Goal: Task Accomplishment & Management: Complete application form

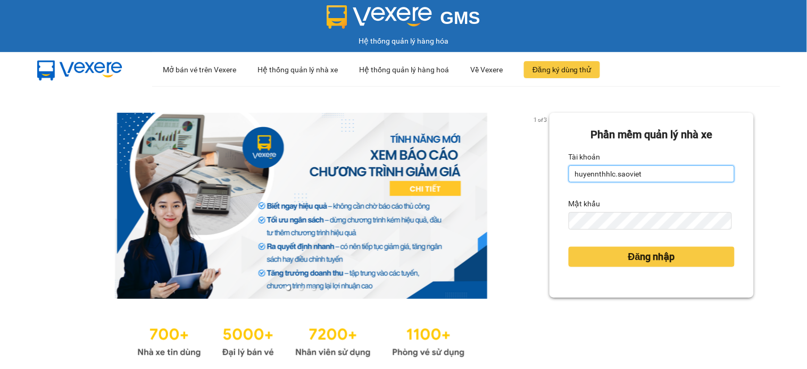
click at [648, 173] on input "huyennthhlc.saoviet" at bounding box center [652, 174] width 166 height 17
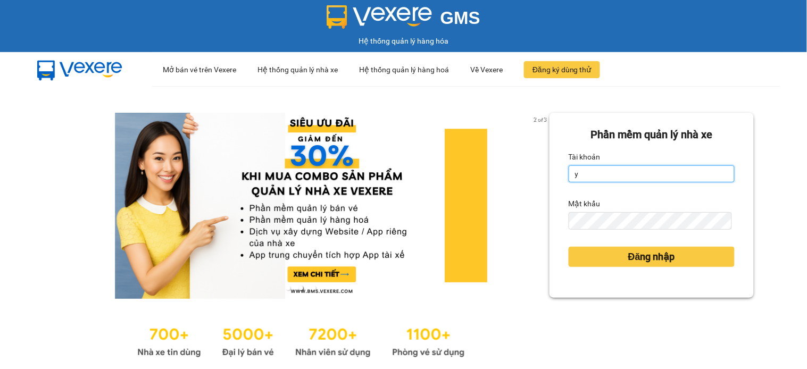
type input "yenptx_hhlc.saoviet"
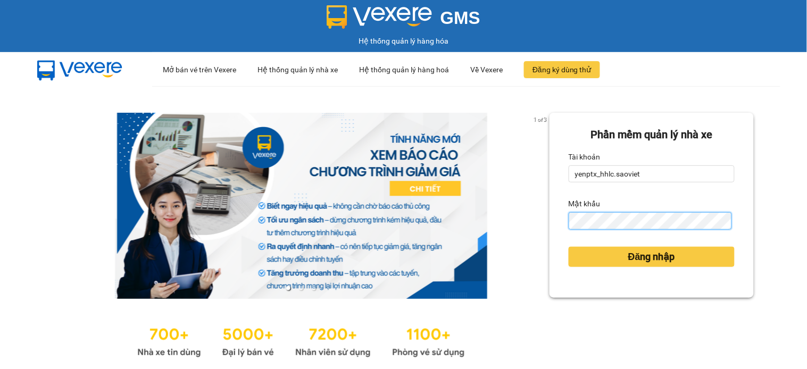
click at [569, 247] on button "Đăng nhập" at bounding box center [652, 257] width 166 height 20
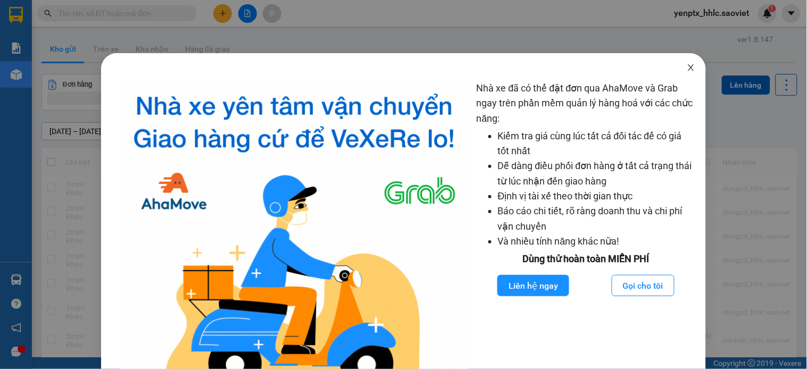
click at [687, 71] on icon "close" at bounding box center [691, 67] width 9 height 9
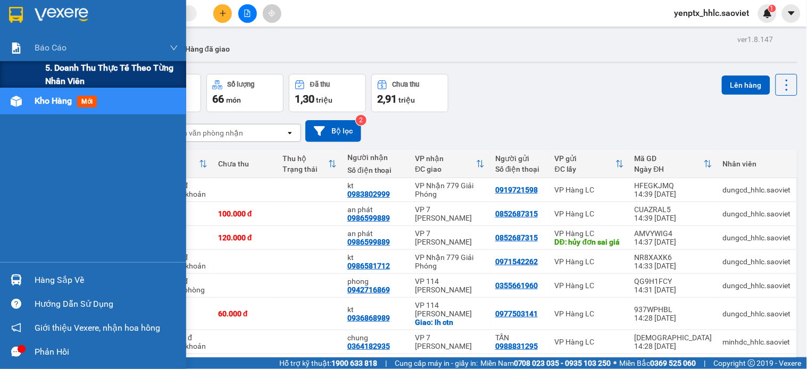
click at [61, 68] on span "5. Doanh thu thực tế theo từng nhân viên" at bounding box center [111, 74] width 133 height 27
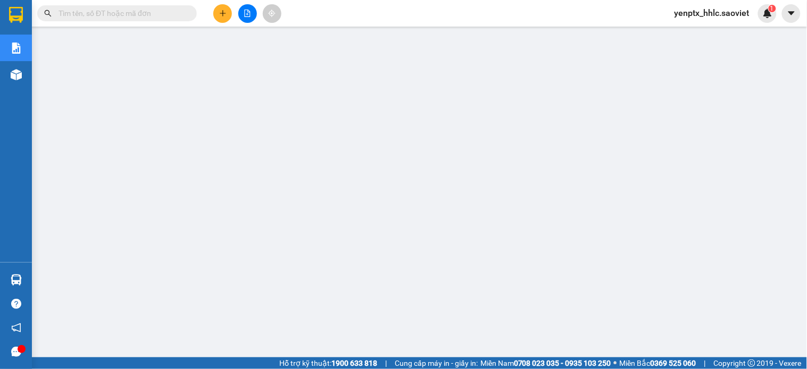
click at [700, 22] on div "yenptx_hhlc.saoviet 1" at bounding box center [721, 13] width 111 height 19
click at [700, 15] on span "yenptx_hhlc.saoviet" at bounding box center [712, 12] width 92 height 13
click at [698, 16] on span "yenptx_hhlc.saoviet" at bounding box center [712, 12] width 92 height 13
click at [697, 20] on div "yenptx_hhlc.saoviet 1" at bounding box center [721, 13] width 111 height 19
click at [696, 16] on span "yenptx_hhlc.saoviet" at bounding box center [712, 12] width 92 height 13
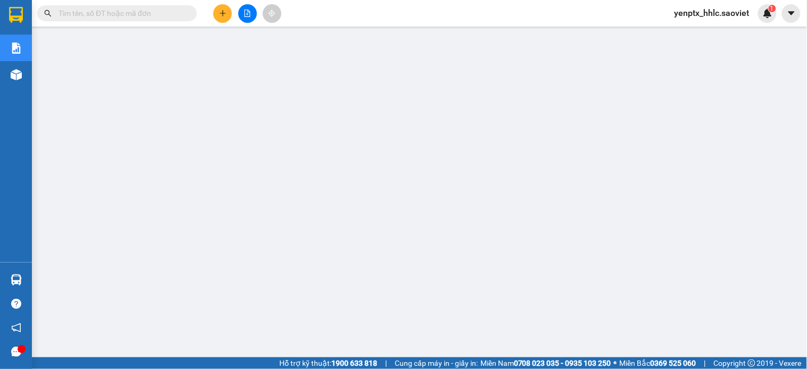
click at [685, 15] on span "yenptx_hhlc.saoviet" at bounding box center [712, 12] width 92 height 13
click at [683, 15] on span "yenptx_hhlc.saoviet" at bounding box center [712, 12] width 92 height 13
click at [742, 7] on span "yenptx_hhlc.saoviet" at bounding box center [712, 12] width 92 height 13
click at [733, 13] on span "yenptx_hhlc.saoviet" at bounding box center [712, 12] width 92 height 13
click at [713, 20] on div "yenptx_hhlc.saoviet 1" at bounding box center [721, 13] width 111 height 19
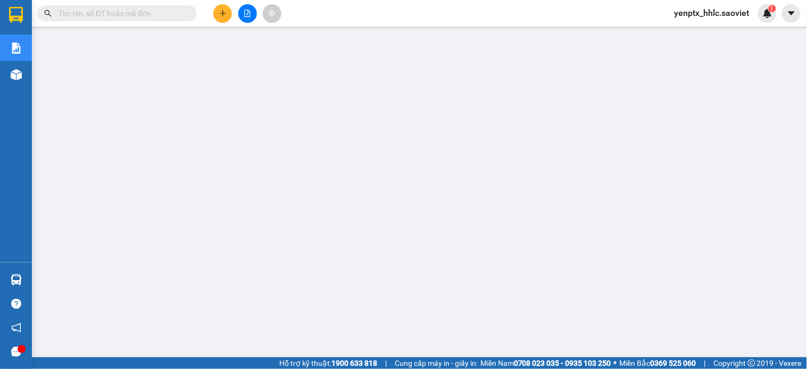
click at [711, 14] on span "yenptx_hhlc.saoviet" at bounding box center [712, 12] width 92 height 13
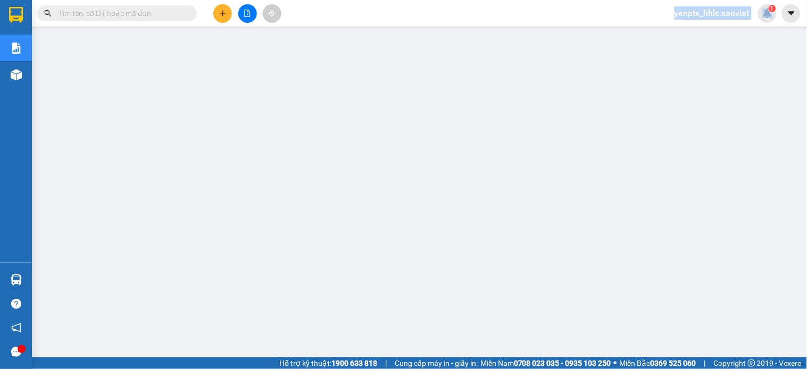
click at [711, 14] on span "yenptx_hhlc.saoviet" at bounding box center [712, 12] width 92 height 13
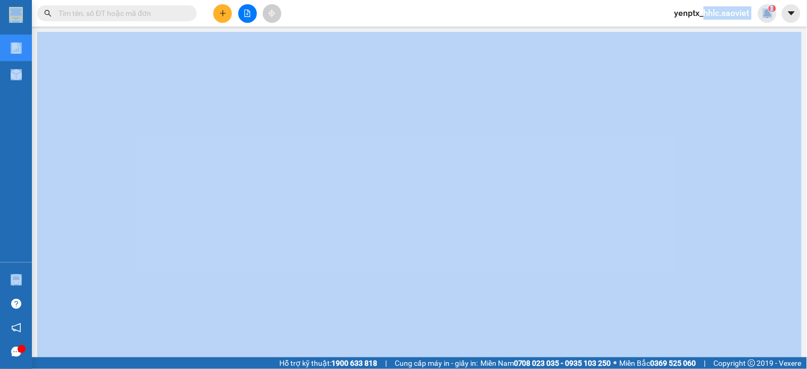
click at [705, 27] on section "Kết quả tìm kiếm ( 0 ) Bộ lọc No Data yenptx_hhlc.saoviet 1 Báo cáo 5. Doanh th…" at bounding box center [403, 184] width 807 height 369
click at [705, 16] on span "yenptx_hhlc.saoviet" at bounding box center [712, 12] width 92 height 13
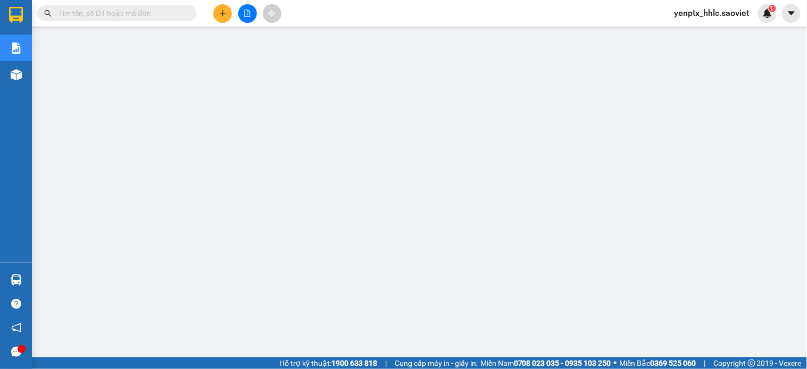
click at [701, 28] on main at bounding box center [403, 179] width 807 height 358
click at [698, 20] on div "yenptx_hhlc.saoviet 1" at bounding box center [721, 13] width 111 height 19
click at [697, 17] on span "yenptx_hhlc.saoviet" at bounding box center [712, 12] width 92 height 13
click at [696, 30] on main at bounding box center [403, 179] width 807 height 358
click at [684, 4] on div "yenptx_hhlc.saoviet 1" at bounding box center [721, 13] width 111 height 19
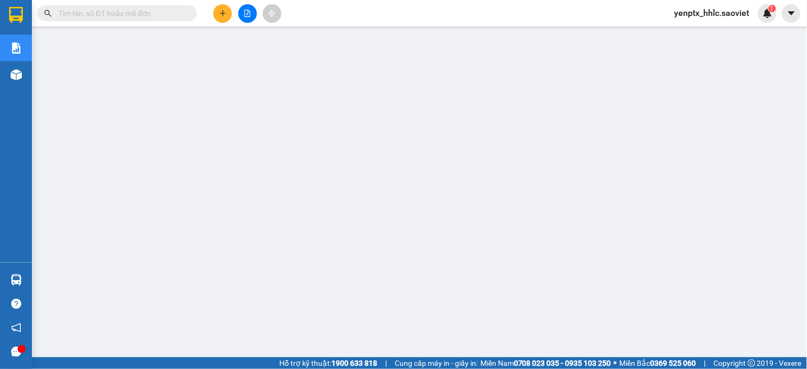
click at [684, 8] on span "yenptx_hhlc.saoviet" at bounding box center [712, 12] width 92 height 13
click at [688, 13] on span "yenptx_hhlc.saoviet" at bounding box center [712, 12] width 92 height 13
drag, startPoint x: 688, startPoint y: 13, endPoint x: 677, endPoint y: 4, distance: 14.0
click at [680, 8] on span "yenptx_hhlc.saoviet" at bounding box center [712, 12] width 92 height 13
click at [717, 11] on span "yenptx_hhlc.saoviet" at bounding box center [712, 12] width 92 height 13
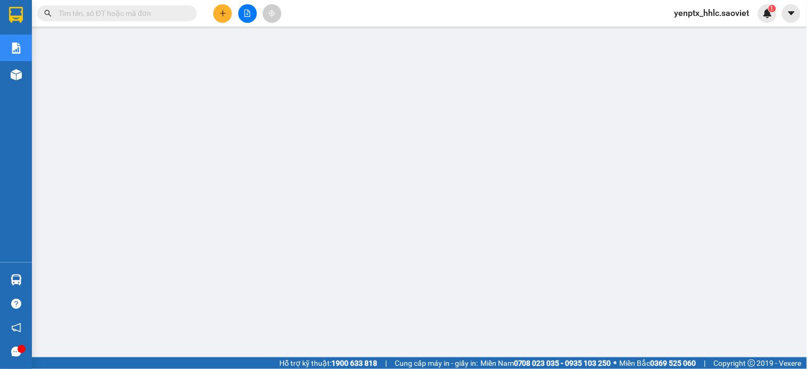
click at [713, 27] on main at bounding box center [403, 179] width 807 height 358
click at [105, 11] on input "text" at bounding box center [122, 13] width 126 height 12
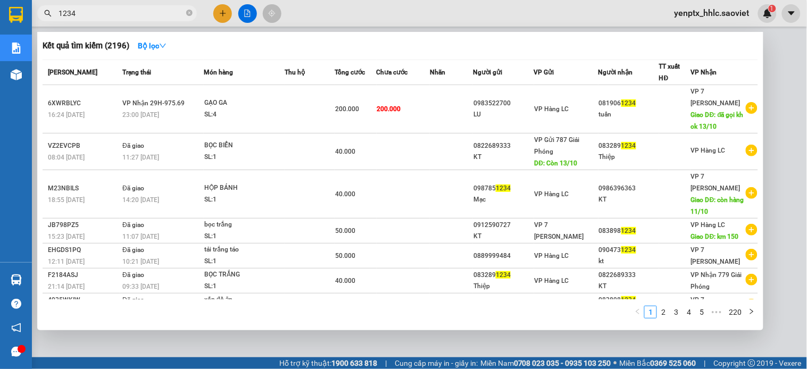
click at [122, 19] on span "1234" at bounding box center [117, 13] width 160 height 16
click at [119, 14] on input "1234" at bounding box center [122, 13] width 126 height 12
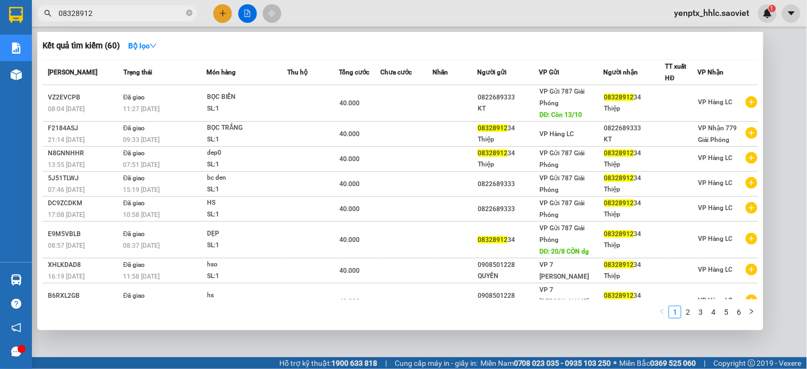
click at [108, 20] on span "08328912" at bounding box center [117, 13] width 160 height 16
click at [110, 15] on input "08328912" at bounding box center [122, 13] width 126 height 12
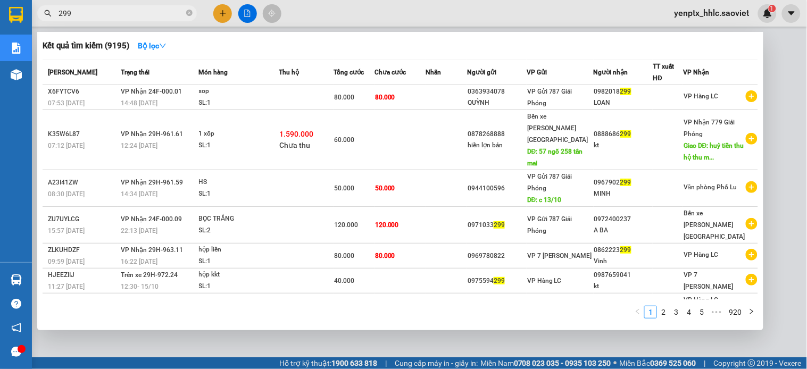
type input "299"
click at [615, 1] on div at bounding box center [403, 184] width 807 height 369
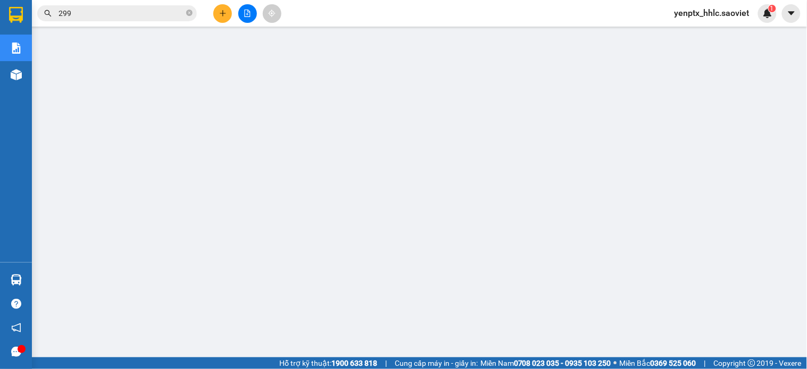
click at [702, 15] on span "yenptx_hhlc.saoviet" at bounding box center [712, 12] width 92 height 13
click at [700, 30] on span "Đăng xuất" at bounding box center [717, 33] width 69 height 12
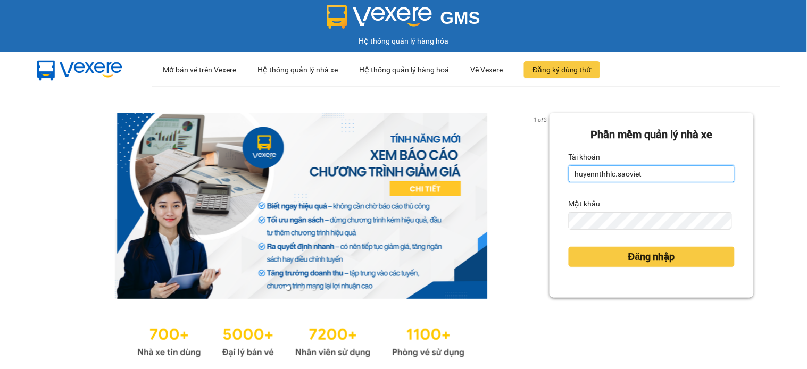
click at [674, 170] on input "huyennthhlc.saoviet" at bounding box center [652, 174] width 166 height 17
type input "giangmth_hhlc.saoviet"
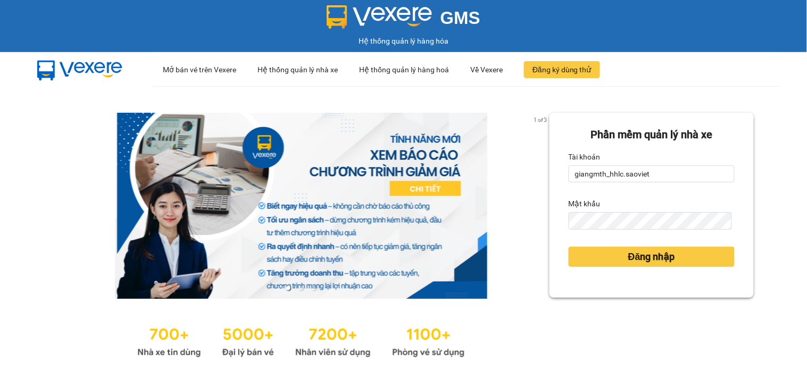
click at [635, 234] on form "Phần mềm quản lý nhà xe Tài khoản giangmth_hhlc.saoviet Mật khẩu Đăng nhập" at bounding box center [652, 206] width 166 height 158
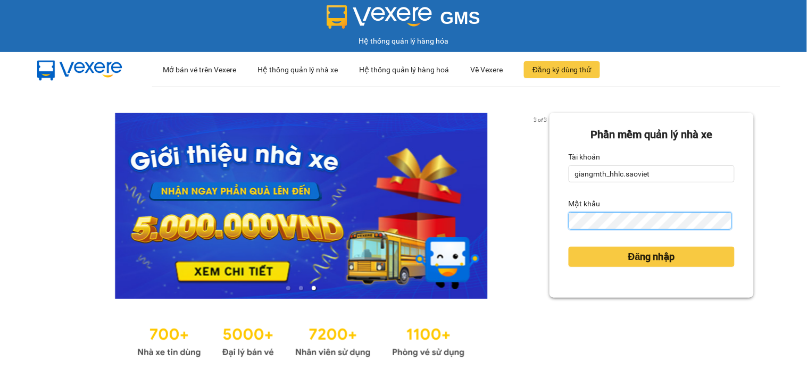
click at [569, 247] on button "Đăng nhập" at bounding box center [652, 257] width 166 height 20
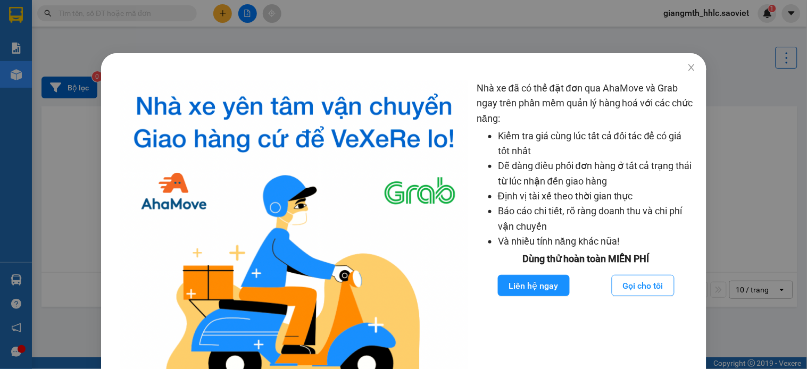
click at [134, 14] on div "Nhà xe đã có thể đặt đơn qua AhaMove và Grab ngay trên phần mềm quản lý hàng ho…" at bounding box center [403, 184] width 807 height 369
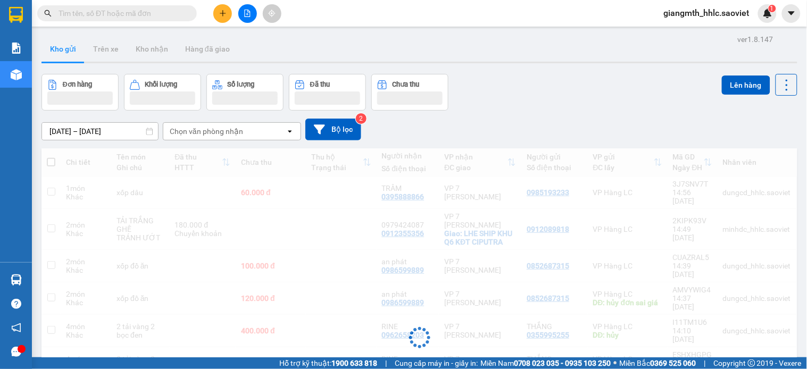
click at [134, 14] on input "text" at bounding box center [122, 13] width 126 height 12
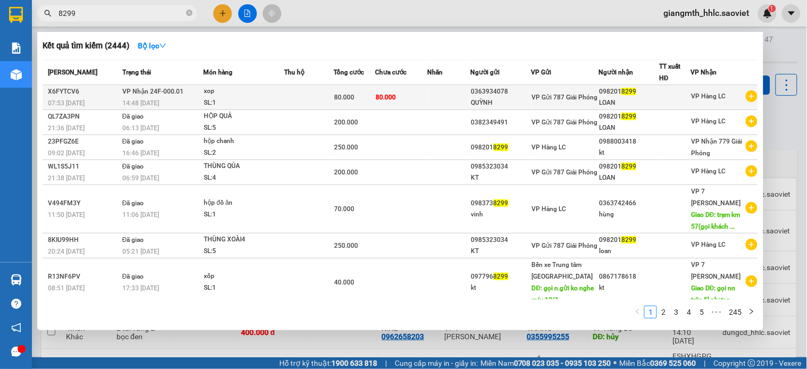
type input "8299"
click at [402, 85] on td "80.000" at bounding box center [402, 97] width 52 height 25
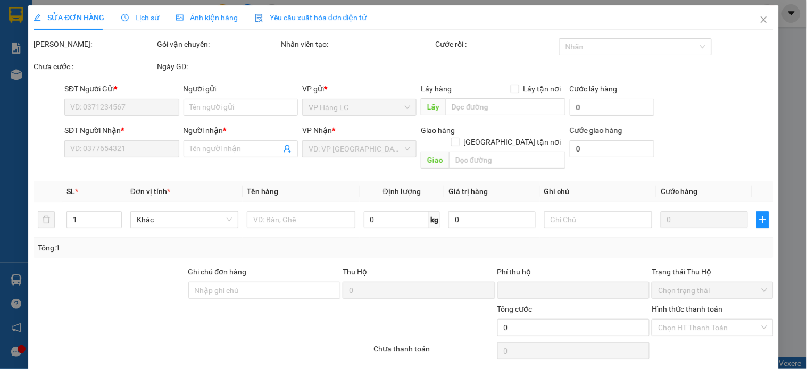
type input "0363934078"
type input "QUỲNH"
type input "0982018299"
type input "LOAN"
type input "0"
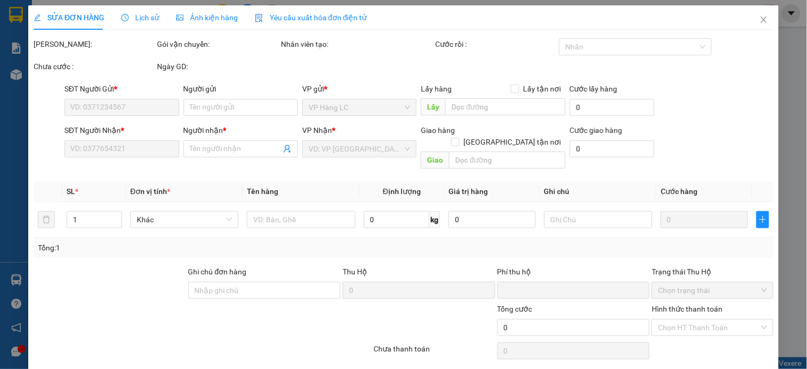
type input "80.000"
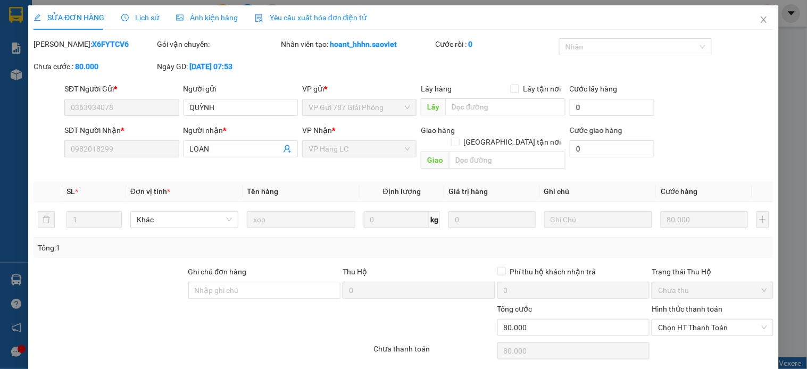
click at [718, 320] on span "Chọn HT Thanh Toán" at bounding box center [712, 328] width 109 height 16
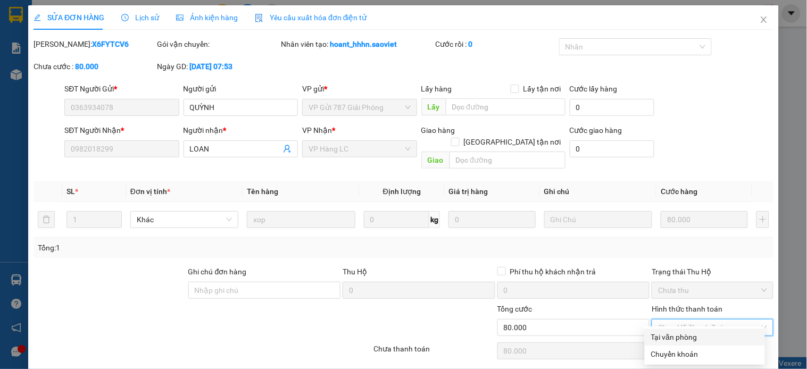
click at [673, 338] on div "Tại văn phòng" at bounding box center [704, 338] width 107 height 12
type input "0"
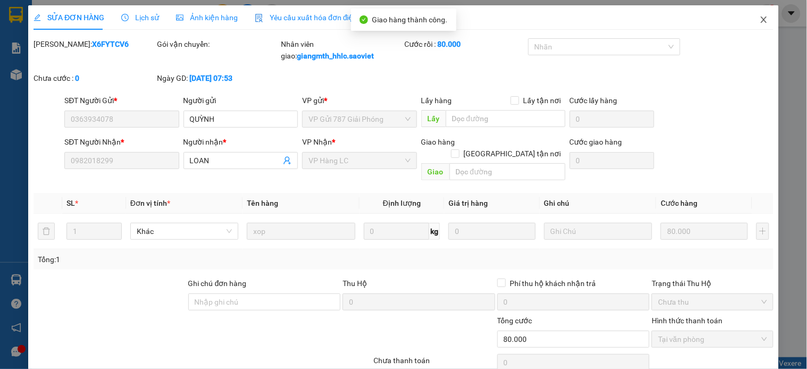
click at [760, 21] on icon "close" at bounding box center [764, 19] width 9 height 9
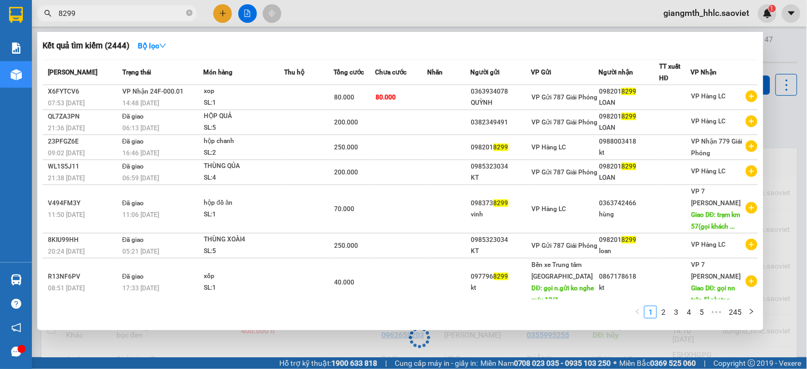
click at [150, 13] on input "8299" at bounding box center [122, 13] width 126 height 12
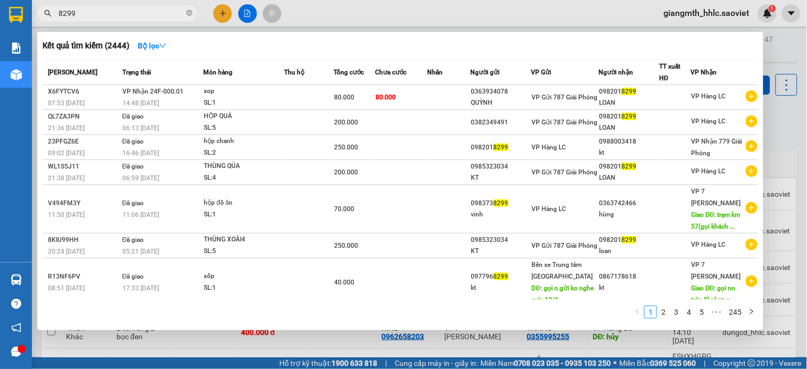
click at [150, 13] on input "8299" at bounding box center [122, 13] width 126 height 12
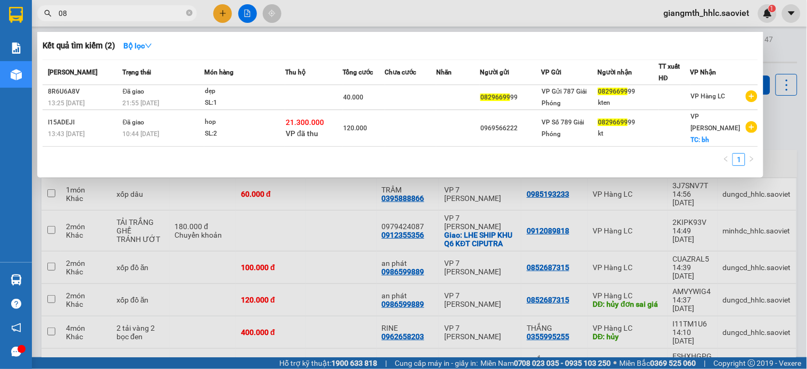
type input "0"
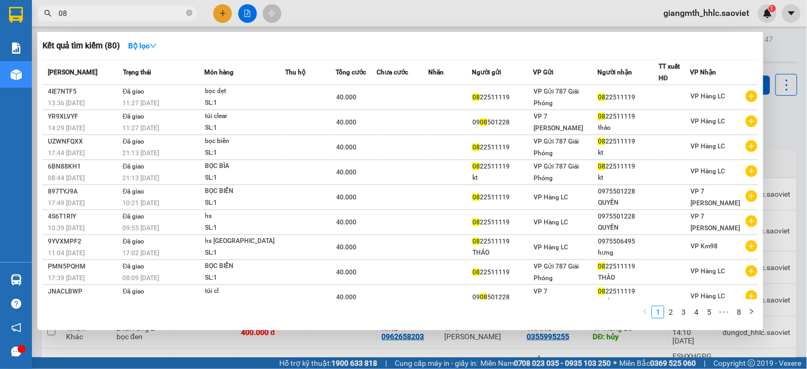
type input "0"
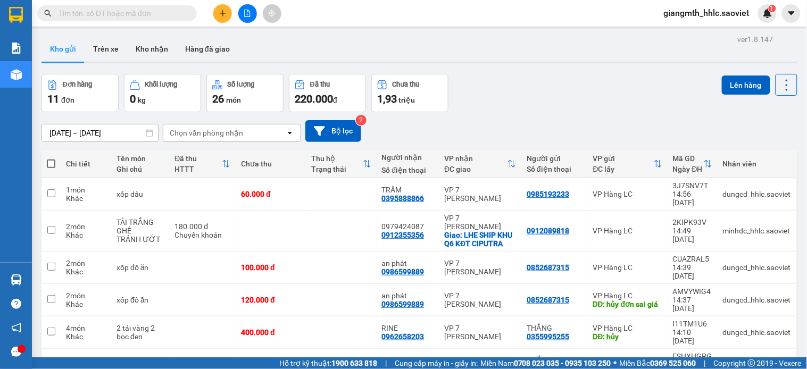
click at [112, 12] on input "text" at bounding box center [122, 13] width 126 height 12
type input "ư"
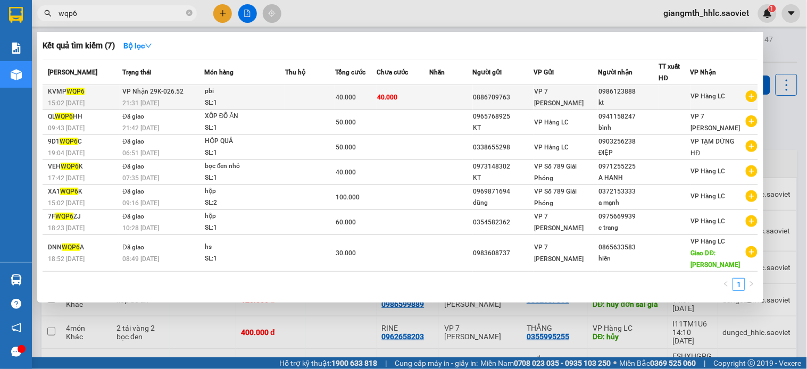
type input "wqp6"
click at [316, 96] on td at bounding box center [310, 97] width 50 height 25
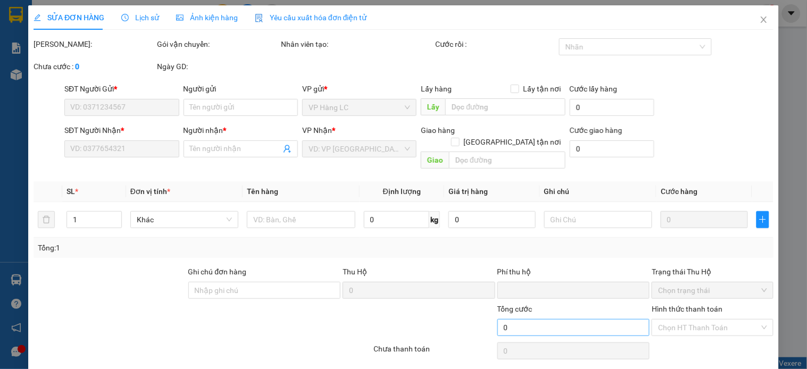
type input "0886709763"
type input "0986123888"
type input "kt"
type input "0"
type input "40.000"
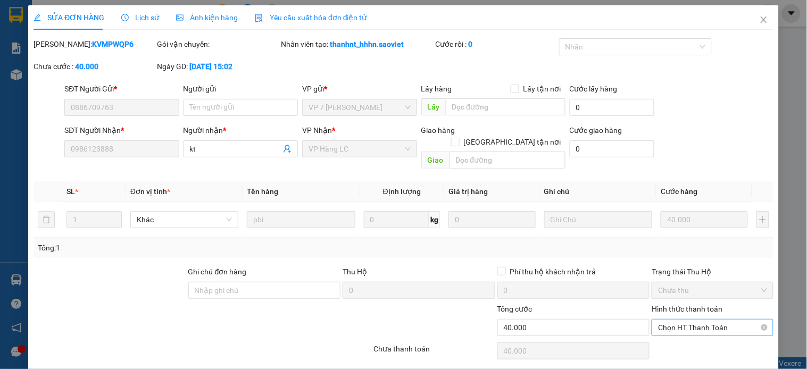
drag, startPoint x: 492, startPoint y: 317, endPoint x: 720, endPoint y: 311, distance: 228.4
click at [720, 320] on span "Chọn HT Thanh Toán" at bounding box center [712, 328] width 109 height 16
click at [694, 329] on div "Tại văn phòng" at bounding box center [705, 337] width 120 height 17
type input "0"
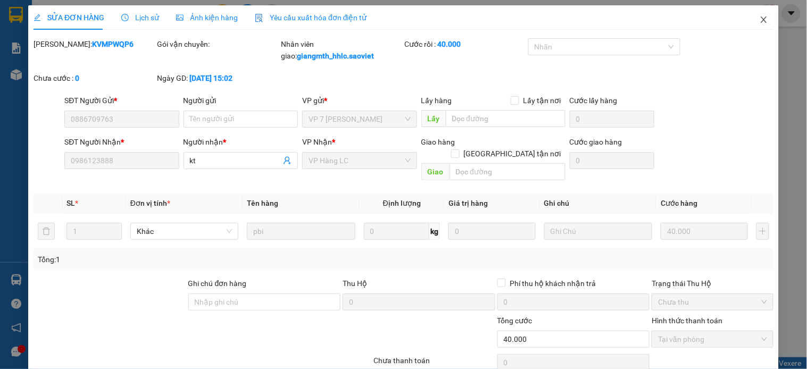
click at [760, 19] on icon "close" at bounding box center [764, 19] width 9 height 9
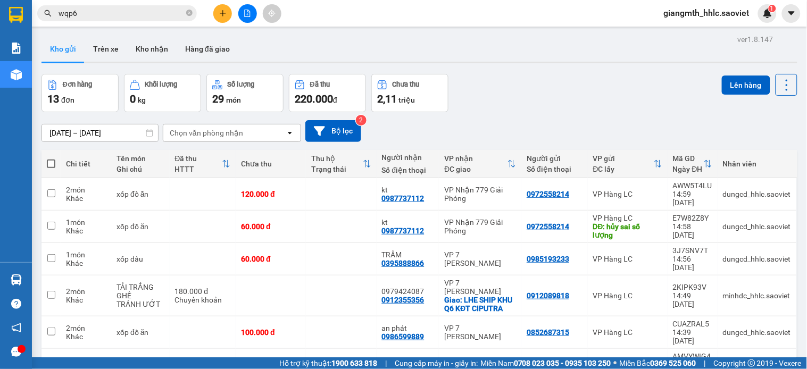
click at [151, 1] on div "Kết quả tìm kiếm ( 7 ) Bộ lọc Mã ĐH Trạng thái Món hàng Thu hộ Tổng cước Chưa c…" at bounding box center [403, 13] width 807 height 27
click at [151, 13] on input "wqp6" at bounding box center [122, 13] width 126 height 12
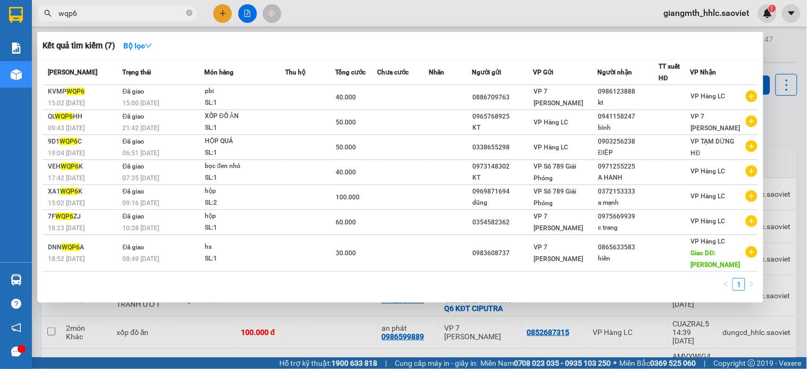
click at [304, 10] on div at bounding box center [403, 184] width 807 height 369
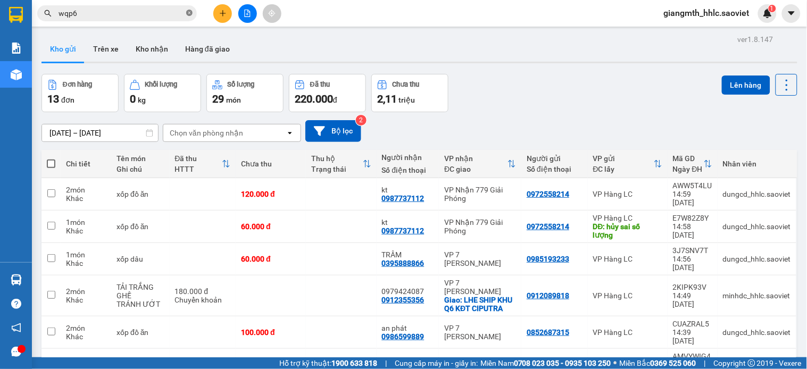
click at [187, 14] on icon "close-circle" at bounding box center [189, 13] width 6 height 6
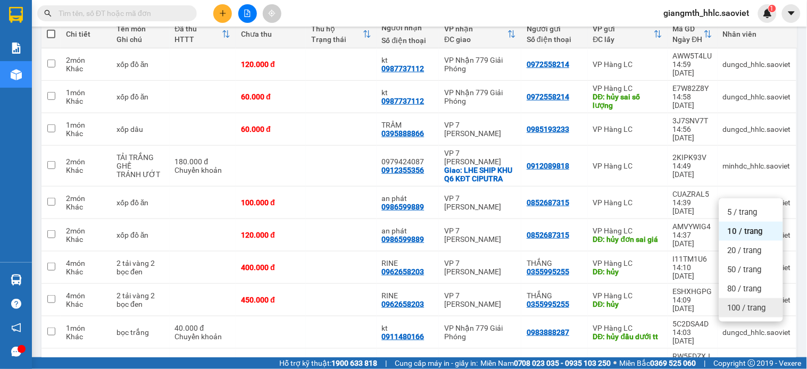
click at [755, 299] on div "100 / trang" at bounding box center [751, 308] width 64 height 19
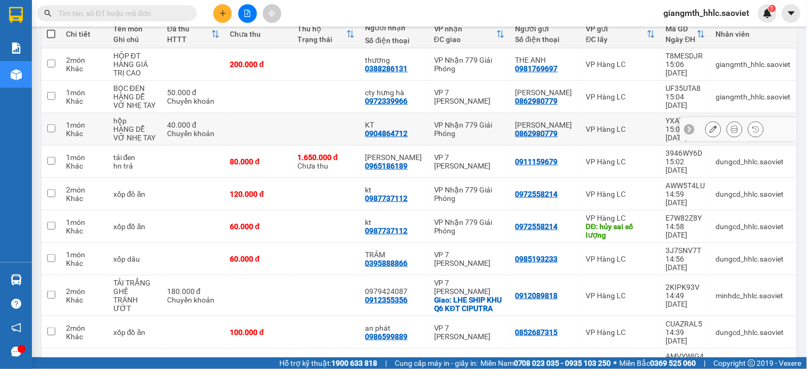
scroll to position [0, 0]
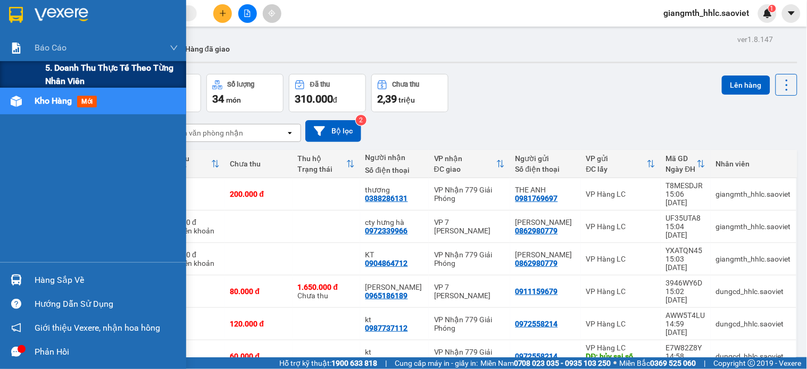
click at [84, 71] on span "5. Doanh thu thực tế theo từng nhân viên" at bounding box center [111, 74] width 133 height 27
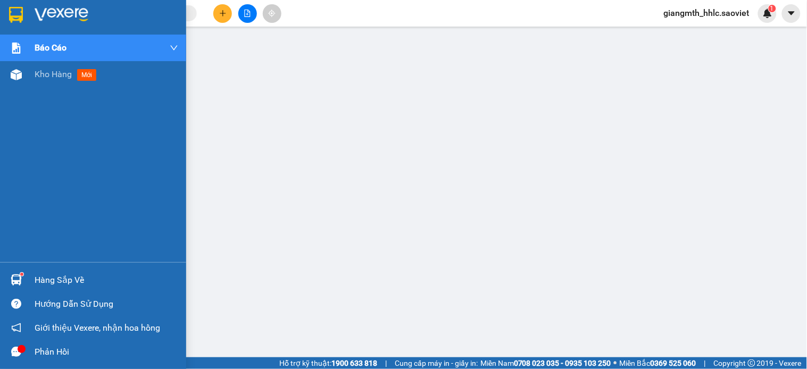
click at [31, 65] on div "Kho hàng mới" at bounding box center [93, 74] width 186 height 27
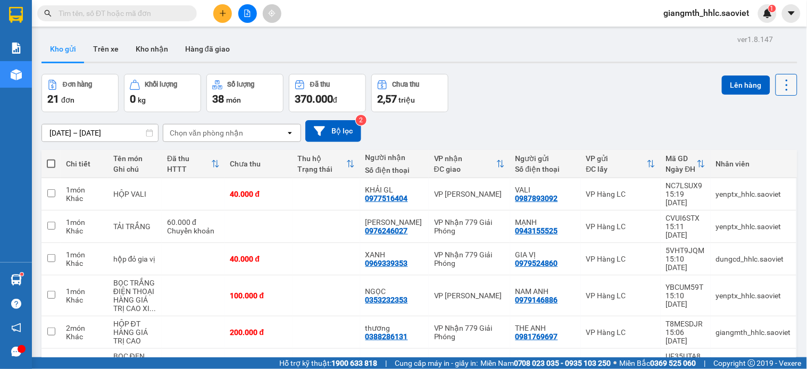
click at [785, 77] on button at bounding box center [787, 85] width 22 height 22
click at [755, 160] on li "Làm mới" at bounding box center [757, 152] width 80 height 19
click at [780, 90] on icon at bounding box center [787, 85] width 15 height 15
click at [734, 156] on icon "Menu" at bounding box center [734, 152] width 9 height 9
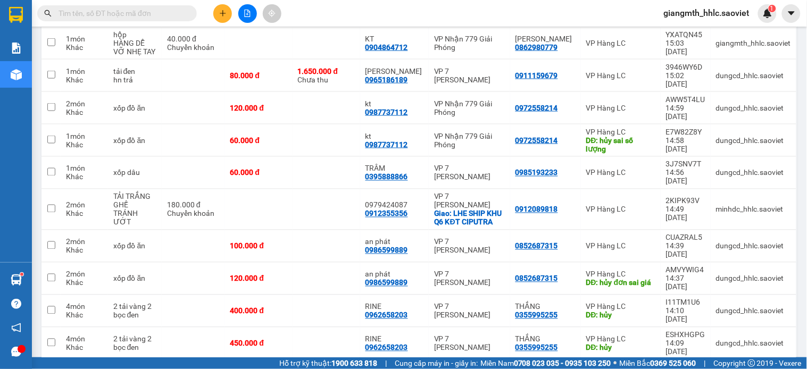
scroll to position [444, 0]
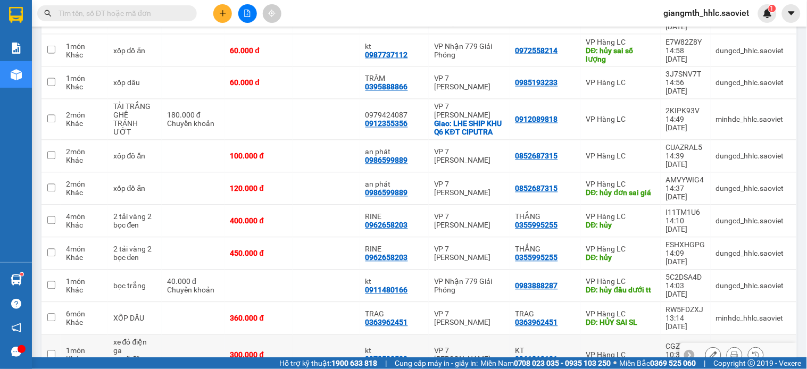
click at [310, 335] on td at bounding box center [327, 355] width 68 height 41
checkbox input "true"
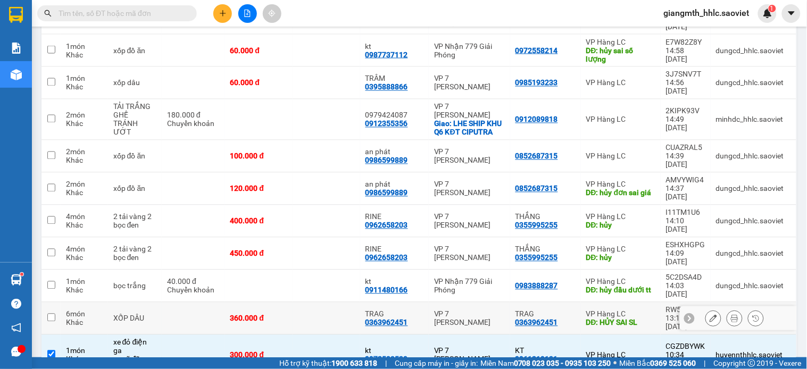
scroll to position [385, 0]
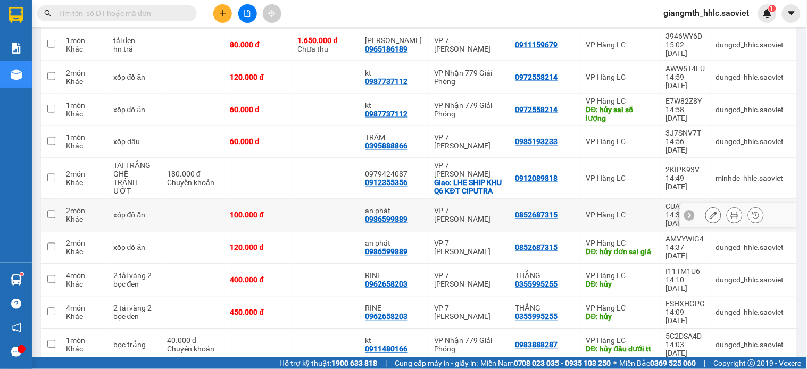
click at [334, 200] on td at bounding box center [327, 216] width 68 height 32
checkbox input "true"
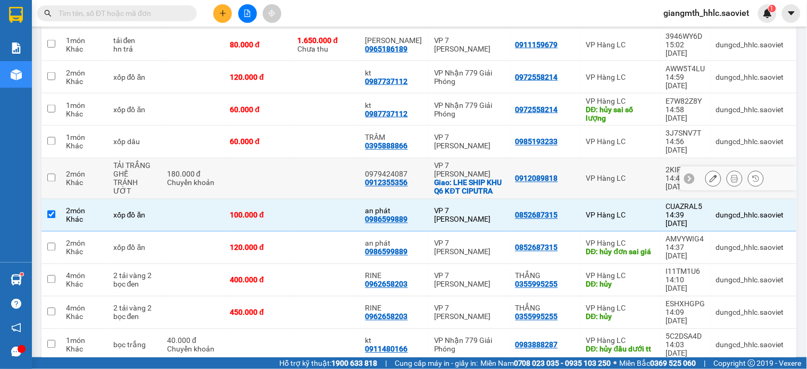
click at [334, 159] on td at bounding box center [327, 179] width 68 height 41
checkbox input "true"
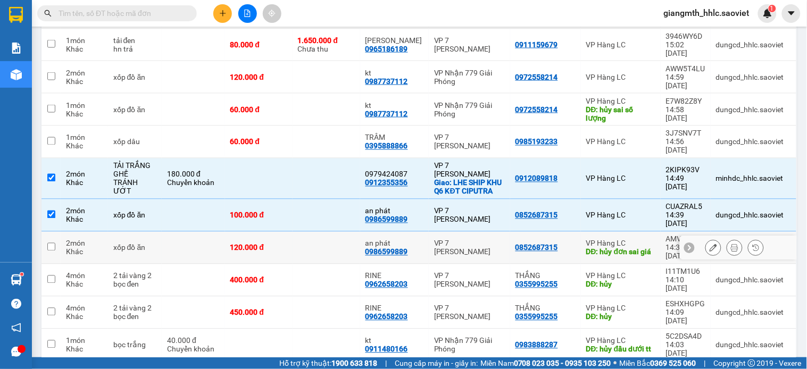
scroll to position [326, 0]
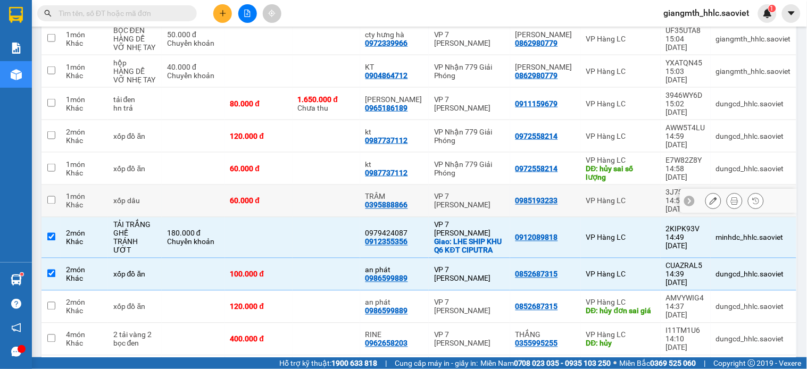
click at [317, 185] on td at bounding box center [327, 201] width 68 height 32
checkbox input "true"
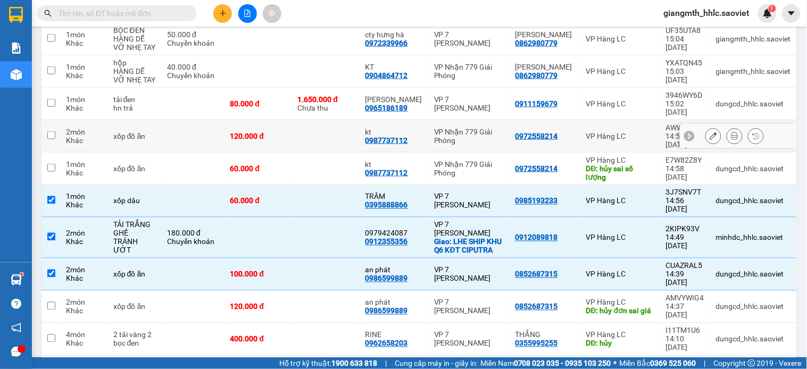
click at [321, 120] on td at bounding box center [327, 136] width 68 height 32
checkbox input "true"
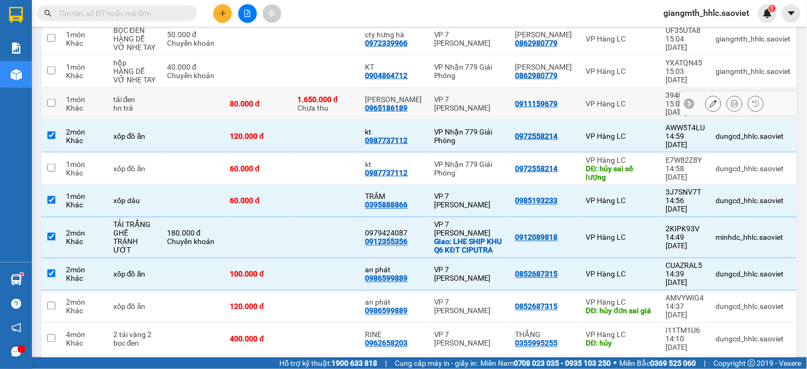
click at [326, 95] on div "1.650.000 đ" at bounding box center [326, 99] width 57 height 9
checkbox input "true"
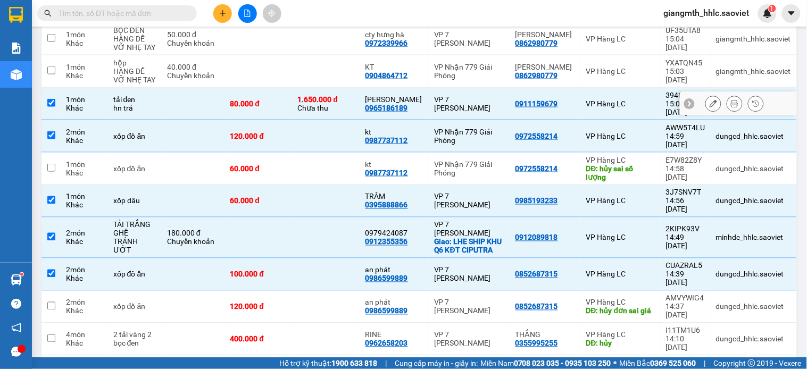
scroll to position [267, 0]
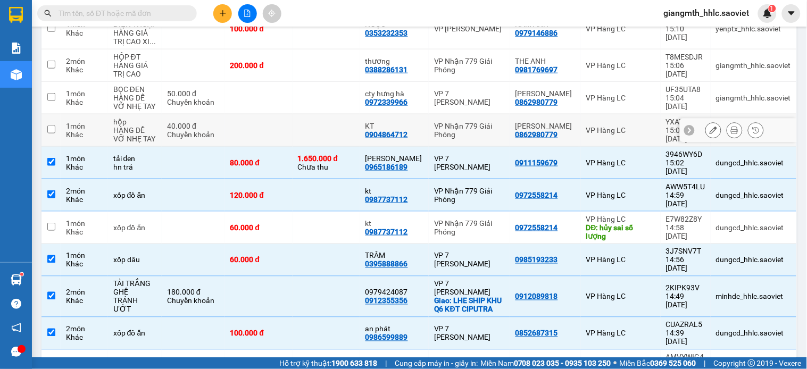
click at [320, 114] on td at bounding box center [327, 130] width 68 height 32
checkbox input "true"
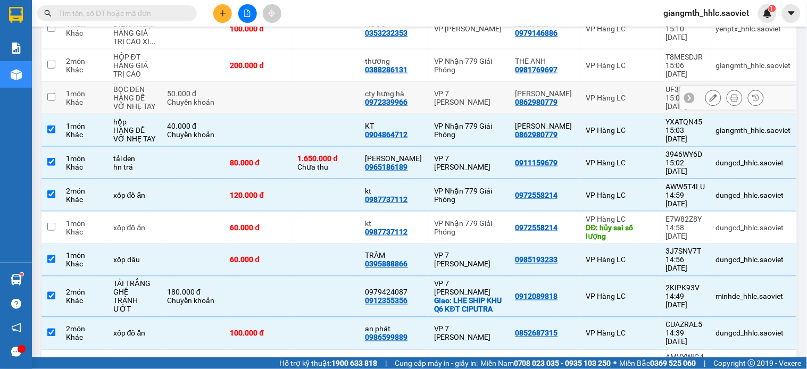
click at [323, 82] on td at bounding box center [327, 98] width 68 height 32
checkbox input "true"
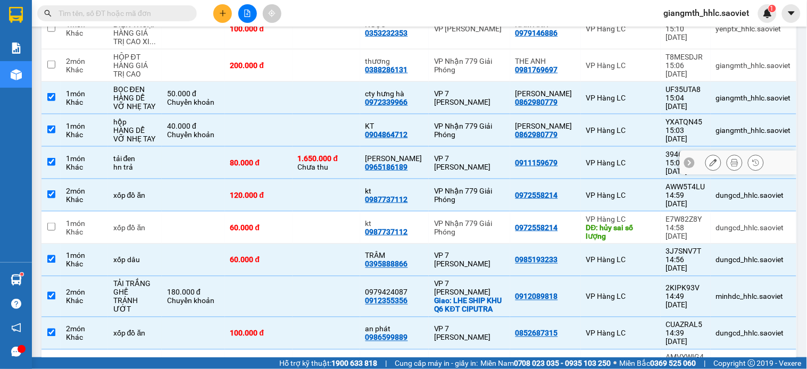
scroll to position [149, 0]
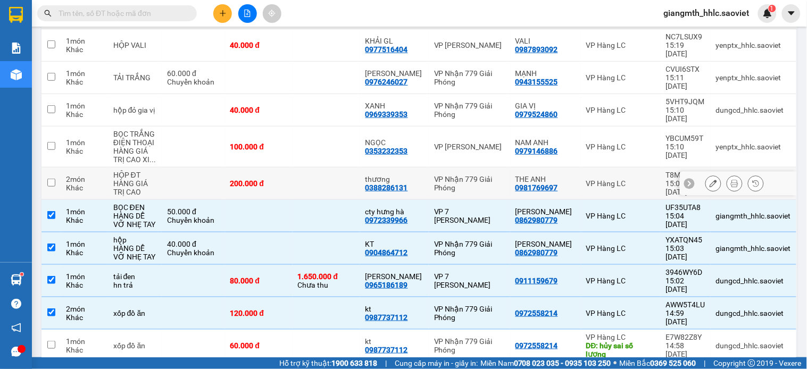
click at [311, 168] on td at bounding box center [327, 184] width 68 height 32
checkbox input "true"
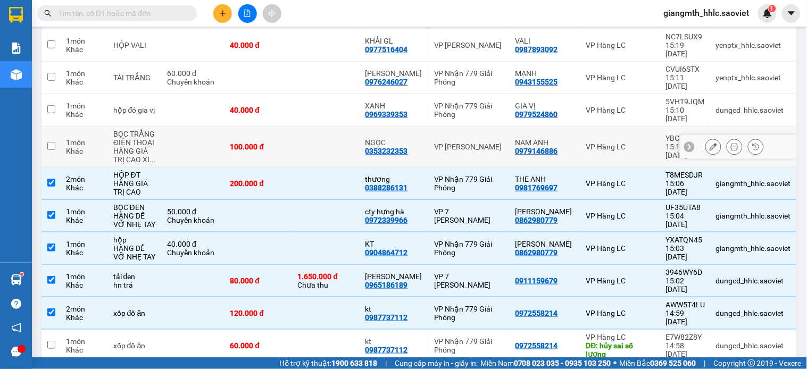
drag, startPoint x: 325, startPoint y: 126, endPoint x: 328, endPoint y: 114, distance: 12.1
click at [326, 127] on td at bounding box center [327, 147] width 68 height 41
checkbox input "true"
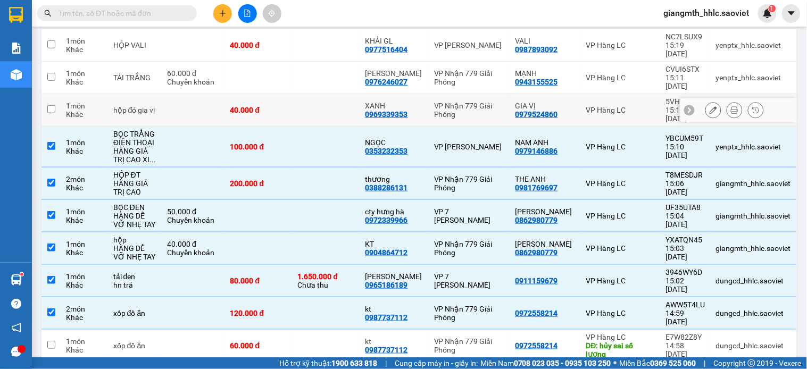
drag, startPoint x: 332, startPoint y: 97, endPoint x: 335, endPoint y: 84, distance: 13.8
click at [332, 95] on td at bounding box center [327, 110] width 68 height 32
checkbox input "true"
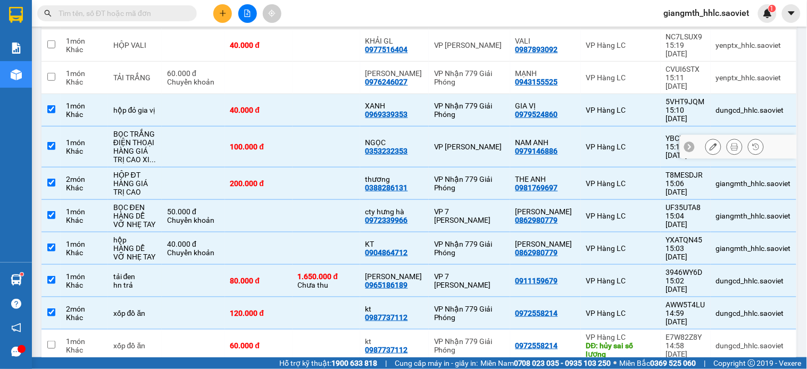
scroll to position [89, 0]
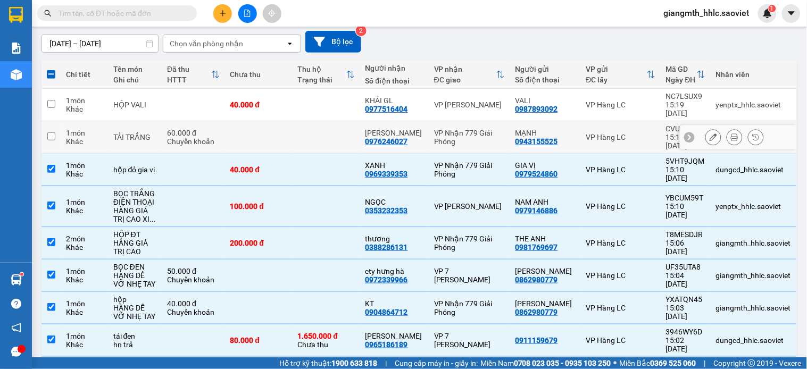
click at [323, 123] on td at bounding box center [327, 137] width 68 height 32
checkbox input "true"
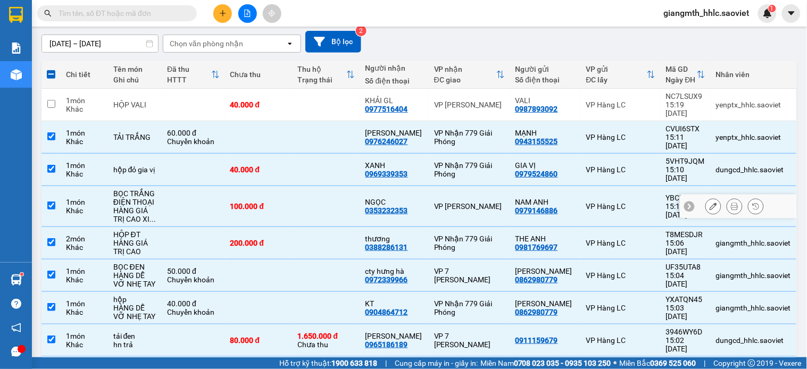
scroll to position [30, 0]
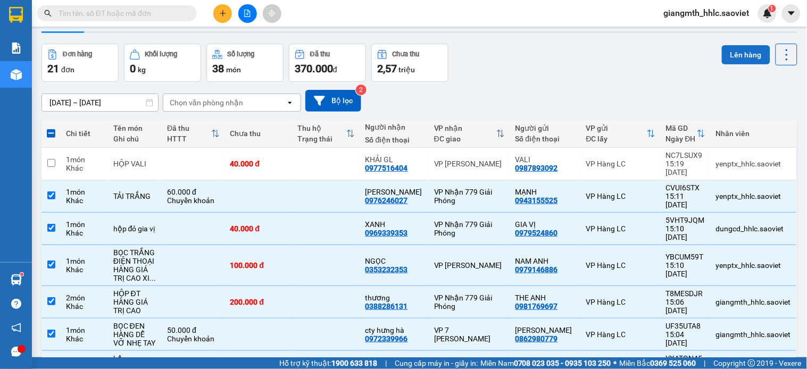
click at [730, 55] on button "Lên hàng" at bounding box center [746, 54] width 48 height 19
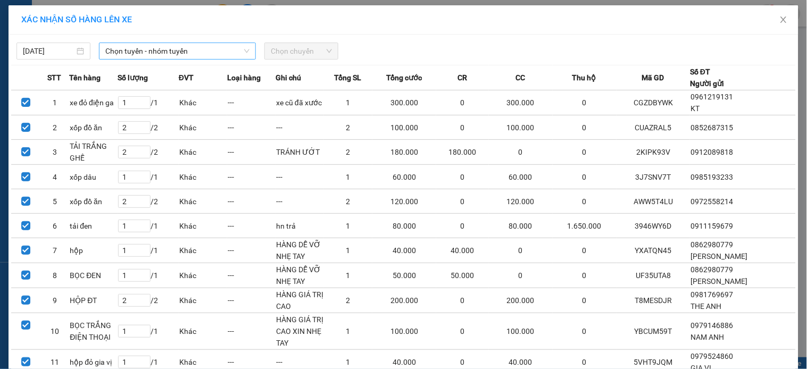
click at [230, 45] on span "Chọn tuyến - nhóm tuyến" at bounding box center [177, 51] width 144 height 16
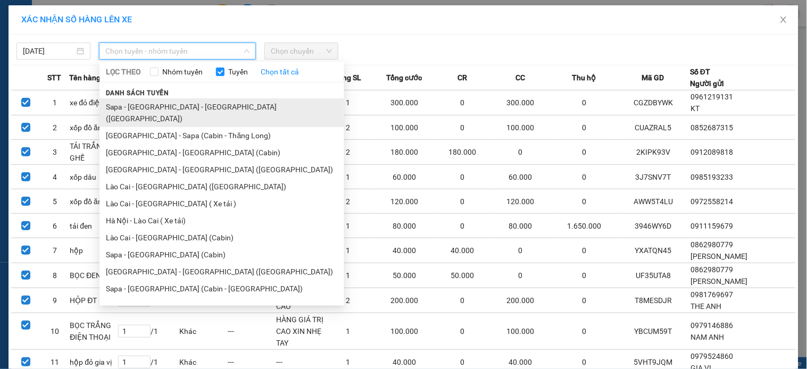
drag, startPoint x: 204, startPoint y: 102, endPoint x: 255, endPoint y: 78, distance: 56.9
click at [204, 103] on li "Sapa - [GEOGRAPHIC_DATA] - [GEOGRAPHIC_DATA] ([GEOGRAPHIC_DATA])" at bounding box center [222, 112] width 245 height 29
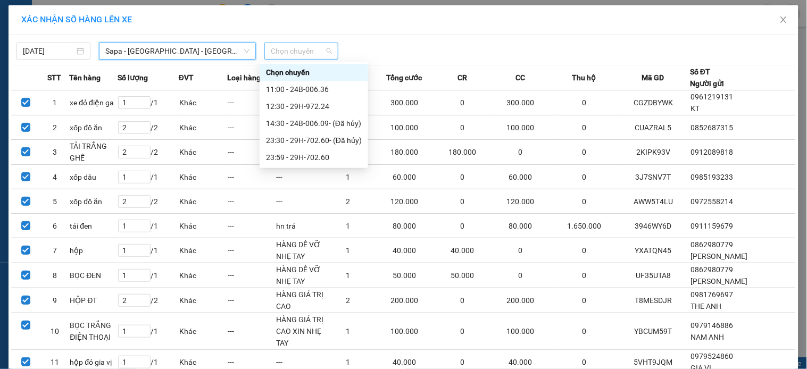
click at [316, 45] on span "Chọn chuyến" at bounding box center [301, 51] width 61 height 16
click at [323, 145] on div "23:30 - 29H-702.60 - (Đã hủy)" at bounding box center [314, 141] width 96 height 12
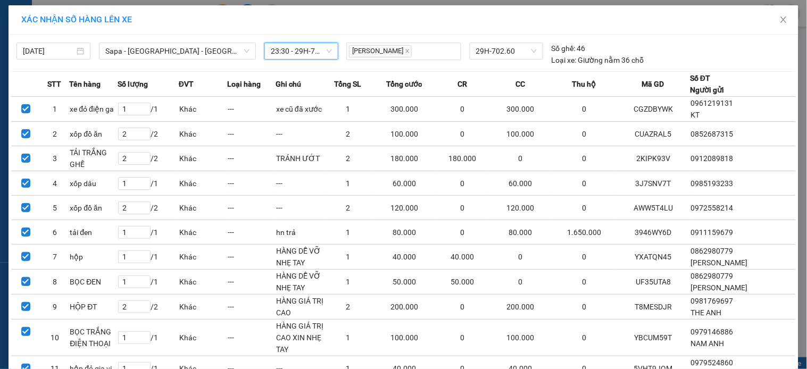
click at [316, 56] on span "23:30 - 29H-702.60 - (Đã hủy)" at bounding box center [301, 51] width 61 height 16
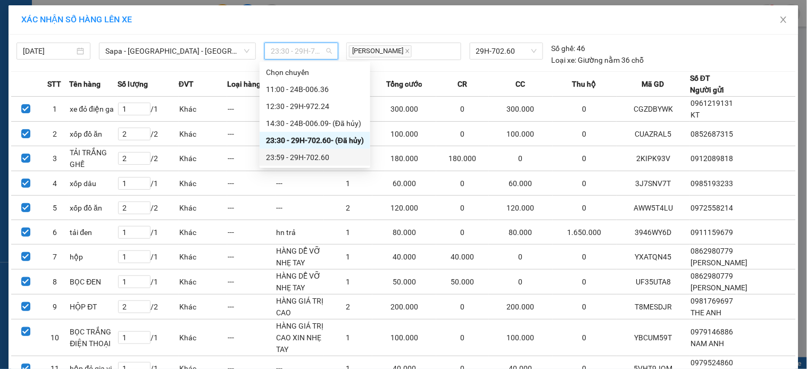
click at [307, 152] on div "23:59 - 29H-702.60" at bounding box center [315, 158] width 98 height 12
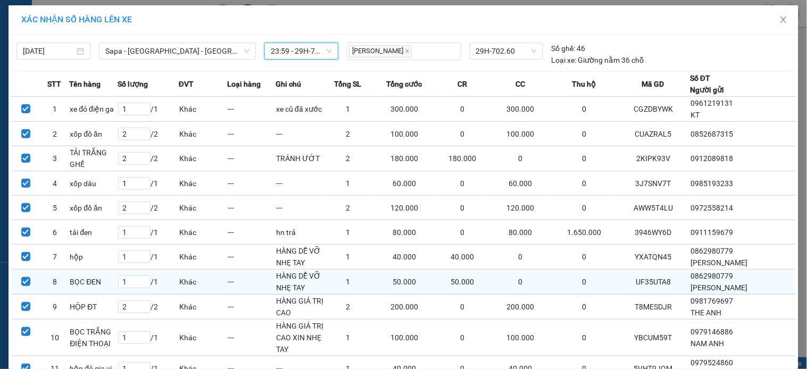
scroll to position [110, 0]
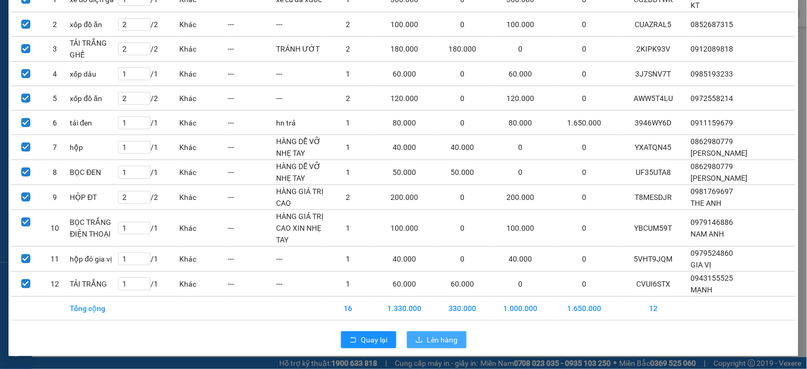
click at [416, 343] on icon "upload" at bounding box center [419, 339] width 7 height 7
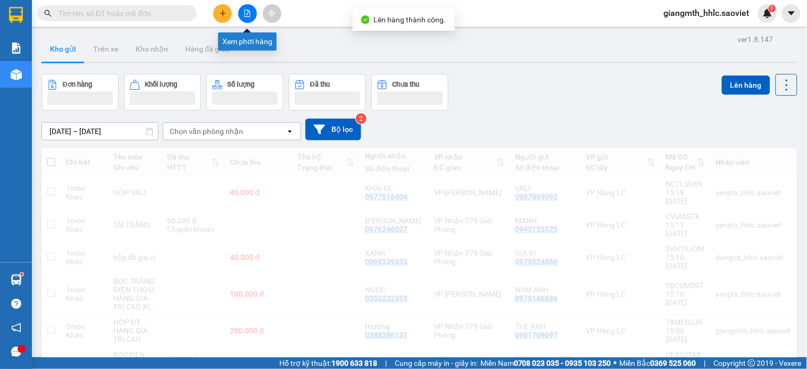
click at [251, 13] on button at bounding box center [247, 13] width 19 height 19
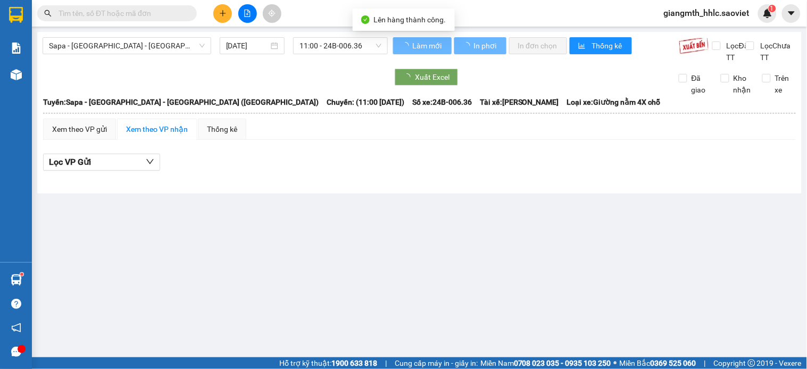
click at [168, 39] on span "Sapa - [GEOGRAPHIC_DATA] - [GEOGRAPHIC_DATA] ([GEOGRAPHIC_DATA])" at bounding box center [127, 46] width 156 height 16
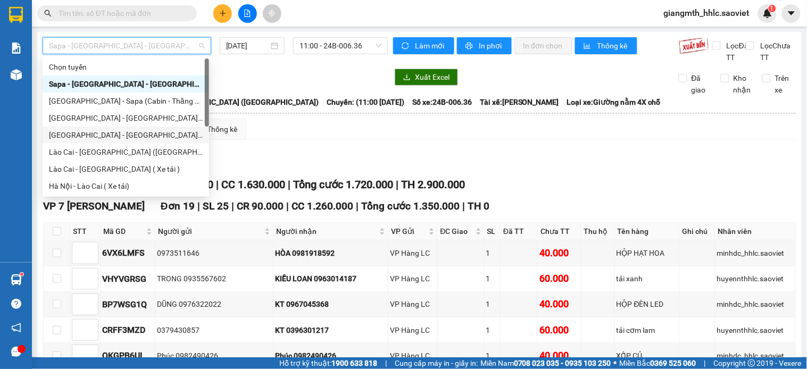
scroll to position [53, 0]
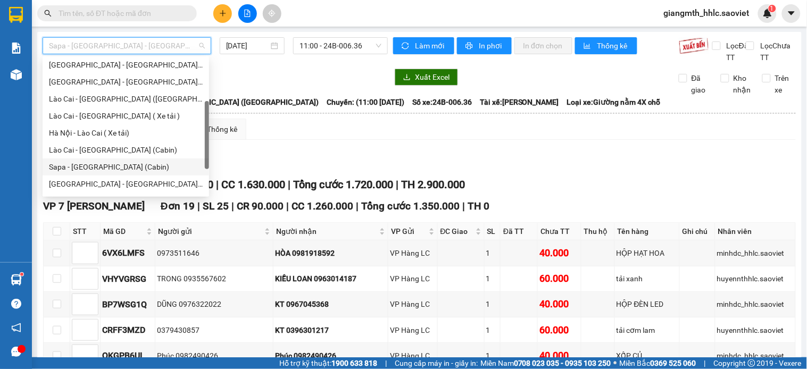
click at [109, 163] on div "Sapa - [GEOGRAPHIC_DATA] (Cabin)" at bounding box center [126, 167] width 154 height 12
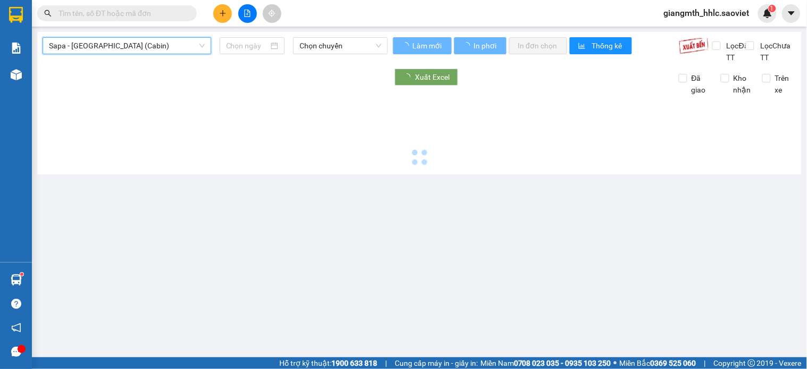
type input "[DATE]"
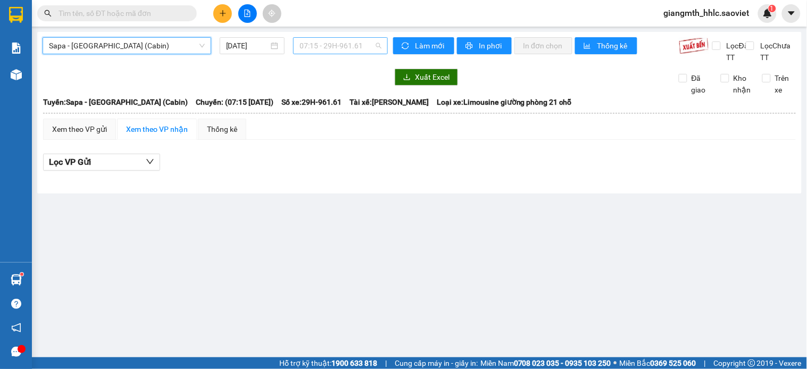
click at [312, 43] on span "07:15 - 29H-961.61" at bounding box center [341, 46] width 82 height 16
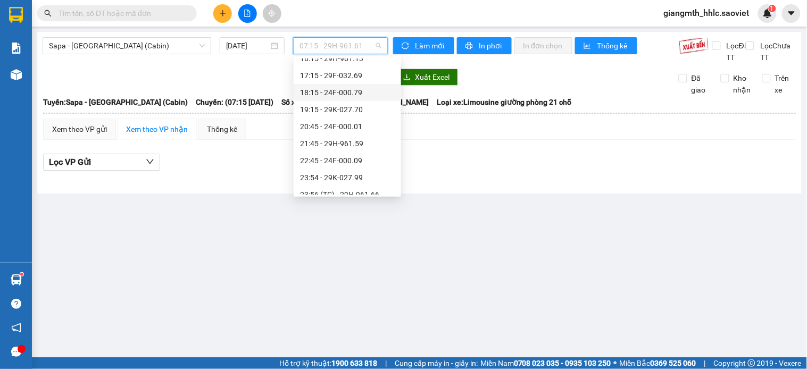
scroll to position [222, 0]
click at [364, 98] on div "15:15 - 24F-000.67" at bounding box center [347, 101] width 95 height 12
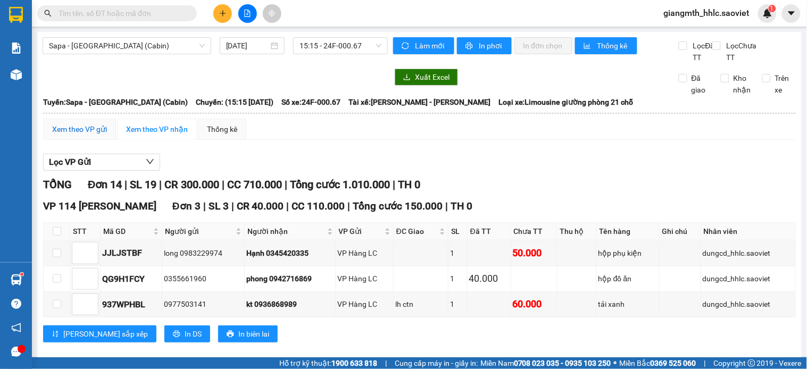
click at [77, 135] on div "Xem theo VP gửi" at bounding box center [79, 129] width 55 height 12
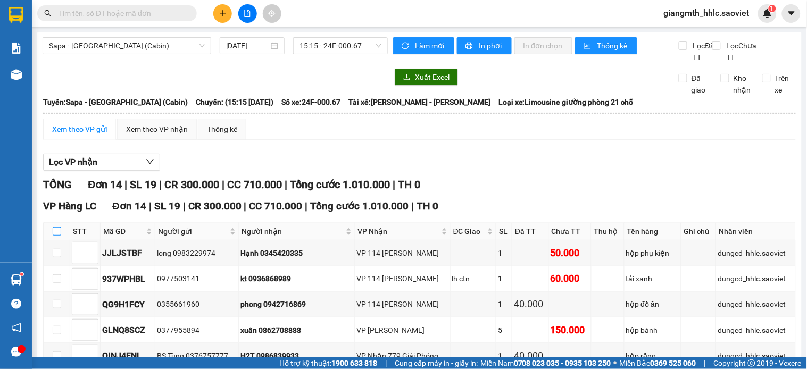
click at [56, 236] on input "checkbox" at bounding box center [57, 231] width 9 height 9
checkbox input "true"
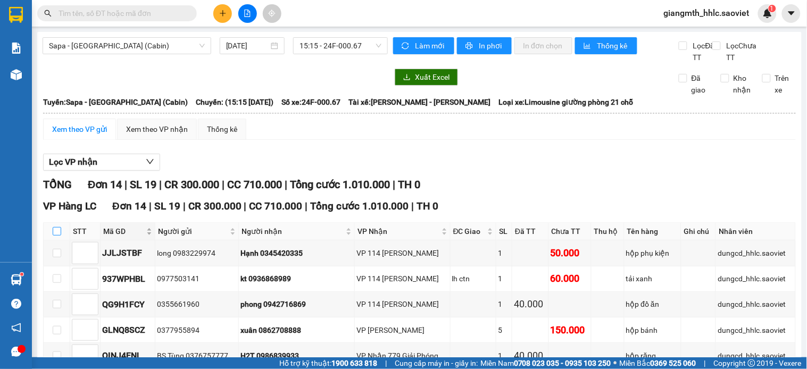
checkbox input "true"
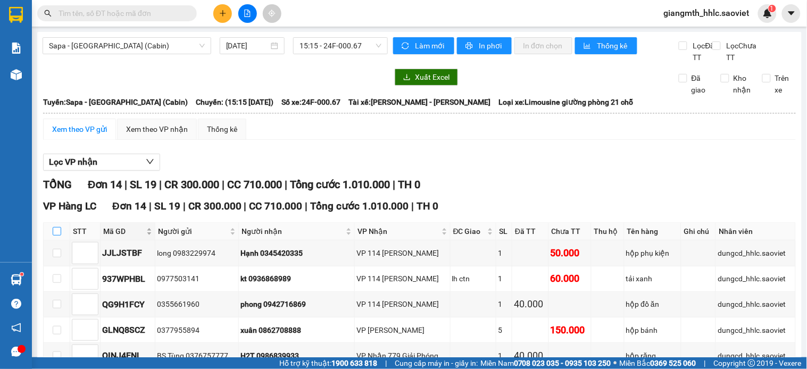
checkbox input "true"
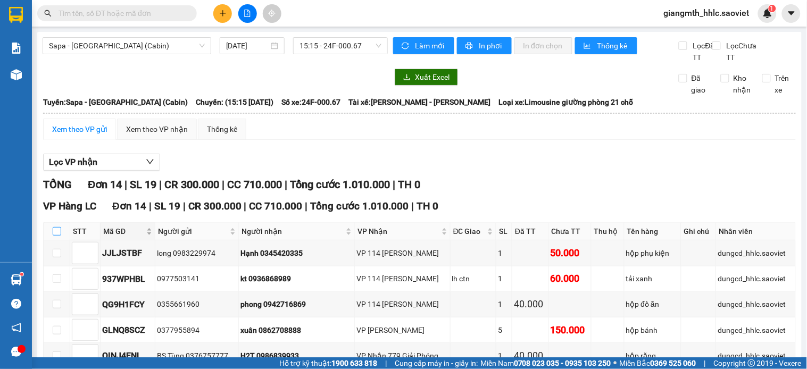
checkbox input "true"
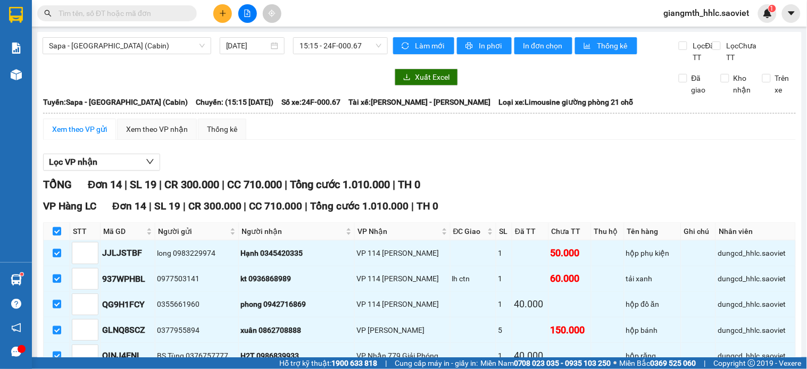
scroll to position [311, 0]
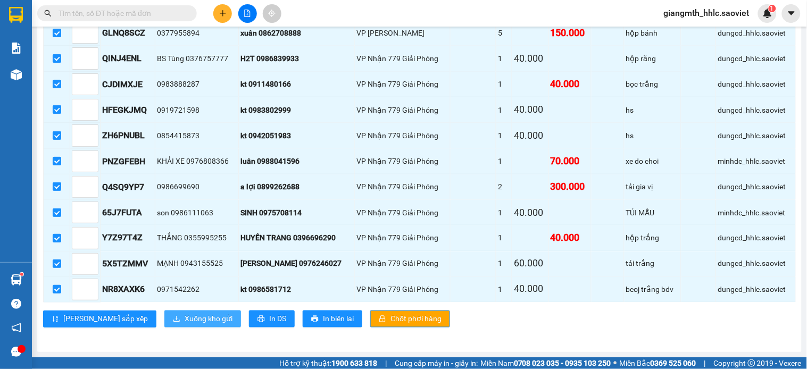
click at [185, 319] on span "Xuống kho gửi" at bounding box center [209, 319] width 48 height 12
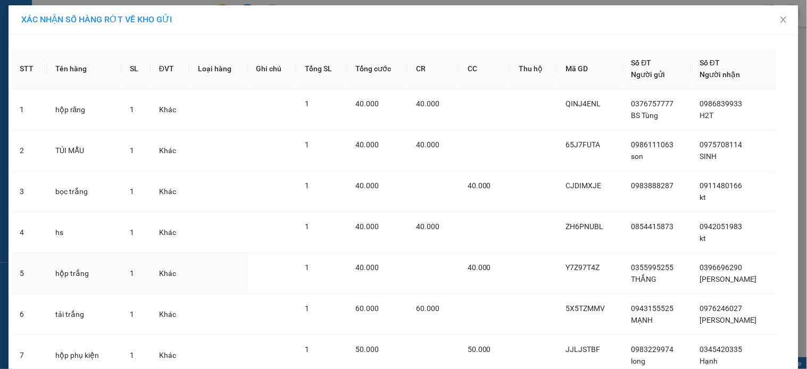
scroll to position [354, 0]
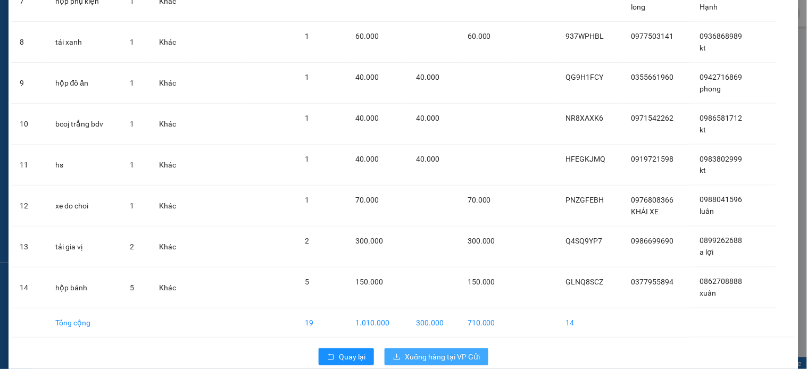
click at [424, 355] on span "Xuống hàng tại VP Gửi" at bounding box center [442, 357] width 75 height 12
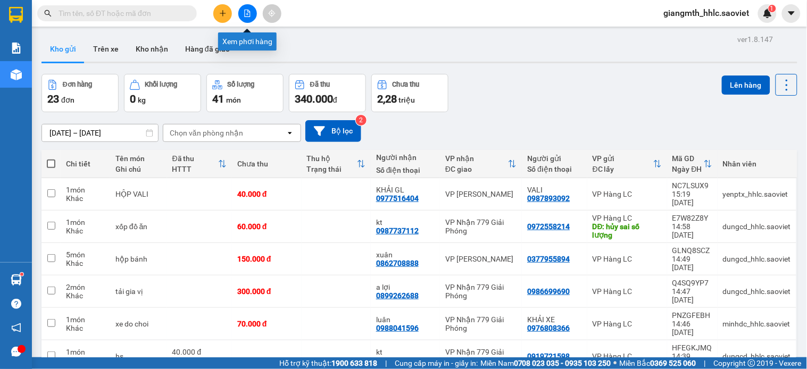
click at [247, 13] on icon "file-add" at bounding box center [247, 13] width 7 height 7
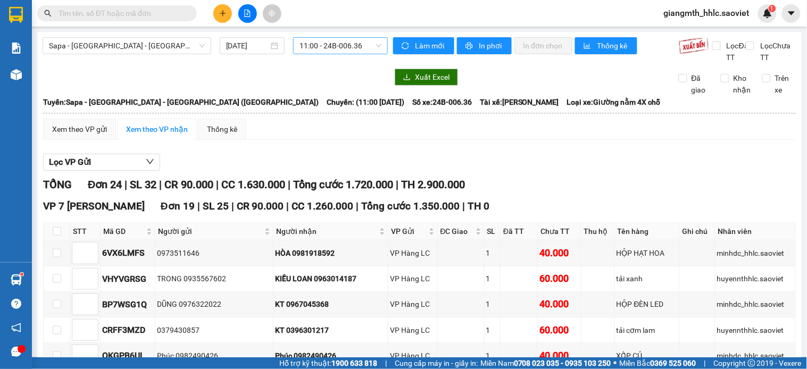
click at [314, 43] on span "11:00 - 24B-006.36" at bounding box center [341, 46] width 82 height 16
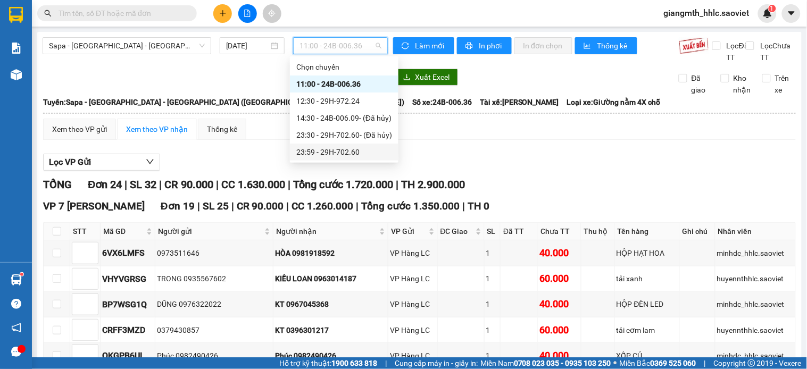
click at [347, 152] on div "23:59 - 29H-702.60" at bounding box center [344, 152] width 96 height 12
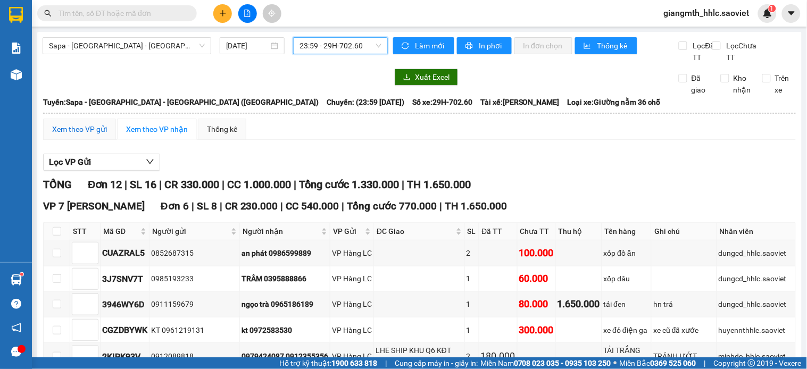
click at [85, 135] on div "Xem theo VP gửi" at bounding box center [79, 129] width 55 height 12
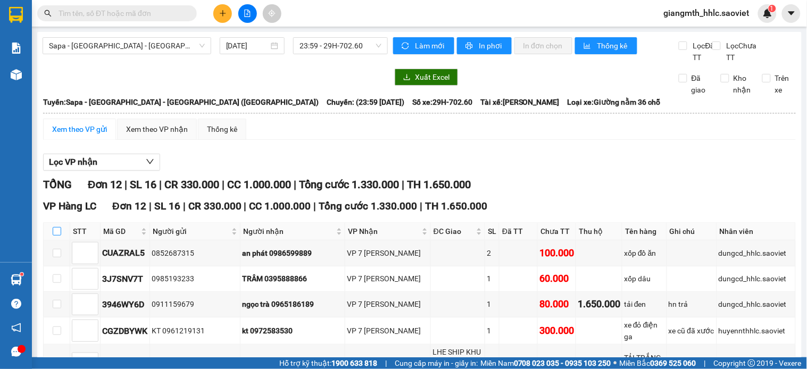
click at [55, 236] on input "checkbox" at bounding box center [57, 231] width 9 height 9
checkbox input "true"
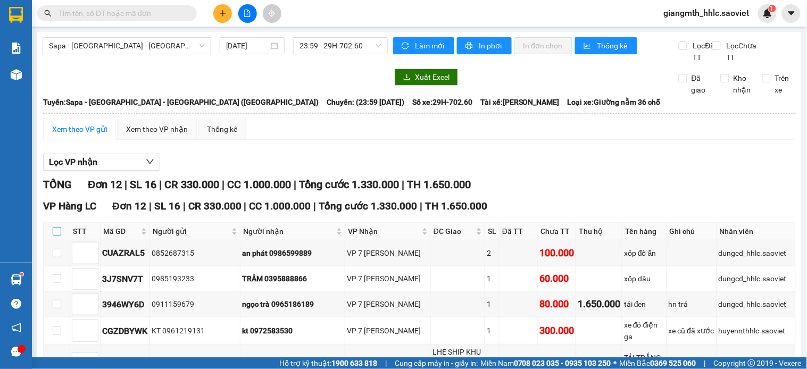
checkbox input "true"
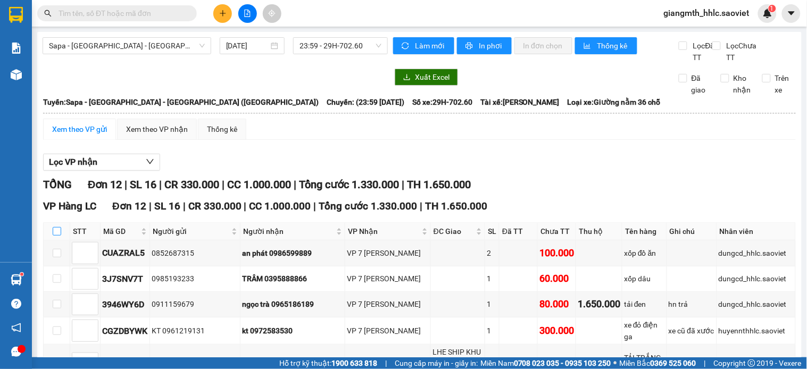
checkbox input "true"
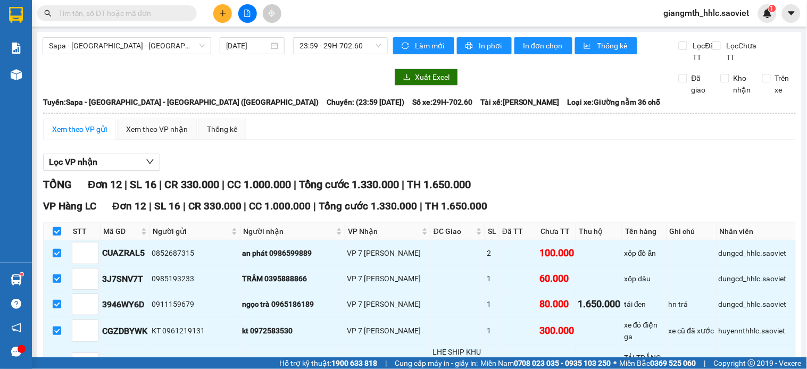
scroll to position [293, 0]
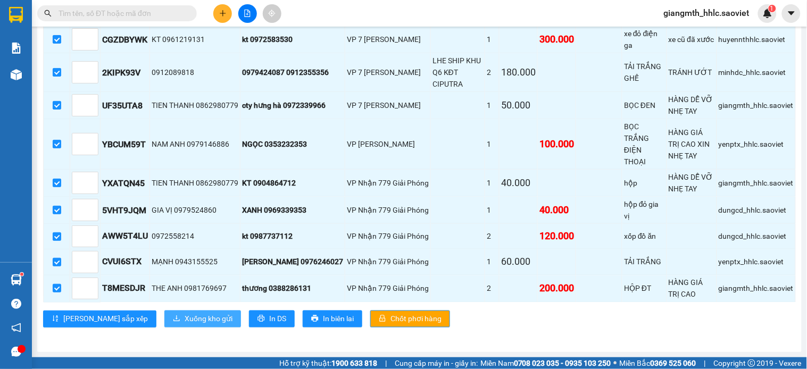
click at [173, 324] on span "download" at bounding box center [176, 319] width 7 height 9
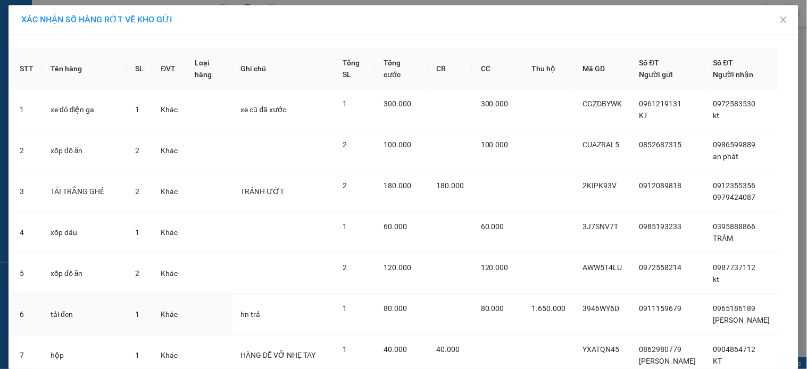
scroll to position [312, 0]
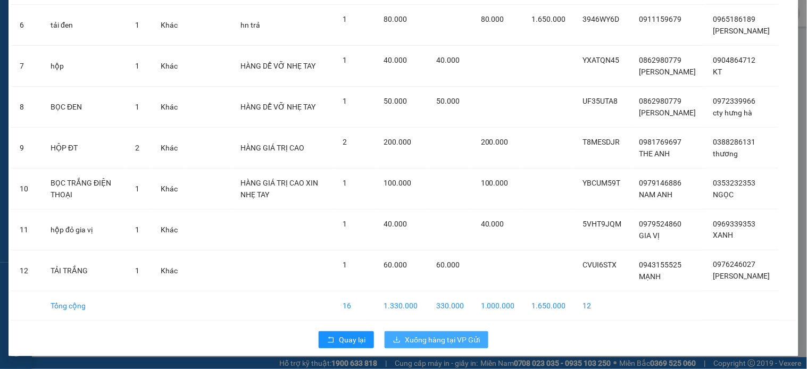
click at [418, 341] on span "Xuống hàng tại VP Gửi" at bounding box center [442, 340] width 75 height 12
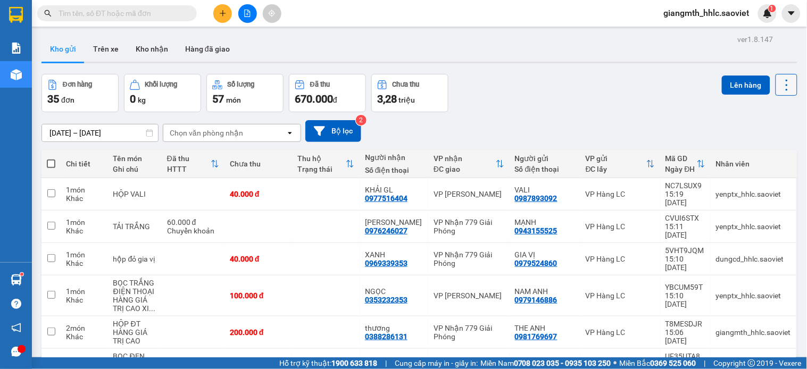
click at [780, 90] on icon at bounding box center [787, 85] width 15 height 15
click at [747, 156] on span "Làm mới" at bounding box center [761, 152] width 29 height 11
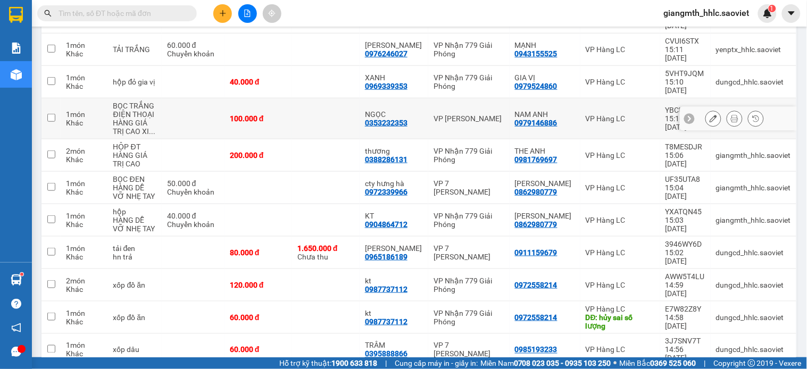
scroll to position [59, 0]
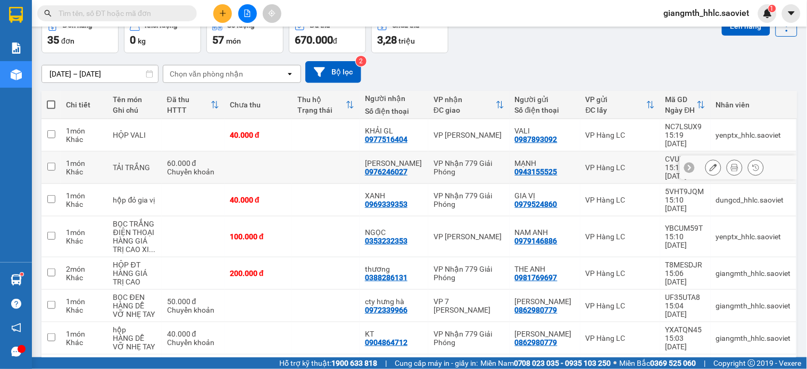
click at [279, 152] on td at bounding box center [259, 168] width 68 height 32
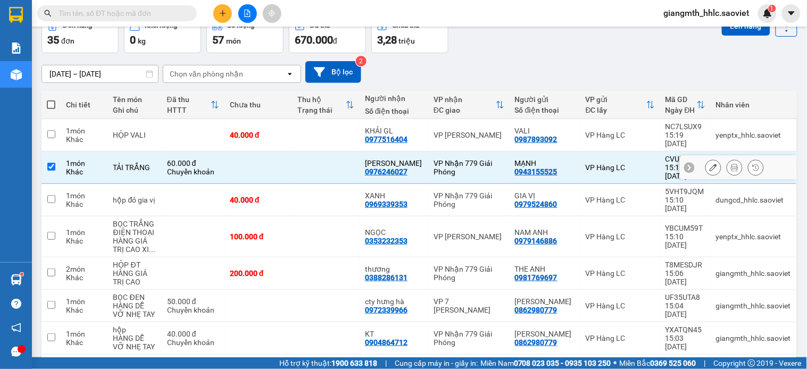
checkbox input "true"
click at [284, 184] on td "40.000 đ" at bounding box center [259, 200] width 68 height 32
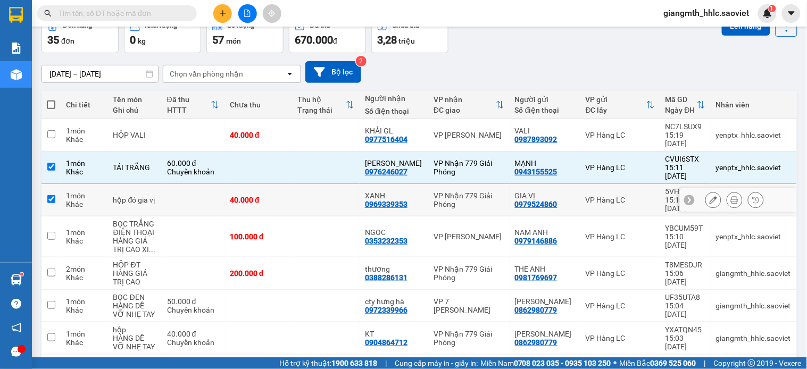
checkbox input "true"
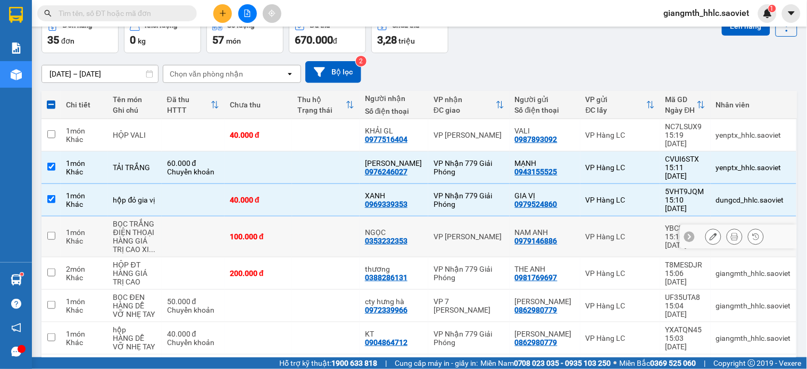
drag, startPoint x: 291, startPoint y: 204, endPoint x: 291, endPoint y: 211, distance: 6.9
click at [291, 217] on td "100.000 đ" at bounding box center [259, 237] width 68 height 41
click at [291, 226] on td "100.000 đ" at bounding box center [259, 237] width 68 height 41
checkbox input "false"
click at [287, 269] on div "200.000 đ" at bounding box center [258, 273] width 57 height 9
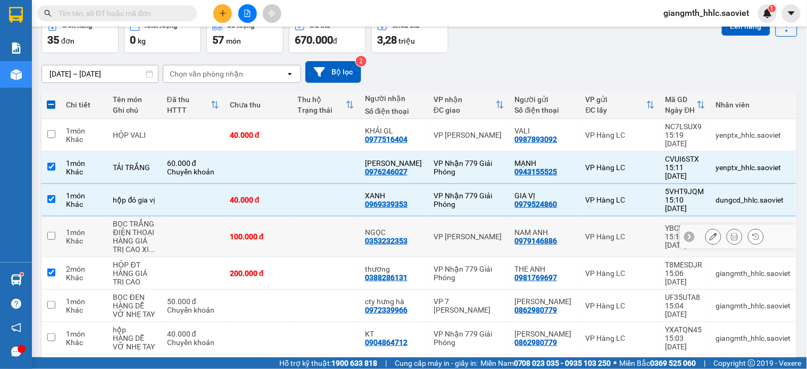
checkbox input "true"
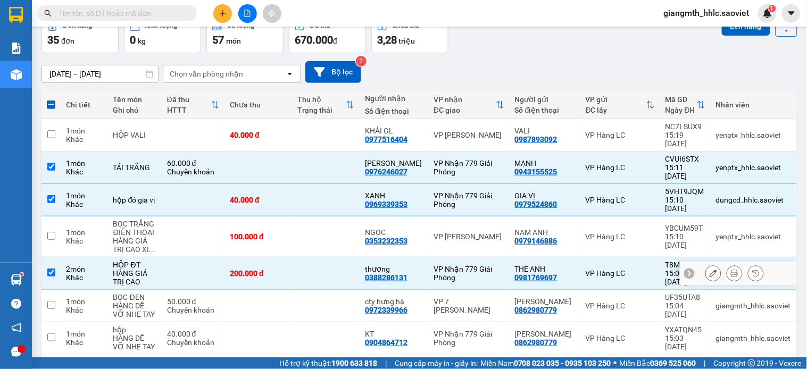
click at [289, 290] on td at bounding box center [259, 306] width 68 height 32
checkbox input "true"
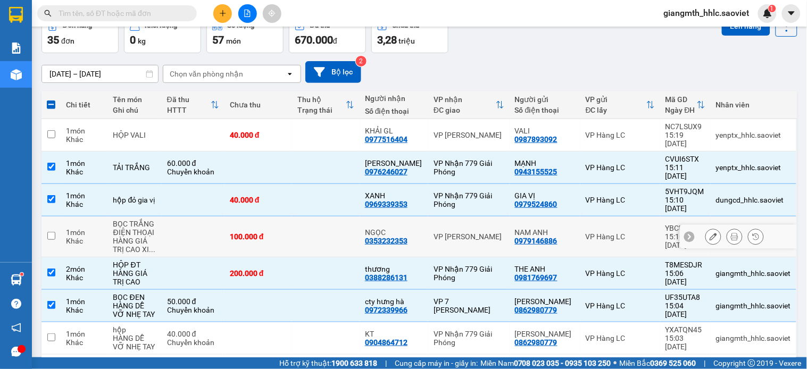
click at [317, 217] on td at bounding box center [326, 237] width 68 height 41
checkbox input "true"
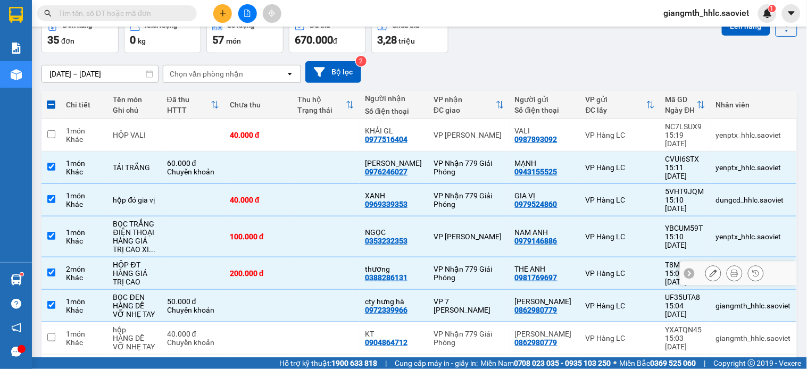
scroll to position [295, 0]
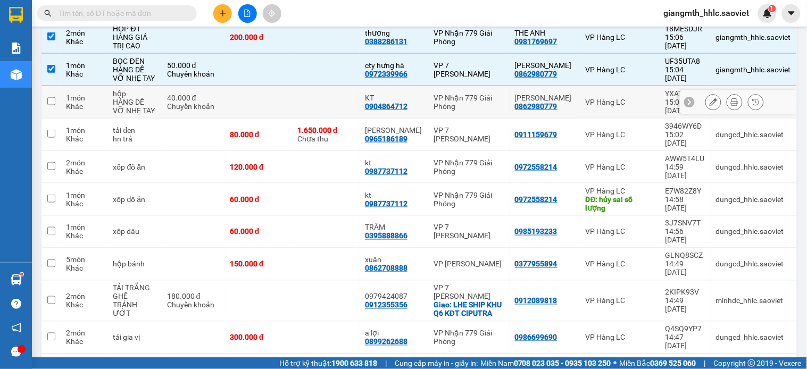
click at [352, 86] on td at bounding box center [326, 102] width 68 height 32
checkbox input "true"
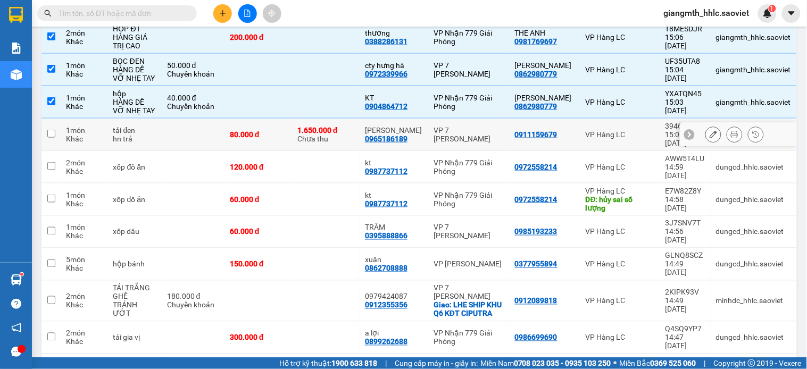
click at [353, 126] on div "1.650.000 đ Chưa thu" at bounding box center [325, 134] width 57 height 17
checkbox input "true"
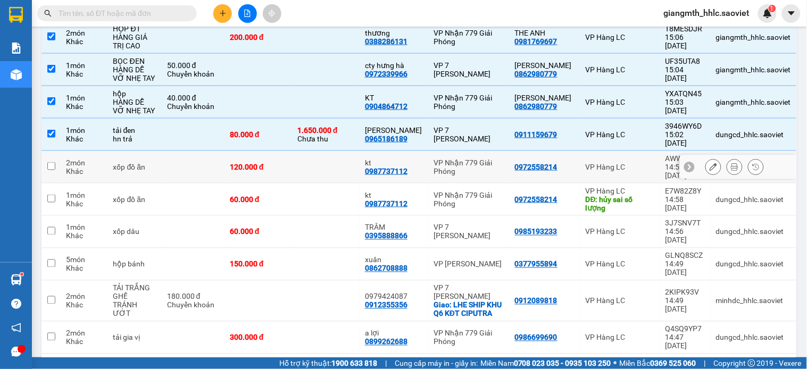
click at [353, 184] on td at bounding box center [326, 200] width 68 height 32
checkbox input "true"
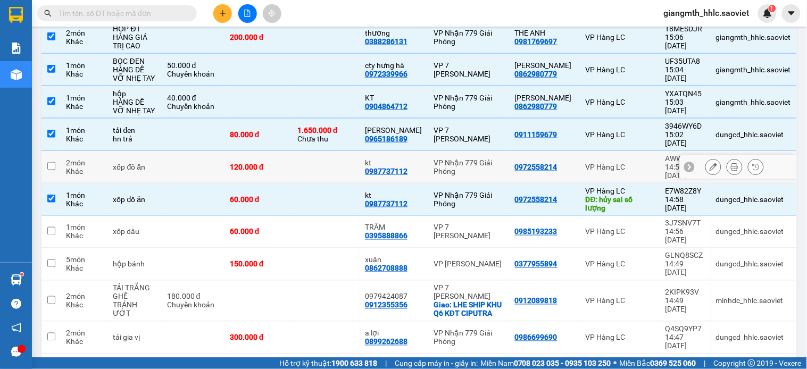
click at [344, 151] on td at bounding box center [326, 167] width 68 height 32
checkbox input "true"
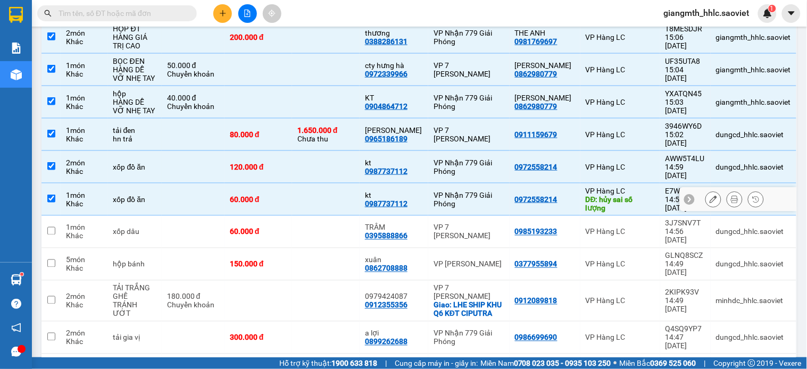
click at [334, 184] on td at bounding box center [326, 200] width 68 height 32
checkbox input "false"
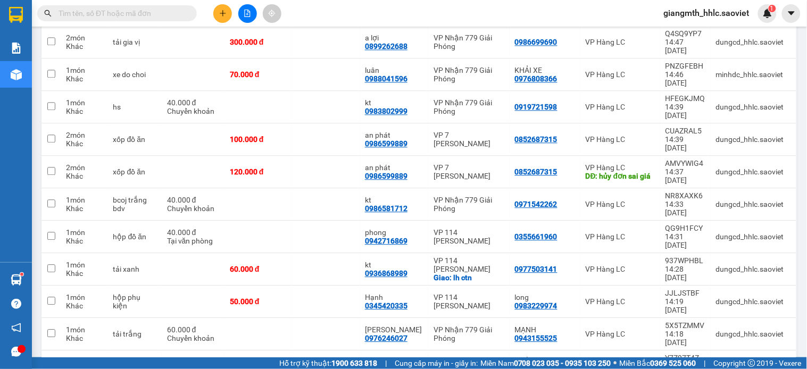
scroll to position [789, 0]
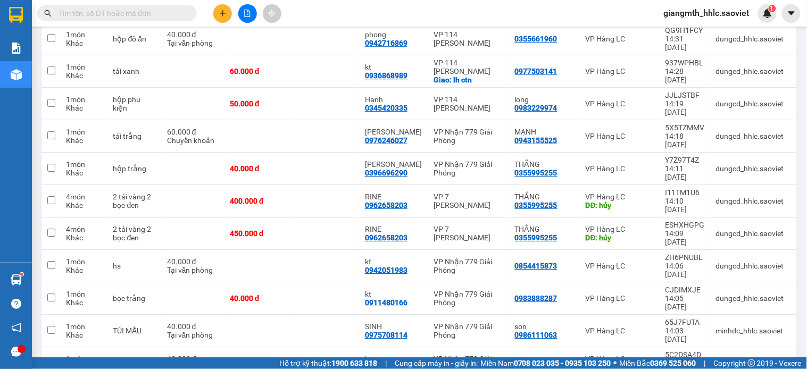
checkbox input "false"
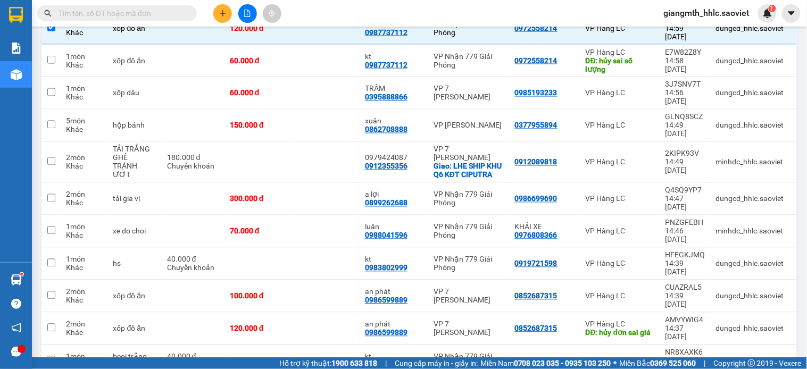
scroll to position [80, 0]
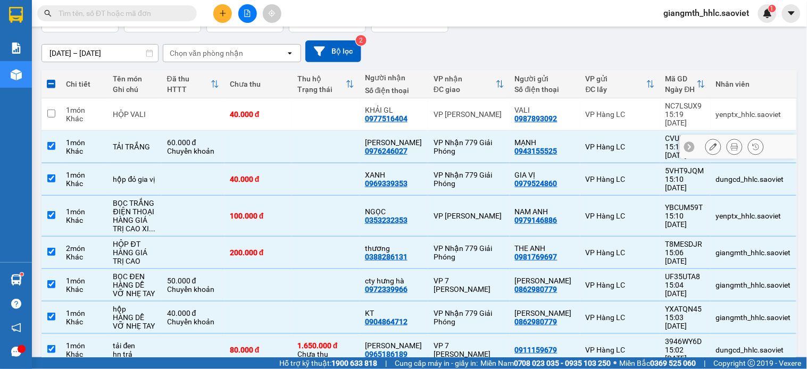
click at [321, 134] on td at bounding box center [326, 147] width 68 height 32
checkbox input "false"
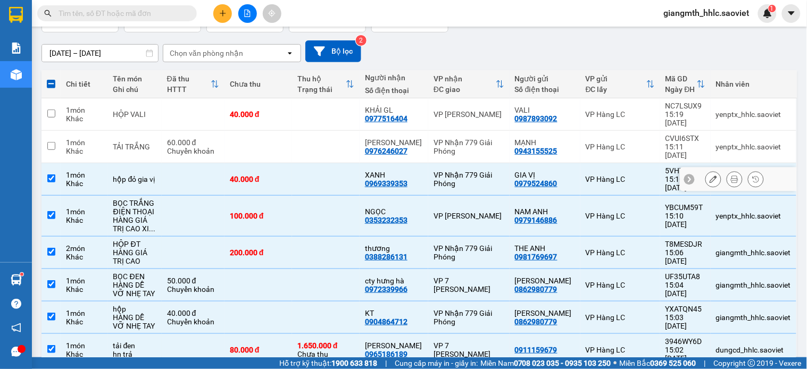
click at [318, 168] on td at bounding box center [326, 179] width 68 height 32
checkbox input "false"
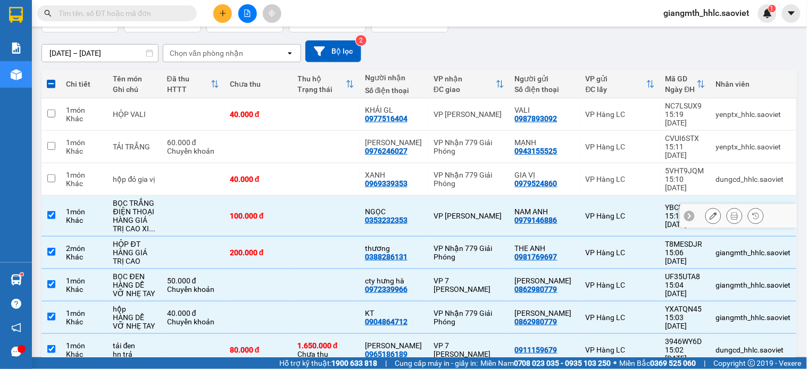
drag, startPoint x: 322, startPoint y: 208, endPoint x: 322, endPoint y: 242, distance: 34.1
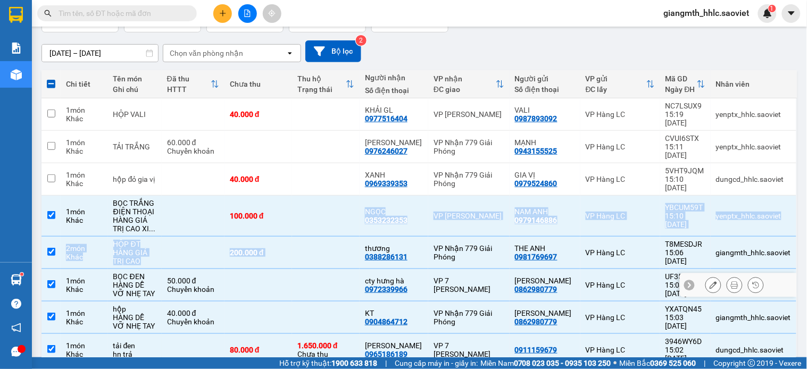
drag, startPoint x: 322, startPoint y: 242, endPoint x: 321, endPoint y: 270, distance: 27.7
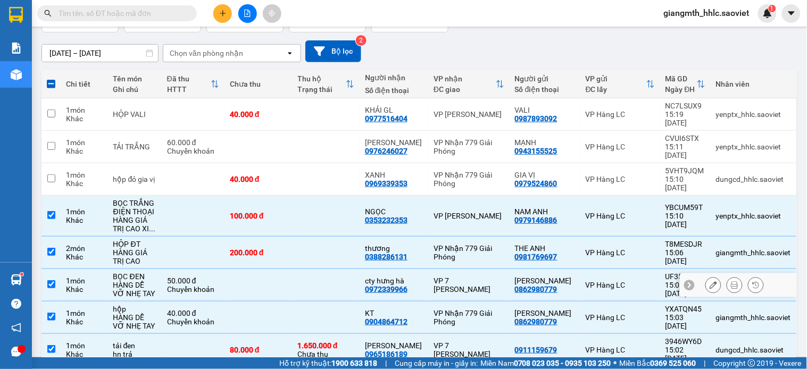
drag, startPoint x: 321, startPoint y: 268, endPoint x: 322, endPoint y: 245, distance: 22.9
click at [321, 269] on td at bounding box center [326, 285] width 68 height 32
checkbox input "false"
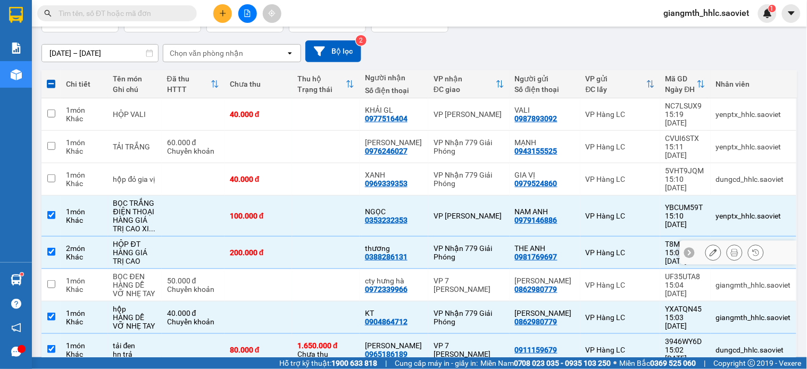
drag, startPoint x: 322, startPoint y: 238, endPoint x: 330, endPoint y: 205, distance: 34.3
click at [324, 237] on td at bounding box center [326, 253] width 68 height 32
checkbox input "false"
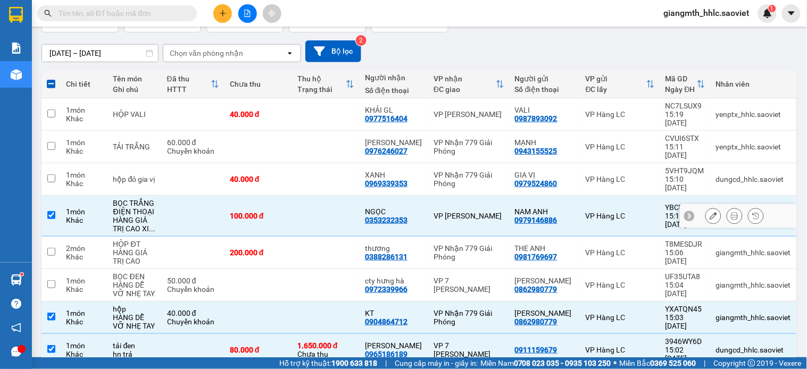
click at [331, 203] on td at bounding box center [326, 216] width 68 height 41
checkbox input "false"
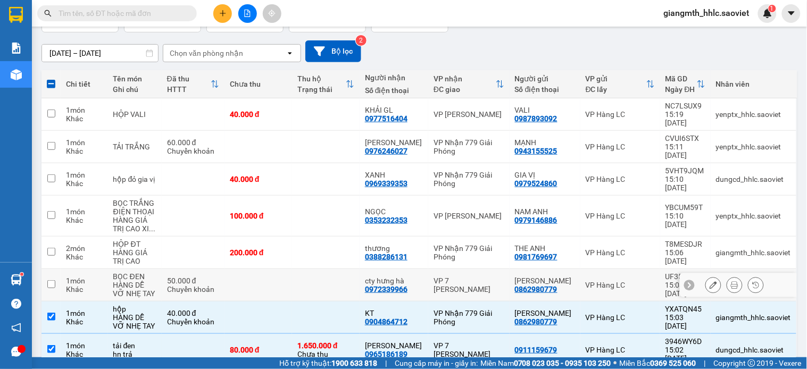
scroll to position [198, 0]
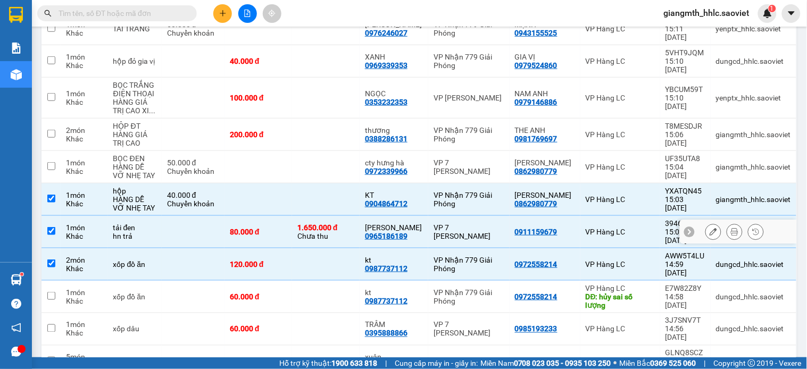
click at [328, 224] on div "1.650.000 đ Chưa thu" at bounding box center [325, 232] width 57 height 17
checkbox input "false"
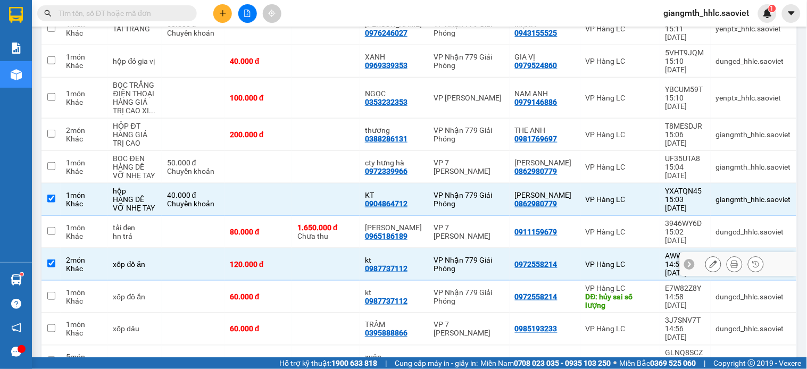
click at [329, 249] on td at bounding box center [326, 265] width 68 height 32
checkbox input "false"
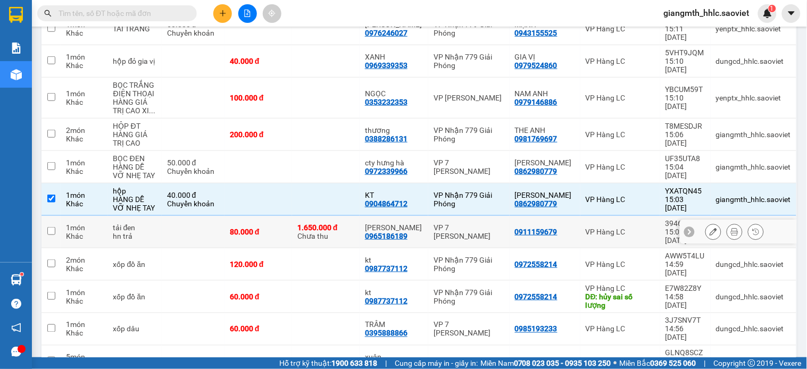
click at [346, 184] on td at bounding box center [326, 200] width 68 height 32
checkbox input "false"
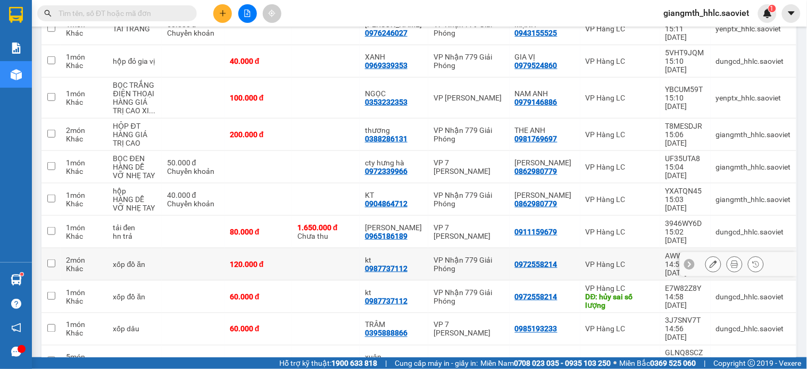
scroll to position [0, 0]
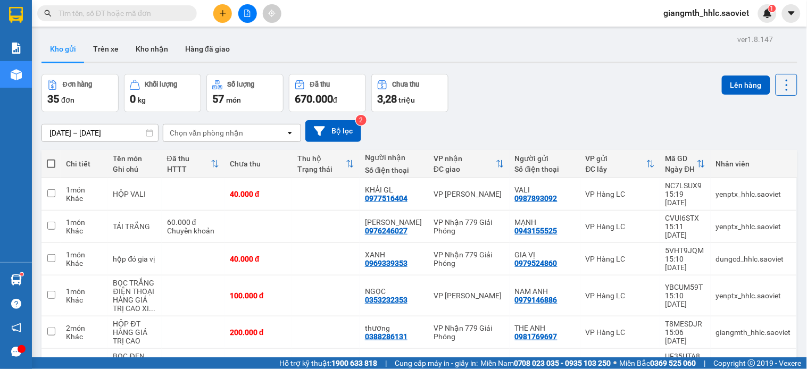
click at [253, 11] on button at bounding box center [247, 13] width 19 height 19
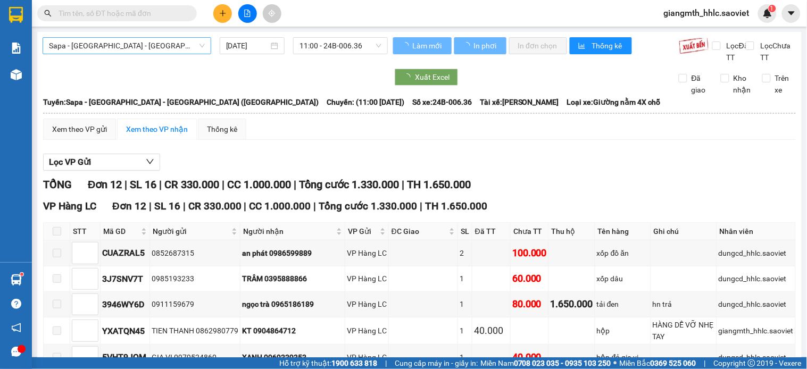
click at [200, 42] on span "Sapa - [GEOGRAPHIC_DATA] - [GEOGRAPHIC_DATA] ([GEOGRAPHIC_DATA])" at bounding box center [127, 46] width 156 height 16
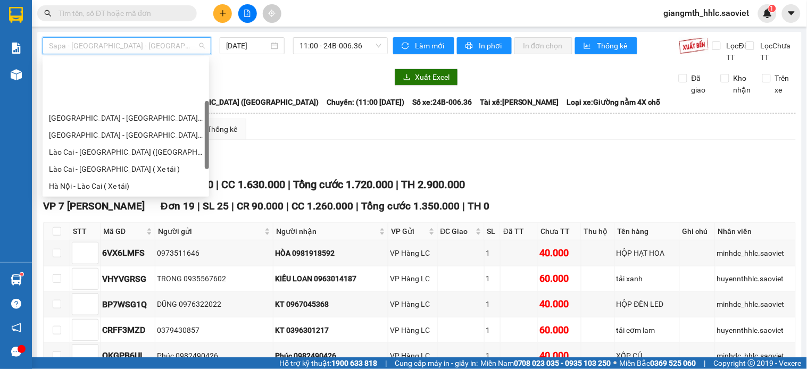
scroll to position [53, 0]
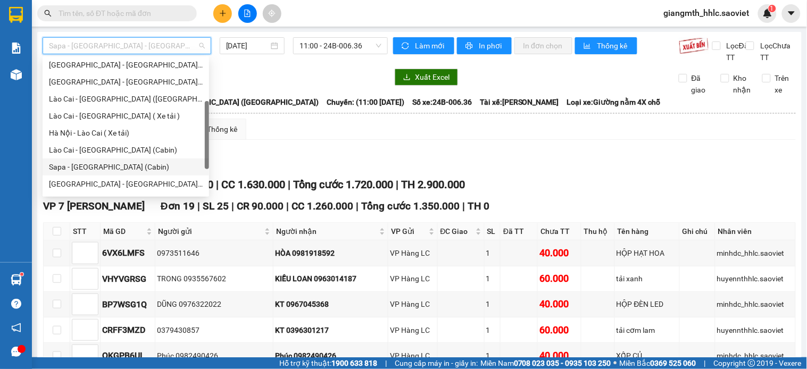
click at [119, 166] on div "Sapa - [GEOGRAPHIC_DATA] (Cabin)" at bounding box center [126, 167] width 154 height 12
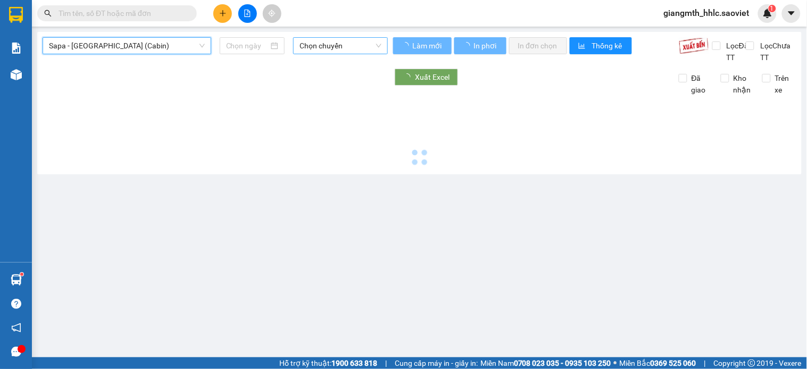
type input "[DATE]"
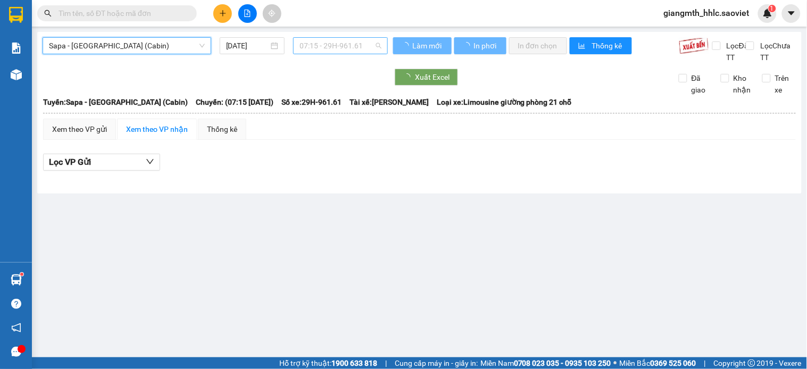
click at [352, 40] on span "07:15 - 29H-961.61" at bounding box center [341, 46] width 82 height 16
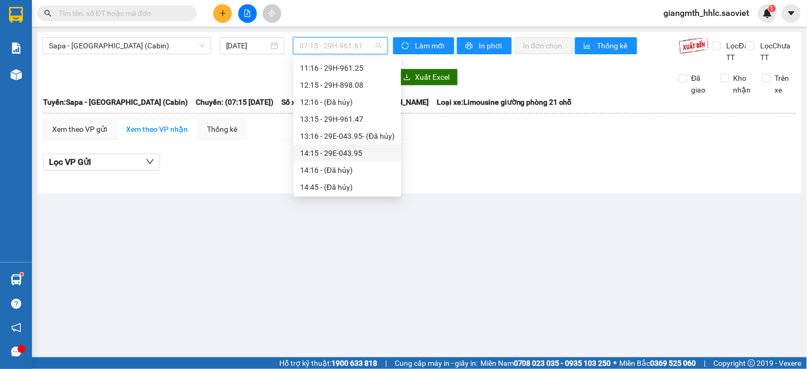
scroll to position [177, 0]
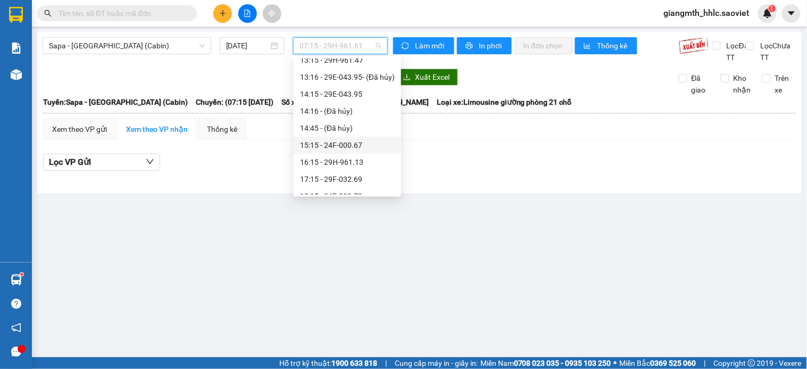
click at [323, 140] on div "15:15 - 24F-000.67" at bounding box center [347, 145] width 95 height 12
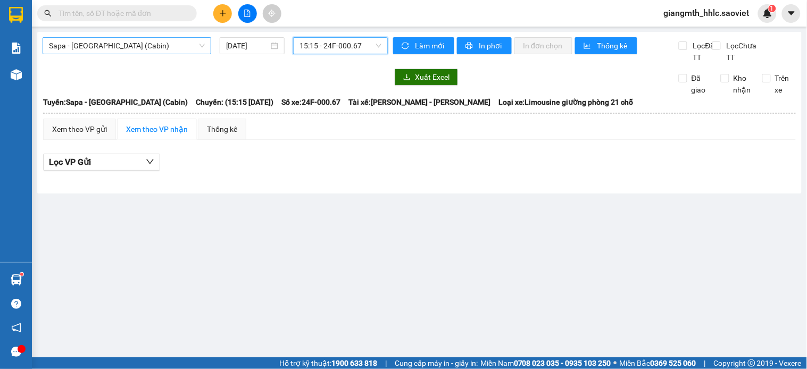
click at [110, 42] on span "Sapa - [GEOGRAPHIC_DATA] (Cabin)" at bounding box center [127, 46] width 156 height 16
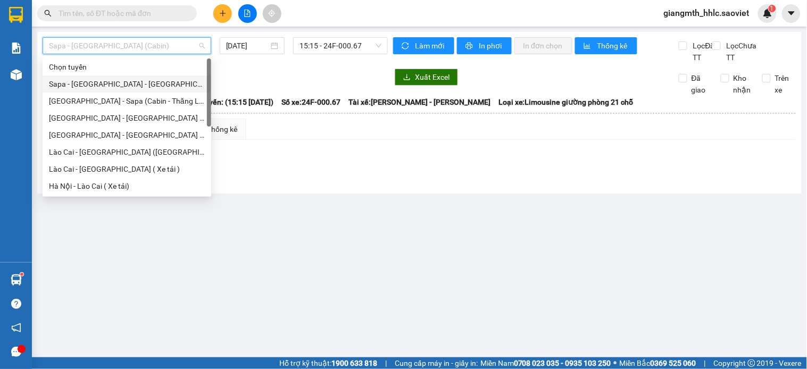
click at [134, 86] on div "Sapa - [GEOGRAPHIC_DATA] - [GEOGRAPHIC_DATA] ([GEOGRAPHIC_DATA])" at bounding box center [127, 84] width 156 height 12
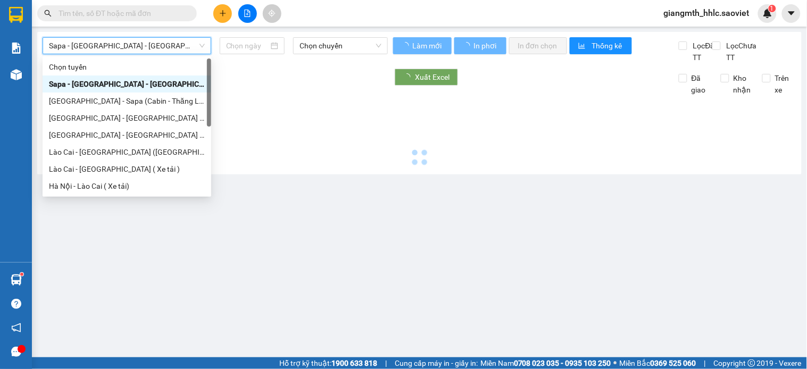
type input "[DATE]"
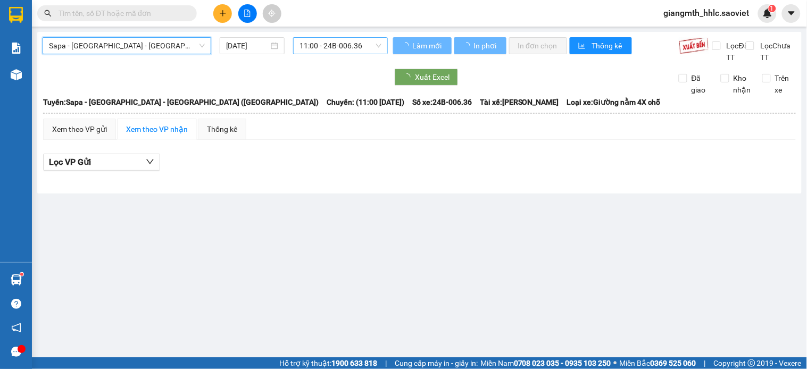
click at [341, 48] on span "11:00 - 24B-006.36" at bounding box center [341, 46] width 82 height 16
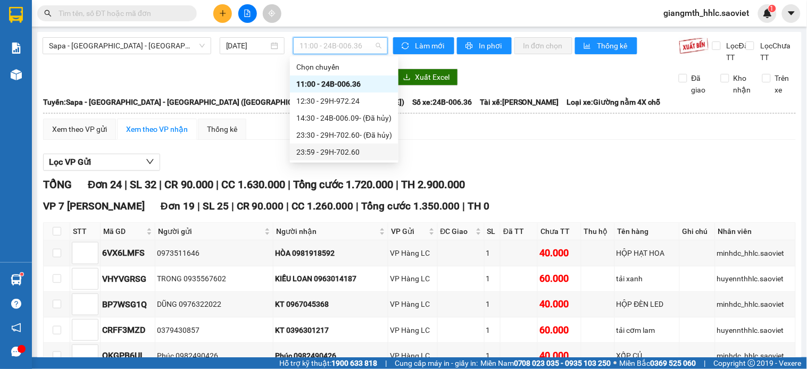
click at [341, 152] on div "23:59 - 29H-702.60" at bounding box center [344, 152] width 96 height 12
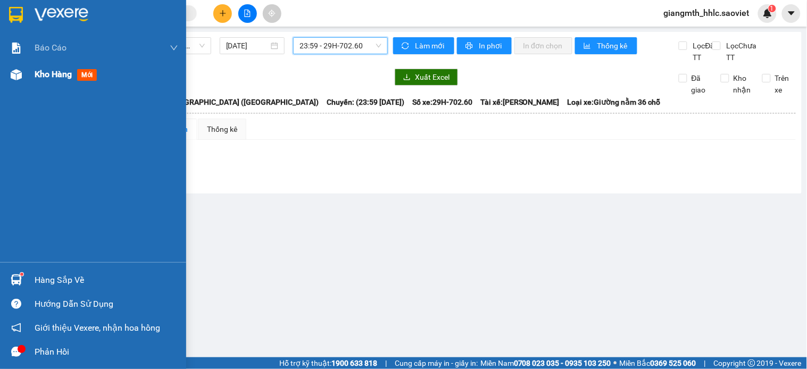
click at [25, 68] on div "Kho hàng mới" at bounding box center [93, 74] width 186 height 27
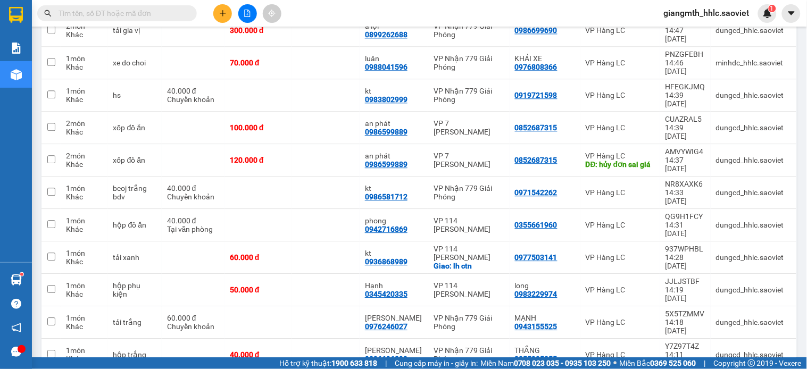
scroll to position [813, 0]
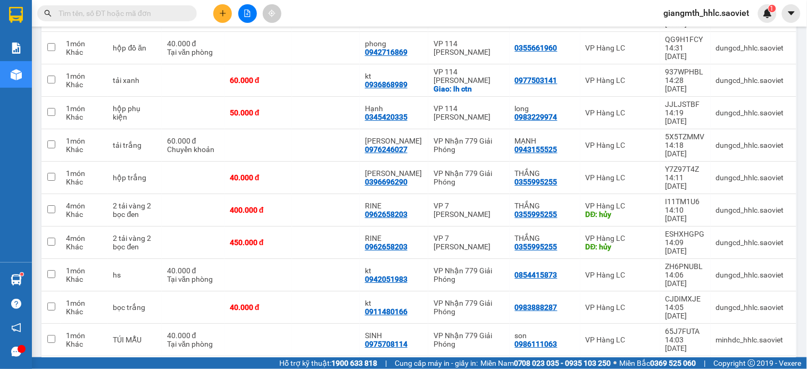
checkbox input "true"
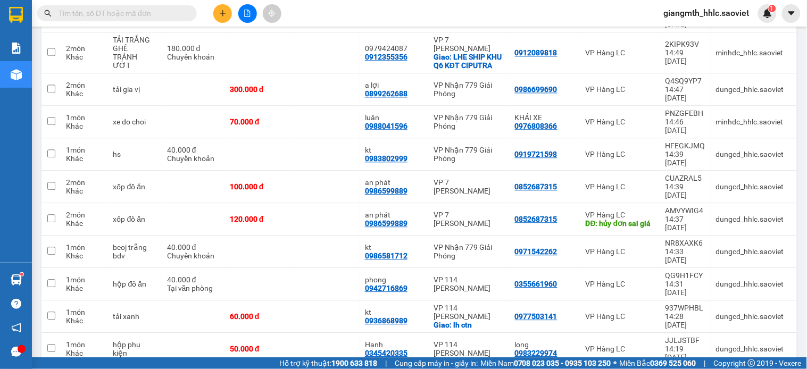
scroll to position [517, 0]
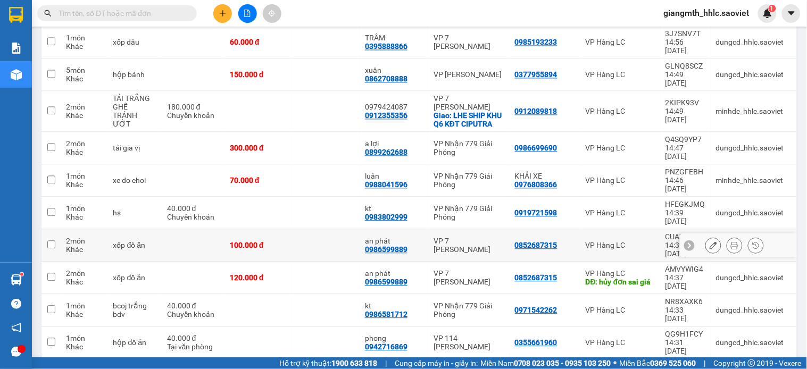
click at [337, 230] on td at bounding box center [326, 246] width 68 height 32
checkbox input "true"
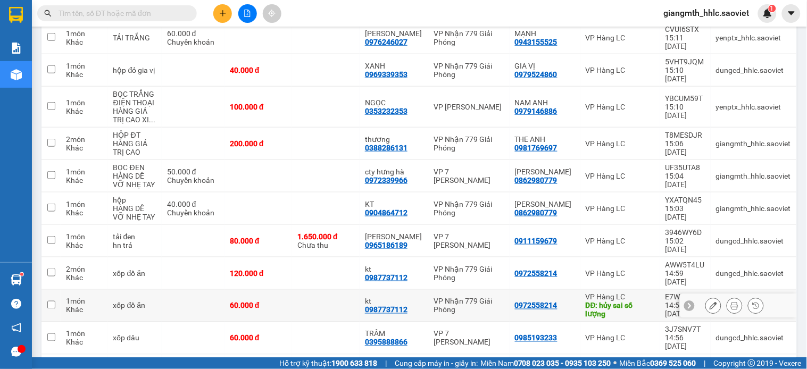
scroll to position [103, 0]
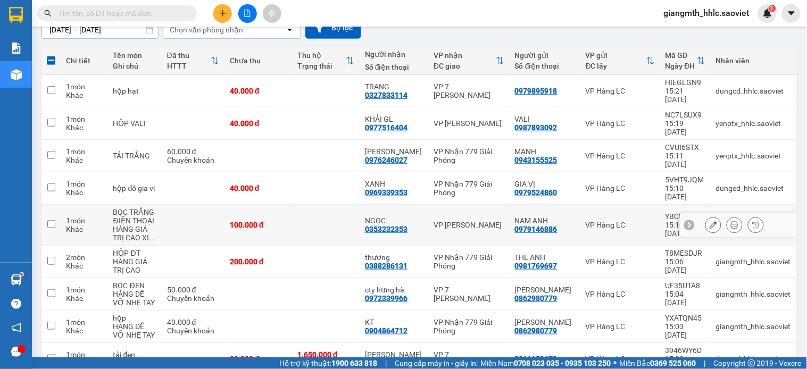
click at [284, 221] on div "100.000 đ" at bounding box center [258, 225] width 57 height 9
checkbox input "true"
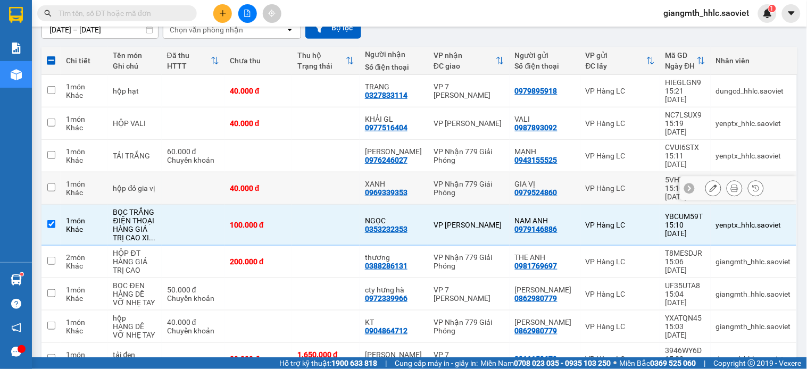
click at [303, 172] on td at bounding box center [326, 188] width 68 height 32
checkbox input "true"
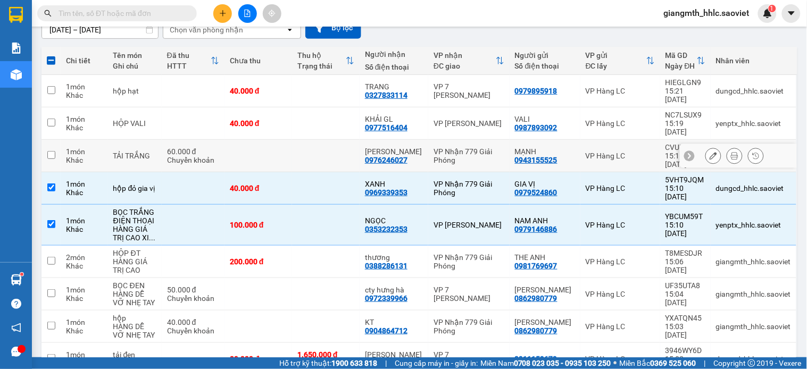
click at [322, 140] on td at bounding box center [326, 156] width 68 height 32
checkbox input "true"
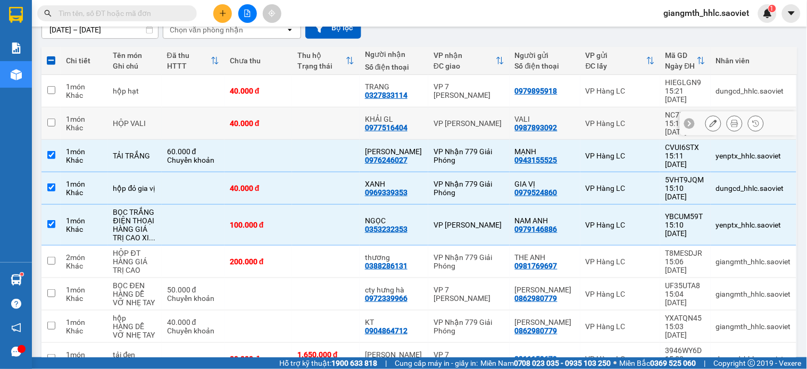
click at [326, 107] on td at bounding box center [326, 123] width 68 height 32
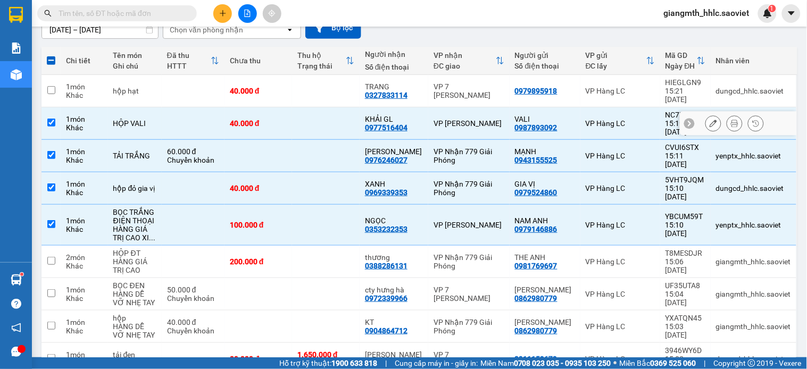
click at [326, 107] on td at bounding box center [326, 123] width 68 height 32
checkbox input "false"
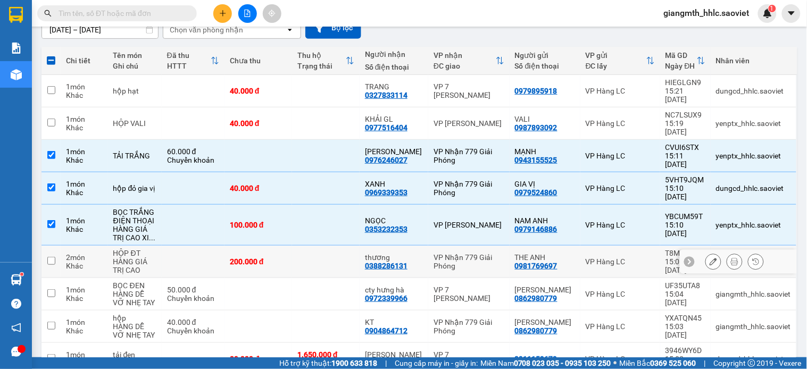
click at [287, 246] on td "200.000 đ" at bounding box center [259, 262] width 68 height 32
checkbox input "true"
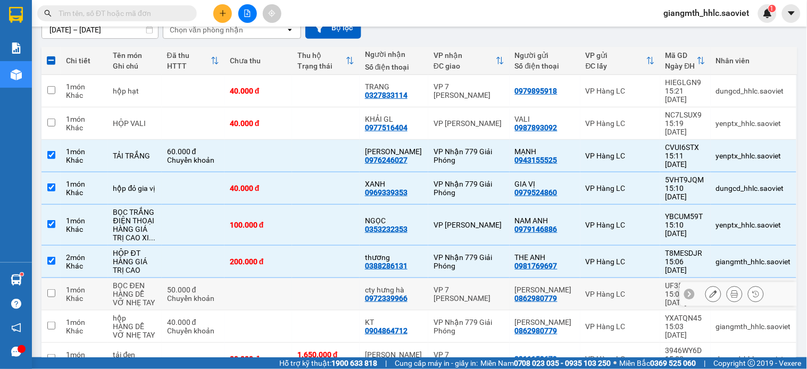
click at [283, 278] on td at bounding box center [259, 294] width 68 height 32
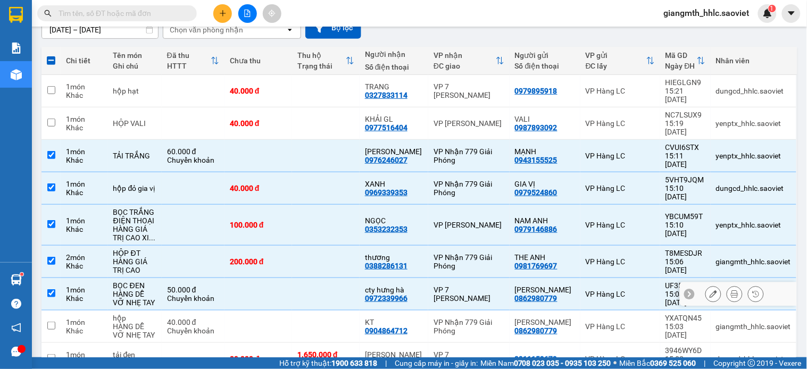
checkbox input "true"
click at [275, 311] on td at bounding box center [259, 327] width 68 height 32
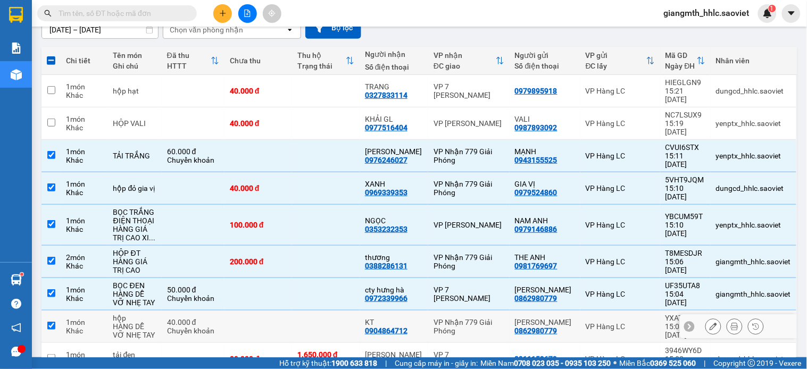
checkbox input "true"
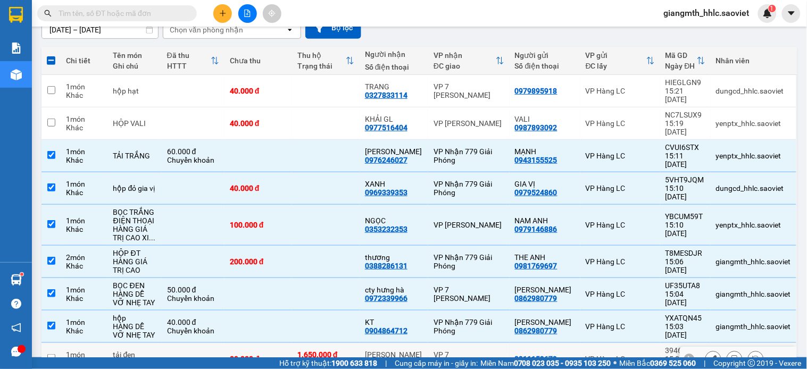
click at [283, 343] on td "80.000 đ" at bounding box center [259, 359] width 68 height 32
checkbox input "true"
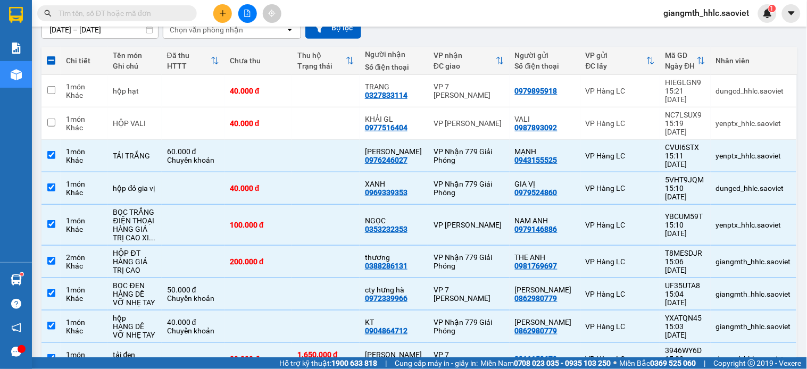
scroll to position [221, 0]
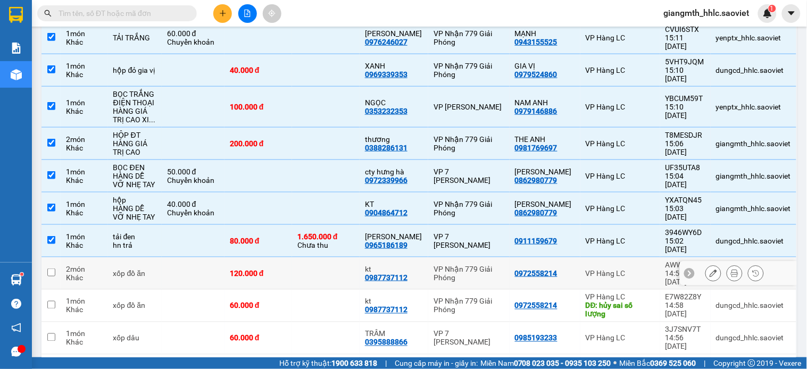
click at [316, 258] on td at bounding box center [326, 274] width 68 height 32
checkbox input "true"
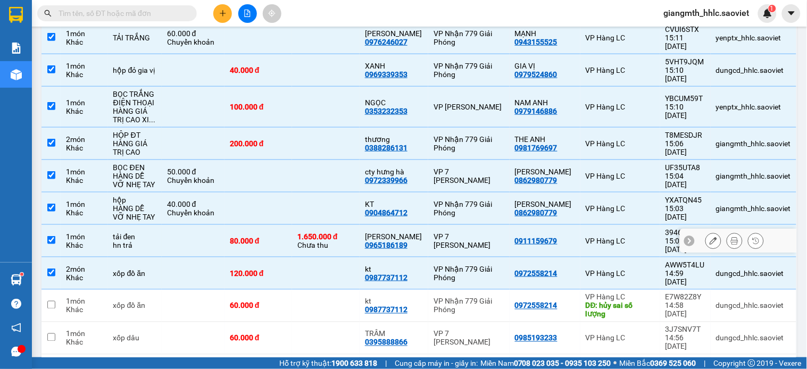
scroll to position [280, 0]
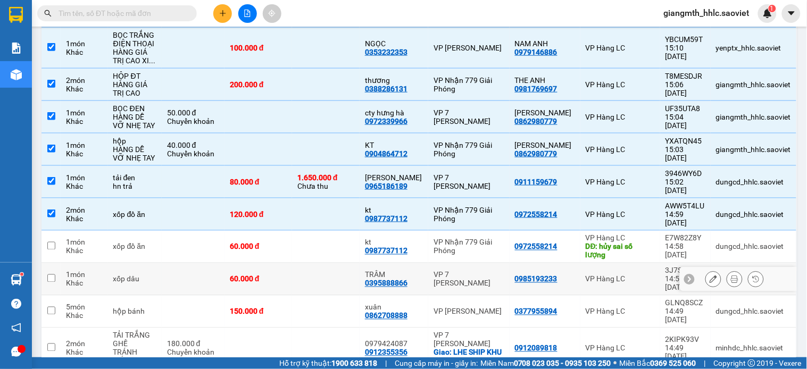
click at [292, 263] on td "60.000 đ" at bounding box center [259, 279] width 68 height 32
checkbox input "true"
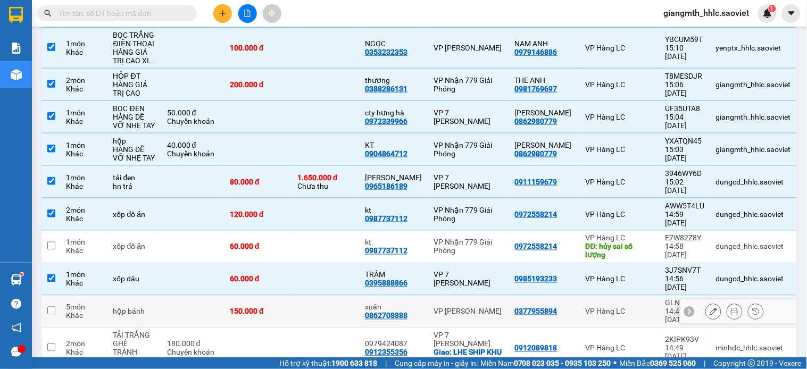
click at [286, 308] on div "150.000 đ" at bounding box center [258, 312] width 57 height 9
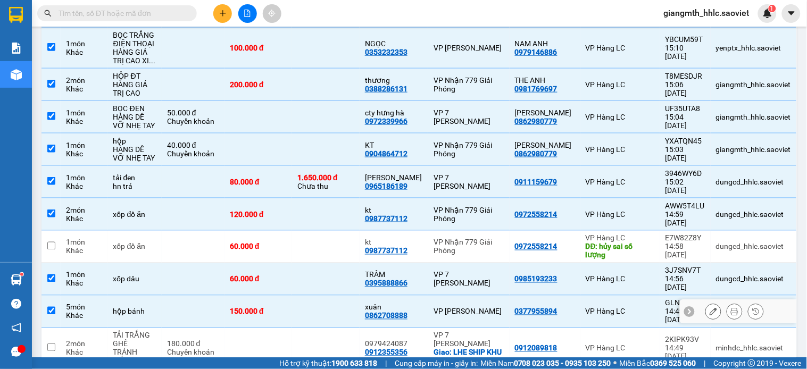
click at [286, 308] on div "150.000 đ" at bounding box center [258, 312] width 57 height 9
checkbox input "false"
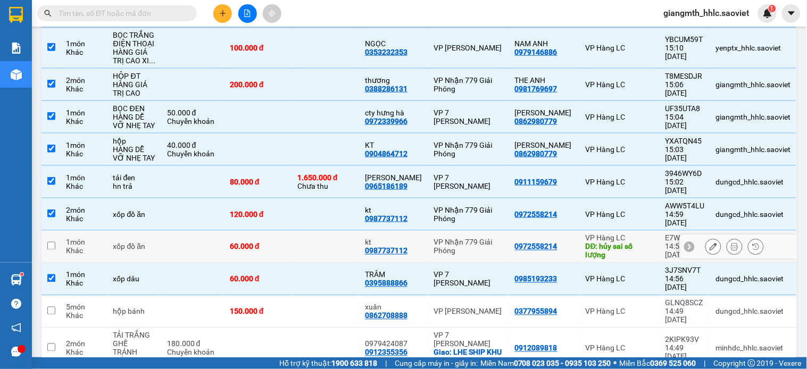
scroll to position [340, 0]
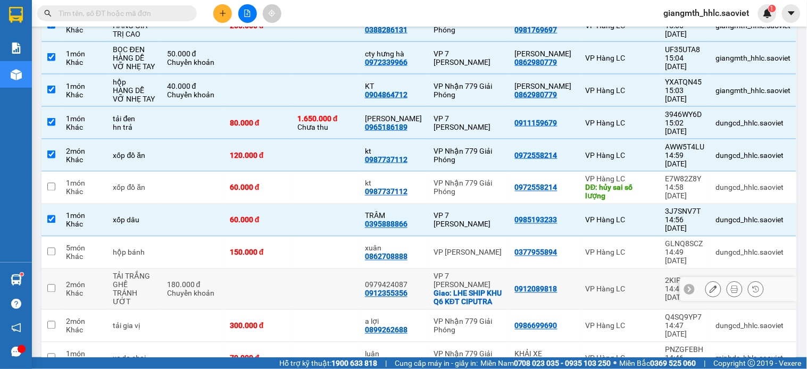
click at [285, 269] on td at bounding box center [259, 289] width 68 height 41
checkbox input "true"
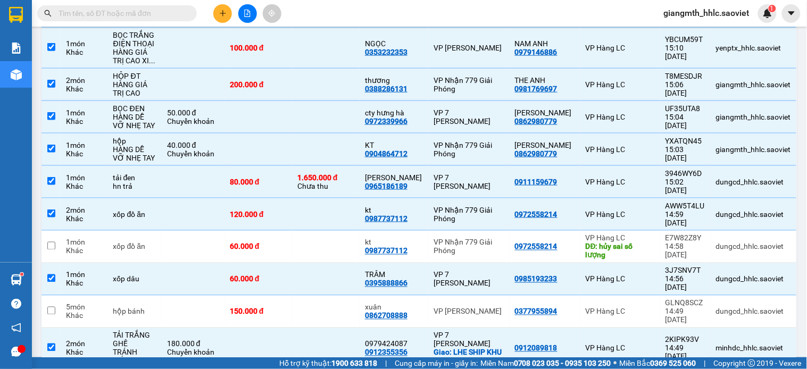
scroll to position [0, 0]
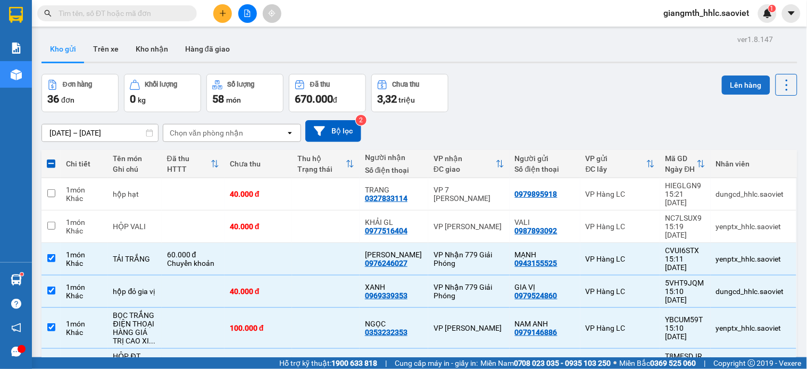
click at [741, 84] on button "Lên hàng" at bounding box center [746, 85] width 48 height 19
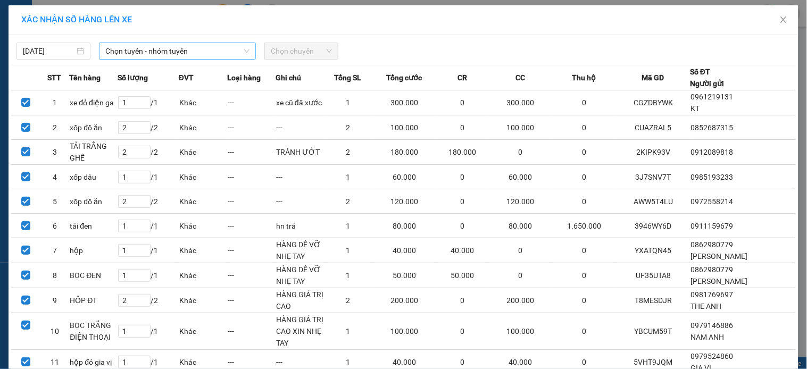
click at [203, 51] on span "Chọn tuyến - nhóm tuyến" at bounding box center [177, 51] width 144 height 16
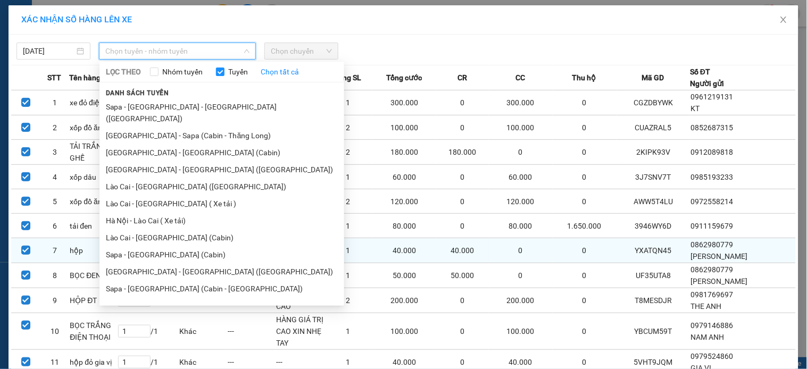
click at [162, 246] on li "Sapa - [GEOGRAPHIC_DATA] (Cabin)" at bounding box center [222, 254] width 245 height 17
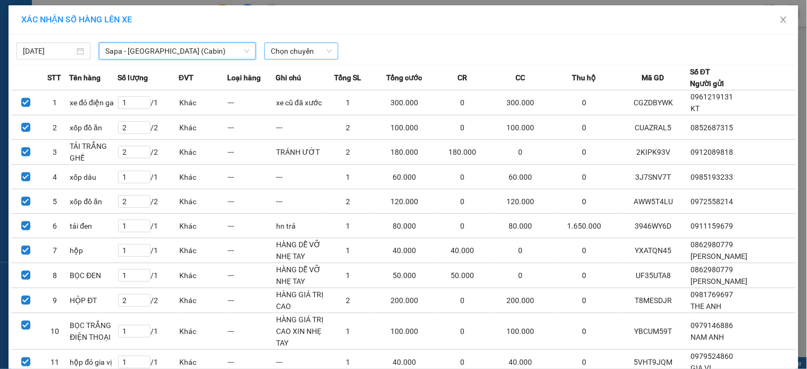
click at [301, 57] on span "Chọn chuyến" at bounding box center [301, 51] width 61 height 16
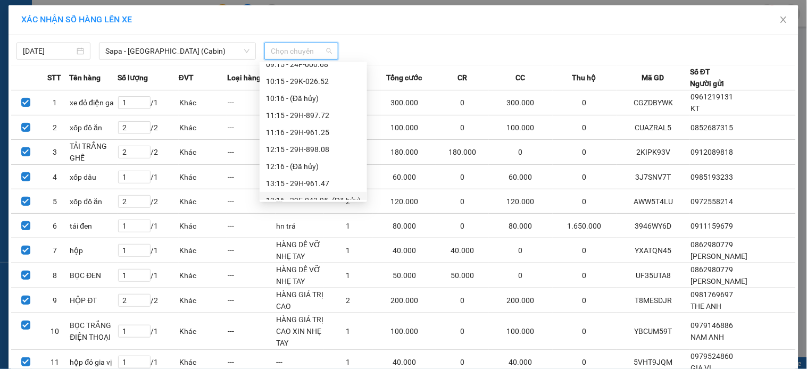
scroll to position [177, 0]
click at [314, 153] on div "15:15 - 24F-000.67" at bounding box center [313, 151] width 95 height 12
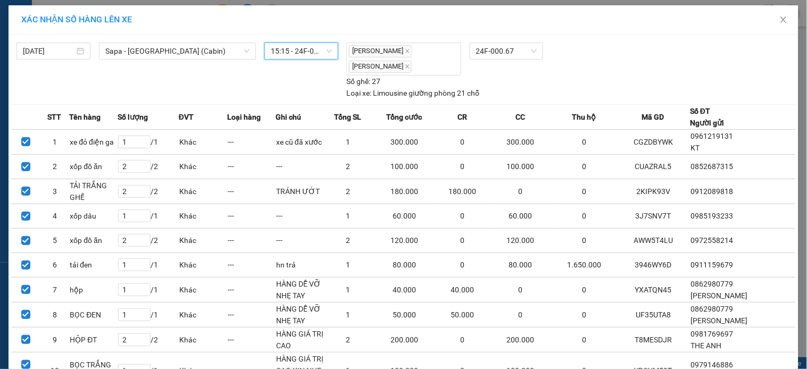
scroll to position [143, 0]
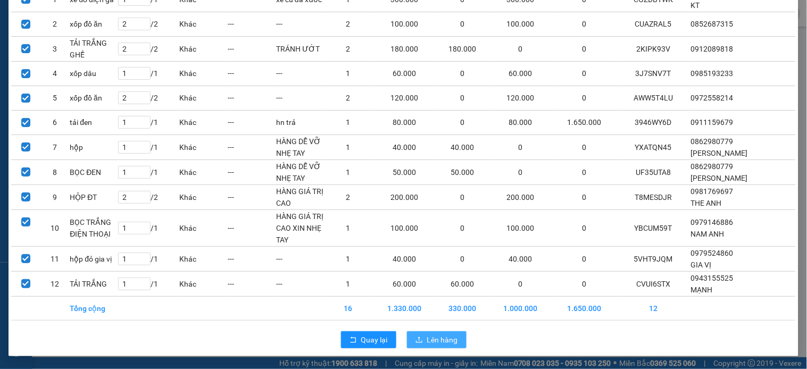
click at [432, 345] on span "Lên hàng" at bounding box center [442, 340] width 31 height 12
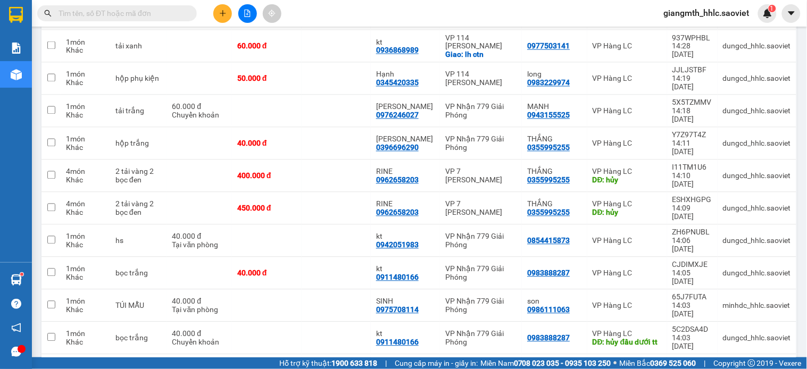
scroll to position [474, 0]
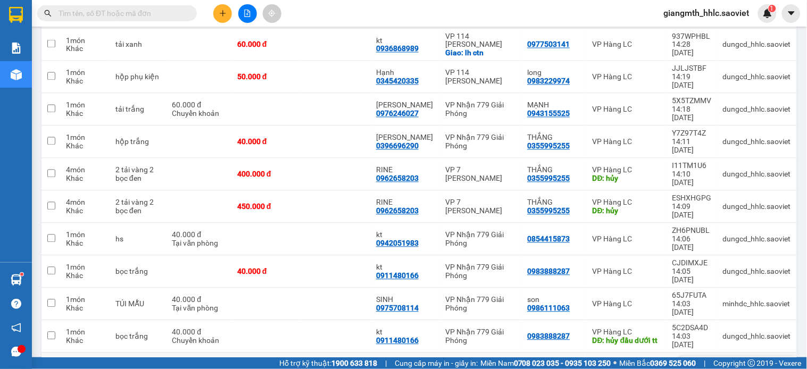
click at [305, 353] on td at bounding box center [336, 369] width 69 height 32
checkbox input "true"
click at [326, 288] on td at bounding box center [336, 304] width 69 height 32
checkbox input "true"
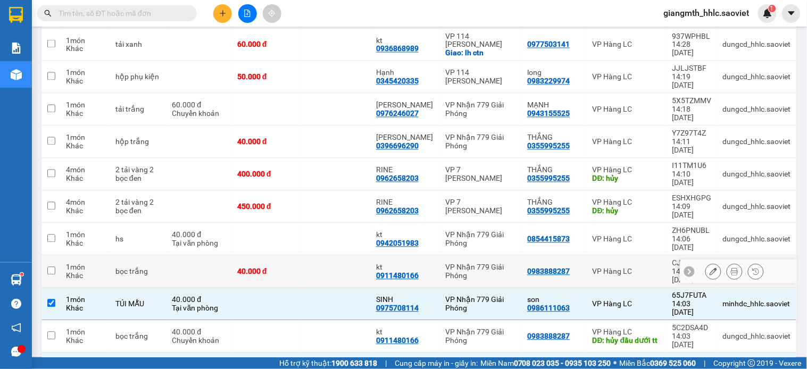
click at [332, 256] on td at bounding box center [336, 272] width 69 height 32
checkbox input "true"
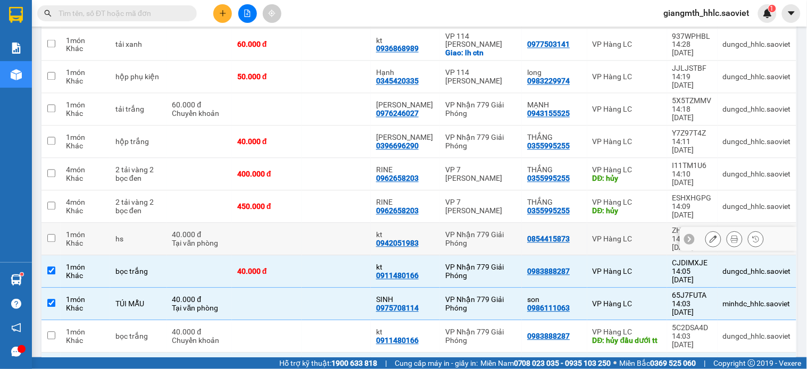
click at [334, 224] on td at bounding box center [336, 240] width 69 height 32
checkbox input "true"
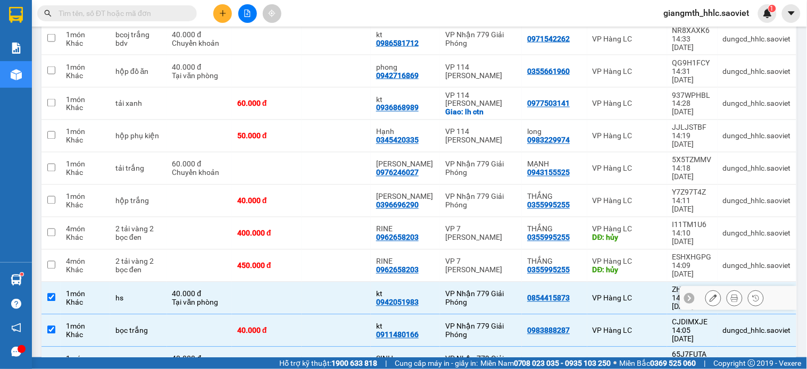
scroll to position [355, 0]
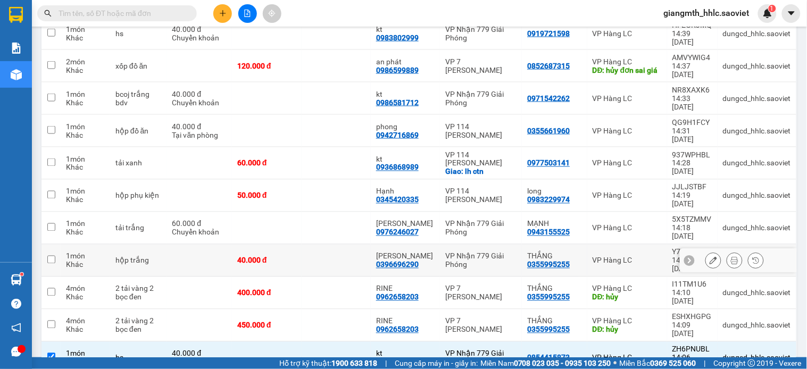
click at [307, 245] on td at bounding box center [336, 261] width 69 height 32
checkbox input "true"
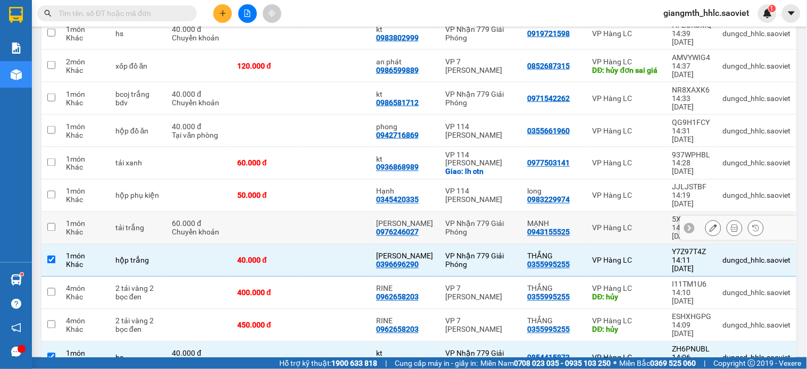
drag, startPoint x: 312, startPoint y: 136, endPoint x: 316, endPoint y: 114, distance: 22.1
click at [312, 212] on td at bounding box center [336, 228] width 69 height 32
checkbox input "true"
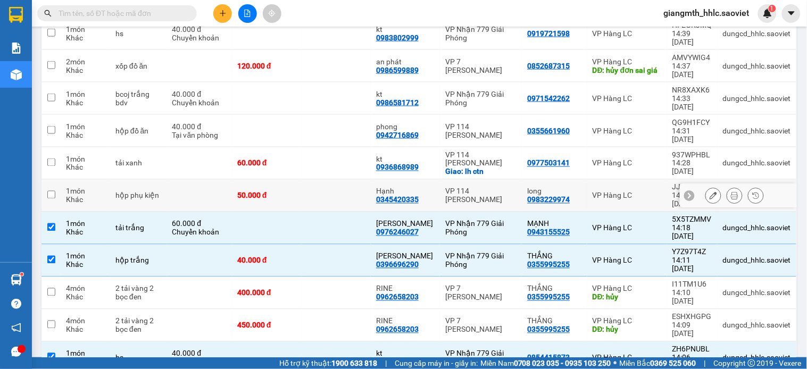
drag, startPoint x: 316, startPoint y: 114, endPoint x: 325, endPoint y: 86, distance: 29.0
click at [317, 180] on td at bounding box center [336, 196] width 69 height 32
checkbox input "true"
click at [325, 147] on td at bounding box center [336, 163] width 69 height 32
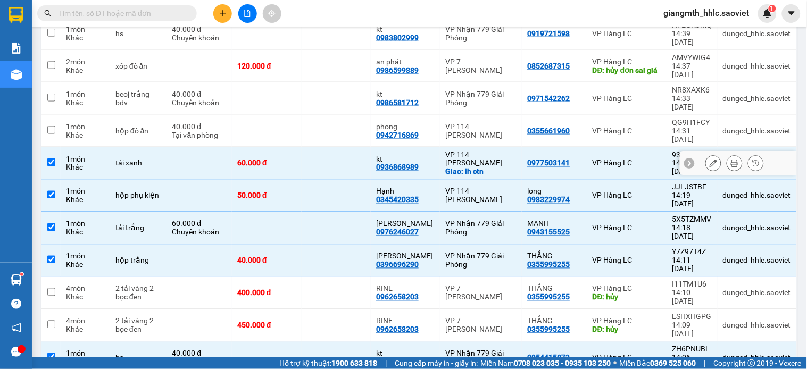
checkbox input "true"
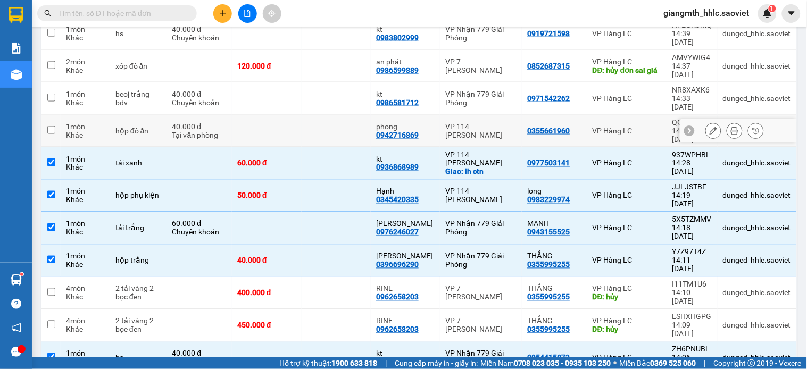
click at [336, 115] on td at bounding box center [336, 131] width 69 height 32
checkbox input "true"
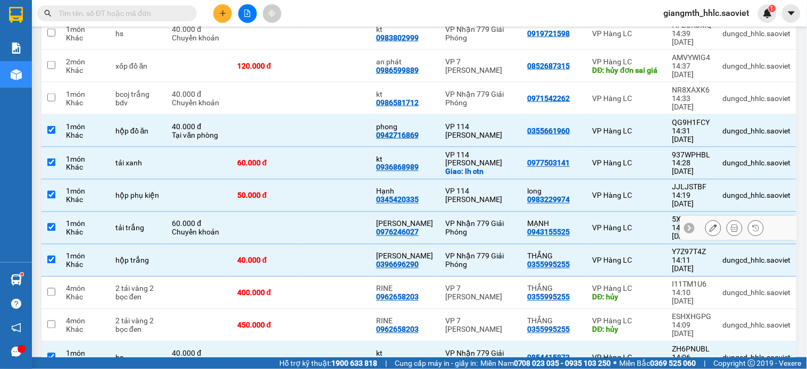
scroll to position [237, 0]
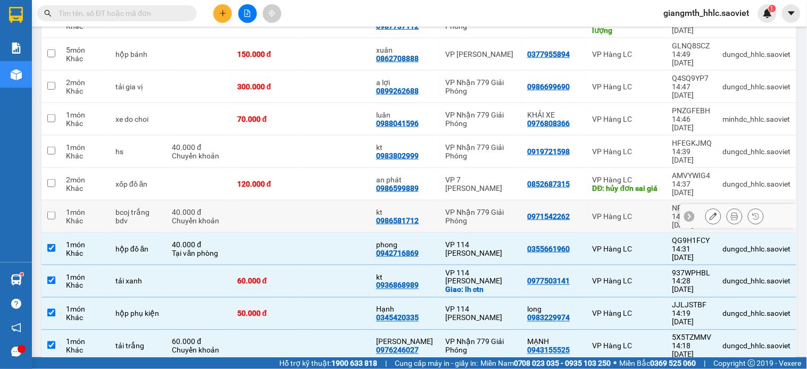
click at [322, 201] on td at bounding box center [336, 217] width 69 height 32
checkbox input "true"
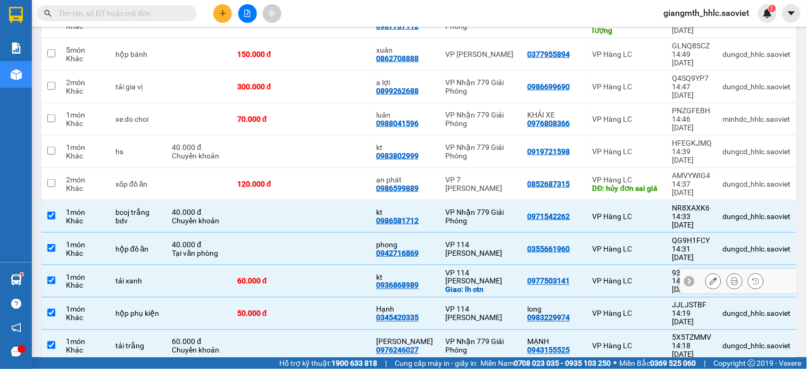
scroll to position [119, 0]
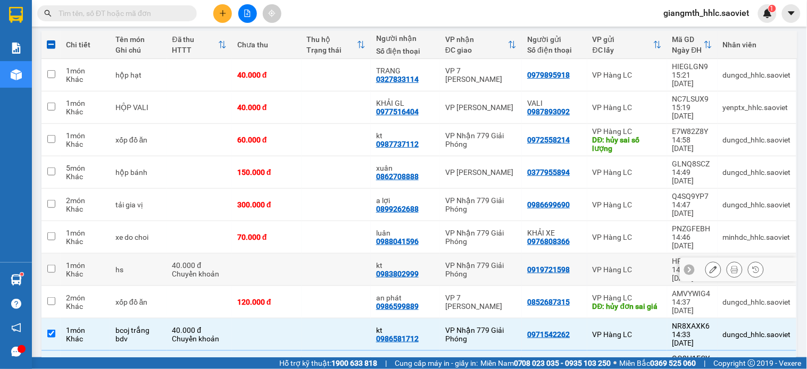
click at [307, 254] on td at bounding box center [336, 270] width 69 height 32
checkbox input "true"
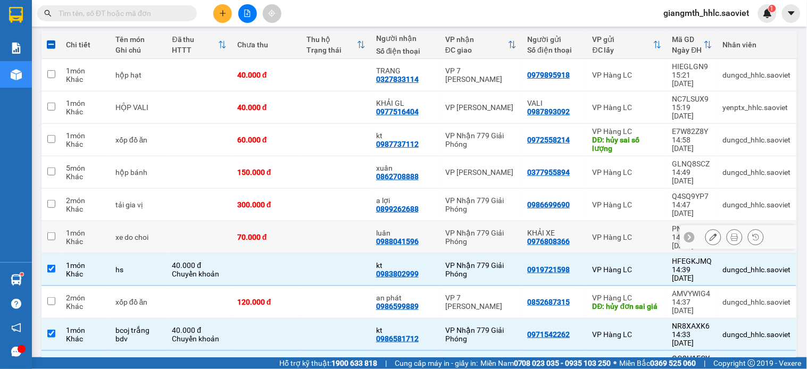
click at [314, 221] on td at bounding box center [336, 237] width 69 height 32
checkbox input "true"
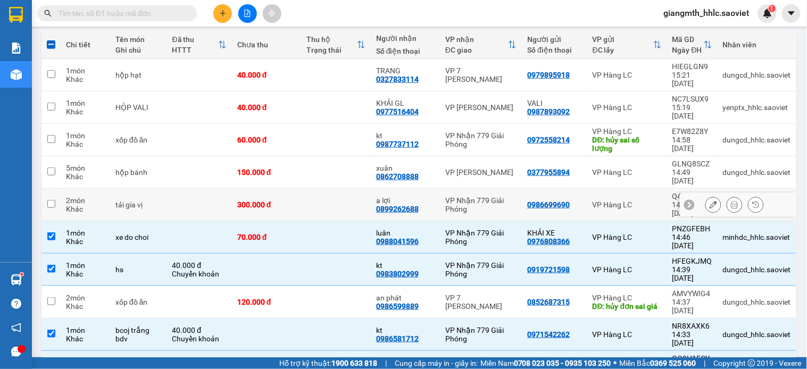
click at [316, 189] on td at bounding box center [336, 205] width 69 height 32
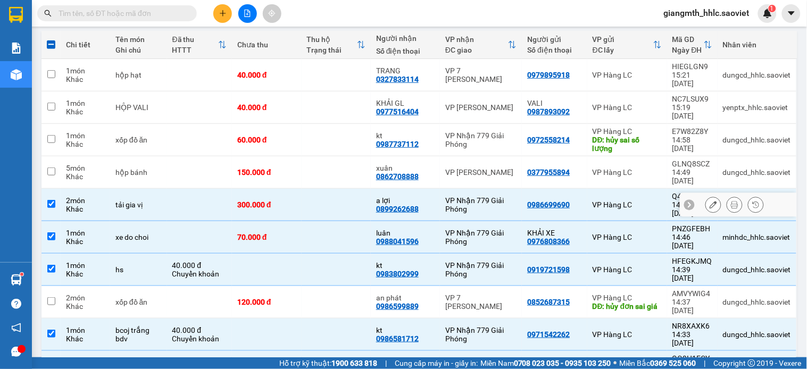
checkbox input "true"
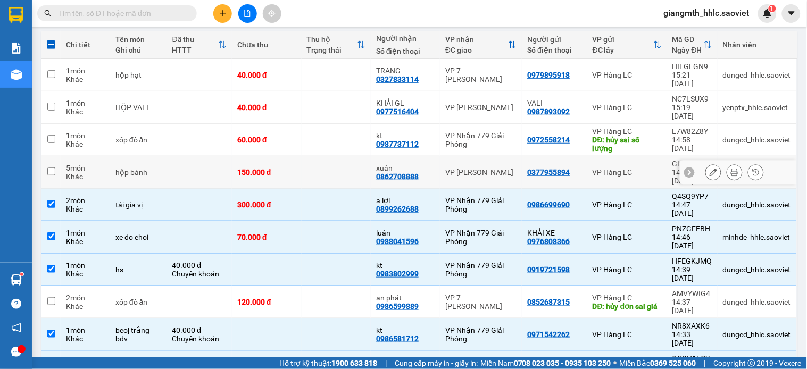
click at [320, 156] on td at bounding box center [336, 172] width 69 height 32
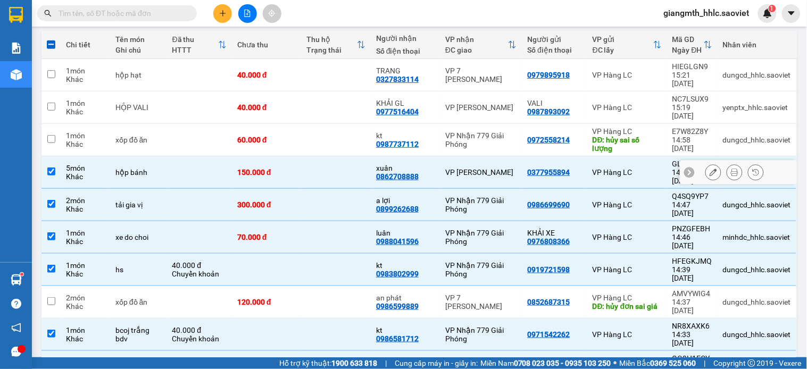
checkbox input "true"
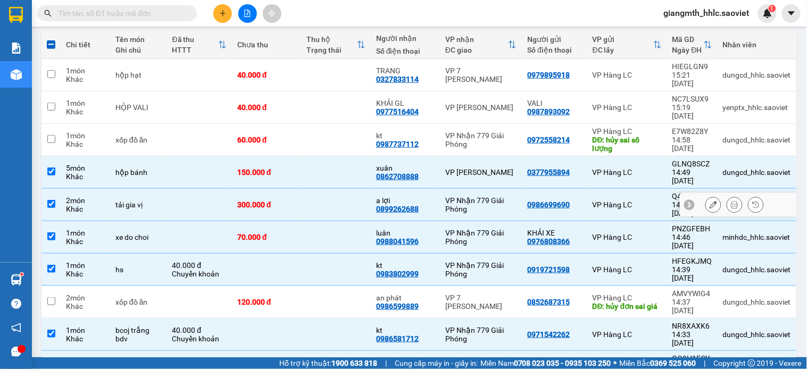
scroll to position [0, 0]
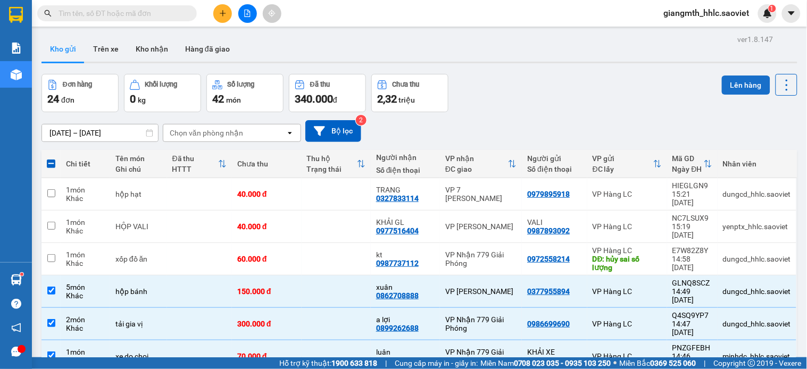
click at [742, 82] on button "Lên hàng" at bounding box center [746, 85] width 48 height 19
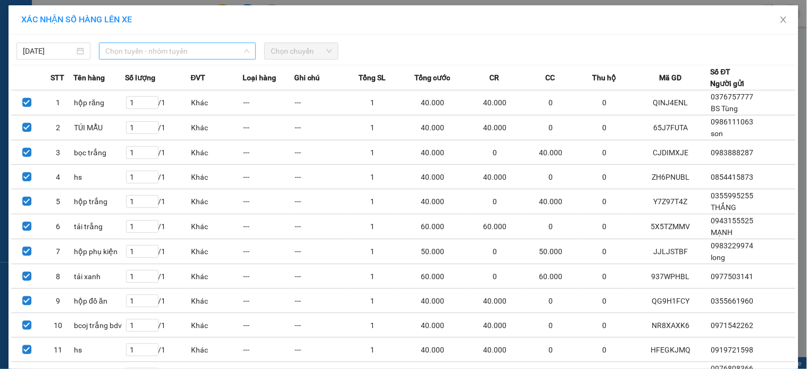
click at [210, 48] on span "Chọn tuyến - nhóm tuyến" at bounding box center [177, 51] width 144 height 16
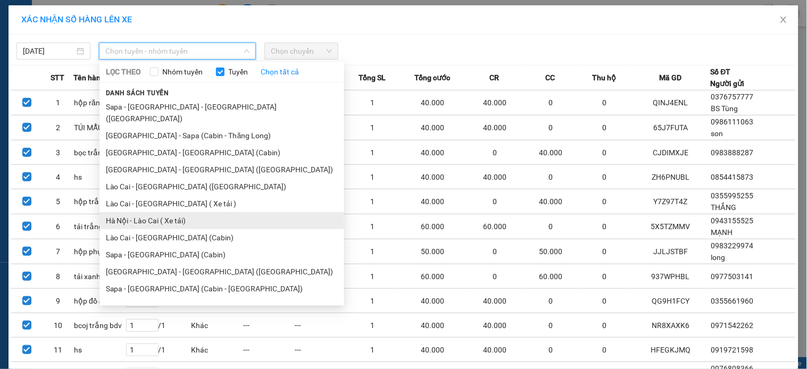
scroll to position [1, 0]
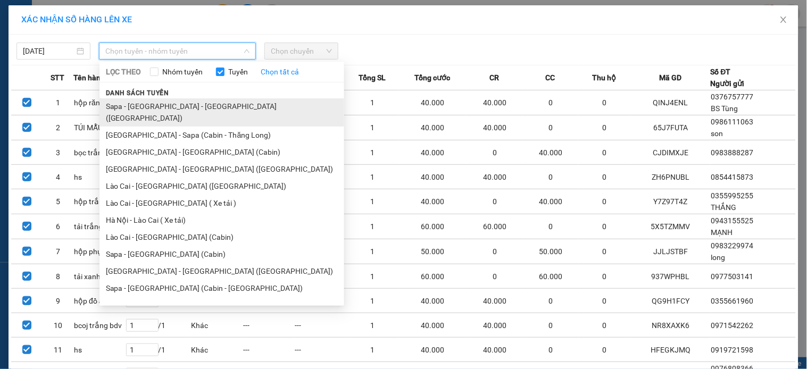
click at [197, 107] on li "Sapa - [GEOGRAPHIC_DATA] - [GEOGRAPHIC_DATA] ([GEOGRAPHIC_DATA])" at bounding box center [222, 112] width 245 height 29
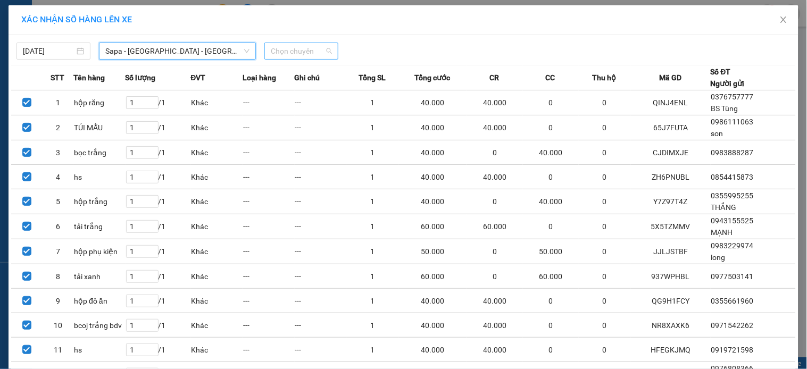
click at [310, 54] on span "Chọn chuyến" at bounding box center [301, 51] width 61 height 16
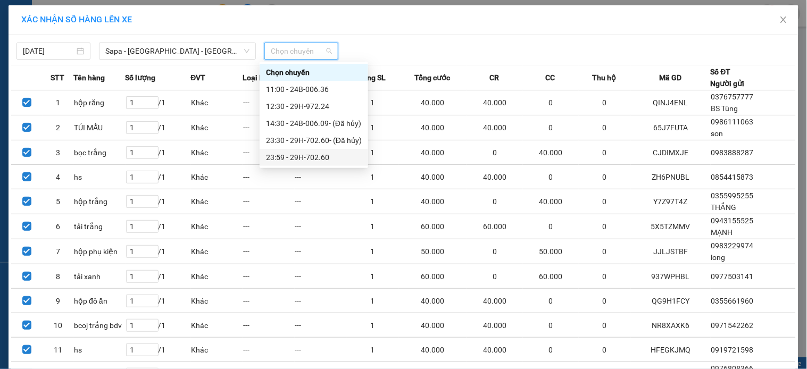
click at [311, 161] on div "23:59 - 29H-702.60" at bounding box center [314, 158] width 96 height 12
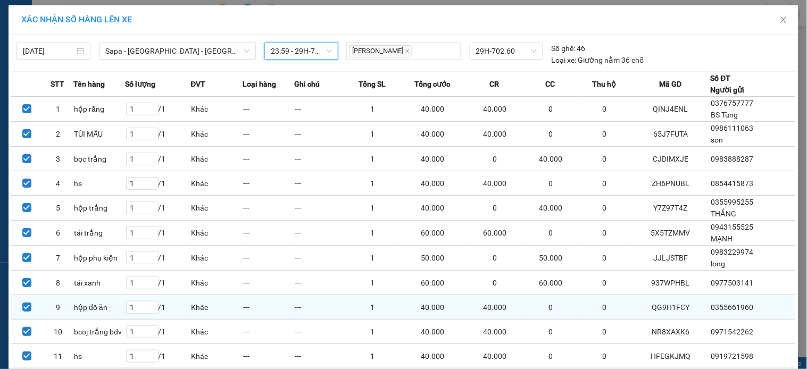
scroll to position [146, 0]
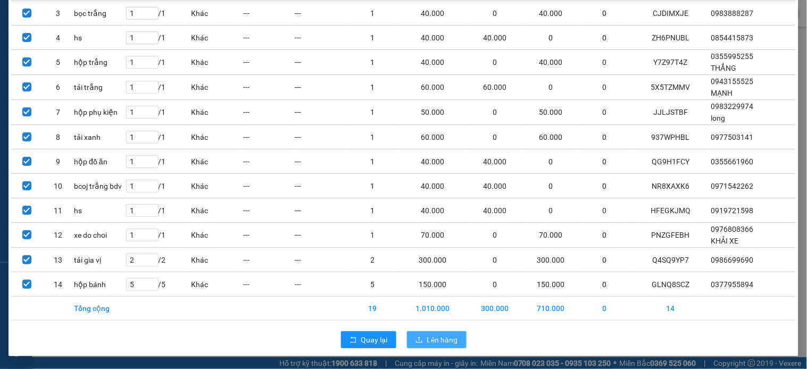
click at [438, 342] on span "Lên hàng" at bounding box center [442, 340] width 31 height 12
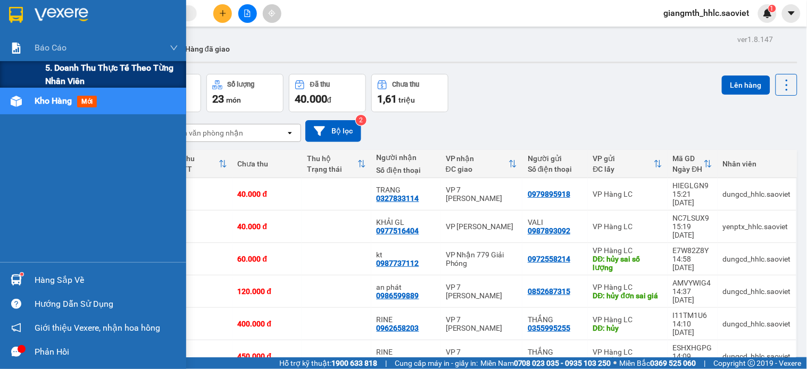
click at [53, 70] on span "5. Doanh thu thực tế theo từng nhân viên" at bounding box center [111, 74] width 133 height 27
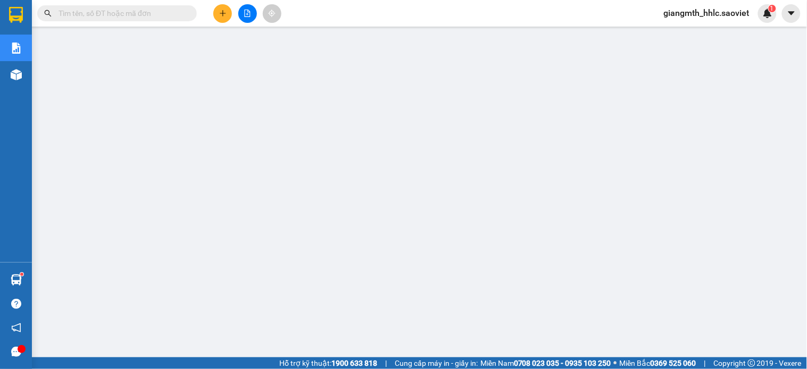
click at [158, 18] on input "text" at bounding box center [122, 13] width 126 height 12
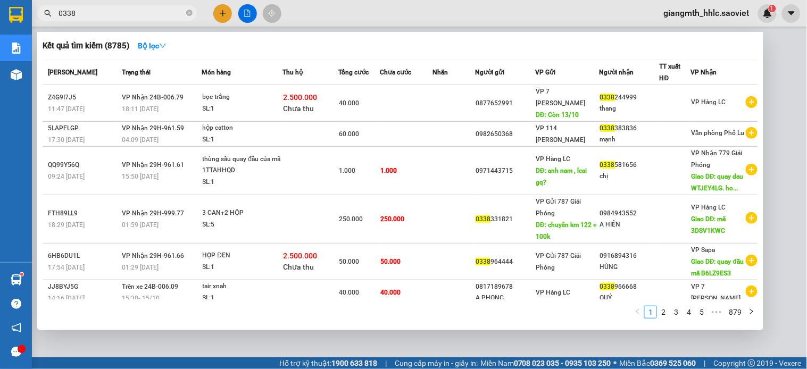
type input "0338"
click at [697, 18] on div at bounding box center [403, 184] width 807 height 369
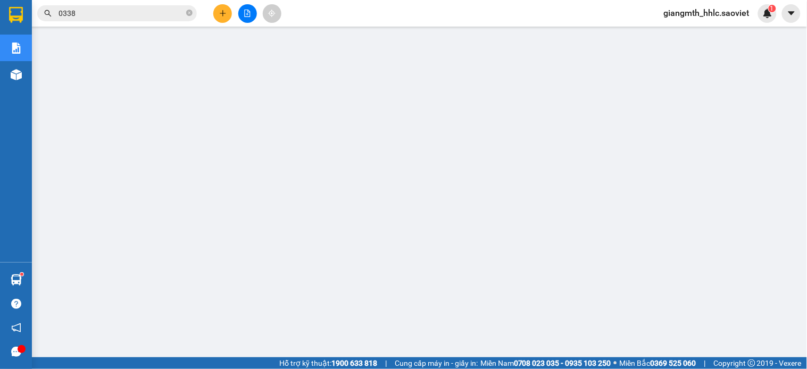
click at [706, 6] on div "giangmth_hhlc.saoviet 1" at bounding box center [716, 13] width 121 height 19
click at [705, 12] on span "giangmth_hhlc.saoviet" at bounding box center [707, 12] width 103 height 13
click at [694, 36] on span "Đăng xuất" at bounding box center [712, 33] width 80 height 12
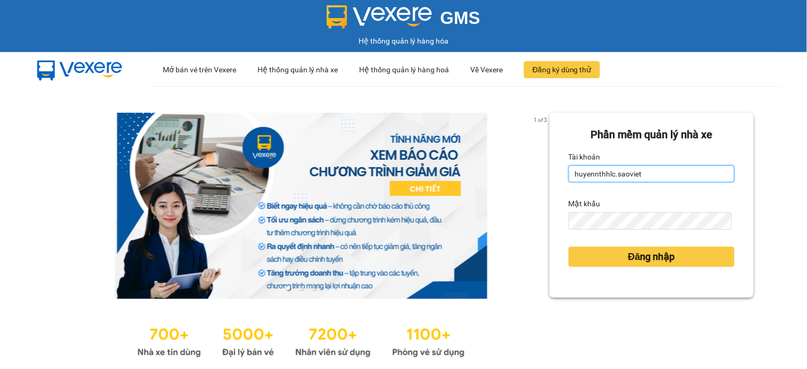
click at [650, 174] on input "huyennthhlc.saoviet" at bounding box center [652, 174] width 166 height 17
type input "manhtt_hhlc.saoviet"
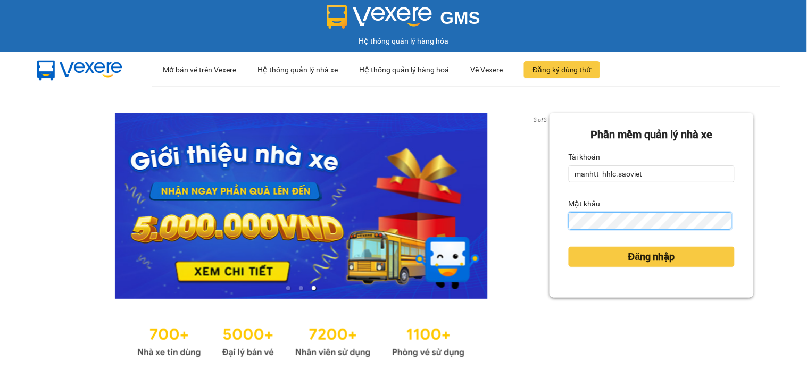
click at [569, 247] on button "Đăng nhập" at bounding box center [652, 257] width 166 height 20
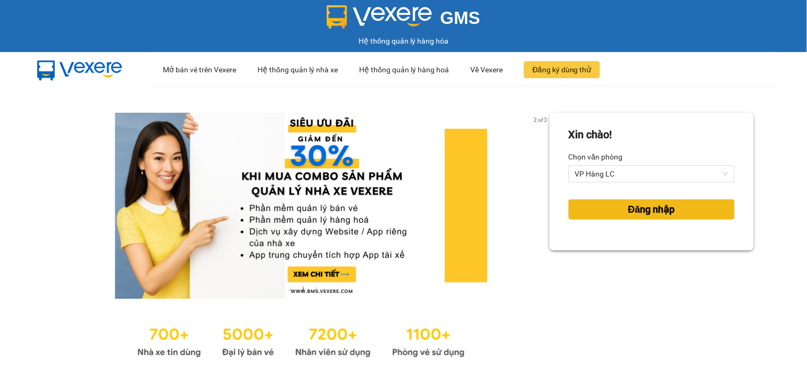
click at [617, 209] on button "Đăng nhập" at bounding box center [652, 210] width 166 height 20
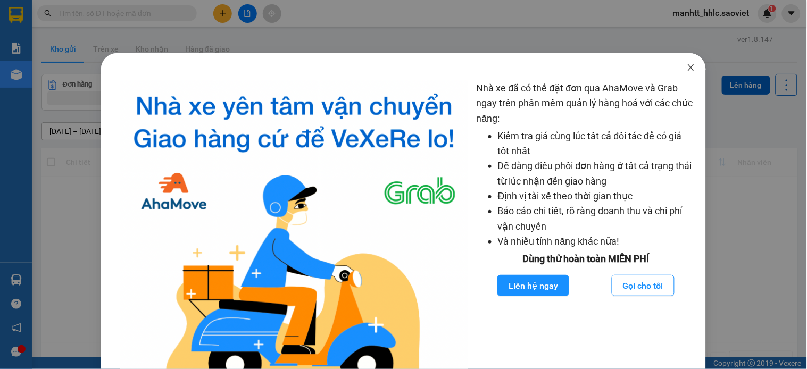
click at [687, 64] on icon "close" at bounding box center [691, 67] width 9 height 9
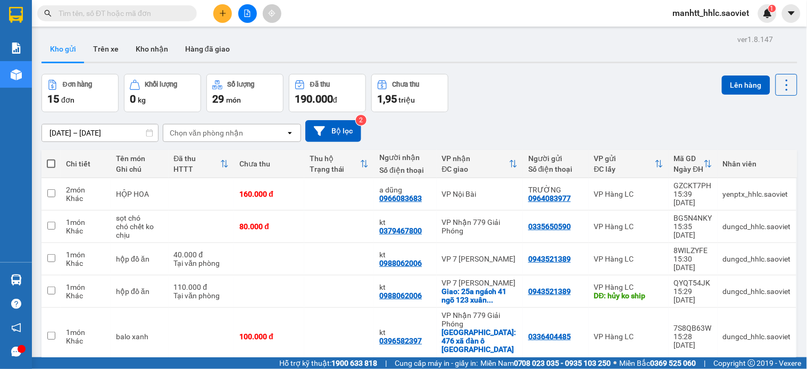
click at [151, 13] on input "text" at bounding box center [122, 13] width 126 height 12
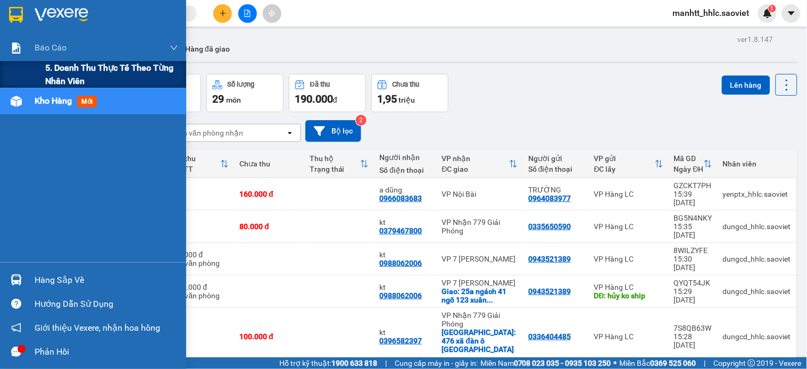
click at [59, 72] on span "5. Doanh thu thực tế theo từng nhân viên" at bounding box center [111, 74] width 133 height 27
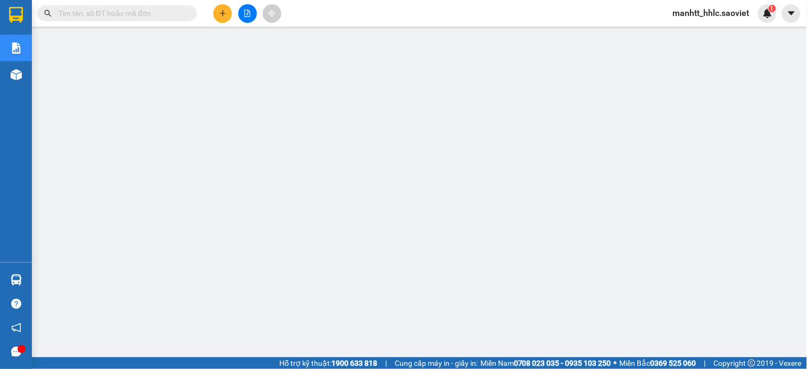
click at [696, 14] on span "manhtt_hhlc.saoviet" at bounding box center [712, 12] width 94 height 13
click at [699, 29] on span "Đăng xuất" at bounding box center [717, 33] width 71 height 12
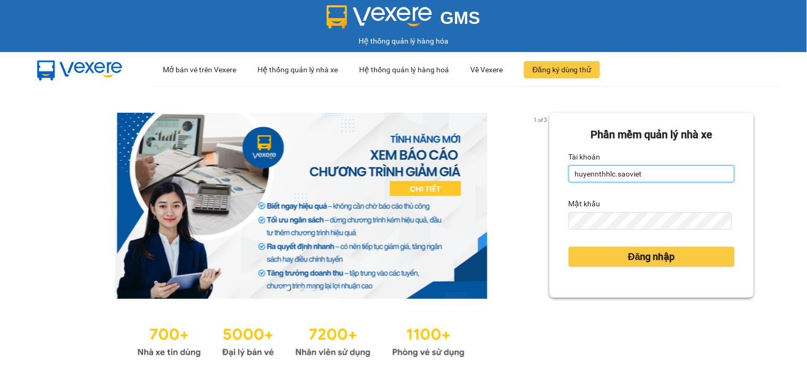
click at [688, 169] on input "huyennthhlc.saoviet" at bounding box center [652, 174] width 166 height 17
click at [685, 169] on input "huyennthhlc.saoviet" at bounding box center [652, 174] width 166 height 17
click at [684, 169] on input "huyennthhlc.saoviet" at bounding box center [652, 174] width 166 height 17
click at [683, 169] on input "huyennthhlc.saoviet" at bounding box center [652, 174] width 166 height 17
click at [683, 172] on input "huyennthhlc.saoviet" at bounding box center [652, 174] width 166 height 17
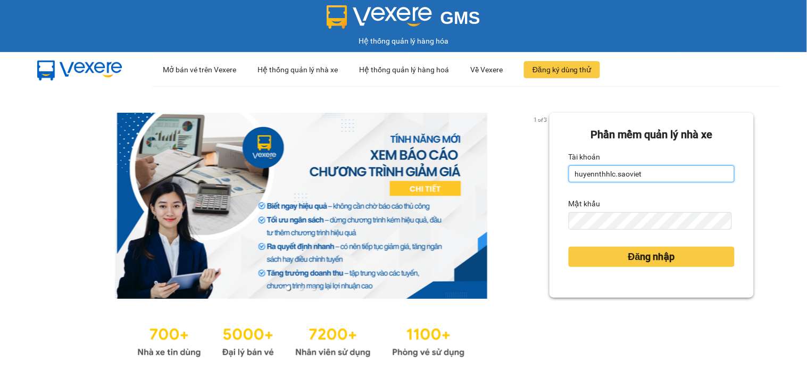
click at [682, 173] on input "huyennthhlc.saoviet" at bounding box center [652, 174] width 166 height 17
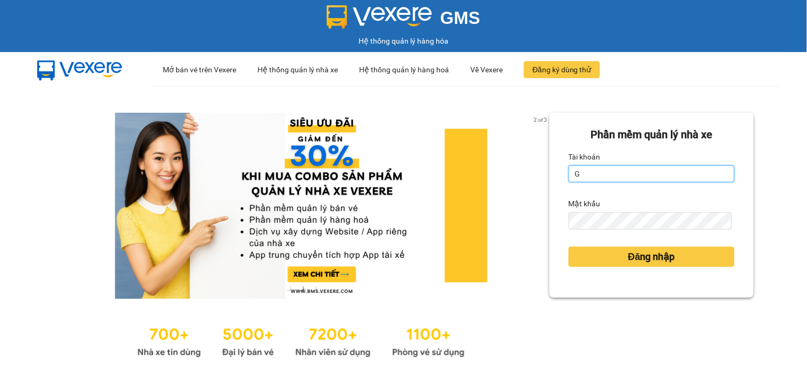
type input "giangmth_hhlc.saoviet"
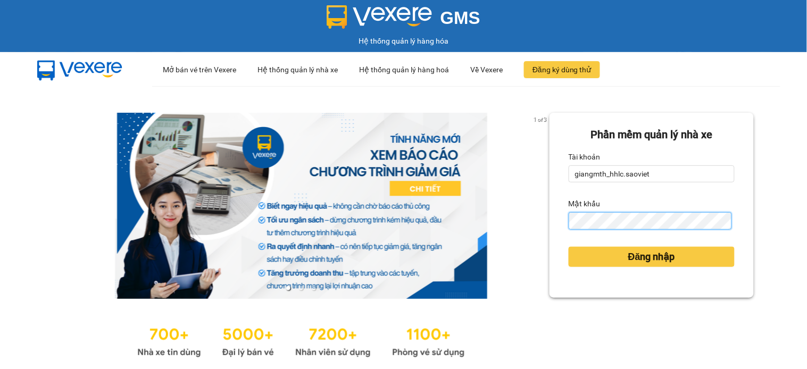
click at [569, 247] on button "Đăng nhập" at bounding box center [652, 257] width 166 height 20
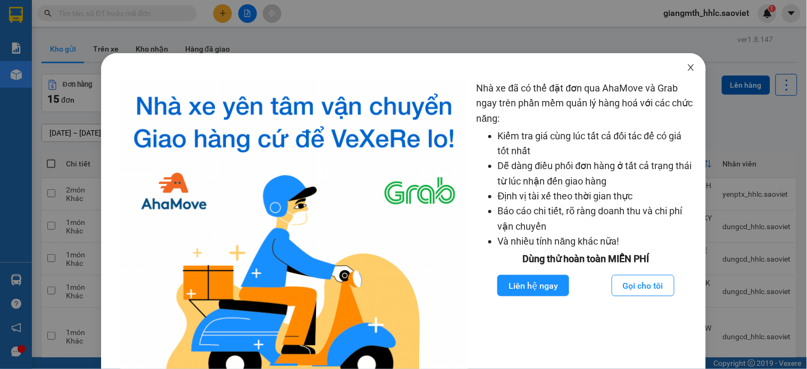
drag, startPoint x: 682, startPoint y: 67, endPoint x: 577, endPoint y: 63, distance: 104.4
click at [687, 67] on icon "close" at bounding box center [691, 67] width 9 height 9
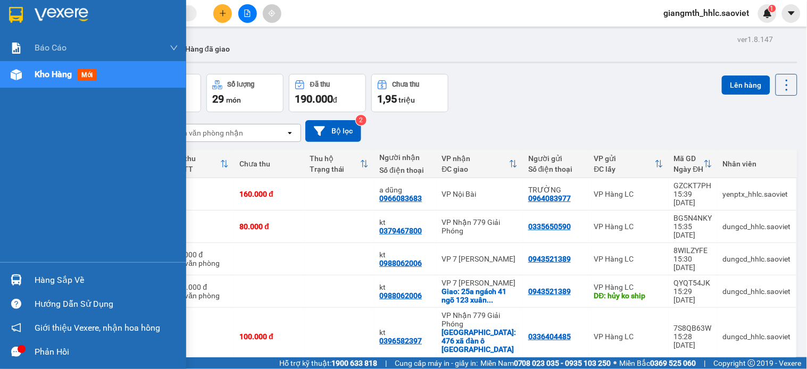
click at [60, 77] on span "Kho hàng" at bounding box center [53, 74] width 37 height 10
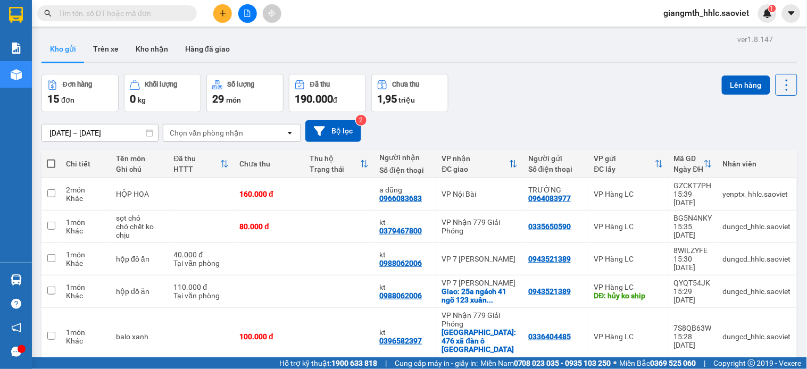
click at [180, 12] on input "text" at bounding box center [122, 13] width 126 height 12
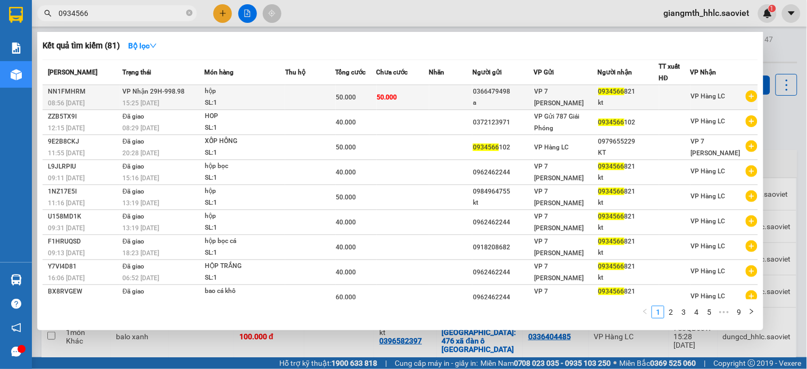
type input "0934566"
click at [454, 102] on td at bounding box center [451, 97] width 44 height 25
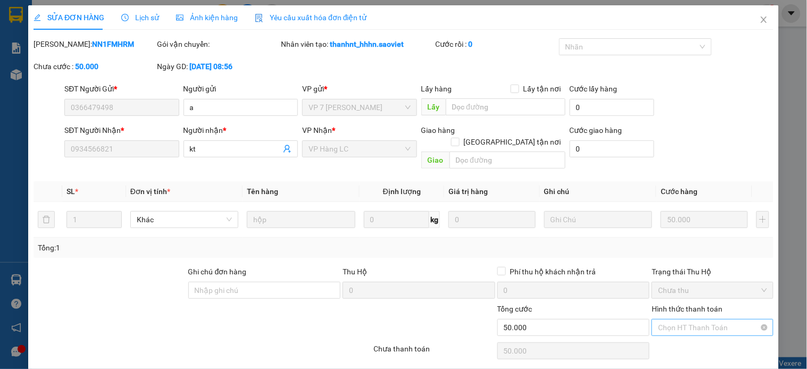
type input "0366479498"
type input "a"
type input "0934566821"
type input "kt"
type input "0"
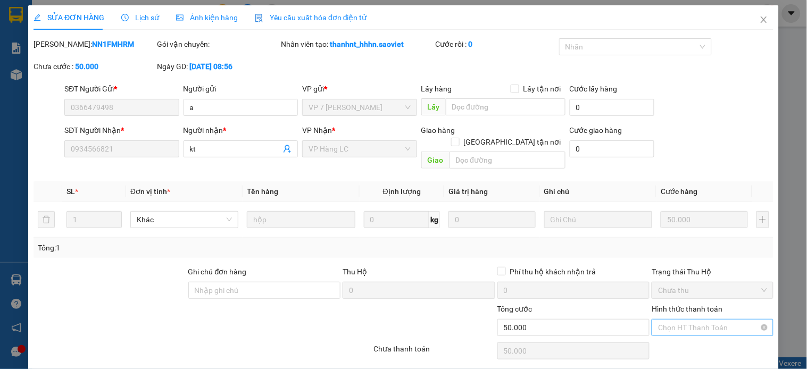
type input "50.000"
click at [687, 330] on div "Tại văn phòng" at bounding box center [705, 337] width 120 height 17
type input "0"
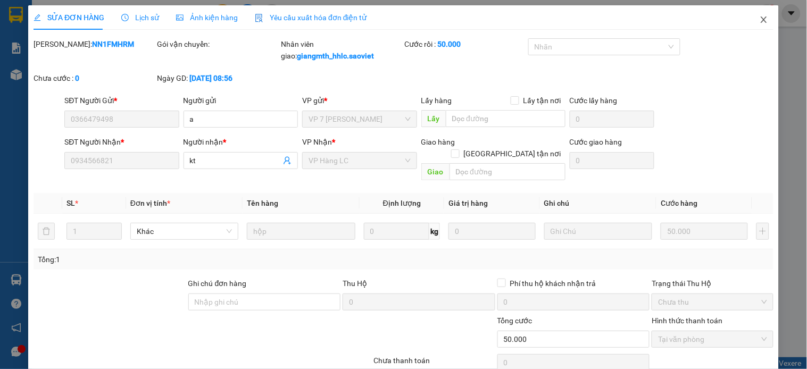
click at [760, 18] on icon "close" at bounding box center [764, 19] width 9 height 9
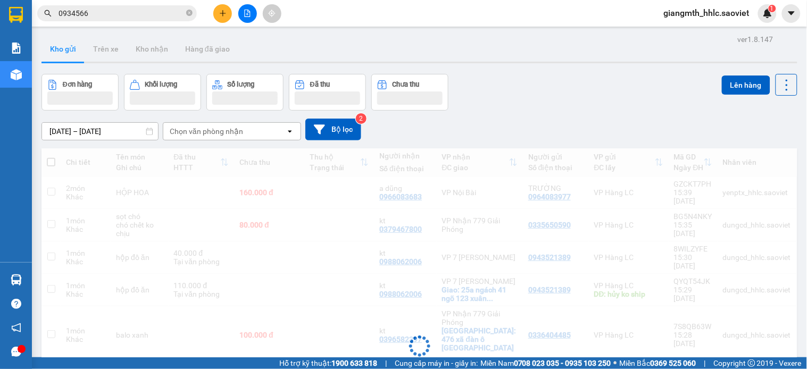
click at [161, 18] on input "0934566" at bounding box center [122, 13] width 126 height 12
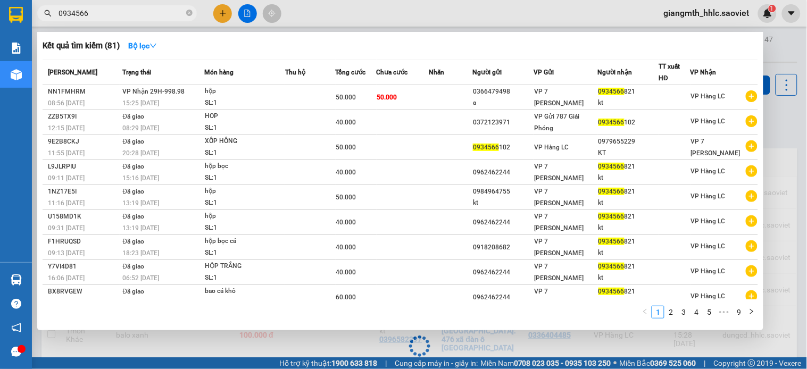
click at [161, 18] on input "0934566" at bounding box center [122, 13] width 126 height 12
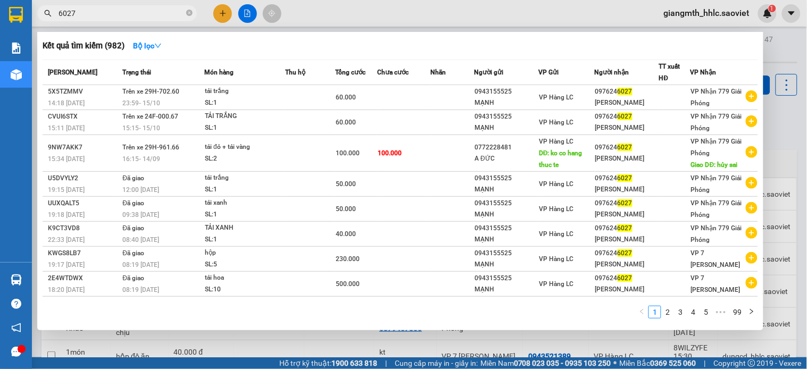
type input "6027"
click at [322, 12] on div at bounding box center [403, 184] width 807 height 369
click at [173, 14] on input "6027" at bounding box center [122, 13] width 126 height 12
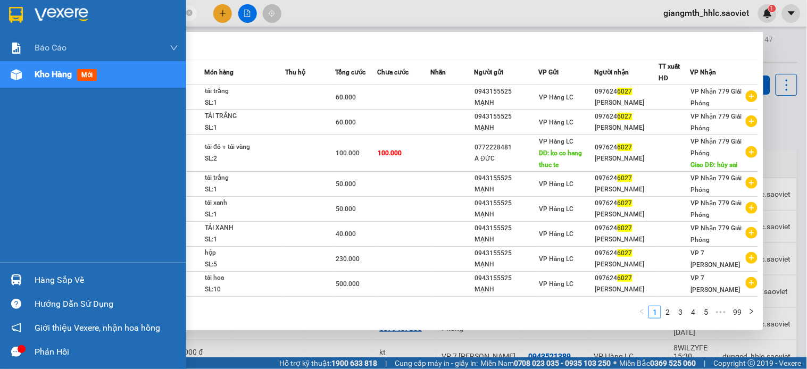
click at [39, 284] on div "Hàng sắp về" at bounding box center [107, 280] width 144 height 16
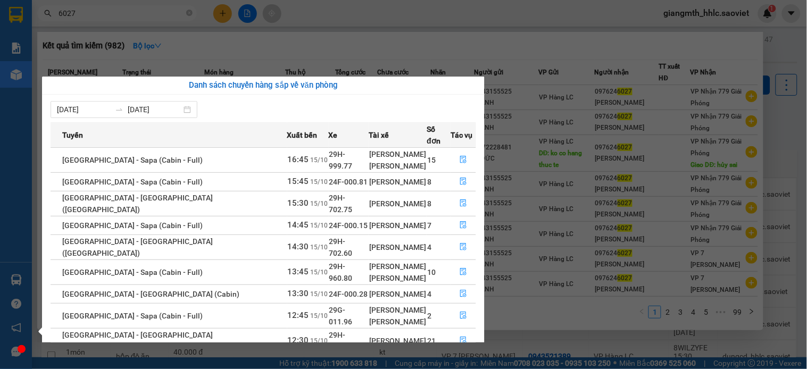
scroll to position [43, 0]
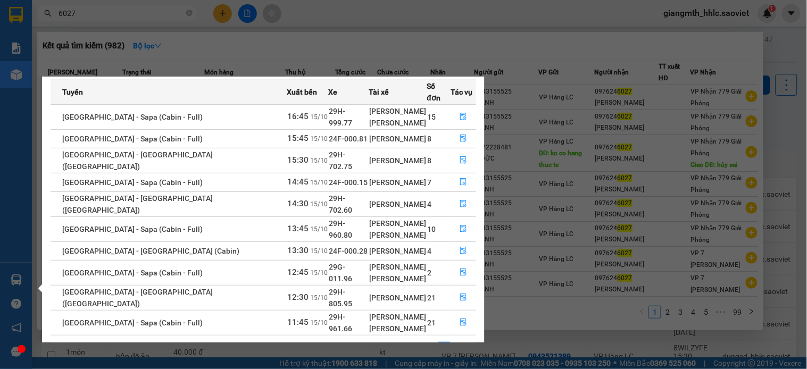
click at [455, 343] on link "2" at bounding box center [457, 349] width 12 height 12
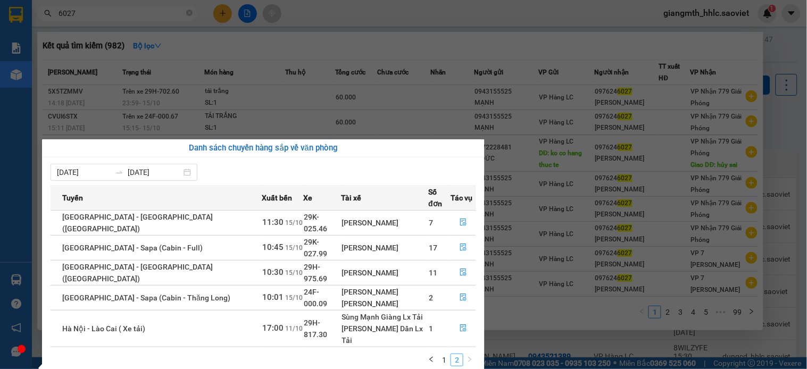
scroll to position [0, 0]
click at [460, 244] on icon "file-done" at bounding box center [463, 247] width 7 height 7
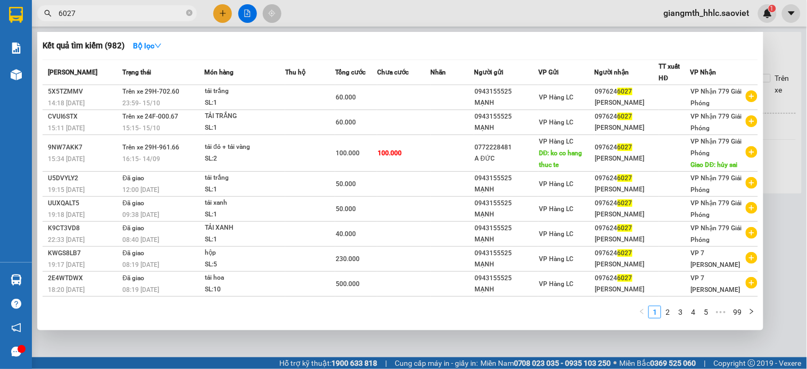
click at [489, 11] on div at bounding box center [403, 184] width 807 height 369
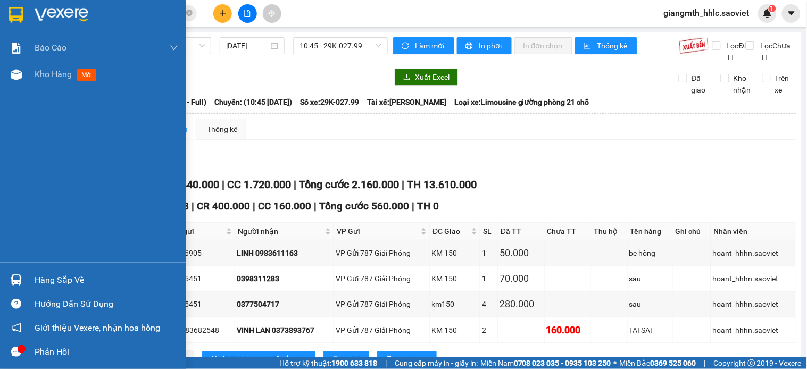
click at [40, 286] on div "Hàng sắp về" at bounding box center [107, 280] width 144 height 16
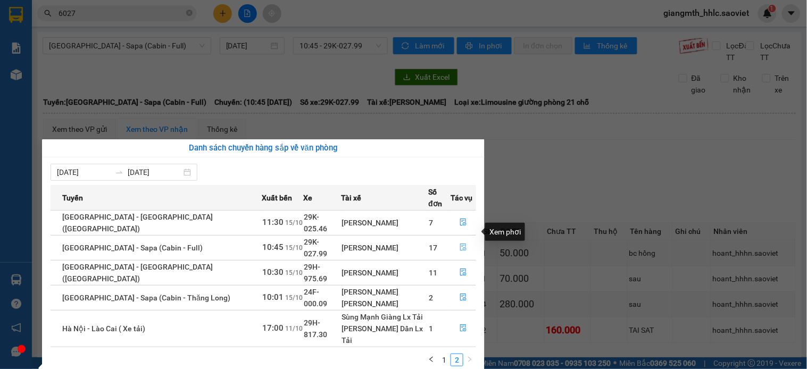
click at [460, 244] on icon "file-done" at bounding box center [463, 247] width 6 height 7
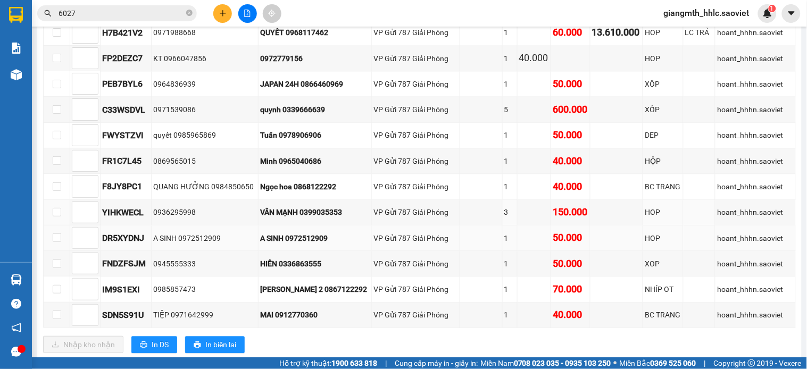
scroll to position [573, 0]
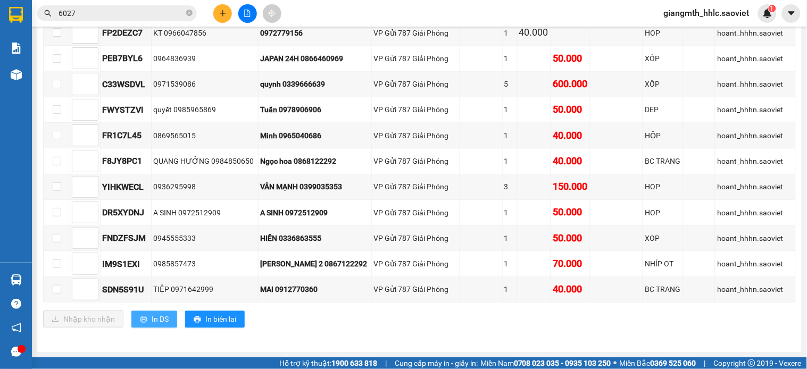
click at [162, 314] on span "In DS" at bounding box center [160, 319] width 17 height 12
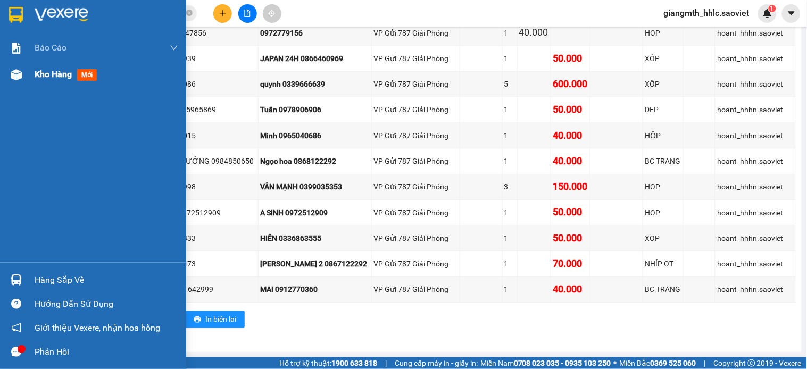
click at [54, 80] on div "Kho hàng mới" at bounding box center [68, 74] width 67 height 13
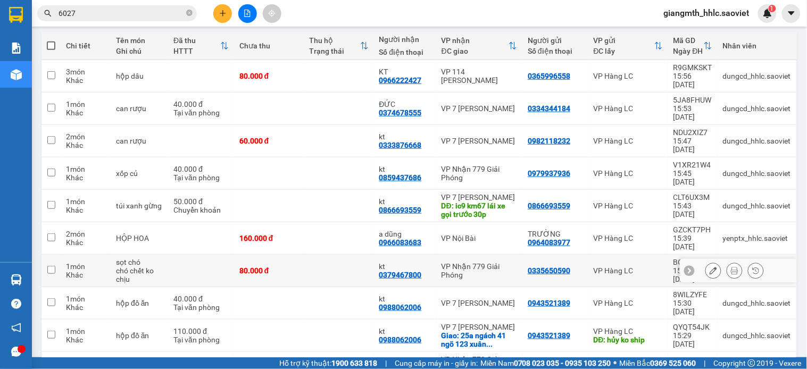
scroll to position [147, 0]
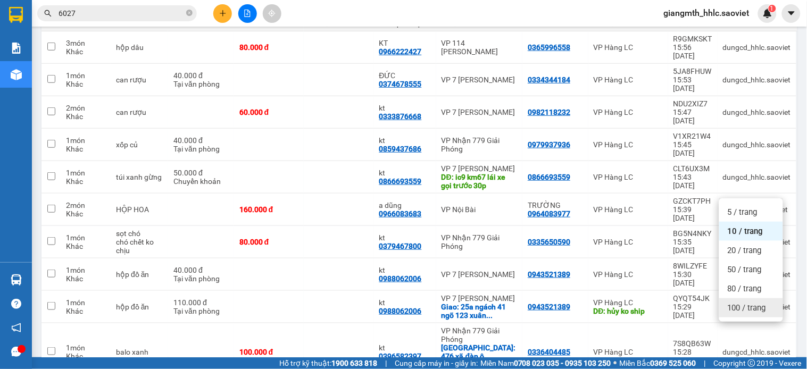
click at [755, 305] on span "100 / trang" at bounding box center [747, 308] width 38 height 11
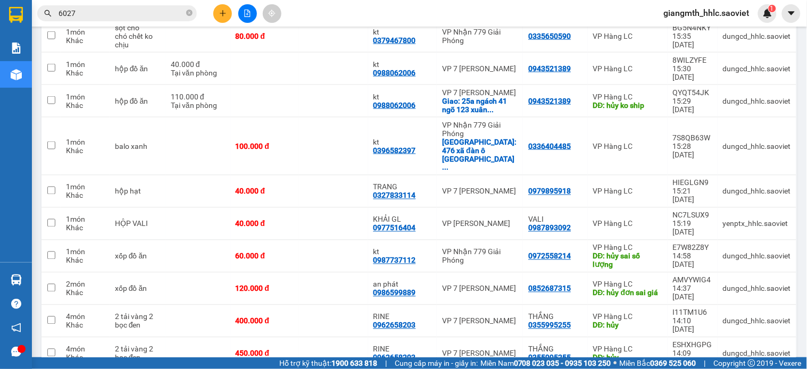
scroll to position [294, 0]
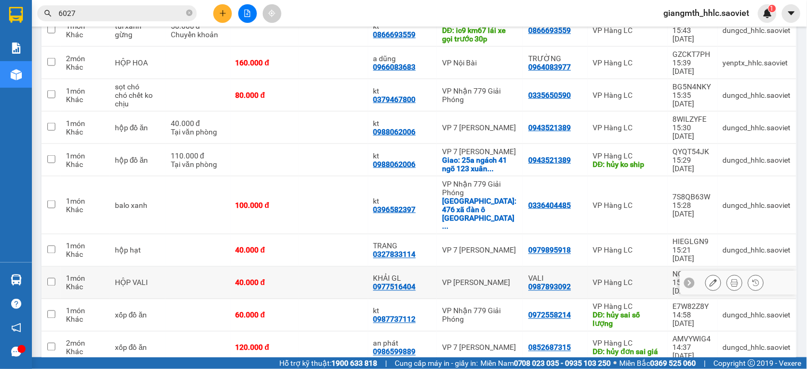
click at [272, 267] on td "40.000 đ" at bounding box center [264, 283] width 69 height 32
checkbox input "true"
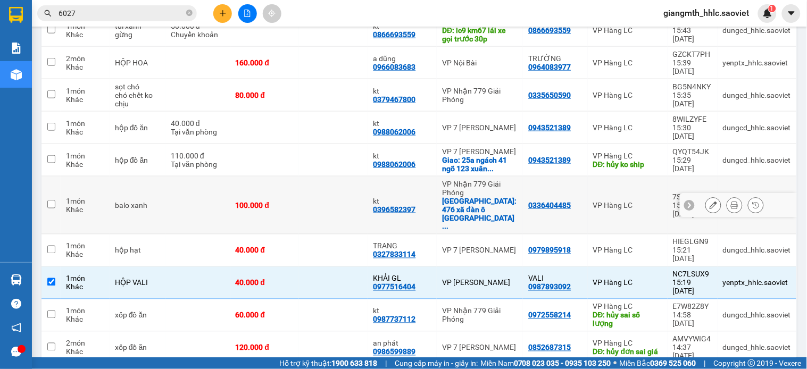
click at [294, 177] on td "100.000 đ" at bounding box center [264, 206] width 69 height 58
checkbox input "true"
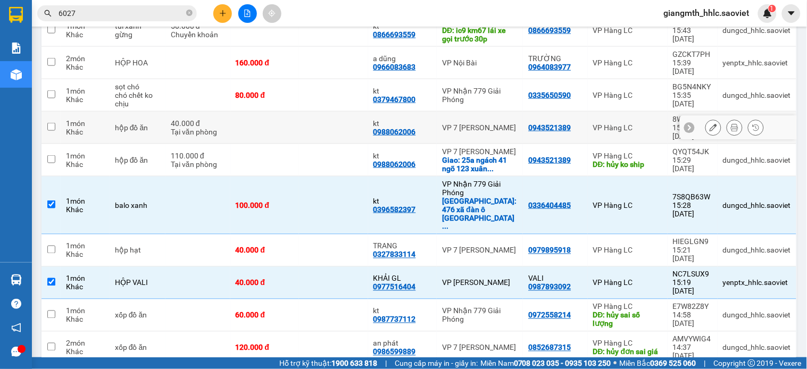
scroll to position [235, 0]
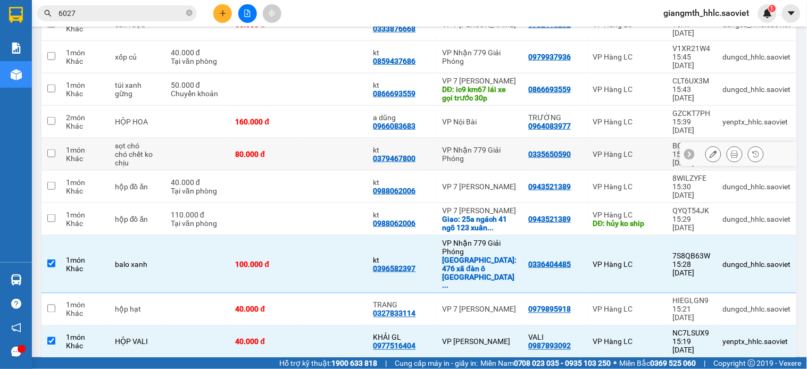
click at [297, 138] on td "80.000 đ" at bounding box center [264, 154] width 69 height 32
checkbox input "true"
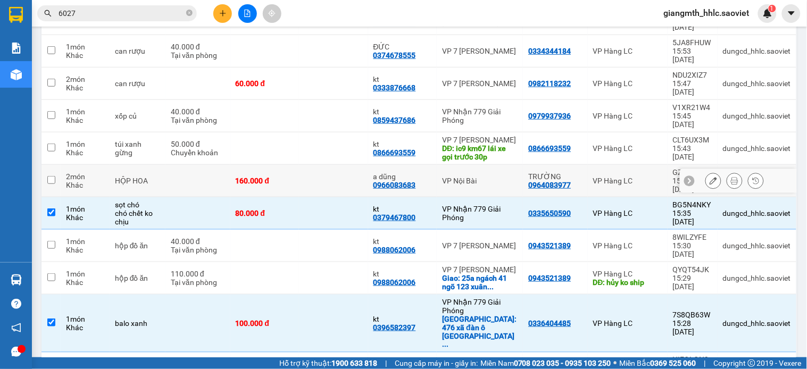
scroll to position [116, 0]
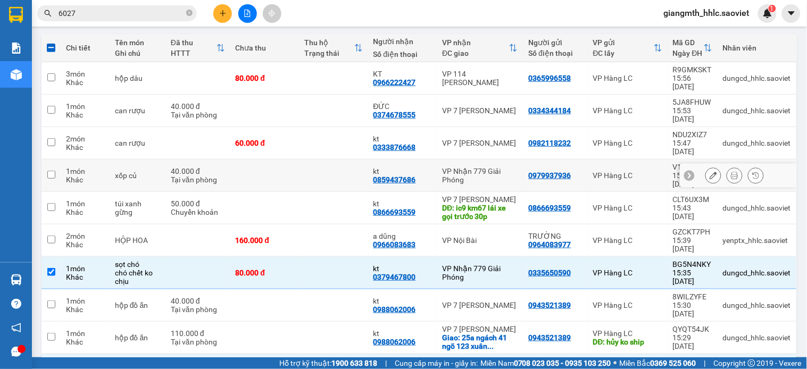
click at [301, 160] on td at bounding box center [333, 176] width 69 height 32
checkbox input "true"
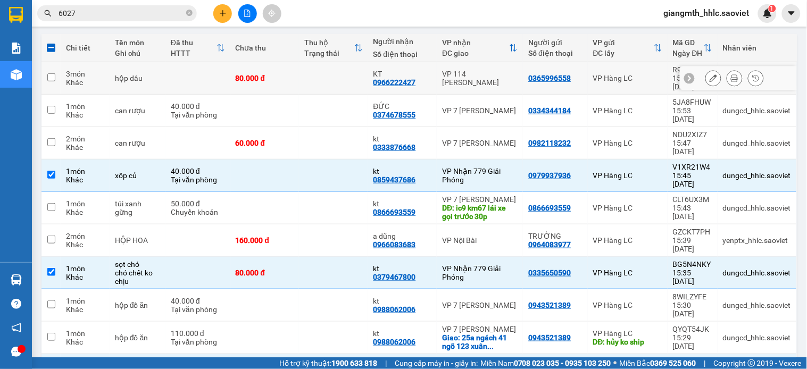
click at [315, 76] on td at bounding box center [333, 78] width 69 height 32
checkbox input "true"
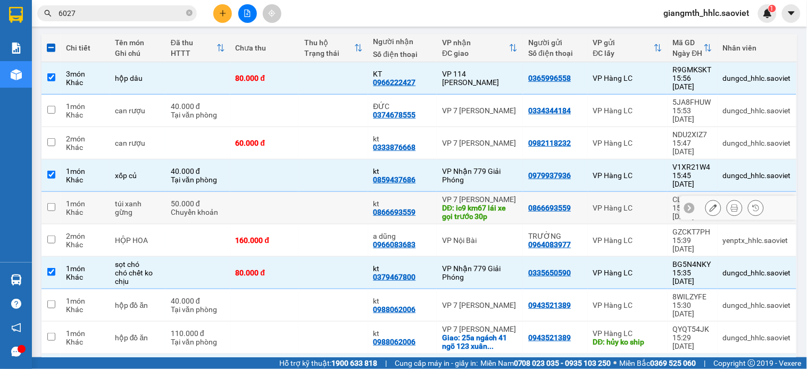
scroll to position [57, 0]
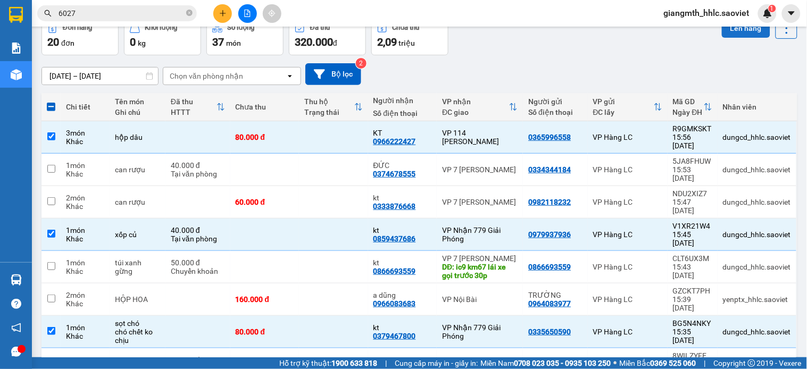
click at [728, 31] on button "Lên hàng" at bounding box center [746, 28] width 48 height 19
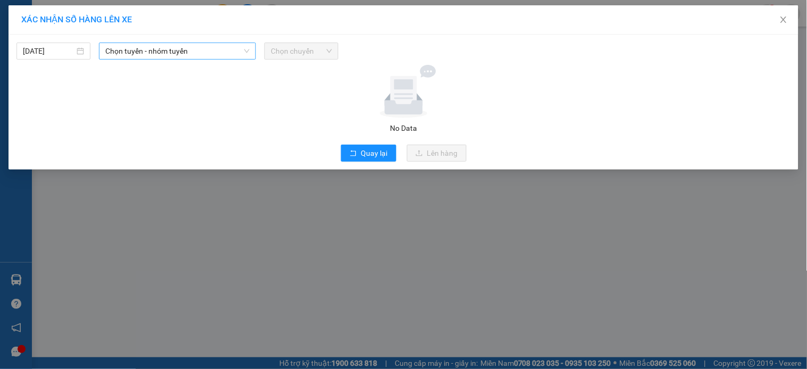
click at [239, 52] on span "Chọn tuyến - nhóm tuyến" at bounding box center [177, 51] width 144 height 16
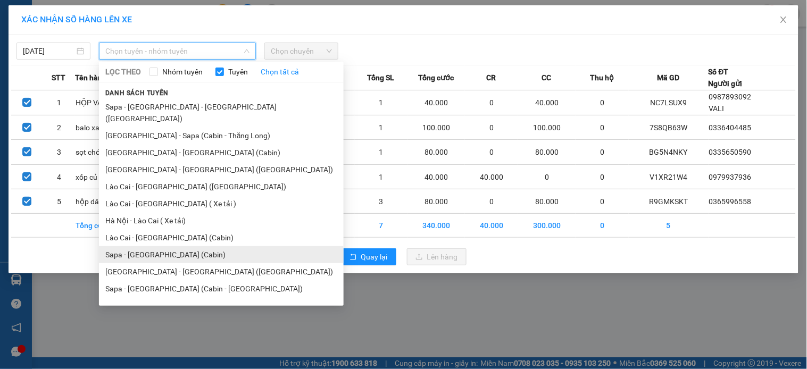
click at [168, 246] on li "Sapa - [GEOGRAPHIC_DATA] (Cabin)" at bounding box center [221, 254] width 245 height 17
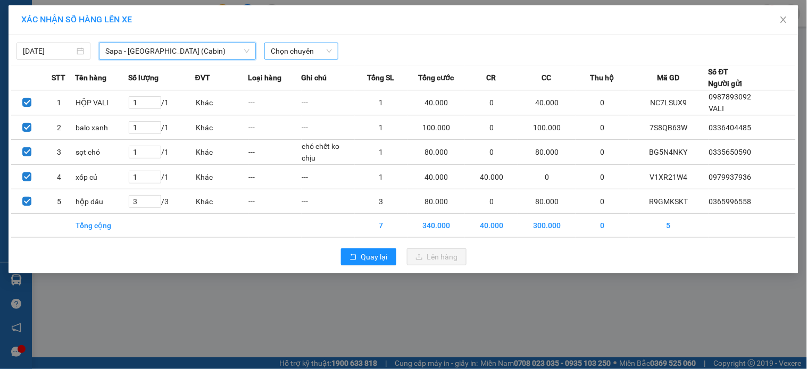
click at [304, 49] on span "Chọn chuyến" at bounding box center [301, 51] width 61 height 16
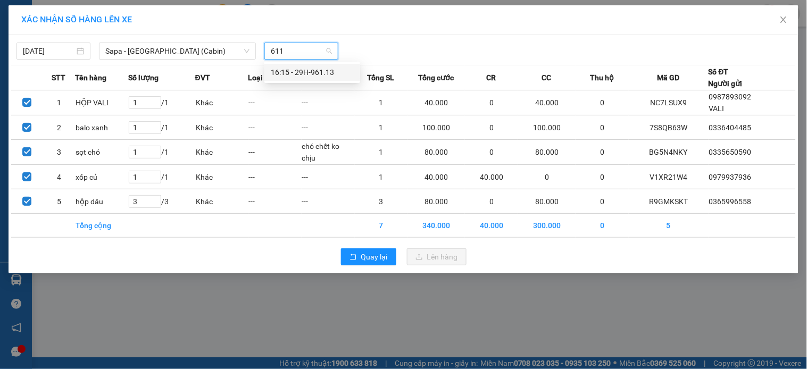
type input "6113"
click at [311, 68] on div "16:15 - 29H-961.13" at bounding box center [312, 73] width 83 height 12
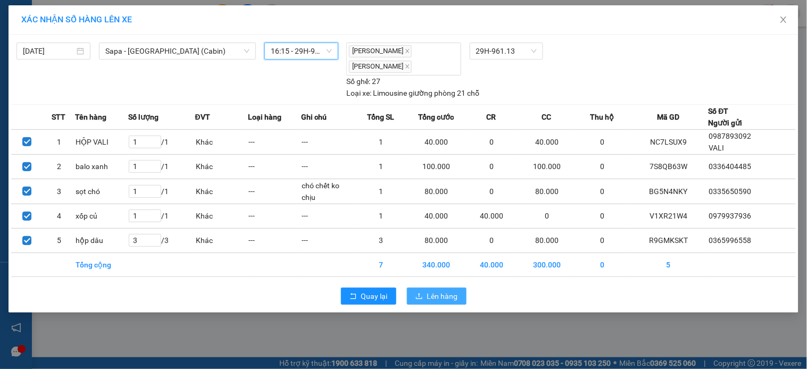
click at [440, 303] on button "Lên hàng" at bounding box center [437, 296] width 60 height 17
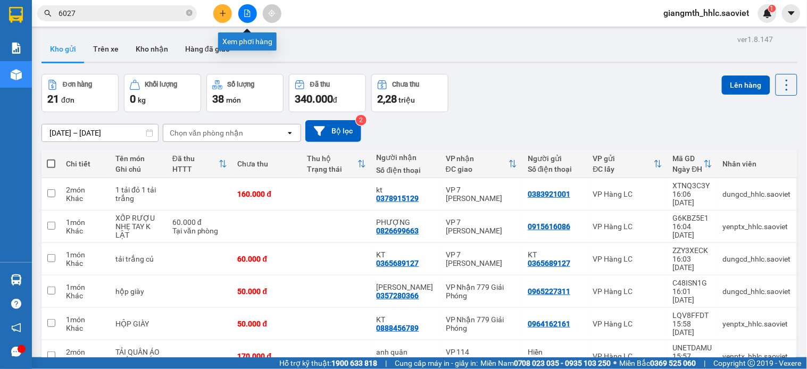
click at [244, 18] on button at bounding box center [247, 13] width 19 height 19
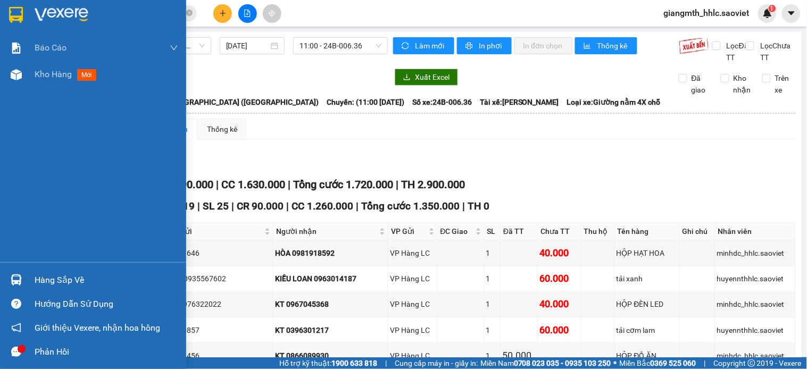
click at [34, 76] on main "Sapa - Lào Cai - Hà Nội (Giường) 15/10/2025 11:00 - 24B-006.36 Làm mới In phơi …" at bounding box center [403, 179] width 807 height 358
click at [50, 76] on span "Kho hàng" at bounding box center [53, 74] width 37 height 10
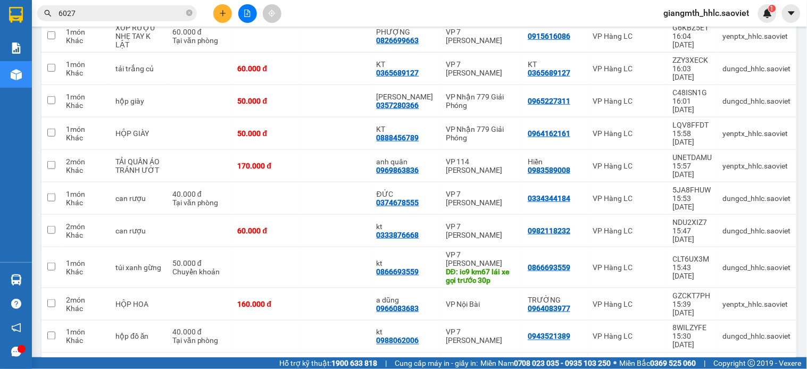
scroll to position [72, 0]
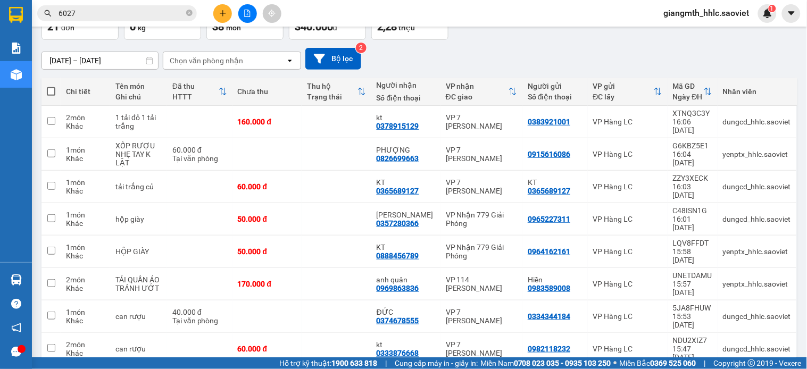
click at [51, 93] on span at bounding box center [51, 91] width 9 height 9
click at [51, 86] on input "checkbox" at bounding box center [51, 86] width 0 height 0
checkbox input "true"
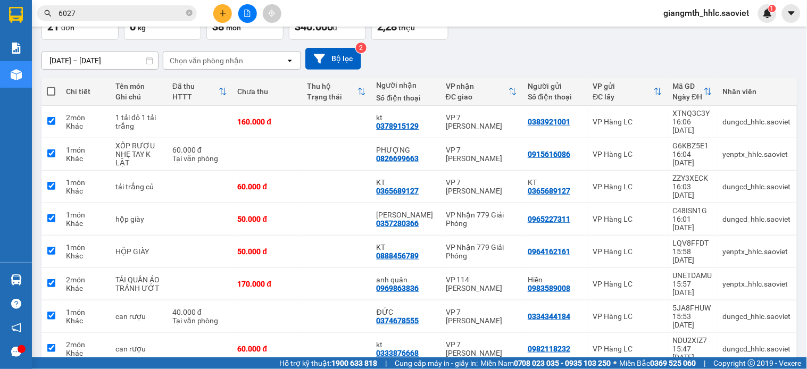
checkbox input "true"
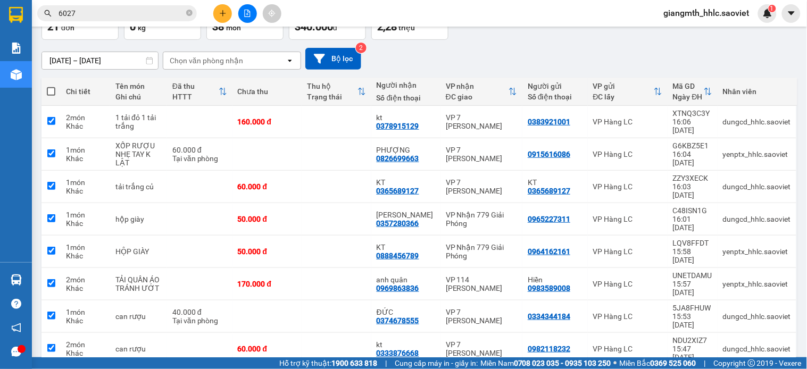
checkbox input "true"
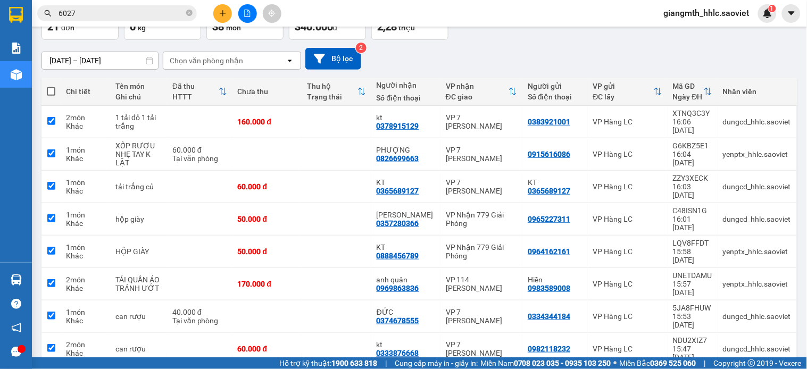
checkbox input "true"
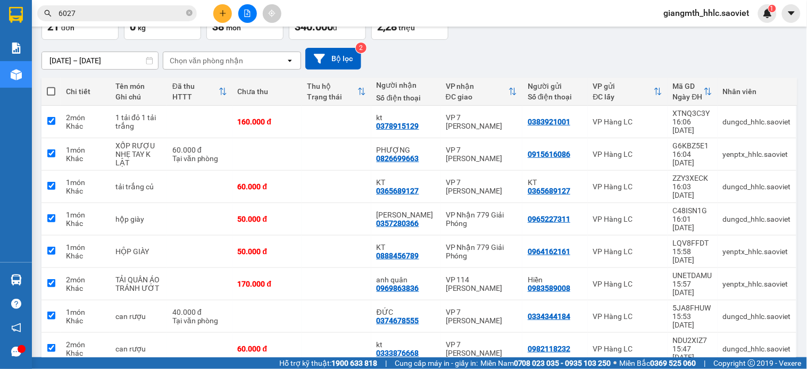
checkbox input "true"
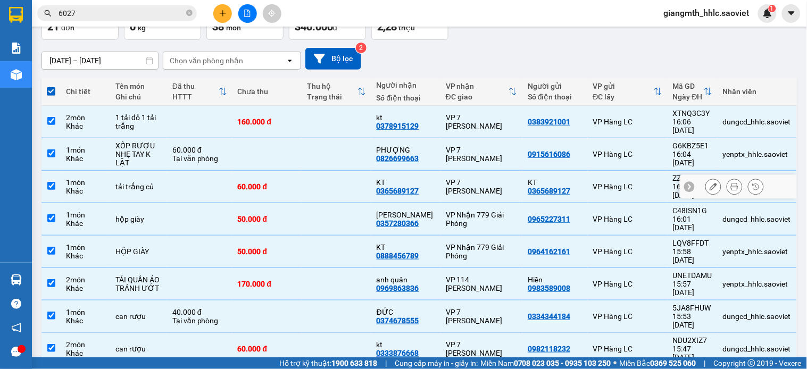
scroll to position [0, 0]
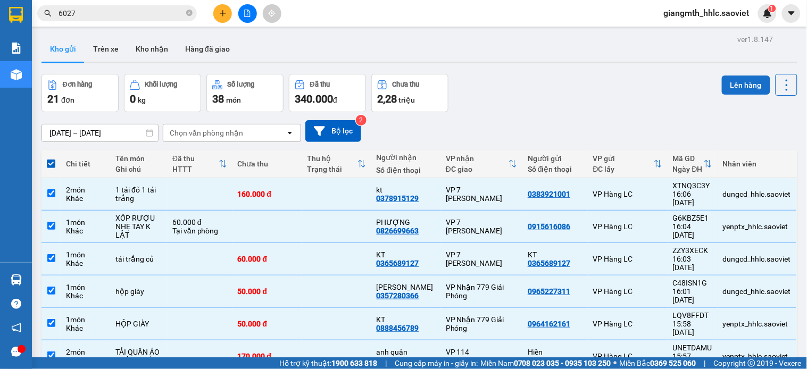
click at [742, 84] on button "Lên hàng" at bounding box center [746, 85] width 48 height 19
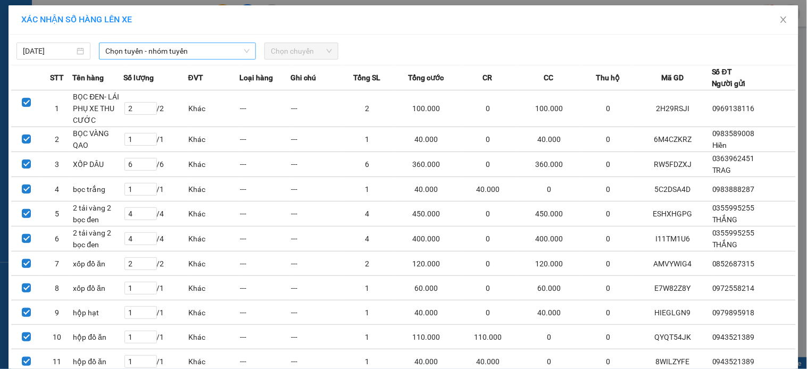
click at [231, 48] on span "Chọn tuyến - nhóm tuyến" at bounding box center [177, 51] width 144 height 16
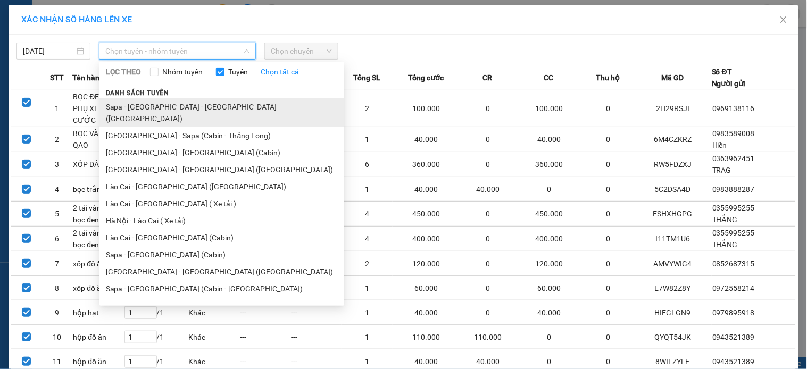
click at [178, 103] on li "Sapa - [GEOGRAPHIC_DATA] - [GEOGRAPHIC_DATA] ([GEOGRAPHIC_DATA])" at bounding box center [222, 112] width 245 height 29
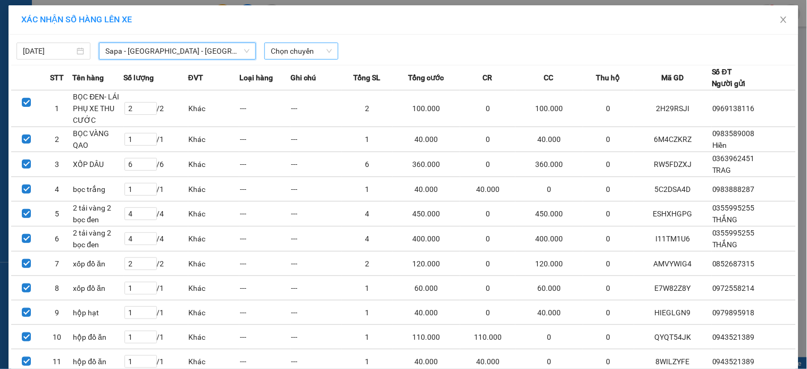
click at [301, 54] on span "Chọn chuyến" at bounding box center [301, 51] width 61 height 16
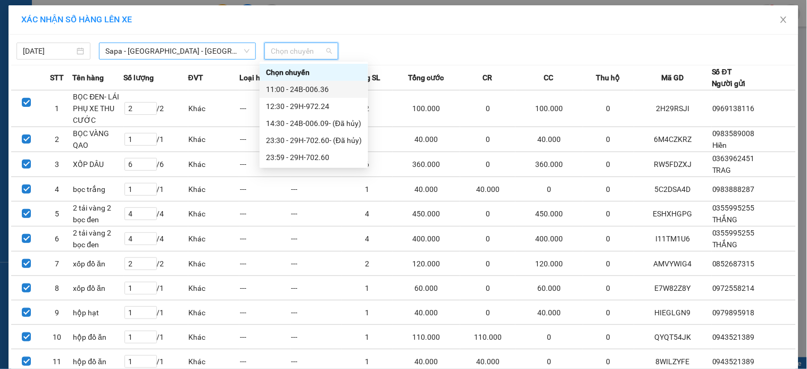
click at [179, 49] on span "Sapa - [GEOGRAPHIC_DATA] - [GEOGRAPHIC_DATA] ([GEOGRAPHIC_DATA])" at bounding box center [177, 51] width 144 height 16
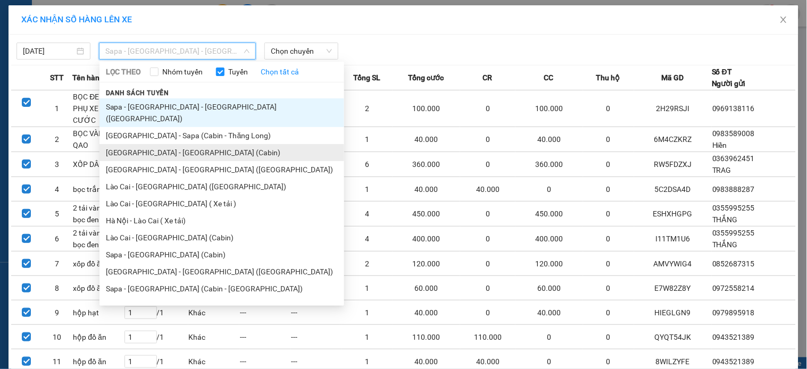
click at [179, 144] on li "[GEOGRAPHIC_DATA] - [GEOGRAPHIC_DATA] (Cabin)" at bounding box center [222, 152] width 245 height 17
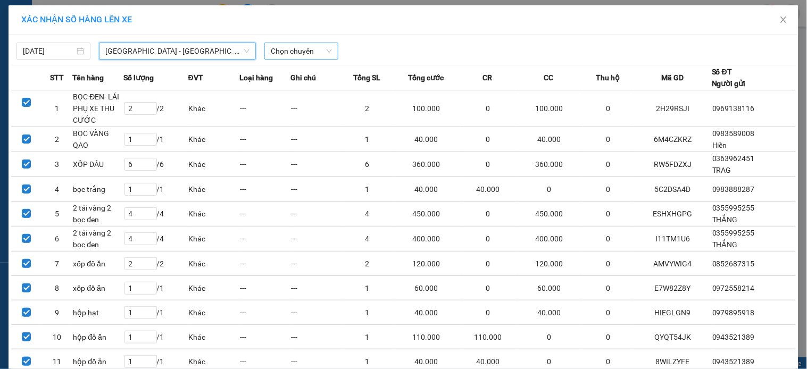
click at [299, 52] on span "Chọn chuyến" at bounding box center [301, 51] width 61 height 16
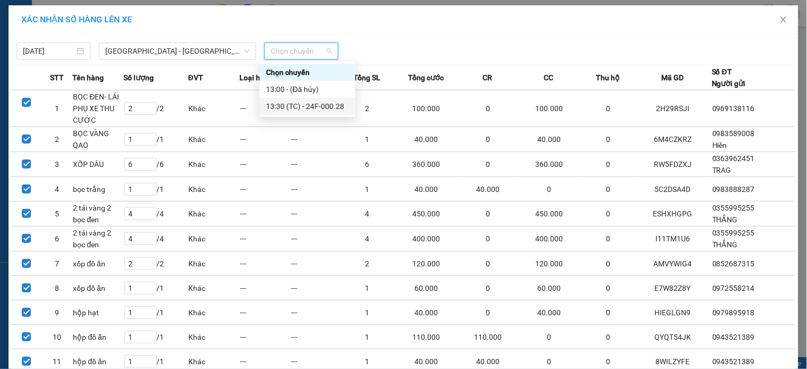
click at [303, 104] on div "13:30 (TC) - 24F-000.28" at bounding box center [307, 107] width 83 height 12
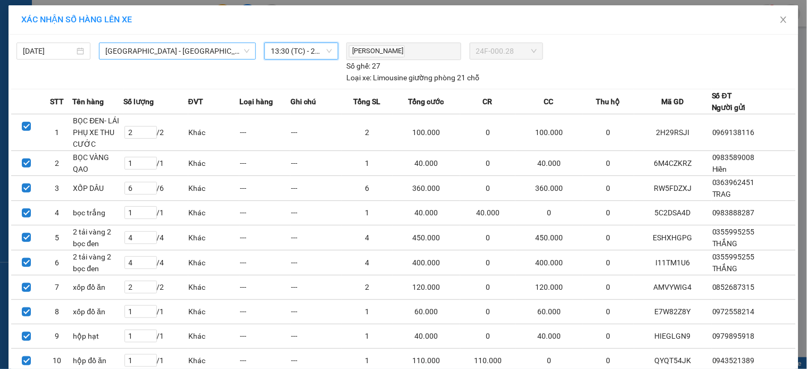
click at [169, 51] on span "[GEOGRAPHIC_DATA] - [GEOGRAPHIC_DATA] (Cabin)" at bounding box center [177, 51] width 144 height 16
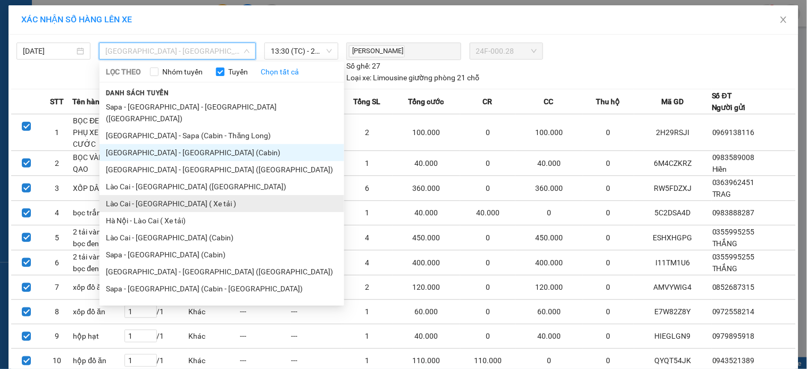
click at [158, 198] on li "Lào Cai - [GEOGRAPHIC_DATA] ( Xe tải )" at bounding box center [222, 203] width 245 height 17
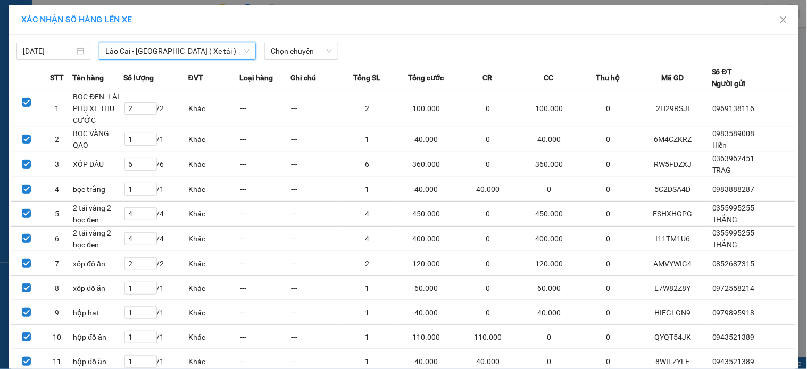
click at [184, 56] on span "Lào Cai - [GEOGRAPHIC_DATA] ( Xe tải )" at bounding box center [177, 51] width 144 height 16
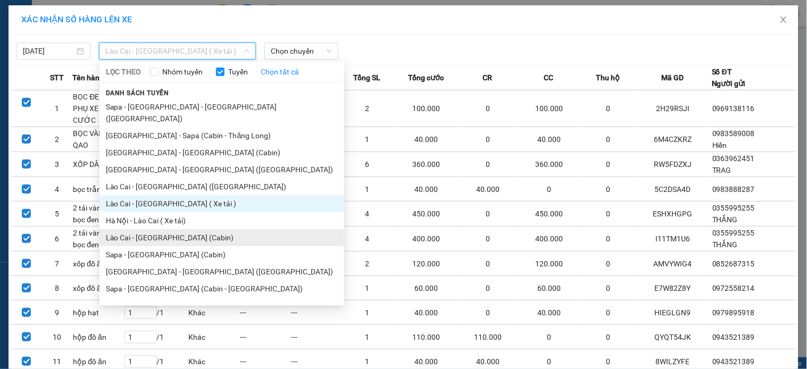
click at [164, 229] on li "Lào Cai - [GEOGRAPHIC_DATA] (Cabin)" at bounding box center [222, 237] width 245 height 17
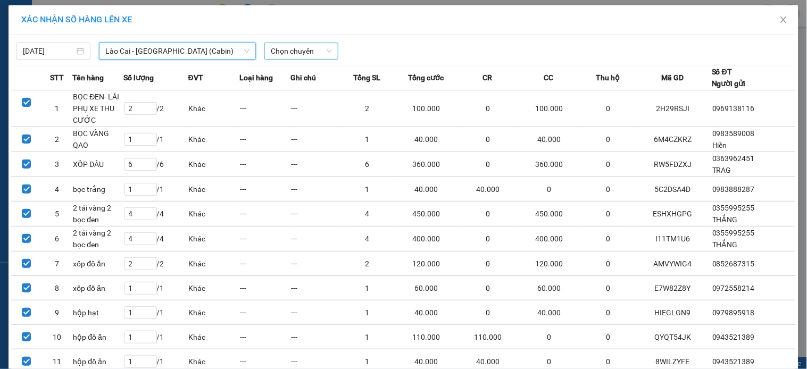
click at [294, 46] on span "Chọn chuyến" at bounding box center [301, 51] width 61 height 16
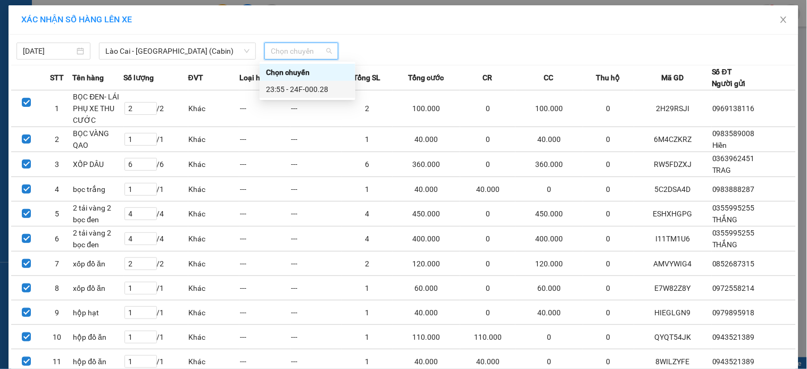
click at [309, 92] on div "23:55 - 24F-000.28" at bounding box center [307, 90] width 83 height 12
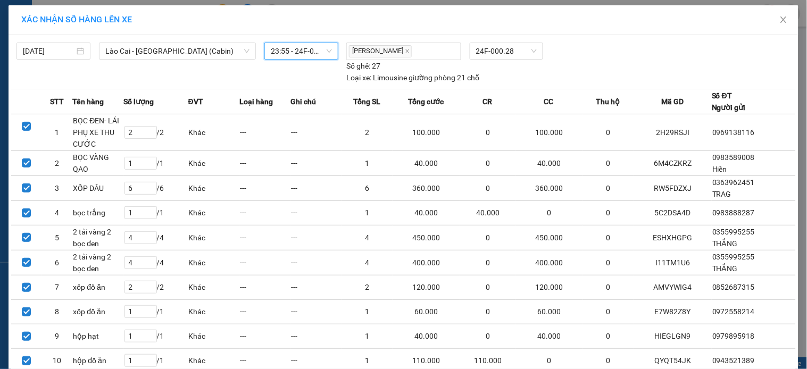
scroll to position [349, 0]
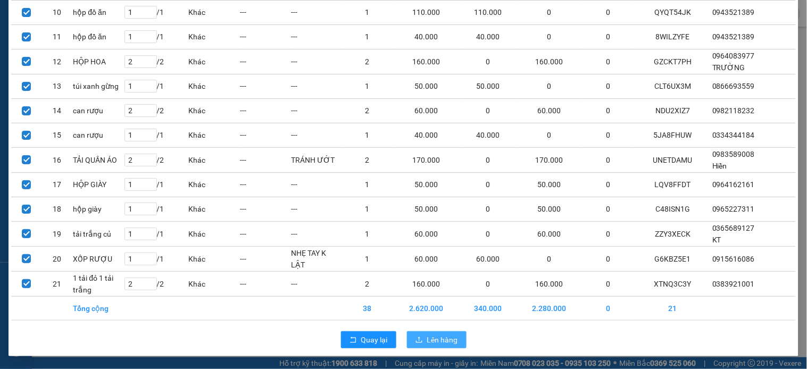
click at [443, 342] on span "Lên hàng" at bounding box center [442, 340] width 31 height 12
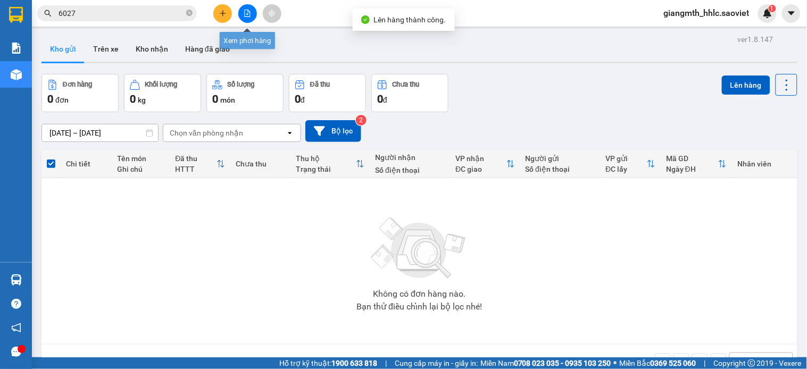
click at [253, 16] on button at bounding box center [247, 13] width 19 height 19
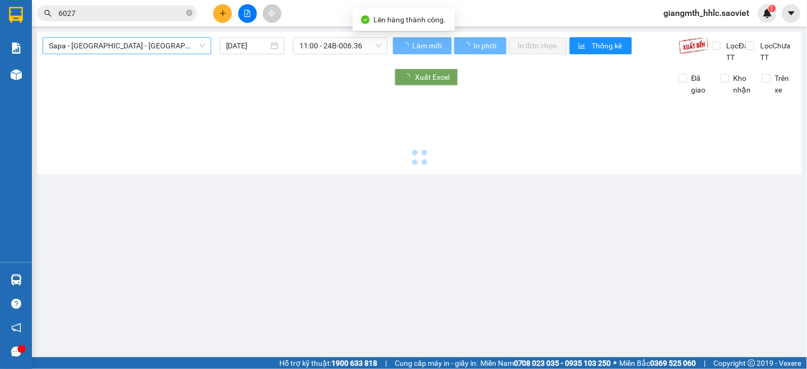
click at [136, 46] on span "Sapa - [GEOGRAPHIC_DATA] - [GEOGRAPHIC_DATA] ([GEOGRAPHIC_DATA])" at bounding box center [127, 46] width 156 height 16
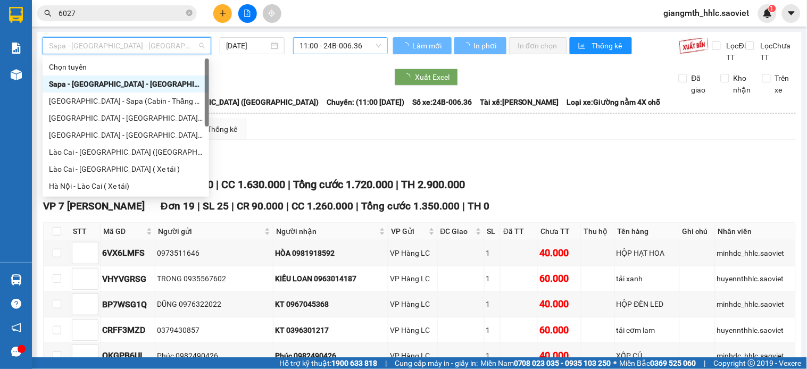
click at [350, 46] on span "11:00 - 24B-006.36" at bounding box center [341, 46] width 82 height 16
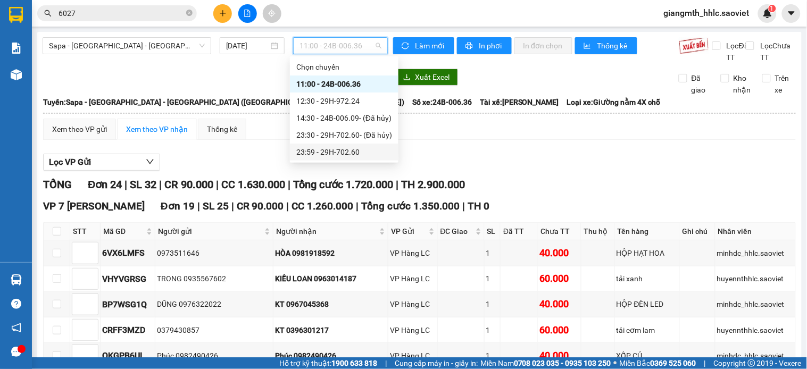
click at [329, 154] on div "23:59 - 29H-702.60" at bounding box center [344, 152] width 96 height 12
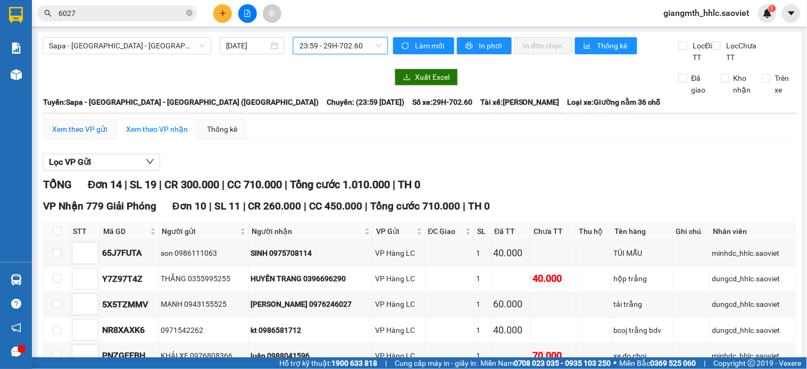
click at [68, 135] on div "Xem theo VP gửi" at bounding box center [79, 129] width 55 height 12
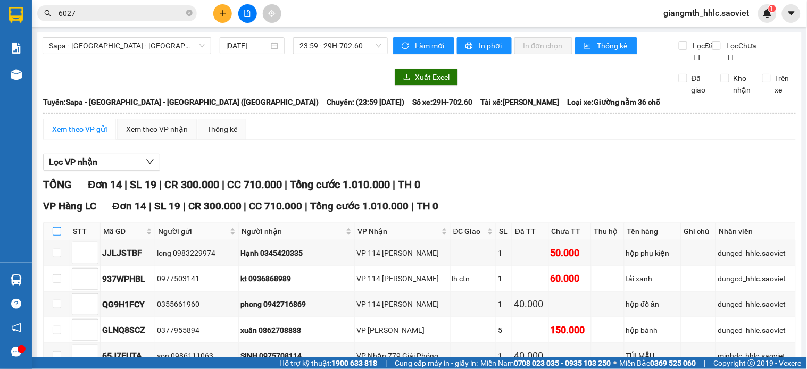
drag, startPoint x: 54, startPoint y: 243, endPoint x: 75, endPoint y: 239, distance: 21.1
click at [55, 236] on input "checkbox" at bounding box center [57, 231] width 9 height 9
checkbox input "true"
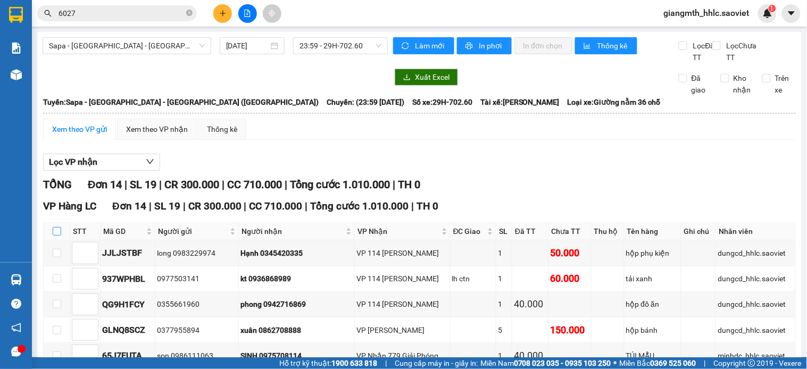
checkbox input "true"
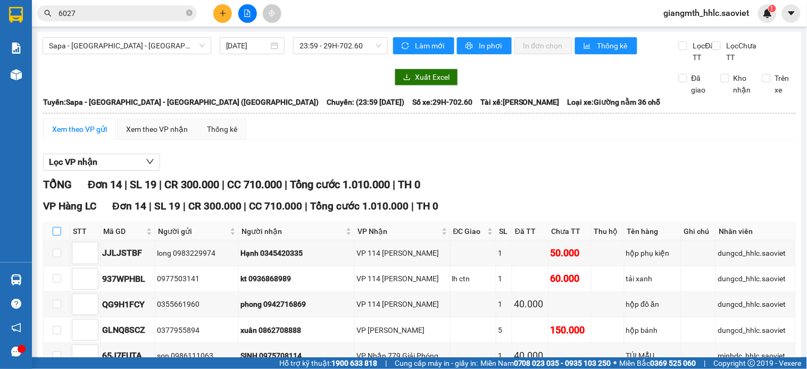
checkbox input "true"
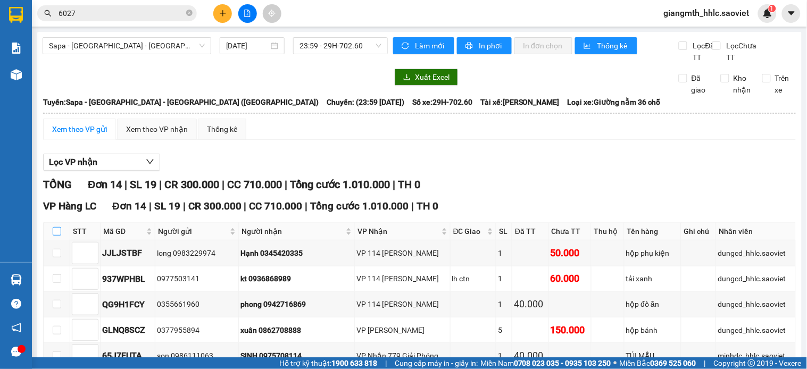
checkbox input "true"
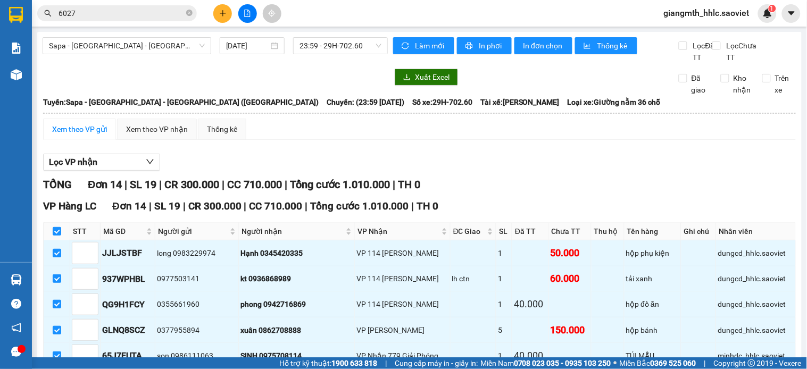
scroll to position [311, 0]
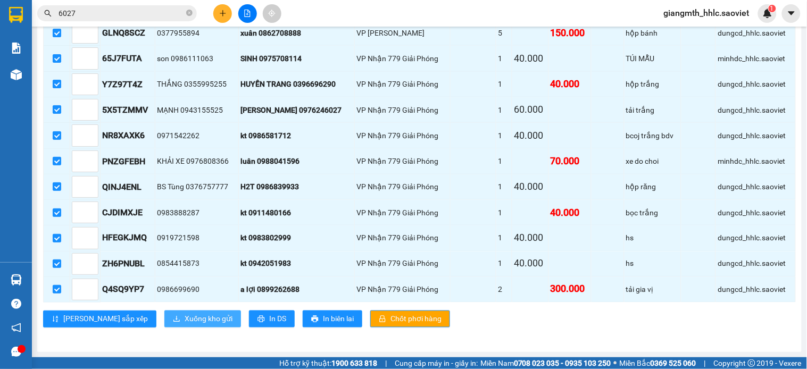
click at [185, 321] on span "Xuống kho gửi" at bounding box center [209, 319] width 48 height 12
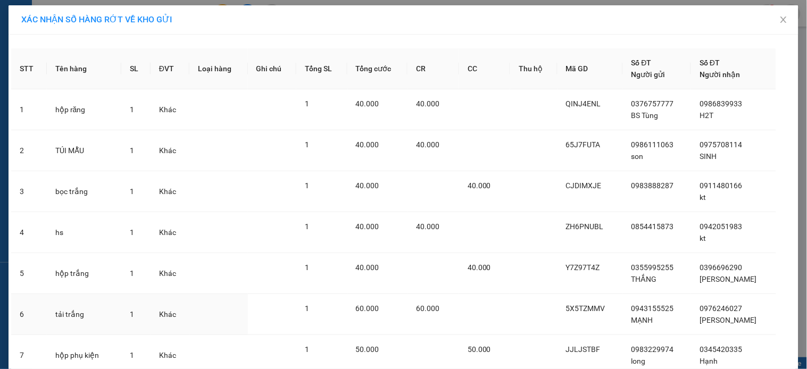
scroll to position [371, 0]
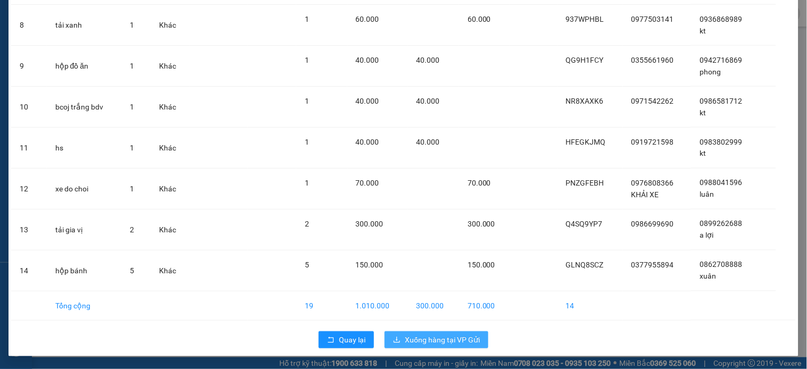
click at [438, 338] on span "Xuống hàng tại VP Gửi" at bounding box center [442, 340] width 75 height 12
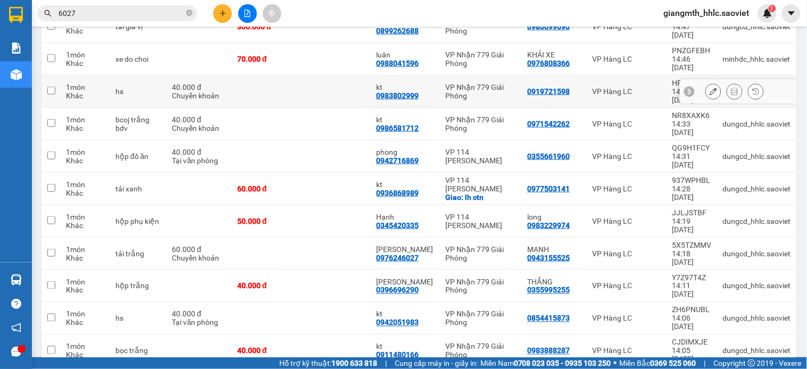
scroll to position [55, 0]
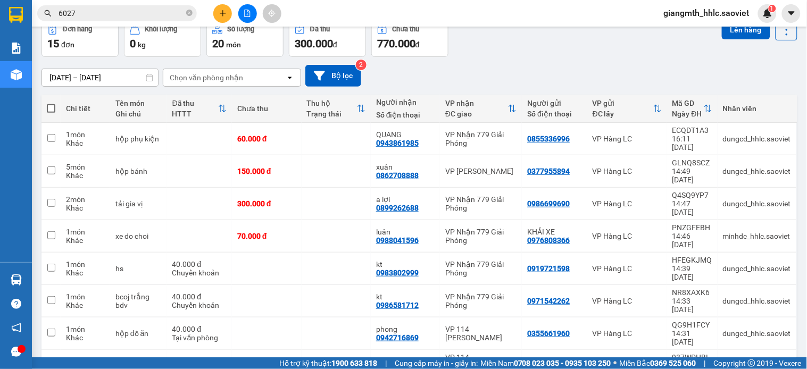
click at [52, 106] on span at bounding box center [51, 108] width 9 height 9
click at [51, 103] on input "checkbox" at bounding box center [51, 103] width 0 height 0
checkbox input "true"
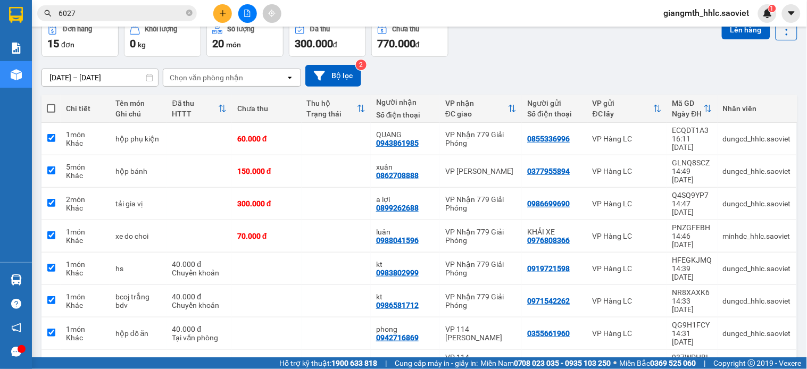
checkbox input "true"
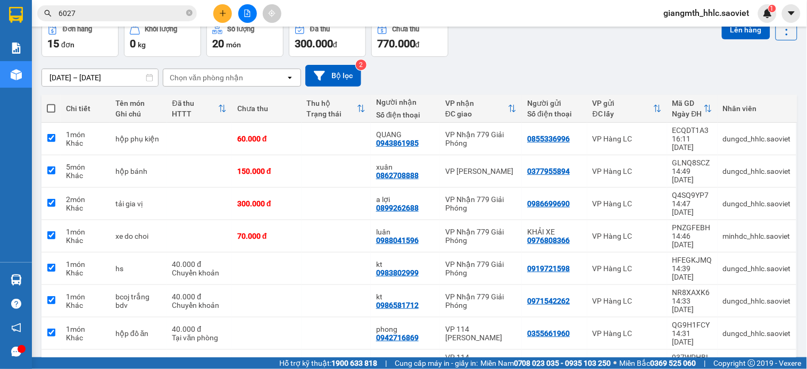
checkbox input "true"
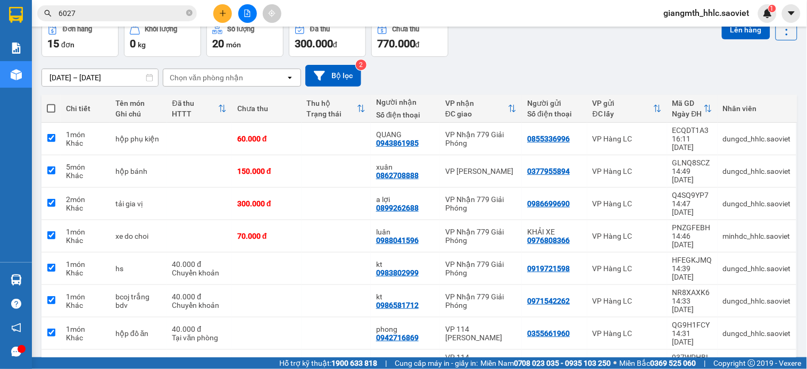
checkbox input "true"
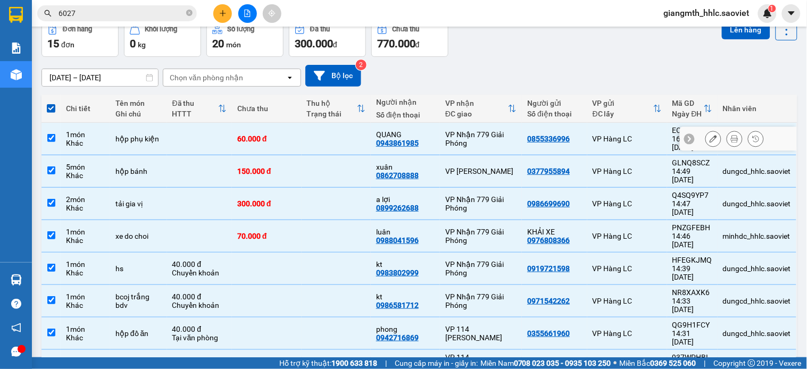
click at [53, 134] on input "checkbox" at bounding box center [51, 138] width 8 height 8
checkbox input "false"
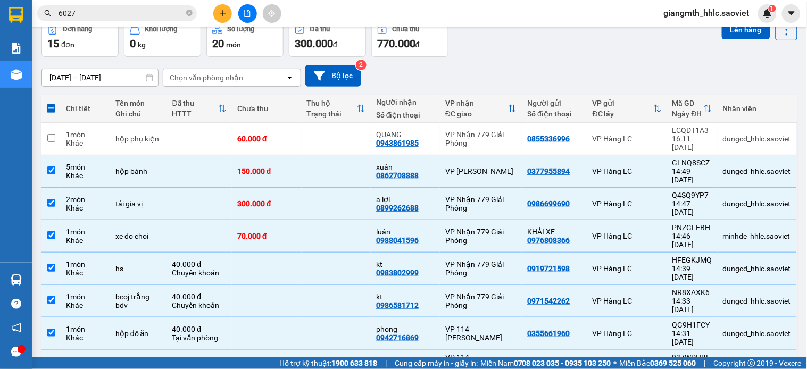
scroll to position [0, 0]
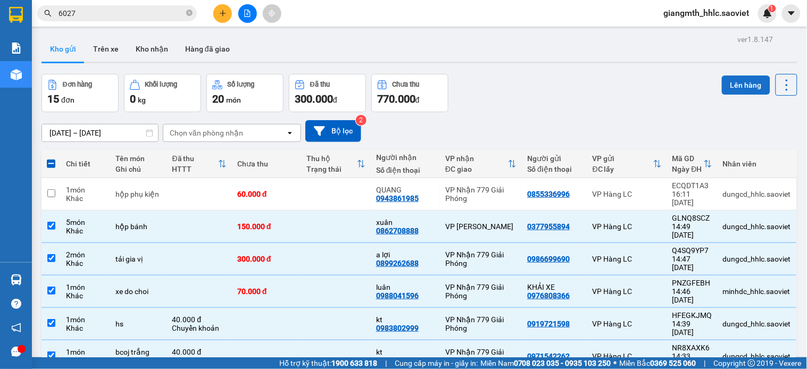
click at [723, 86] on button "Lên hàng" at bounding box center [746, 85] width 48 height 19
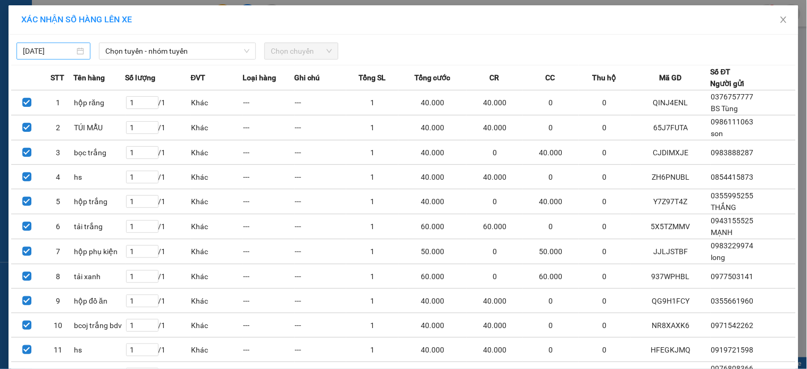
click at [38, 44] on div "[DATE]" at bounding box center [53, 51] width 74 height 17
type input "[DATE]"
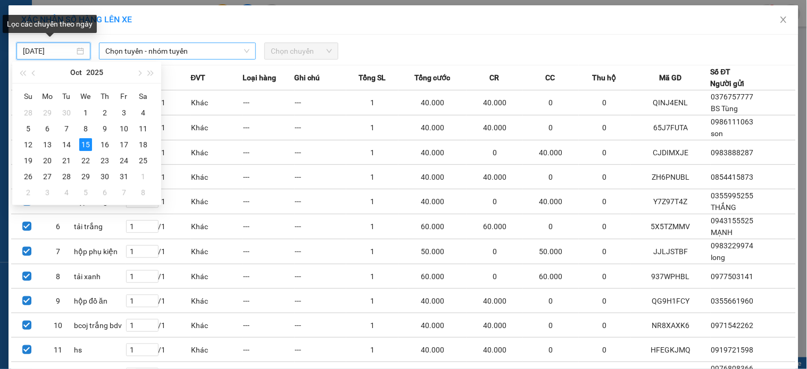
click at [143, 59] on span "Chọn tuyến - nhóm tuyến" at bounding box center [177, 51] width 144 height 16
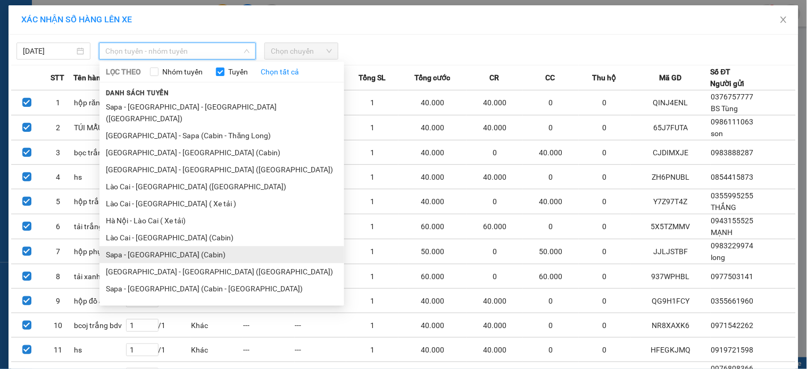
click at [161, 251] on li "Sapa - [GEOGRAPHIC_DATA] (Cabin)" at bounding box center [222, 254] width 245 height 17
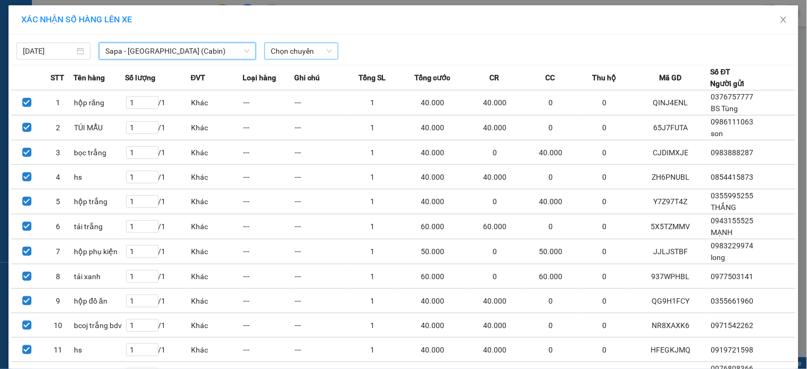
click at [316, 51] on span "Chọn chuyến" at bounding box center [301, 51] width 61 height 16
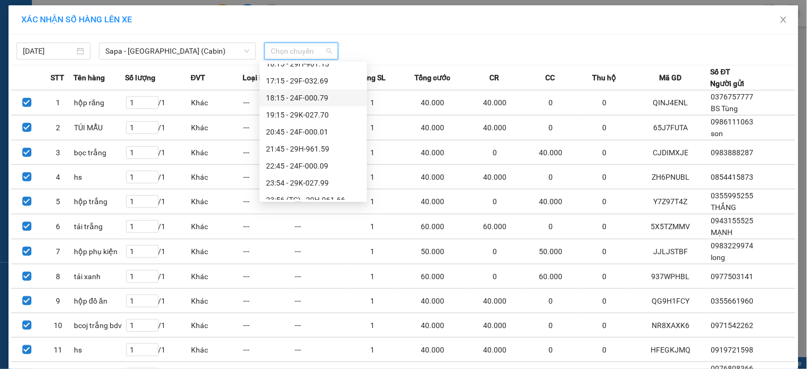
scroll to position [222, 0]
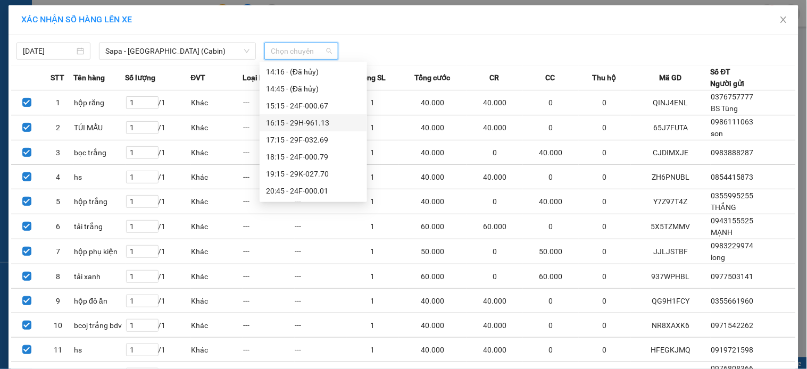
click at [331, 121] on div "16:15 - 29H-961.13" at bounding box center [313, 123] width 95 height 12
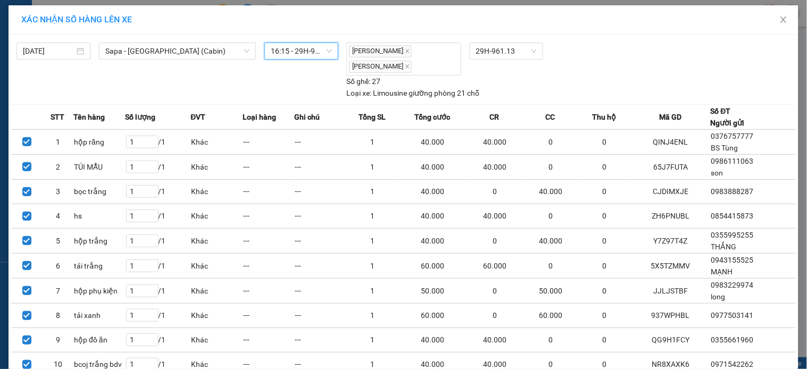
scroll to position [179, 0]
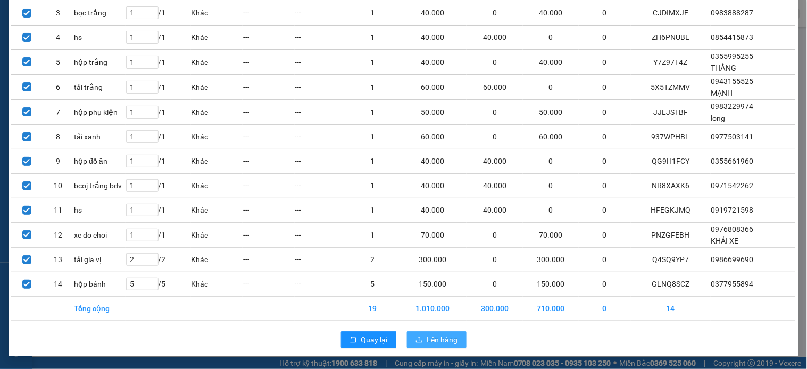
click at [417, 346] on button "Lên hàng" at bounding box center [437, 340] width 60 height 17
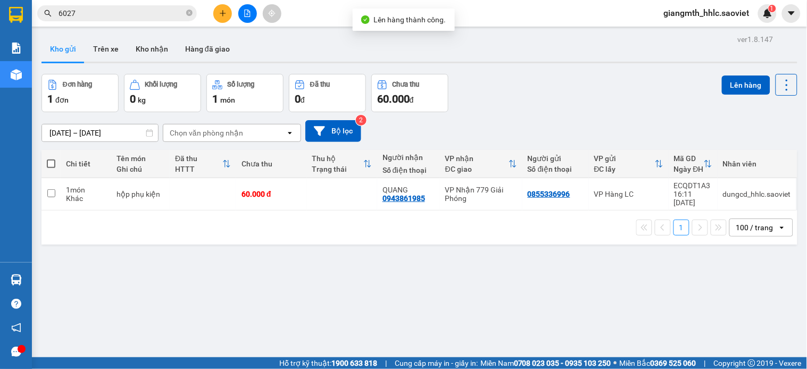
click at [248, 8] on button at bounding box center [247, 13] width 19 height 19
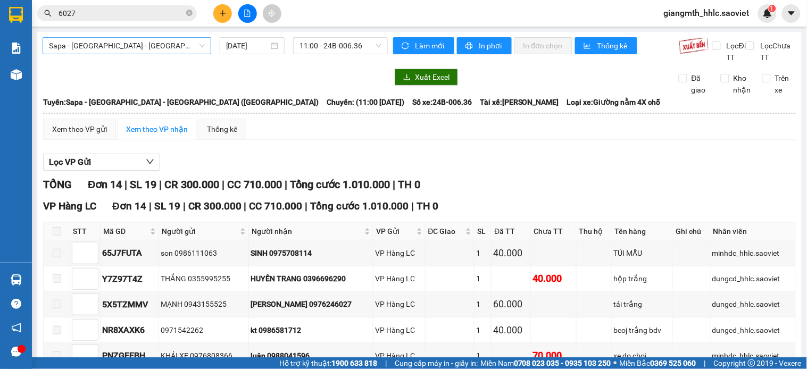
click at [150, 43] on span "Sapa - [GEOGRAPHIC_DATA] - [GEOGRAPHIC_DATA] ([GEOGRAPHIC_DATA])" at bounding box center [127, 46] width 156 height 16
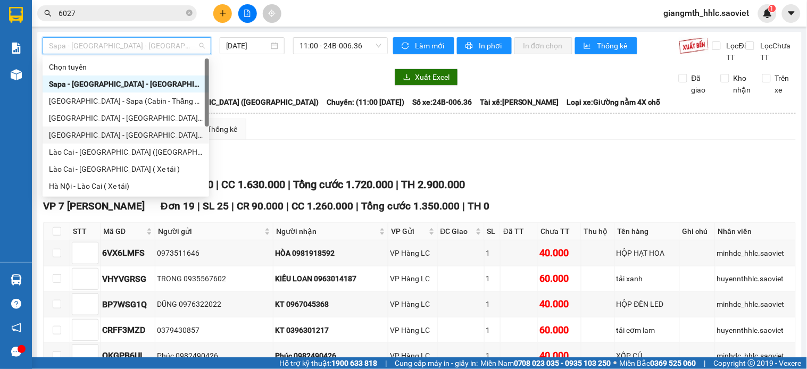
scroll to position [53, 0]
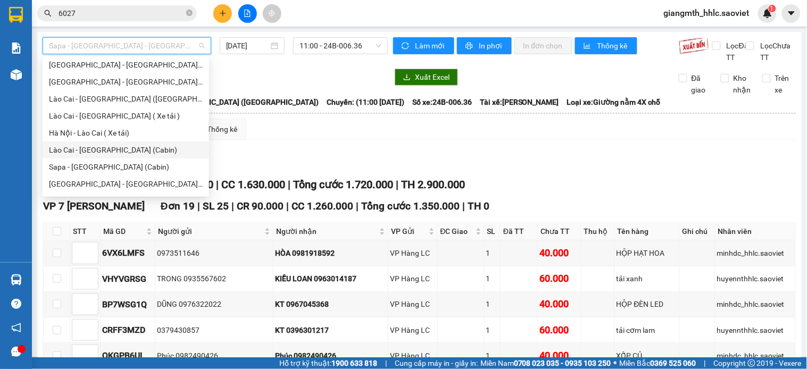
click at [126, 150] on div "Lào Cai - [GEOGRAPHIC_DATA] (Cabin)" at bounding box center [126, 150] width 154 height 12
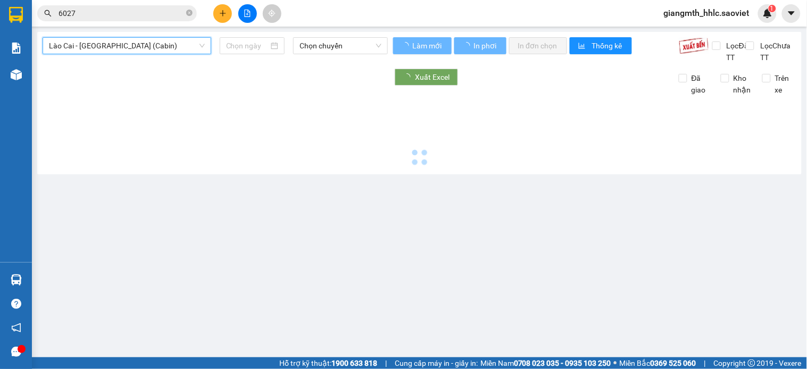
type input "[DATE]"
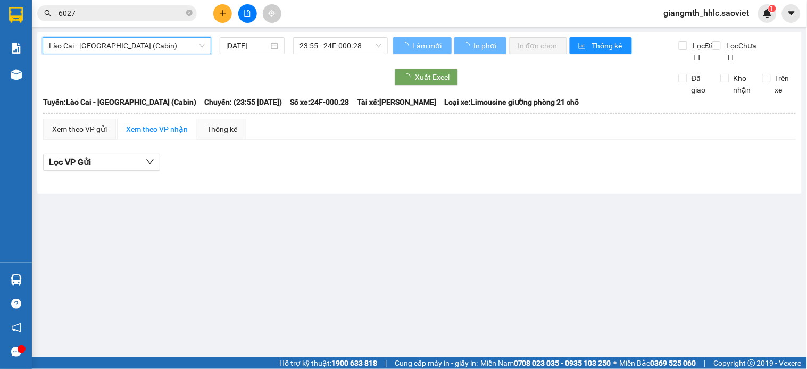
click at [360, 46] on span "23:55 - 24F-000.28" at bounding box center [341, 46] width 82 height 16
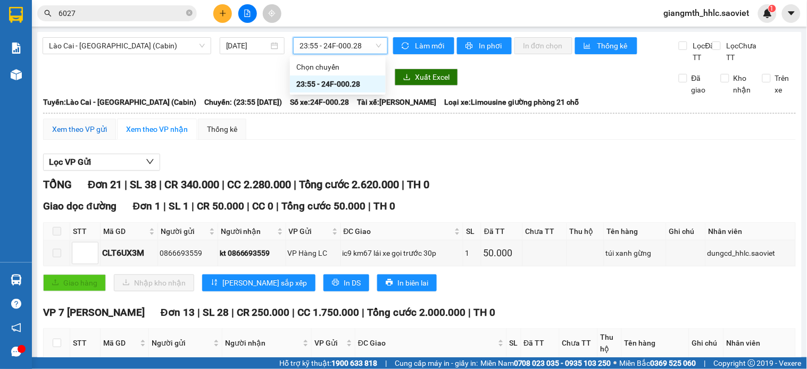
click at [82, 135] on div "Xem theo VP gửi" at bounding box center [79, 129] width 55 height 12
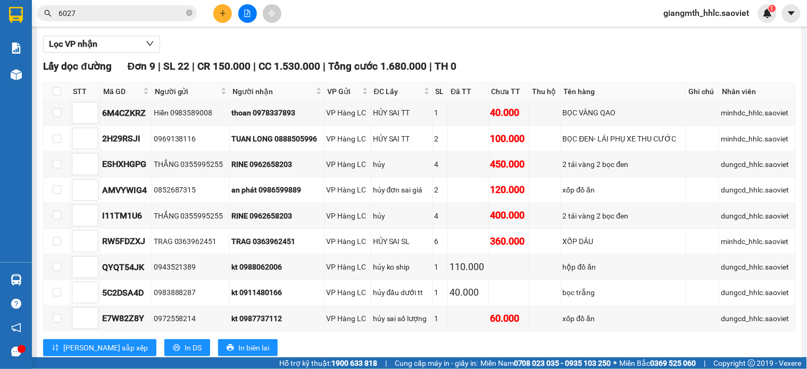
scroll to position [413, 0]
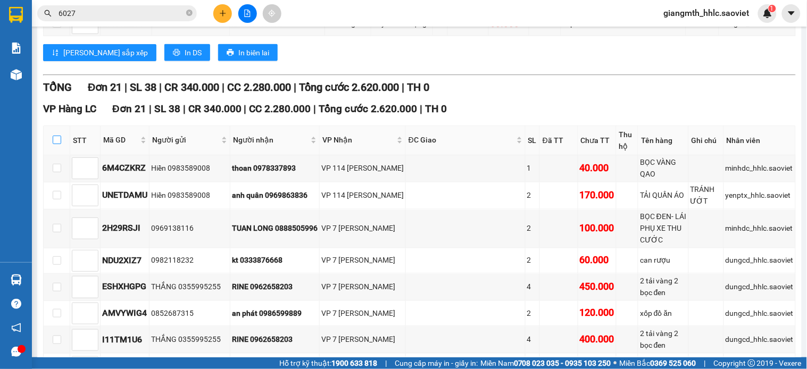
click at [56, 144] on input "checkbox" at bounding box center [57, 140] width 9 height 9
checkbox input "true"
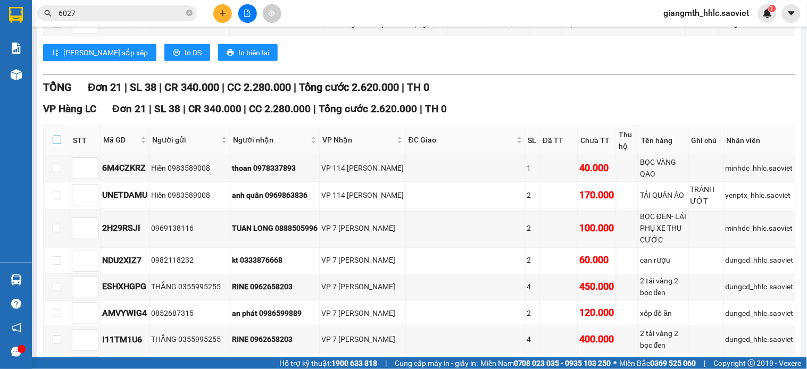
checkbox input "true"
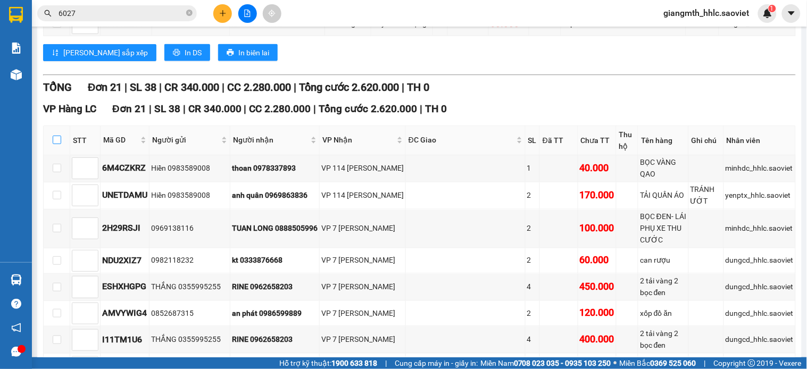
checkbox input "true"
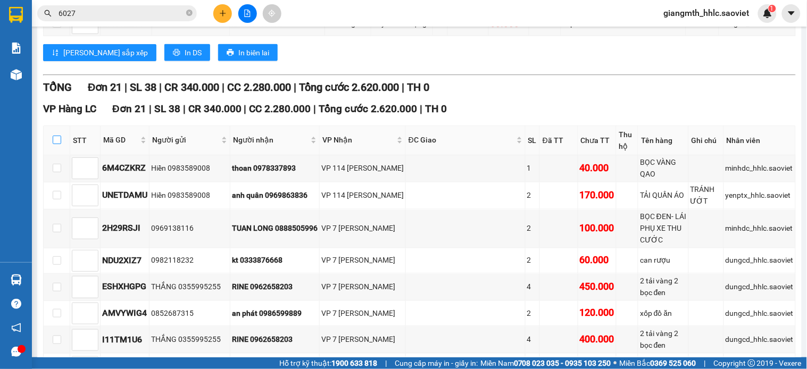
checkbox input "true"
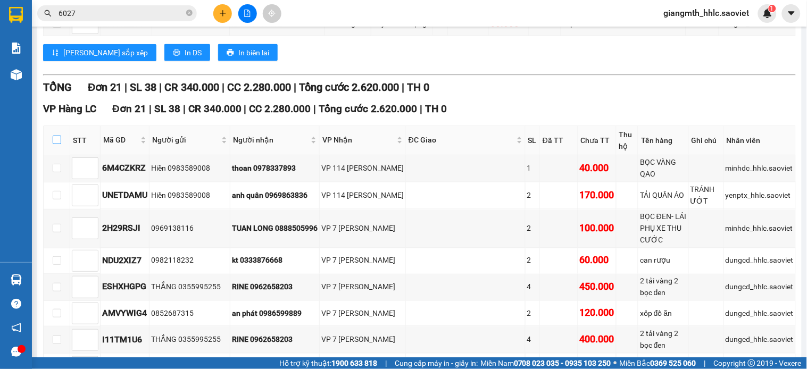
checkbox input "true"
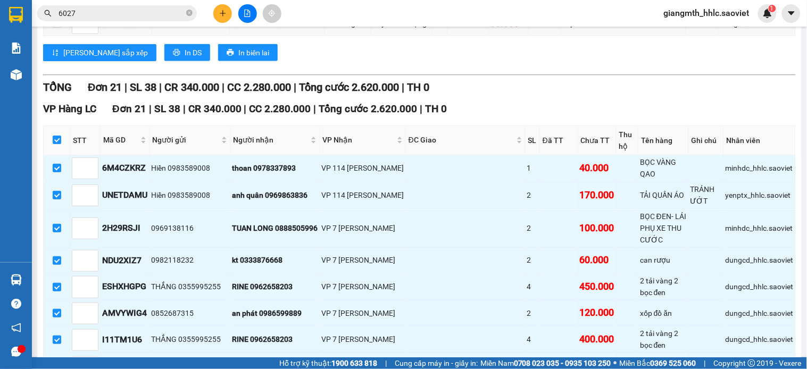
scroll to position [856, 0]
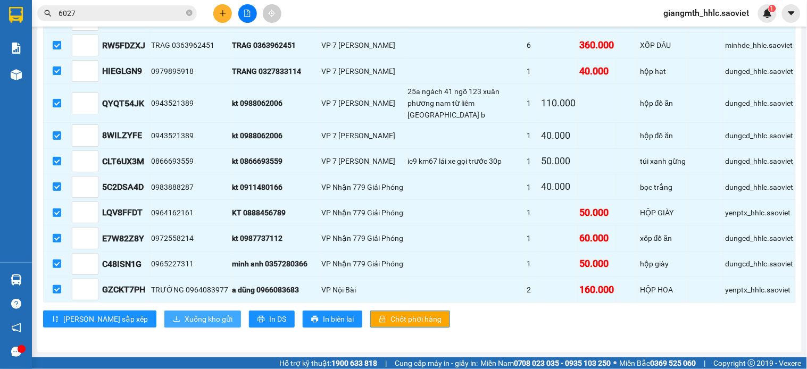
click at [185, 318] on span "Xuống kho gửi" at bounding box center [209, 319] width 48 height 12
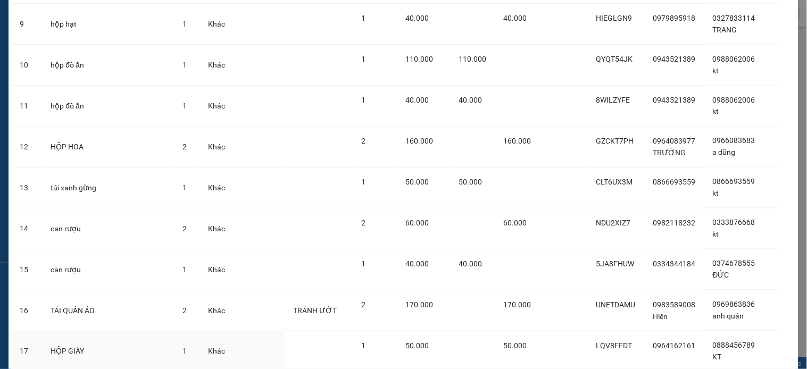
scroll to position [658, 0]
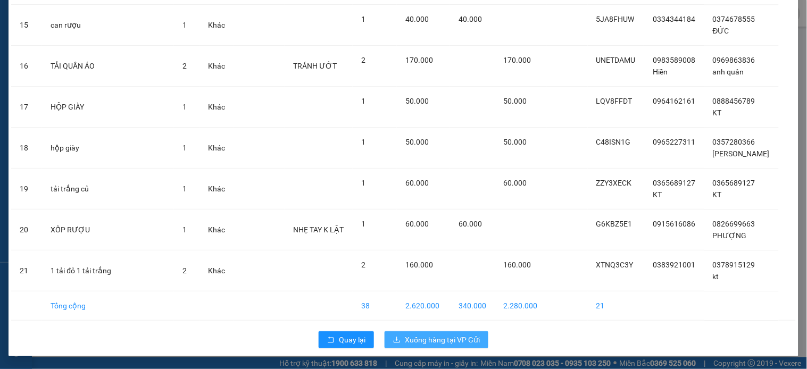
click at [417, 346] on button "Xuống hàng tại VP Gửi" at bounding box center [437, 340] width 104 height 17
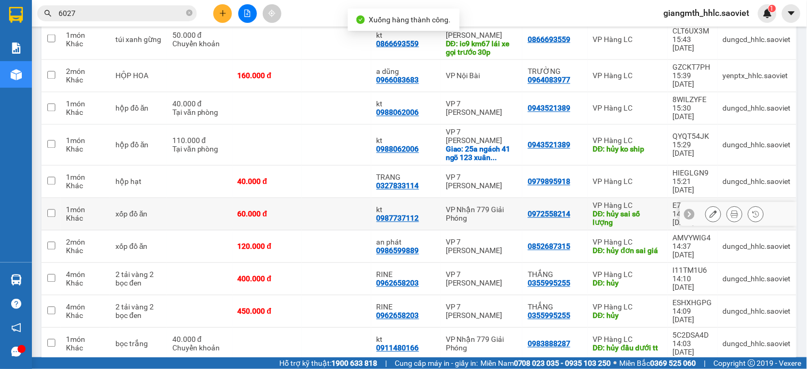
scroll to position [156, 0]
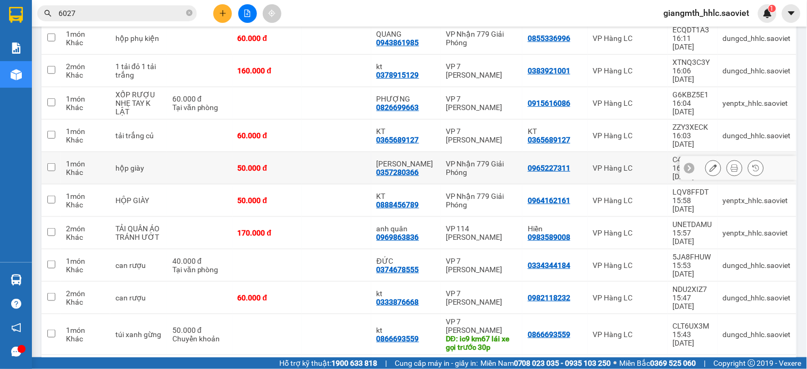
click at [308, 152] on td at bounding box center [337, 168] width 70 height 32
checkbox input "true"
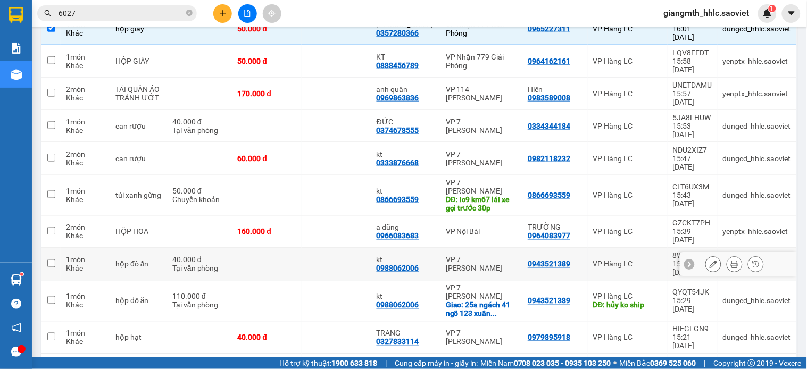
scroll to position [0, 0]
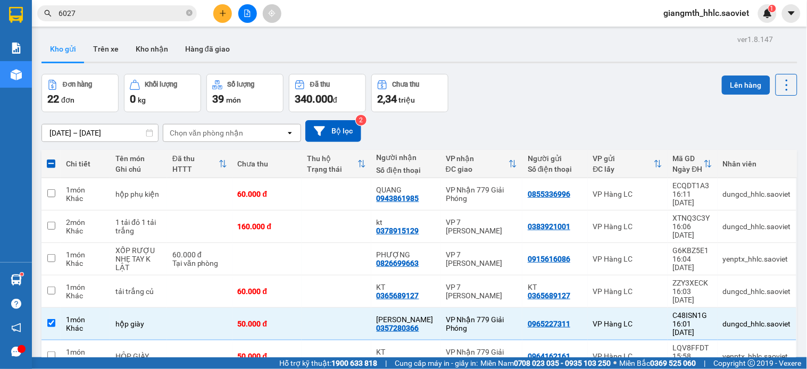
click at [726, 81] on button "Lên hàng" at bounding box center [746, 85] width 48 height 19
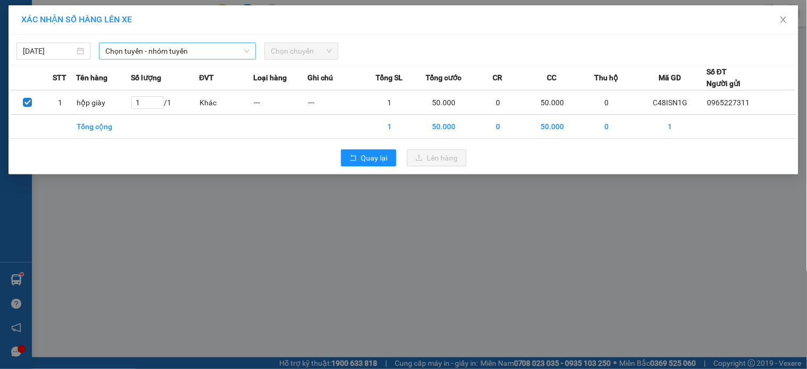
click at [203, 49] on span "Chọn tuyến - nhóm tuyến" at bounding box center [177, 51] width 144 height 16
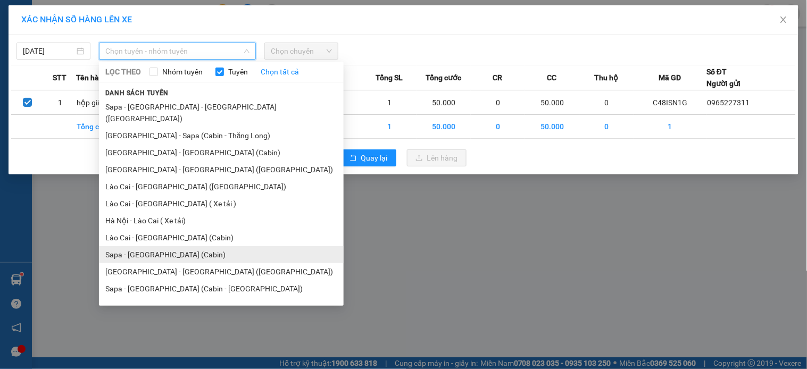
click at [169, 246] on li "Sapa - [GEOGRAPHIC_DATA] (Cabin)" at bounding box center [221, 254] width 245 height 17
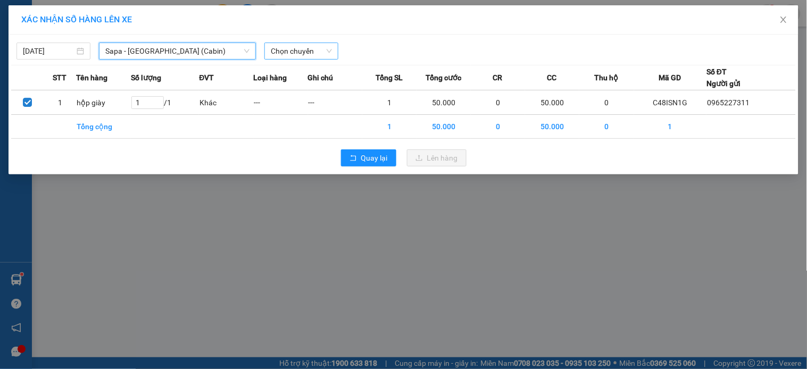
click at [319, 55] on span "Chọn chuyến" at bounding box center [301, 51] width 61 height 16
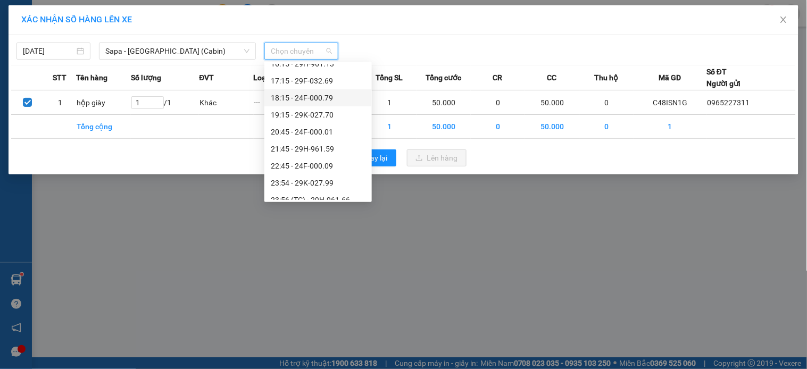
scroll to position [222, 0]
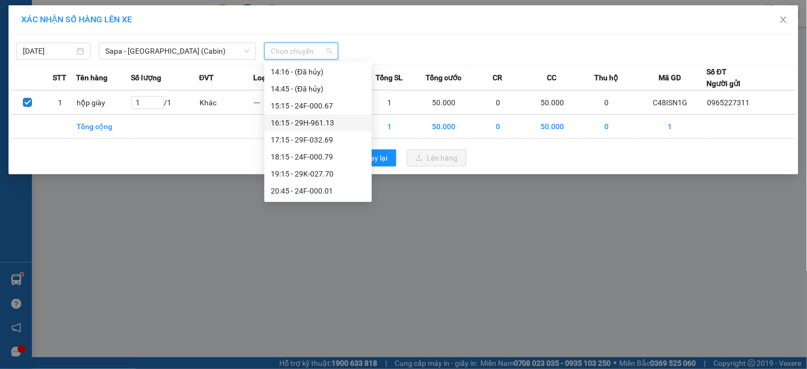
click at [330, 123] on div "16:15 - 29H-961.13" at bounding box center [318, 123] width 95 height 12
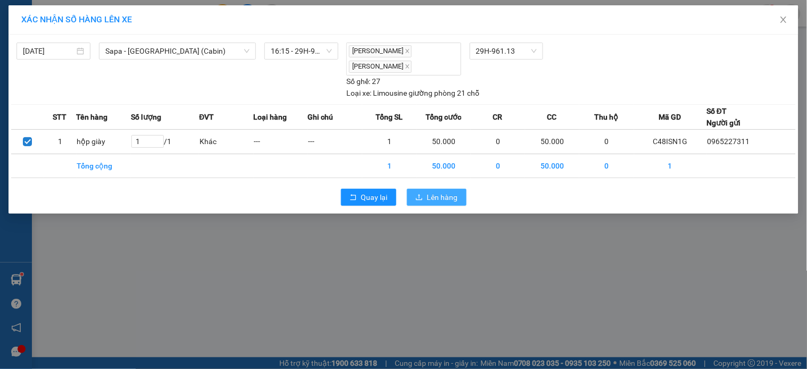
click at [427, 195] on button "Lên hàng" at bounding box center [437, 197] width 60 height 17
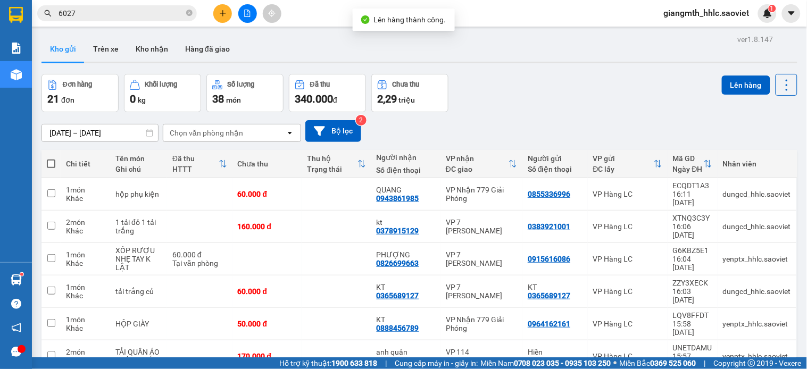
click at [246, 16] on icon "file-add" at bounding box center [248, 13] width 6 height 7
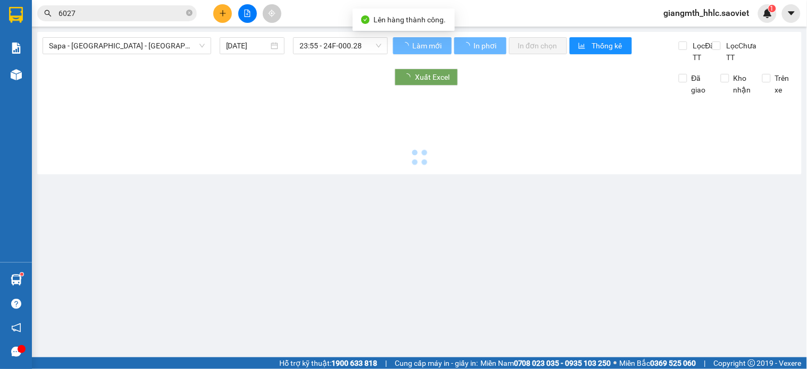
click at [190, 41] on span "Sapa - [GEOGRAPHIC_DATA] - [GEOGRAPHIC_DATA] ([GEOGRAPHIC_DATA])" at bounding box center [127, 46] width 156 height 16
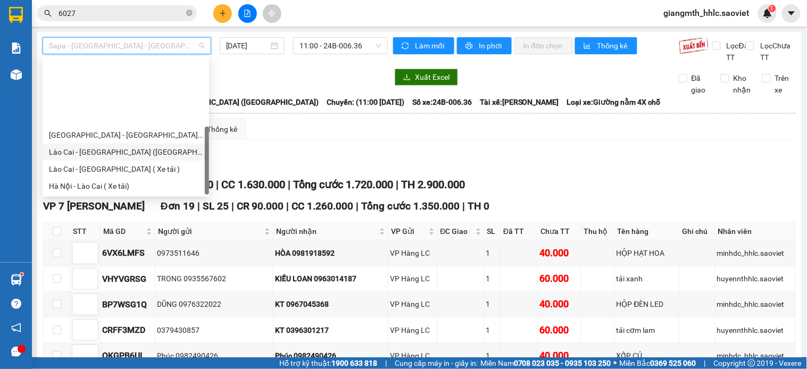
scroll to position [85, 0]
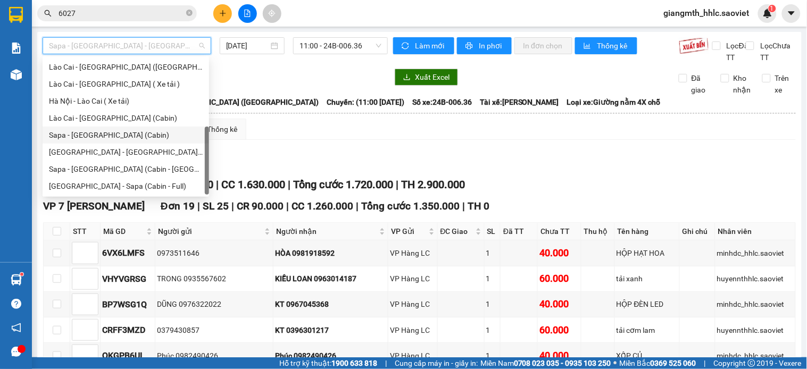
click at [124, 128] on div "Sapa - [GEOGRAPHIC_DATA] (Cabin)" at bounding box center [126, 135] width 167 height 17
type input "[DATE]"
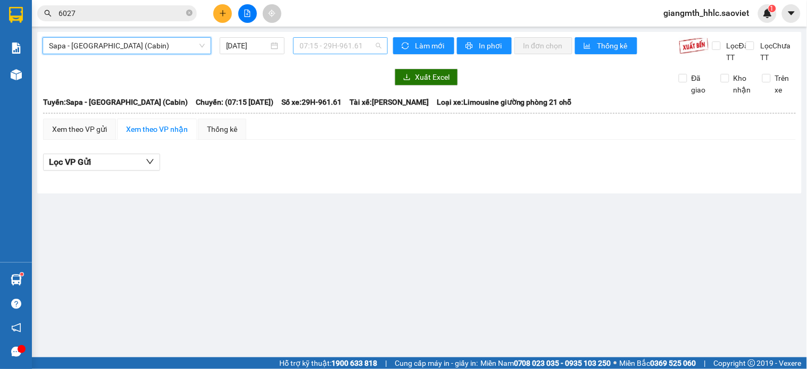
click at [326, 49] on span "07:15 - 29H-961.61" at bounding box center [341, 46] width 82 height 16
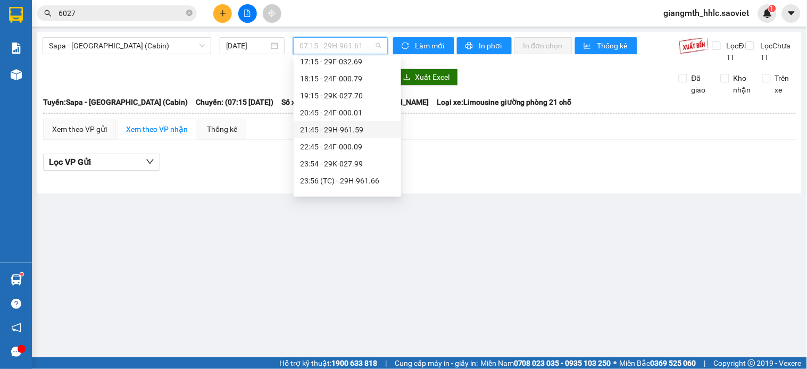
scroll to position [236, 0]
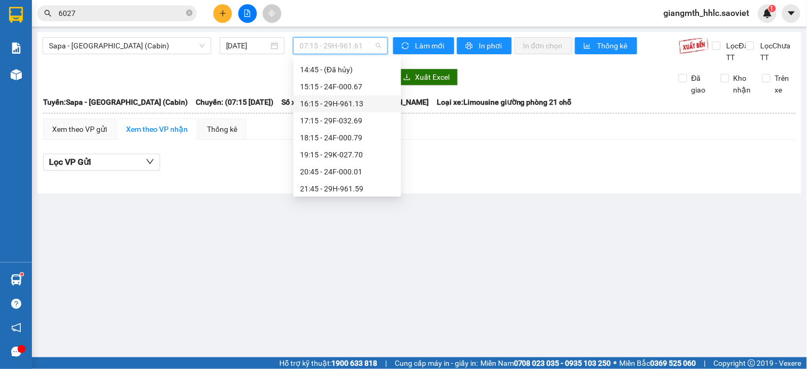
click at [363, 104] on div "16:15 - 29H-961.13" at bounding box center [347, 104] width 95 height 12
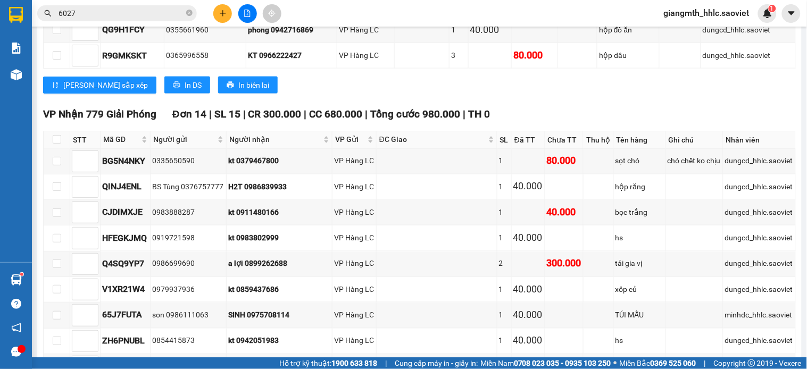
scroll to position [111, 0]
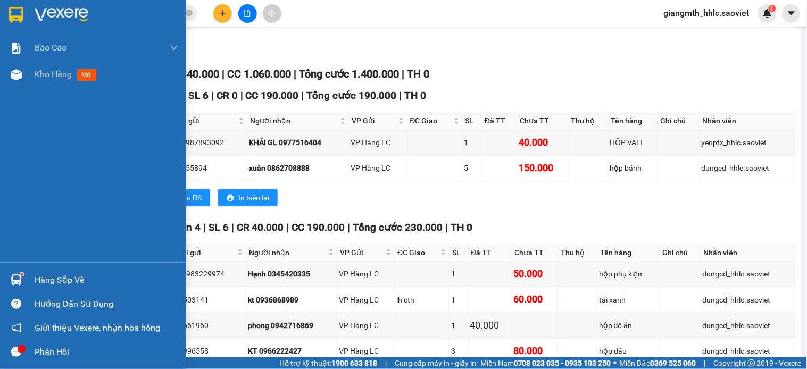
drag, startPoint x: 49, startPoint y: 82, endPoint x: 45, endPoint y: 89, distance: 7.4
click at [49, 82] on div "Kho hàng mới" at bounding box center [107, 74] width 144 height 27
click at [48, 81] on div "Kho hàng mới" at bounding box center [68, 74] width 66 height 13
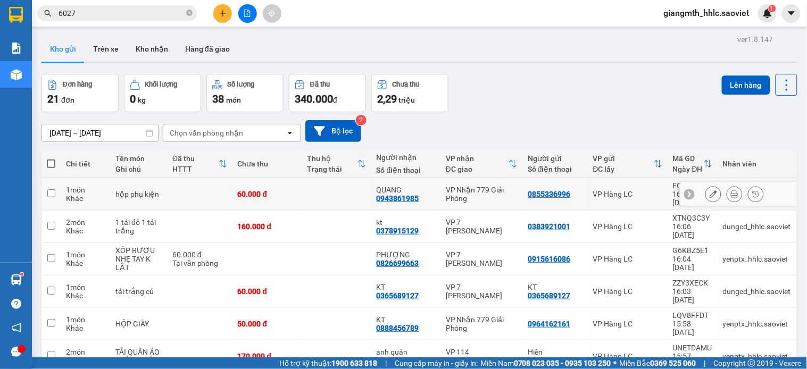
click at [305, 190] on td at bounding box center [337, 194] width 70 height 32
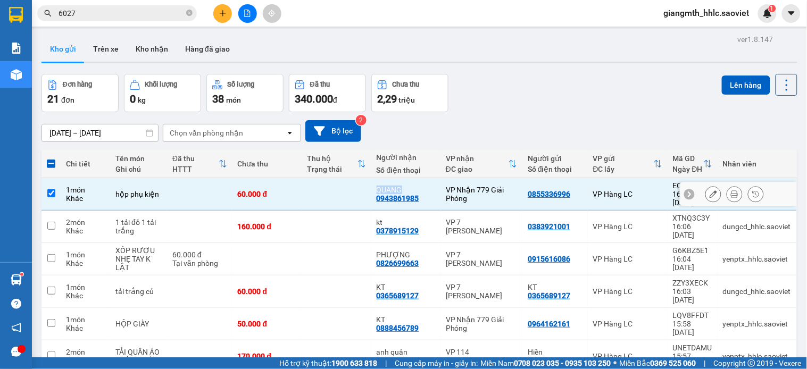
click at [305, 191] on td at bounding box center [337, 194] width 70 height 32
checkbox input "false"
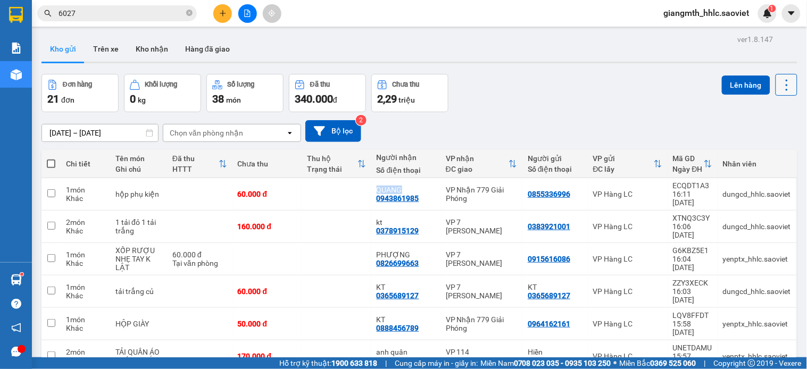
click at [780, 90] on icon at bounding box center [787, 85] width 15 height 15
click at [738, 158] on li "Làm mới" at bounding box center [757, 152] width 80 height 19
click at [780, 87] on icon at bounding box center [787, 85] width 15 height 15
click at [741, 145] on li "Làm mới" at bounding box center [757, 152] width 80 height 19
click at [780, 88] on icon at bounding box center [787, 85] width 15 height 15
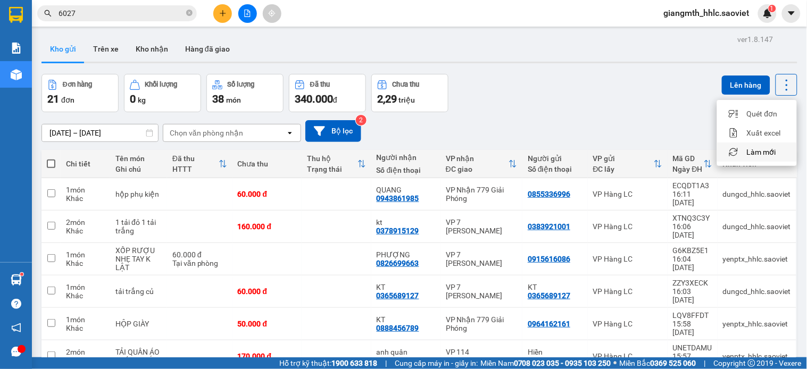
click at [762, 145] on li "Làm mới" at bounding box center [757, 152] width 80 height 19
click at [776, 84] on button at bounding box center [787, 85] width 22 height 22
click at [731, 153] on icon "Menu" at bounding box center [734, 152] width 9 height 9
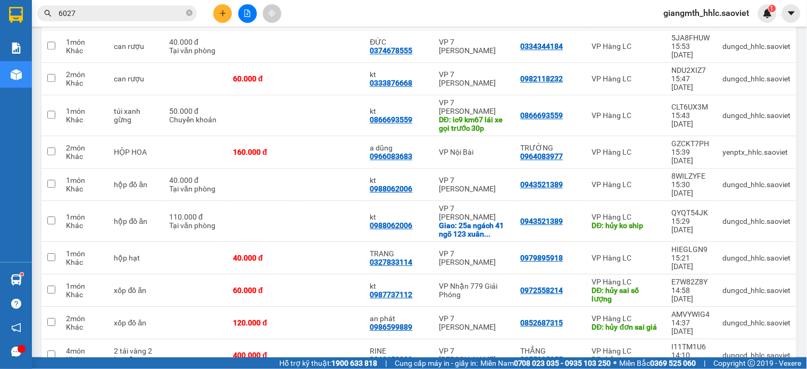
scroll to position [549, 0]
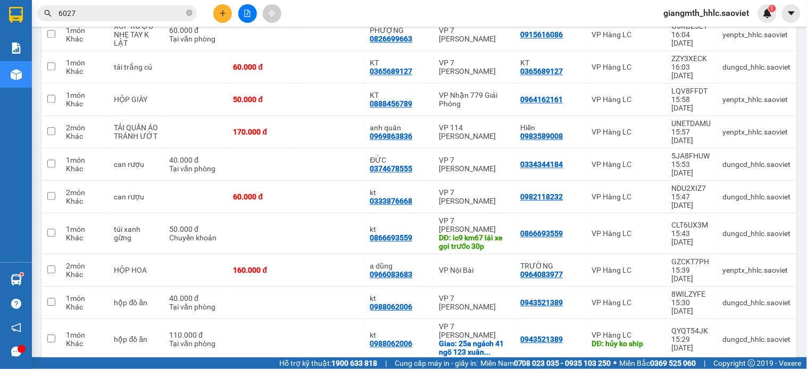
checkbox input "true"
click at [329, 287] on td at bounding box center [330, 303] width 69 height 32
checkbox input "true"
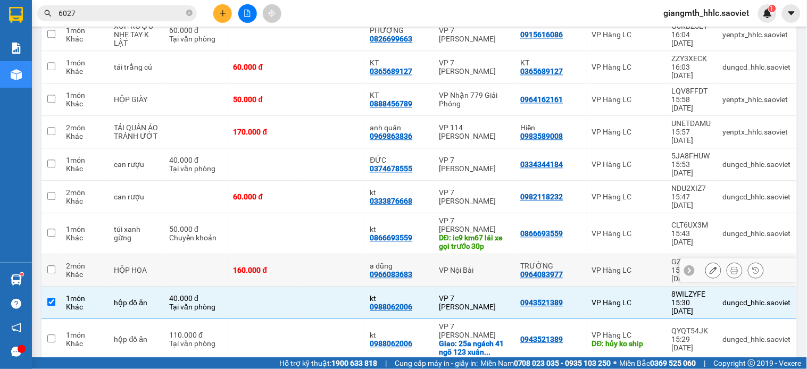
click at [330, 254] on td at bounding box center [330, 270] width 69 height 32
checkbox input "true"
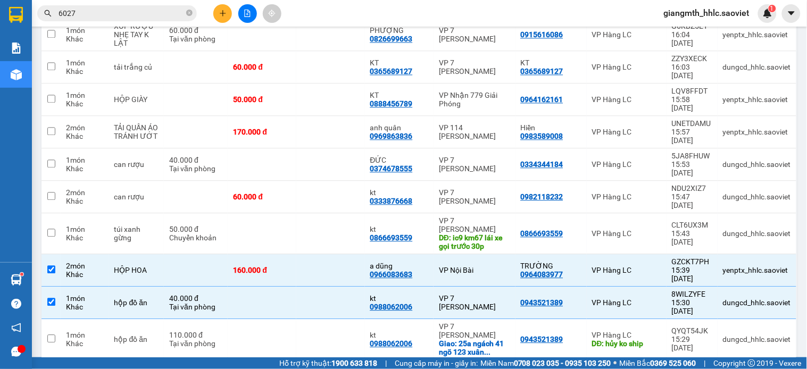
scroll to position [490, 0]
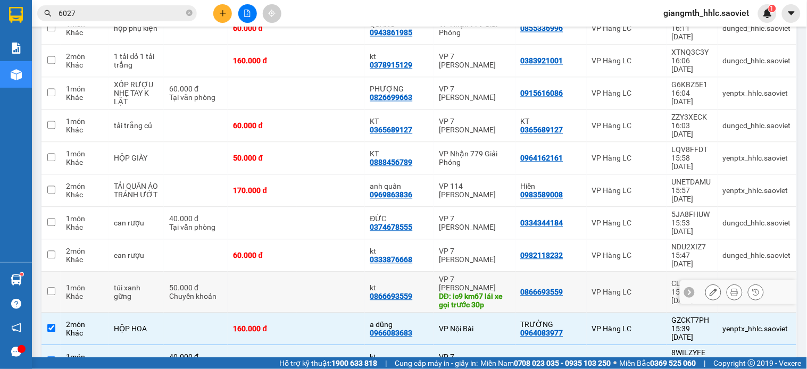
click at [296, 272] on td at bounding box center [262, 292] width 69 height 41
checkbox input "true"
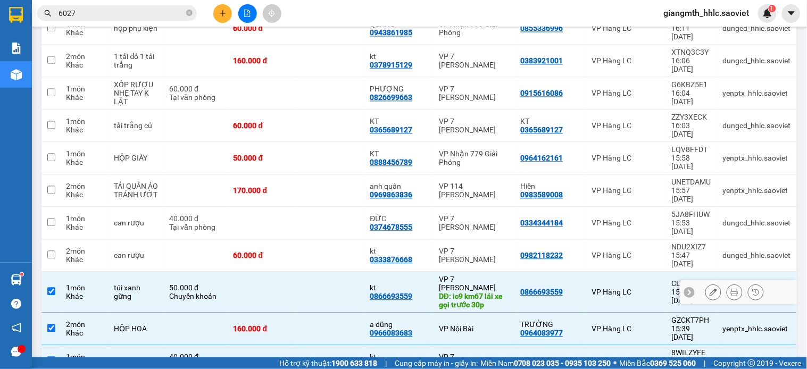
click at [302, 240] on td at bounding box center [330, 256] width 69 height 32
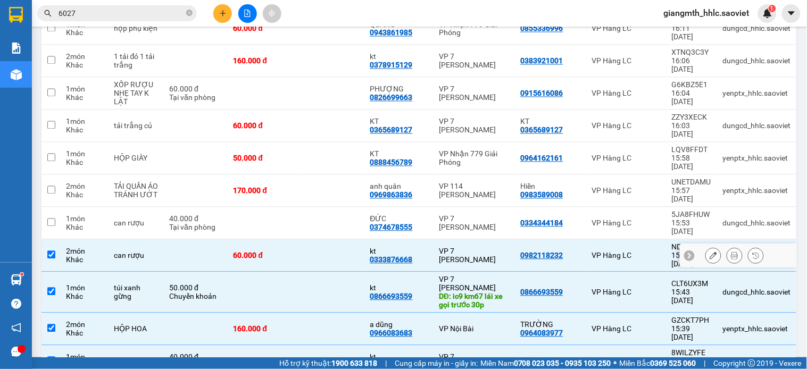
checkbox input "true"
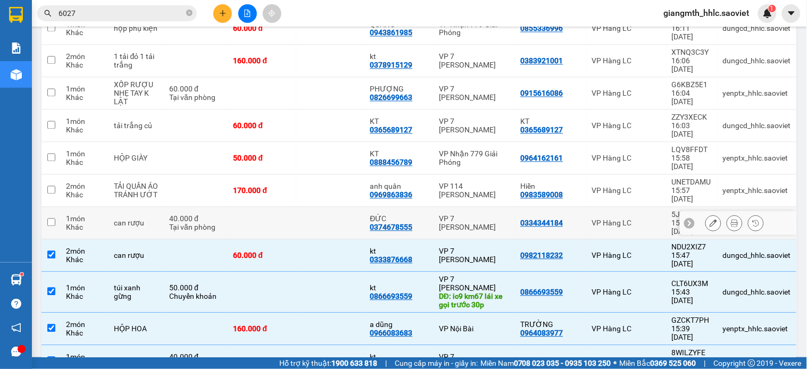
click at [302, 208] on td at bounding box center [330, 224] width 69 height 32
checkbox input "true"
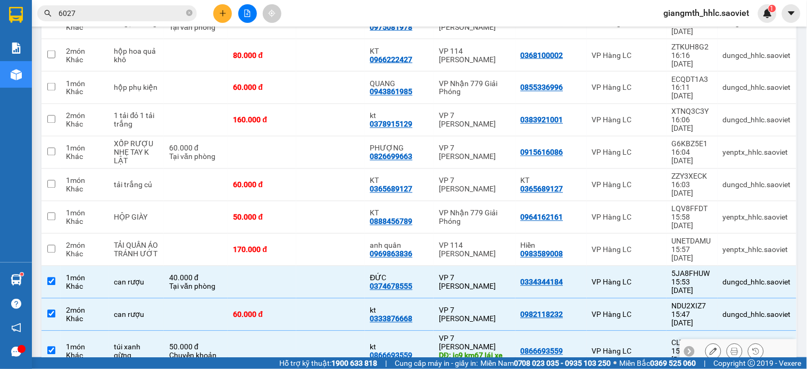
scroll to position [312, 0]
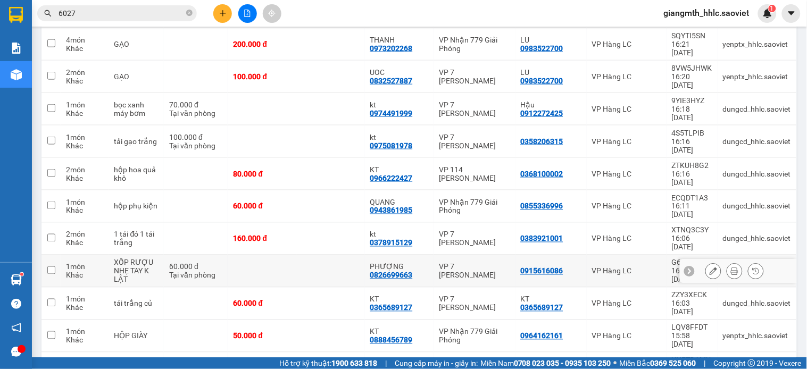
click at [296, 255] on td at bounding box center [262, 271] width 69 height 32
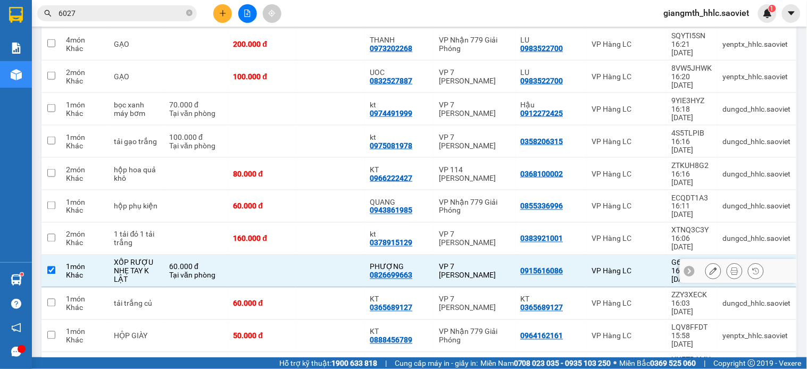
checkbox input "true"
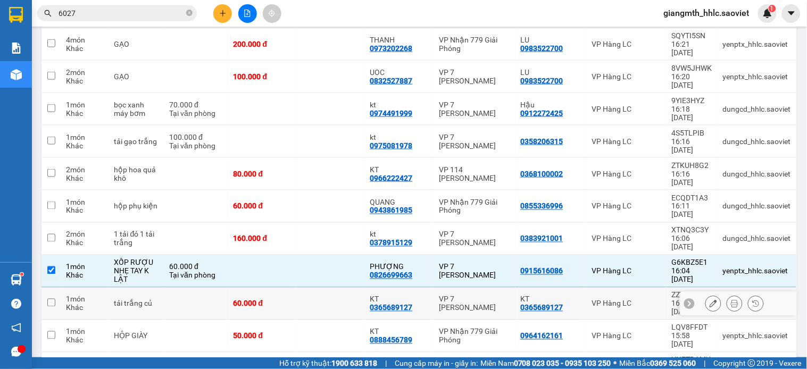
click at [291, 300] on div "60.000 đ" at bounding box center [262, 304] width 58 height 9
checkbox input "true"
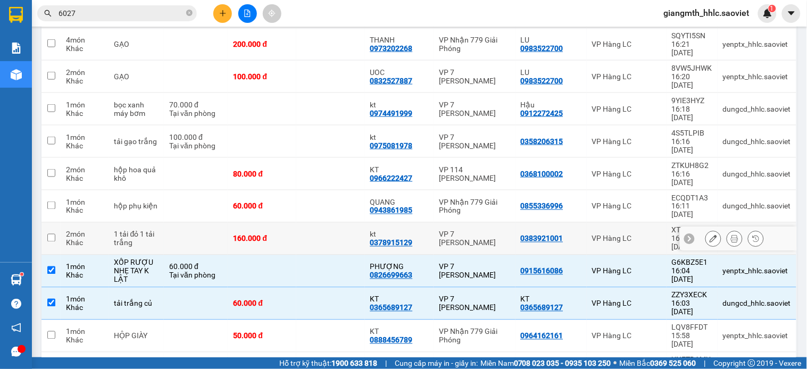
click at [316, 223] on td at bounding box center [330, 239] width 69 height 32
checkbox input "true"
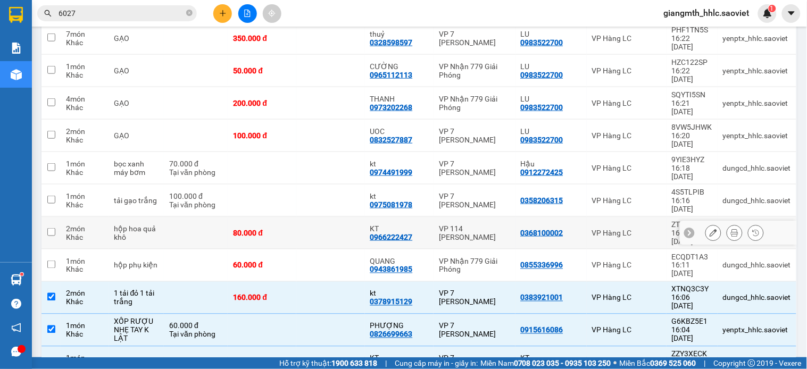
scroll to position [194, 0]
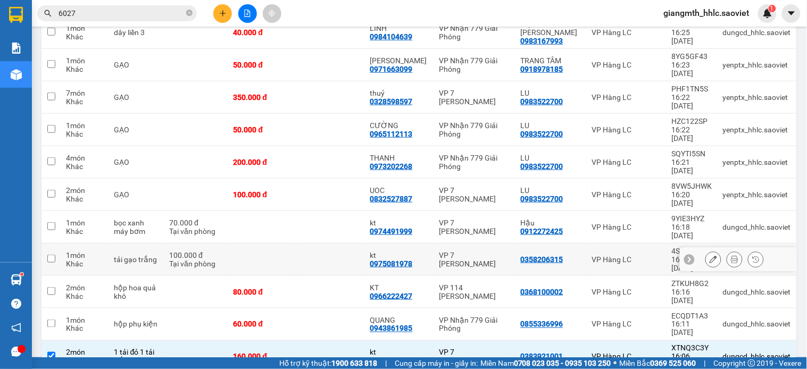
click at [296, 244] on td at bounding box center [262, 260] width 69 height 32
checkbox input "true"
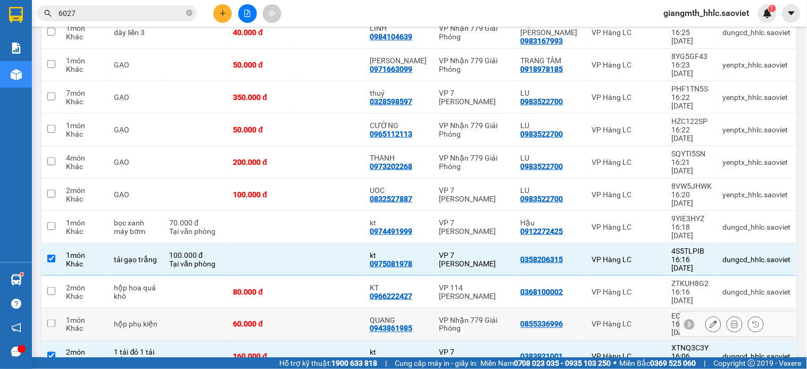
scroll to position [135, 0]
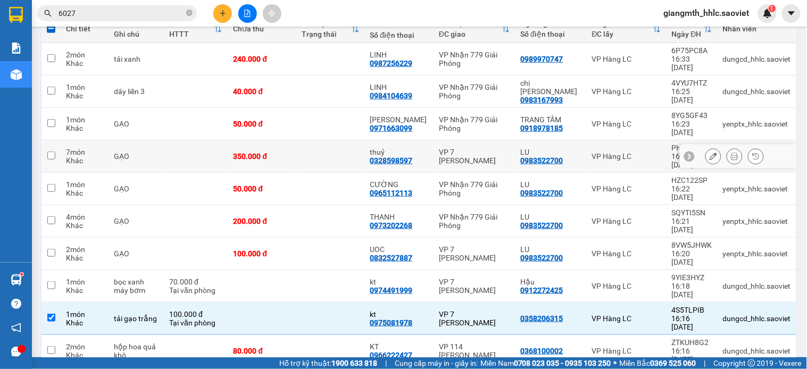
click at [312, 140] on td at bounding box center [330, 156] width 69 height 32
checkbox input "true"
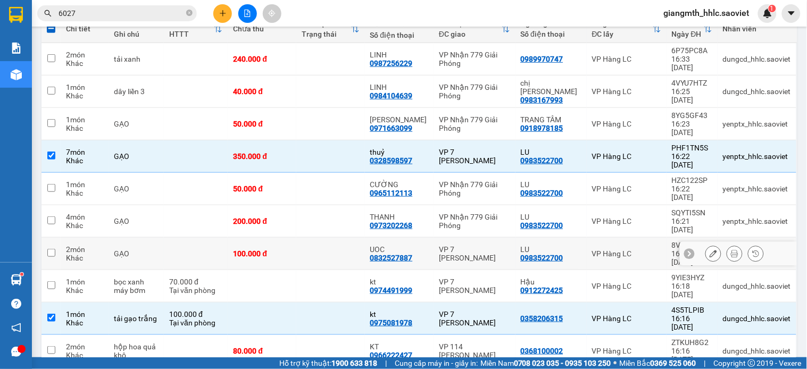
scroll to position [0, 0]
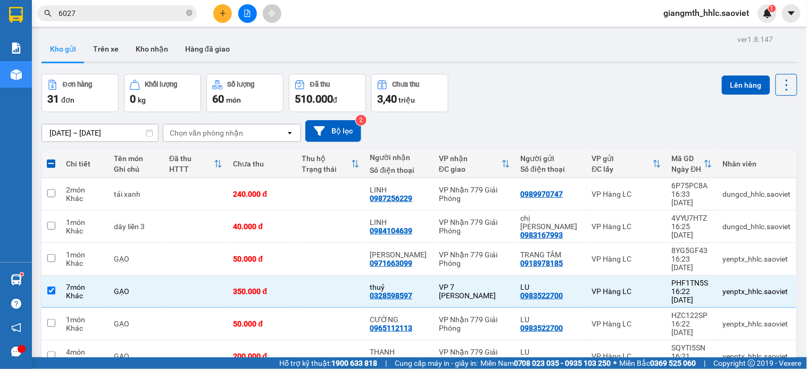
click at [746, 75] on div "Lên hàng" at bounding box center [760, 85] width 76 height 22
click at [742, 81] on button "Lên hàng" at bounding box center [746, 85] width 48 height 19
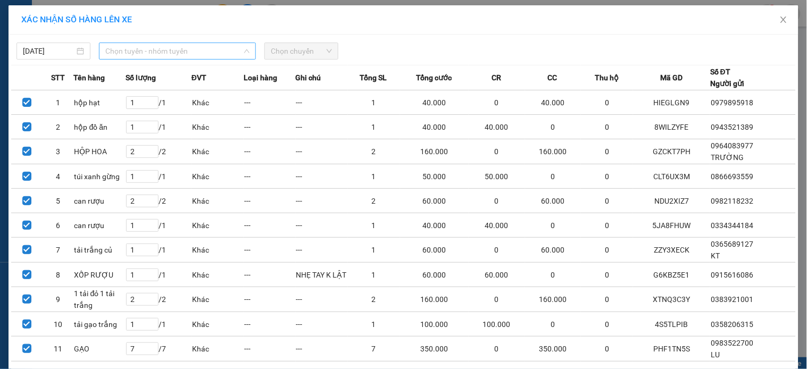
click at [220, 49] on span "Chọn tuyến - nhóm tuyến" at bounding box center [177, 51] width 144 height 16
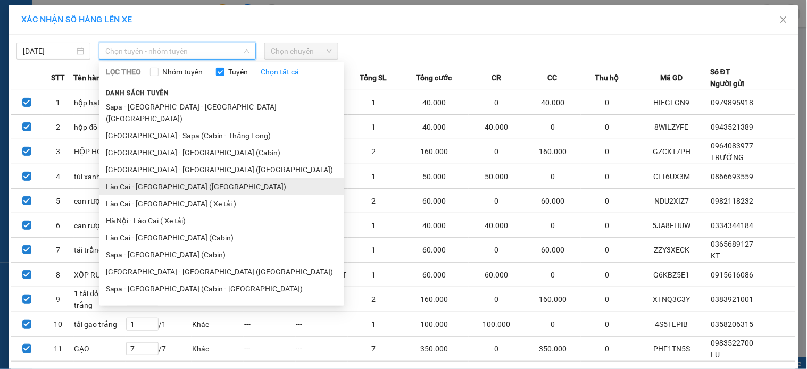
click at [177, 178] on li "Lào Cai - [GEOGRAPHIC_DATA] ([GEOGRAPHIC_DATA])" at bounding box center [222, 186] width 245 height 17
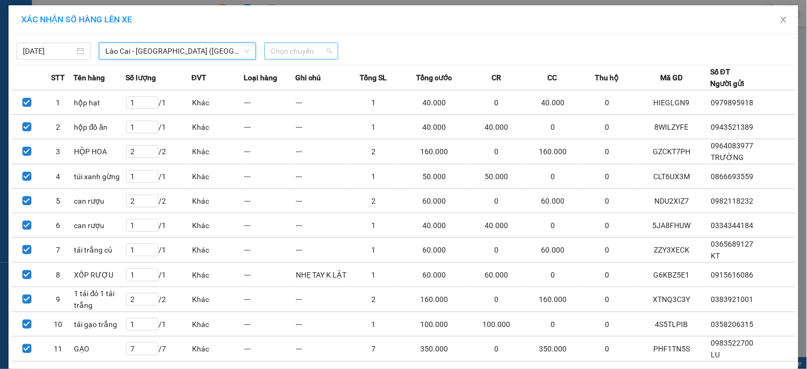
click at [285, 45] on span "Chọn chuyến" at bounding box center [301, 51] width 61 height 16
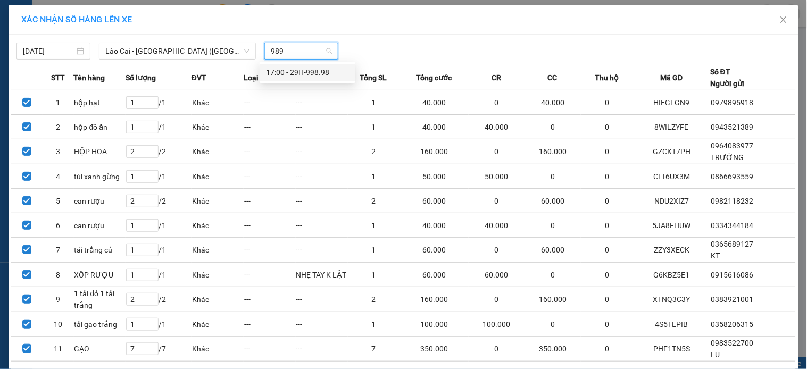
type input "9898"
click at [318, 77] on div "17:00 - 29H-998.98" at bounding box center [307, 73] width 83 height 12
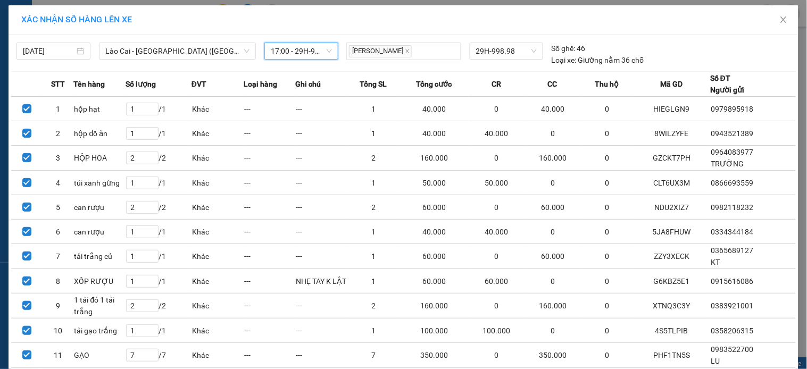
scroll to position [71, 0]
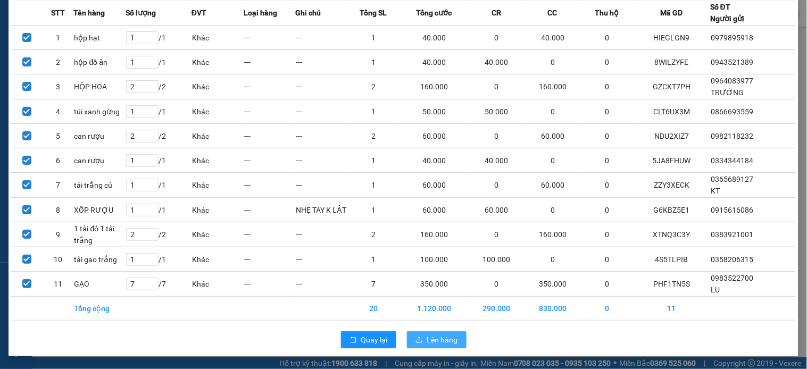
click at [433, 345] on span "Lên hàng" at bounding box center [442, 340] width 31 height 12
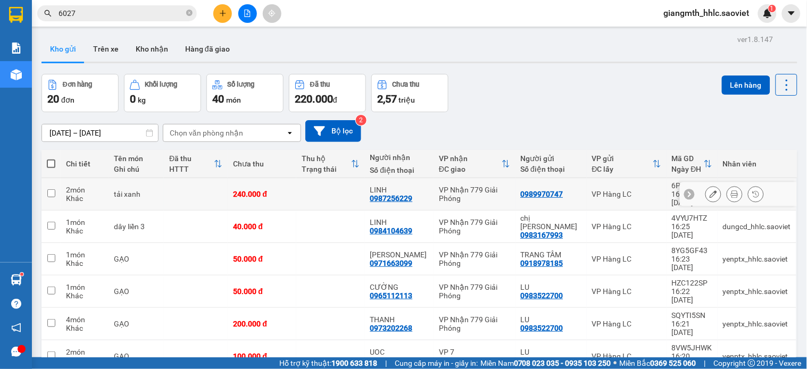
scroll to position [59, 0]
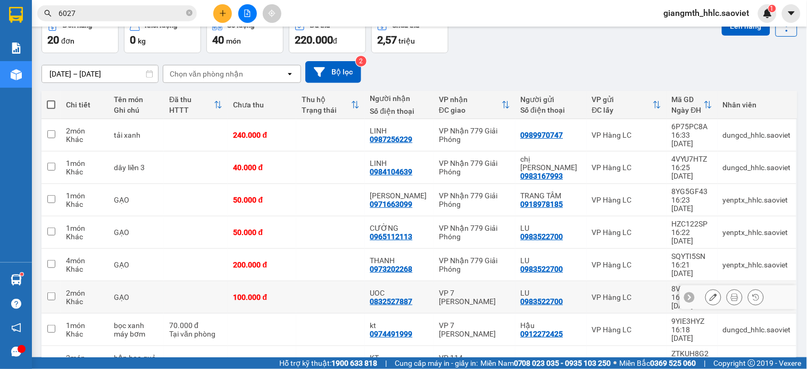
click at [319, 282] on td at bounding box center [330, 298] width 69 height 32
checkbox input "true"
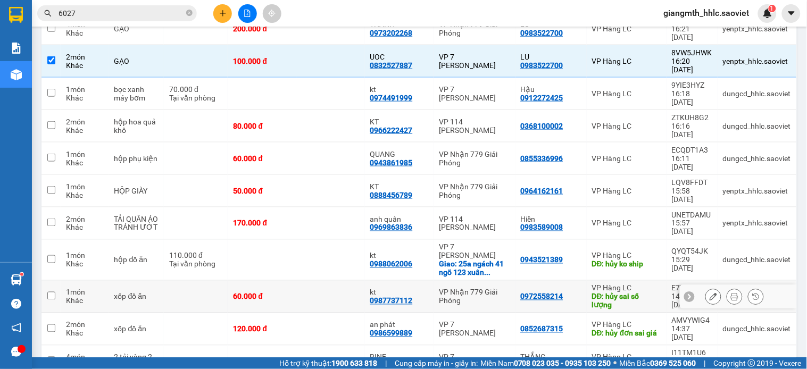
scroll to position [0, 0]
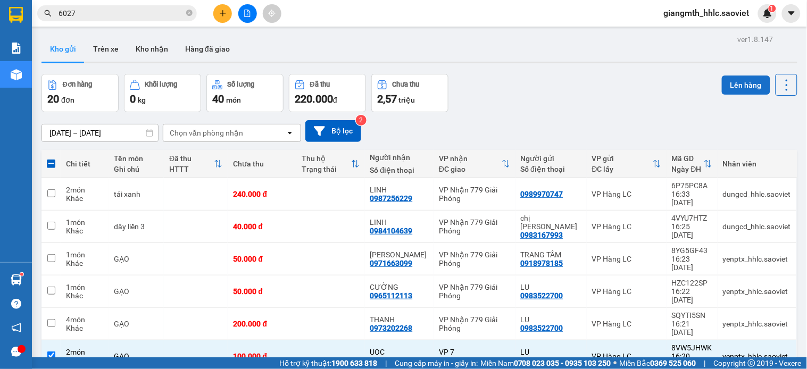
click at [741, 76] on button "Lên hàng" at bounding box center [746, 85] width 48 height 19
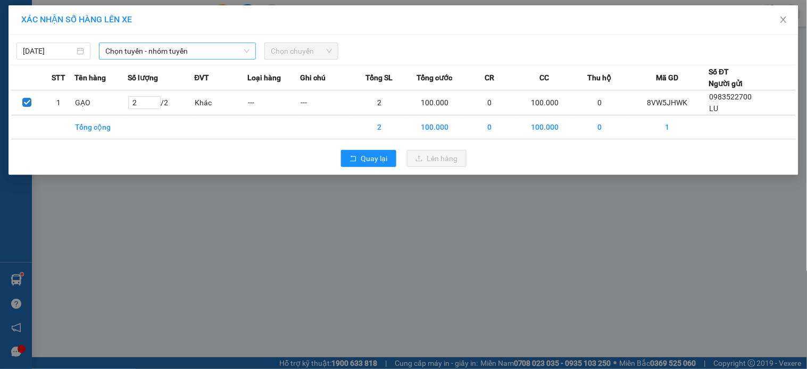
click at [180, 49] on span "Chọn tuyến - nhóm tuyến" at bounding box center [177, 51] width 144 height 16
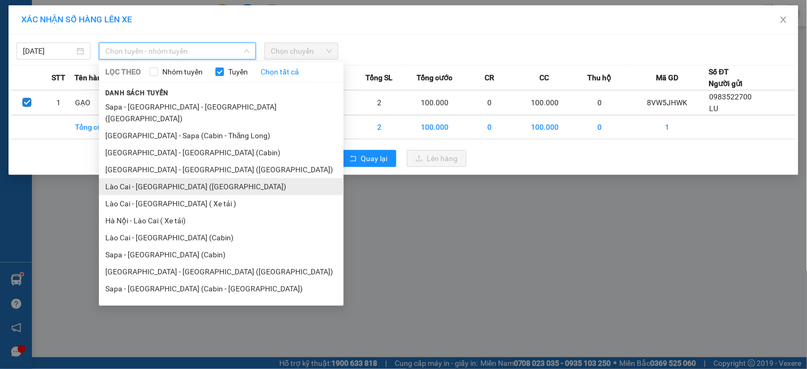
click at [171, 181] on li "Lào Cai - [GEOGRAPHIC_DATA] ([GEOGRAPHIC_DATA])" at bounding box center [221, 186] width 245 height 17
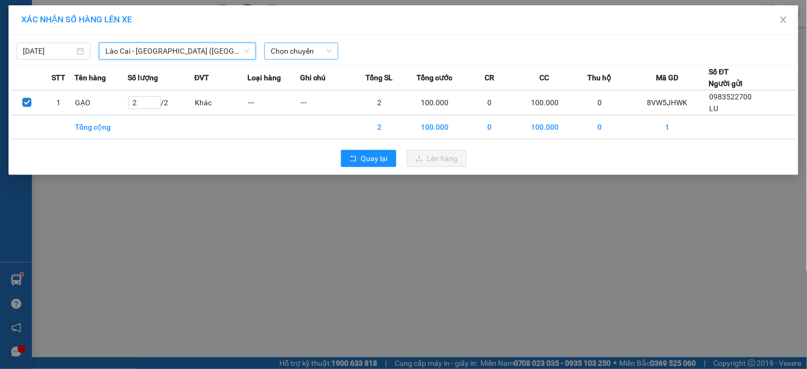
click at [307, 54] on span "Chọn chuyến" at bounding box center [301, 51] width 61 height 16
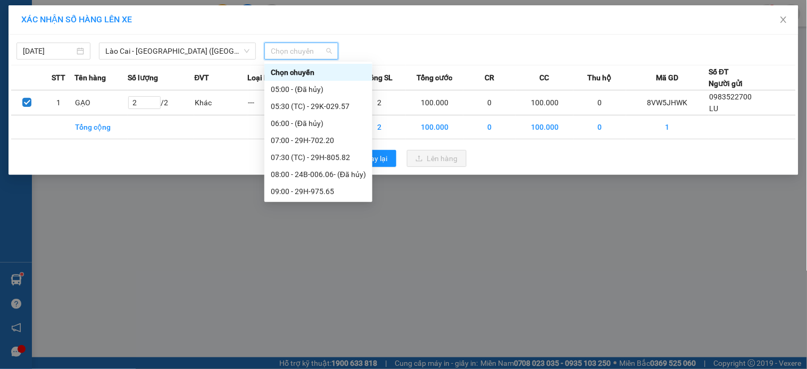
scroll to position [136, 0]
click at [342, 159] on div "17:00 - 29H-998.98" at bounding box center [318, 158] width 95 height 12
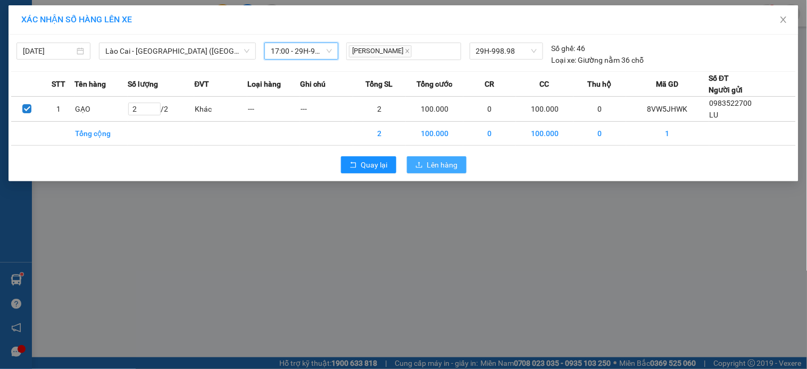
click at [431, 170] on span "Lên hàng" at bounding box center [442, 165] width 31 height 12
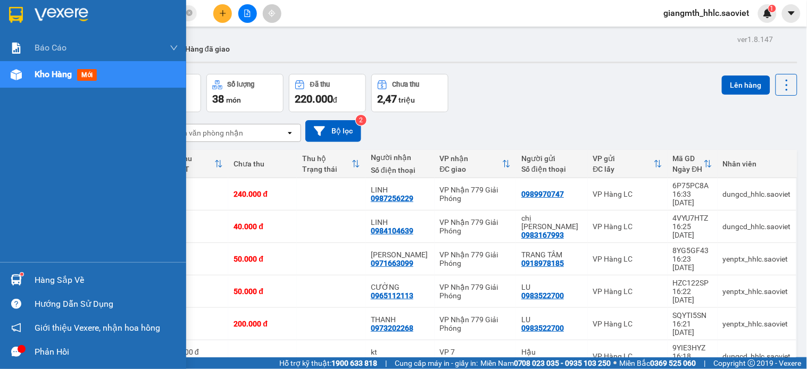
click at [24, 273] on div at bounding box center [16, 280] width 19 height 19
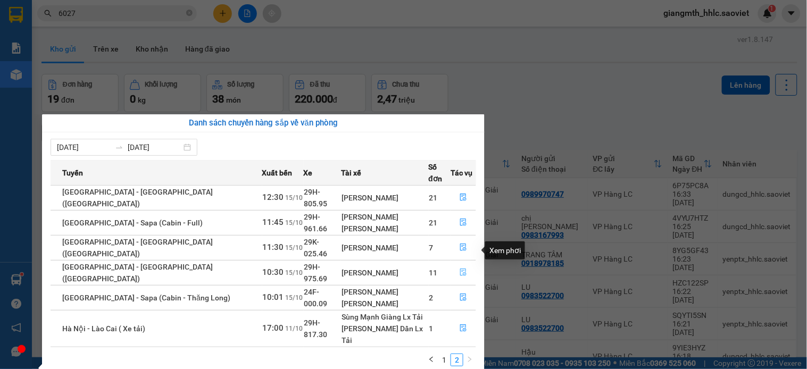
click at [460, 269] on icon "file-done" at bounding box center [463, 272] width 6 height 7
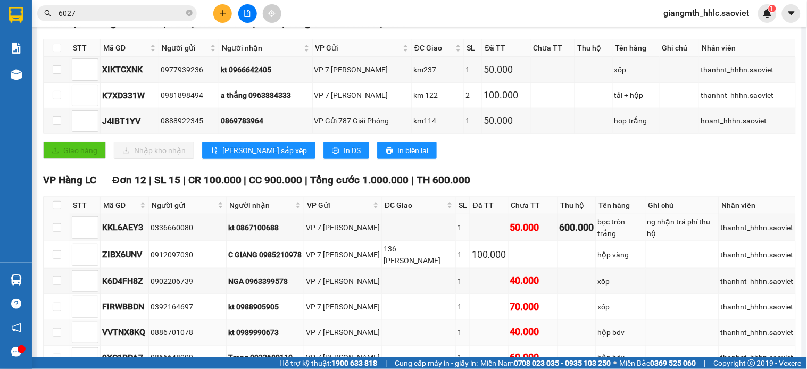
scroll to position [361, 0]
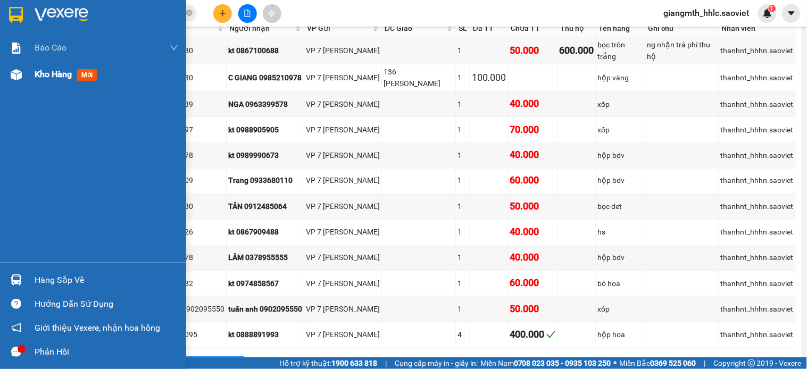
click at [47, 78] on span "Kho hàng" at bounding box center [53, 74] width 37 height 10
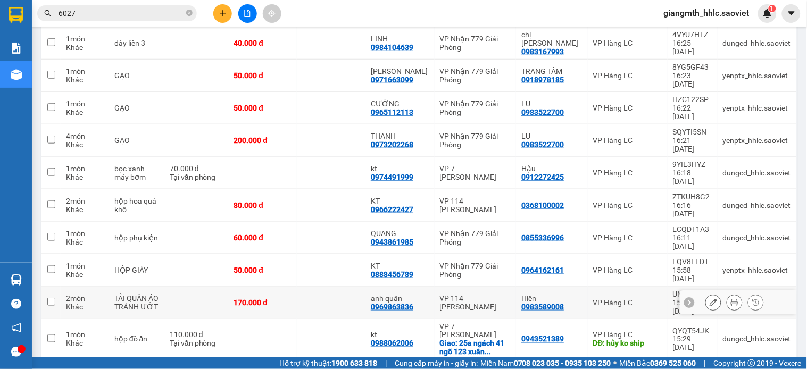
scroll to position [125, 0]
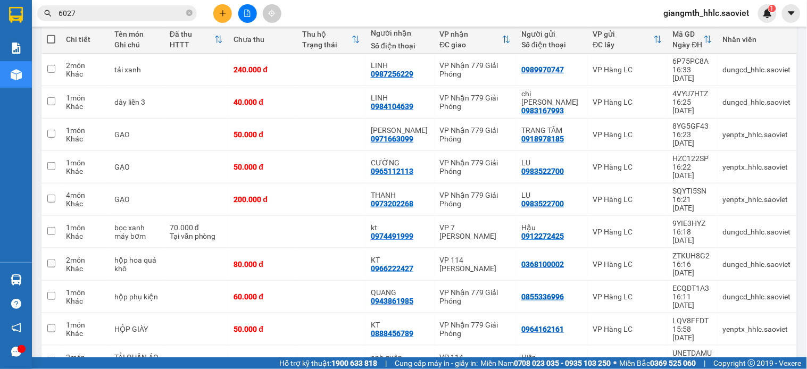
click at [134, 15] on input "6027" at bounding box center [122, 13] width 126 height 12
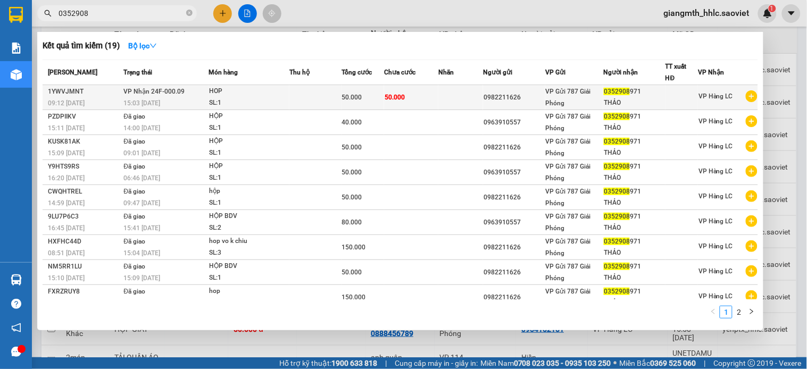
type input "0352908"
click at [362, 90] on td "50.000" at bounding box center [363, 97] width 43 height 25
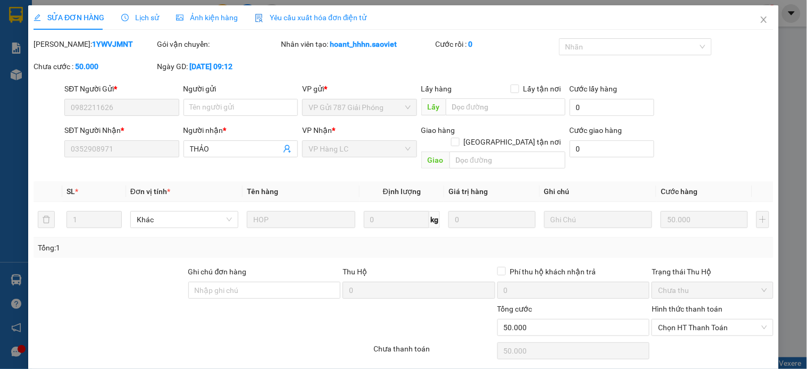
type input "0982211626"
type input "0352908971"
type input "THẢO"
type input "0"
type input "50.000"
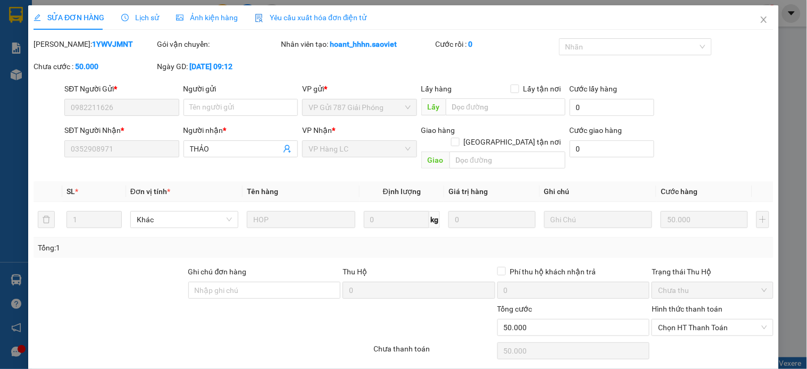
scroll to position [27, 0]
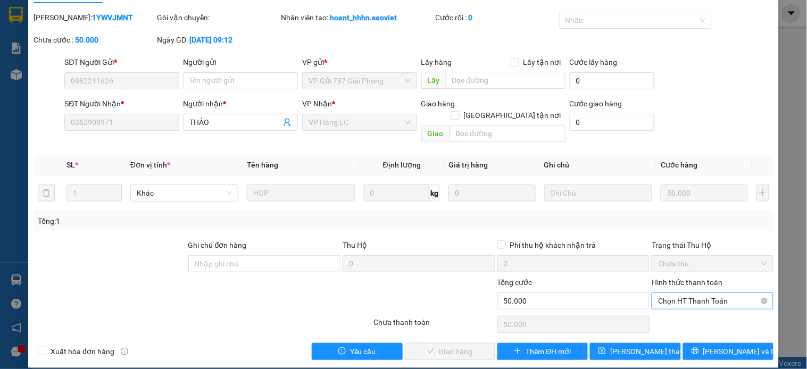
click at [699, 293] on span "Chọn HT Thanh Toán" at bounding box center [712, 301] width 109 height 16
click at [690, 307] on div "Tại văn phòng" at bounding box center [704, 311] width 107 height 12
type input "0"
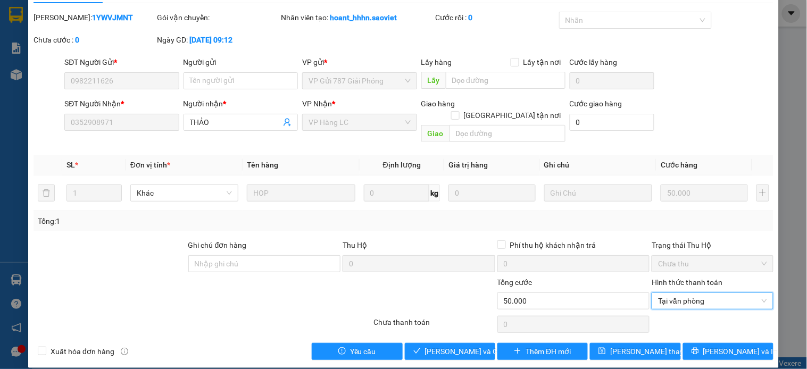
click at [449, 351] on div "SỬA ĐƠN HÀNG Lịch sử Ảnh kiện hàng Yêu cầu xuất hóa đơn điện tử Total Paid Fee …" at bounding box center [403, 174] width 751 height 390
click at [449, 346] on span "[PERSON_NAME] và [PERSON_NAME] hàng" at bounding box center [476, 352] width 102 height 12
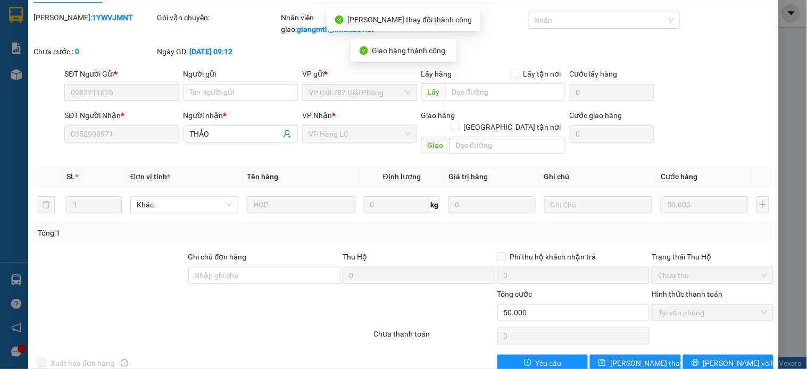
scroll to position [0, 0]
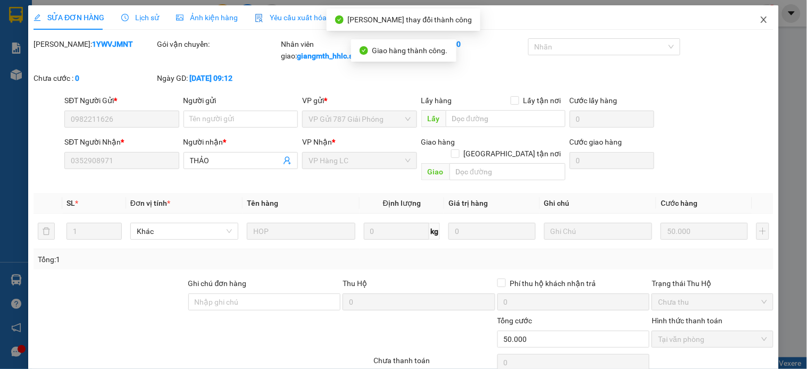
click at [761, 18] on icon "close" at bounding box center [764, 19] width 6 height 6
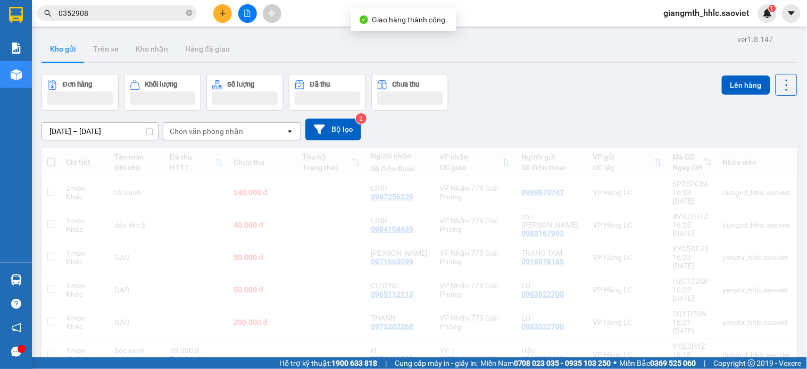
click at [139, 12] on input "0352908" at bounding box center [122, 13] width 126 height 12
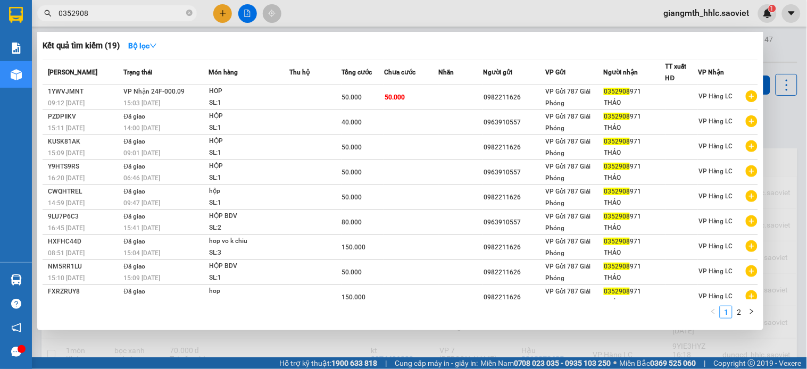
click at [139, 12] on input "0352908" at bounding box center [122, 13] width 126 height 12
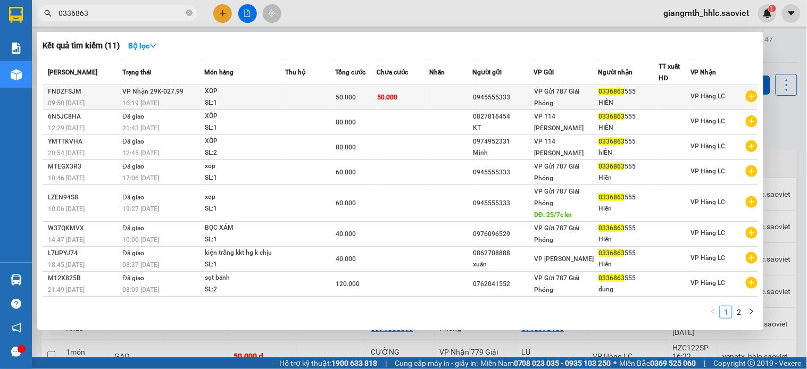
type input "0336863"
click at [320, 100] on td at bounding box center [310, 97] width 50 height 25
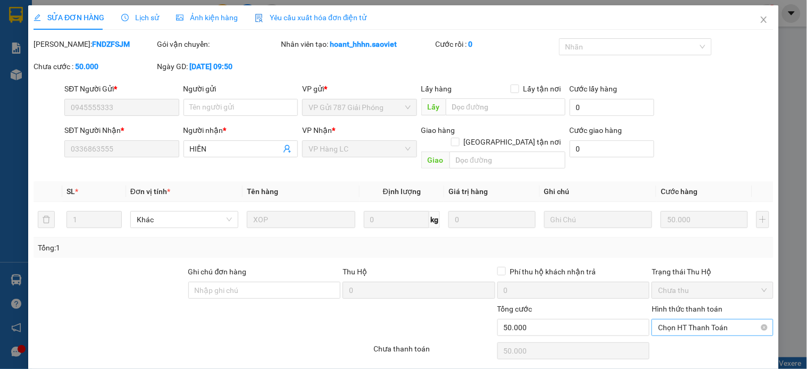
type input "0945555333"
type input "0336863555"
type input "HIỀN"
type input "0"
type input "50.000"
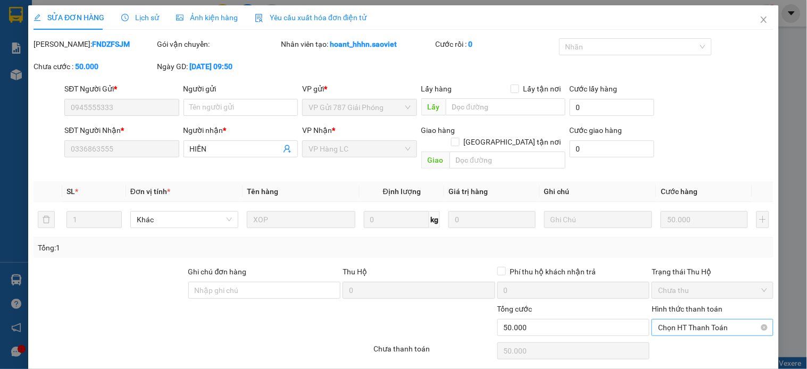
scroll to position [27, 0]
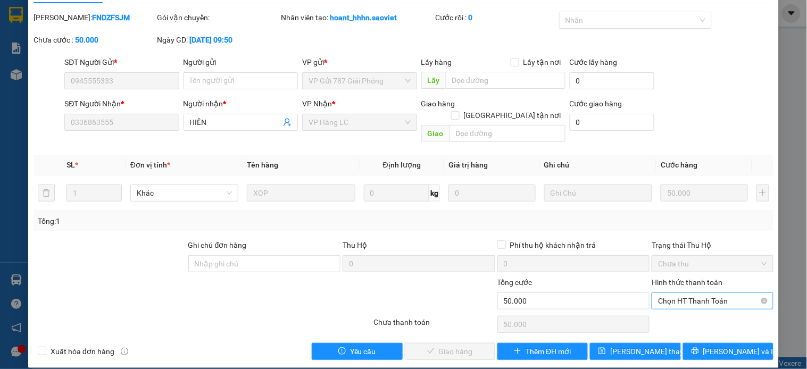
click at [706, 293] on span "Chọn HT Thanh Toán" at bounding box center [712, 301] width 109 height 16
click at [688, 304] on div "Tại văn phòng" at bounding box center [705, 310] width 120 height 17
type input "0"
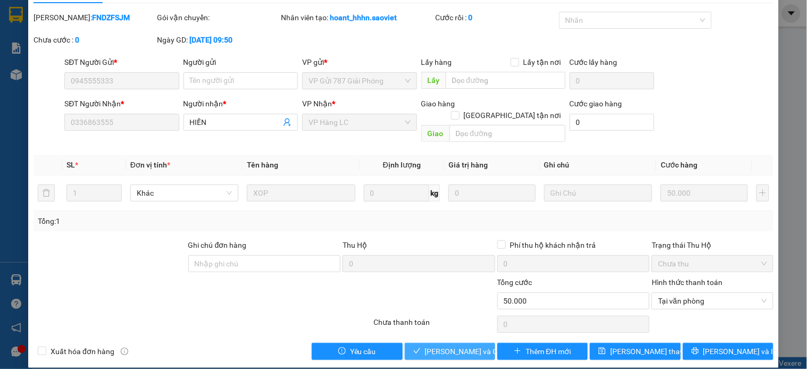
click at [470, 346] on span "[PERSON_NAME] và [PERSON_NAME] hàng" at bounding box center [476, 352] width 102 height 12
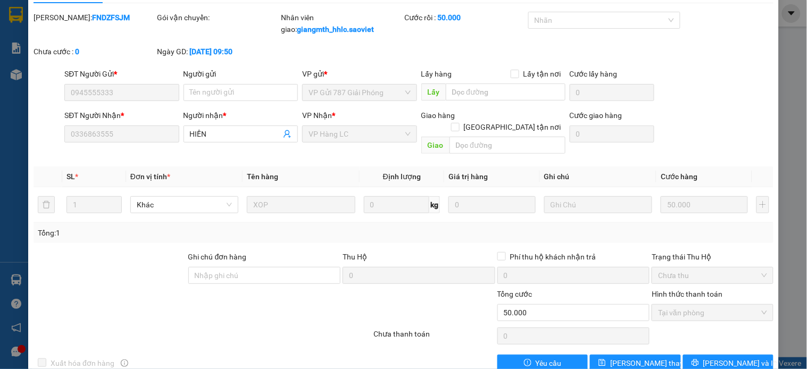
scroll to position [0, 0]
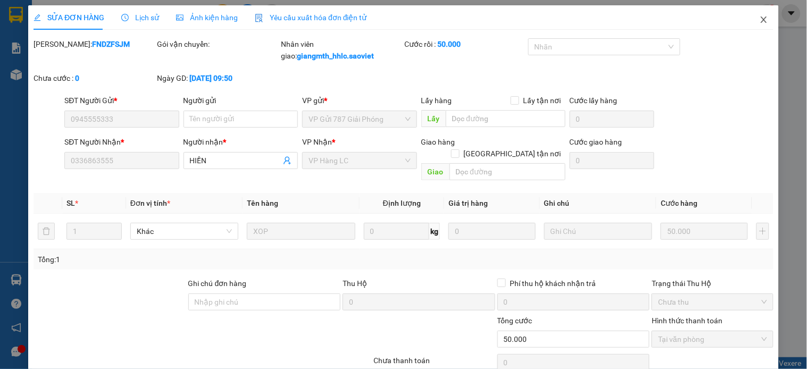
click at [760, 18] on icon "close" at bounding box center [764, 19] width 9 height 9
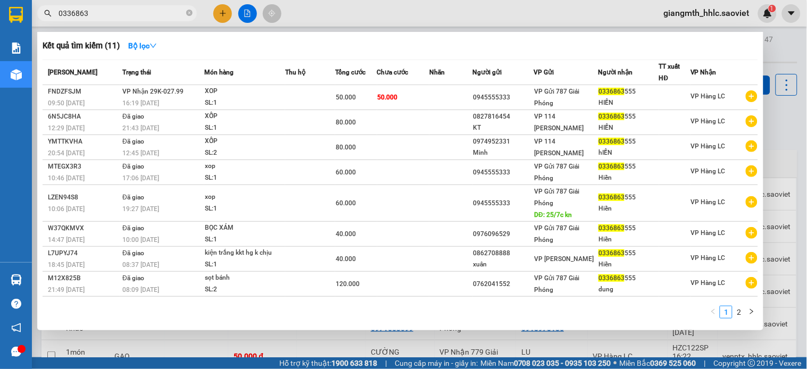
click at [148, 9] on input "0336863" at bounding box center [122, 13] width 126 height 12
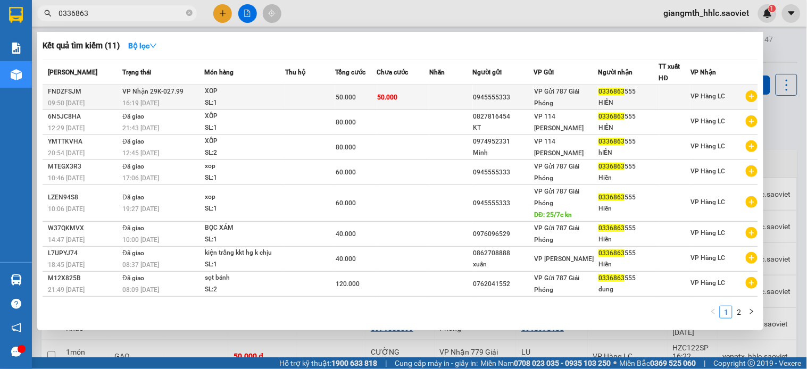
click at [328, 93] on td at bounding box center [310, 97] width 50 height 25
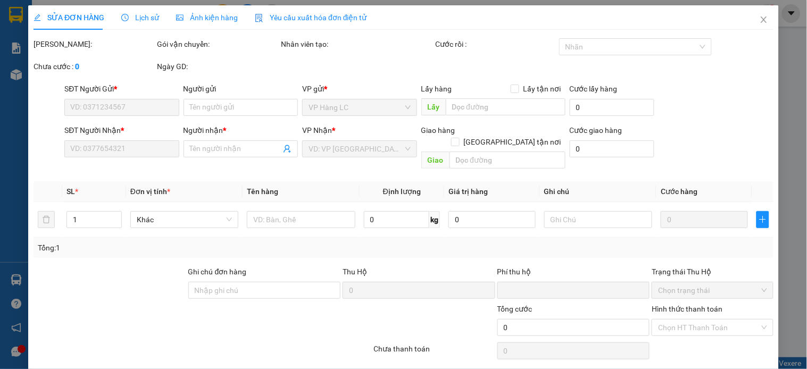
type input "0945555333"
type input "0336863555"
type input "HIỀN"
type input "0"
type input "50.000"
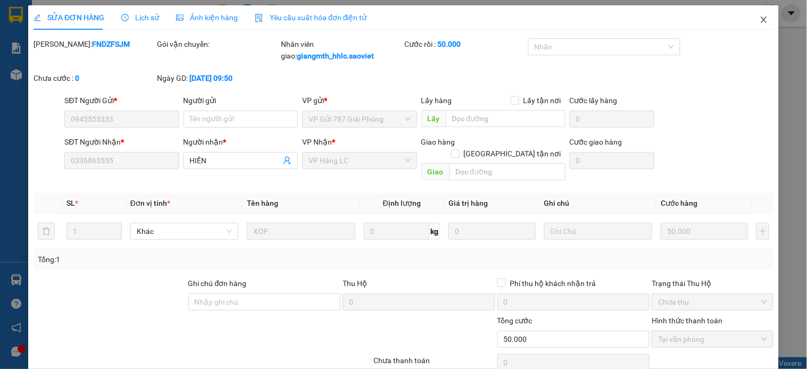
click at [760, 19] on icon "close" at bounding box center [764, 19] width 9 height 9
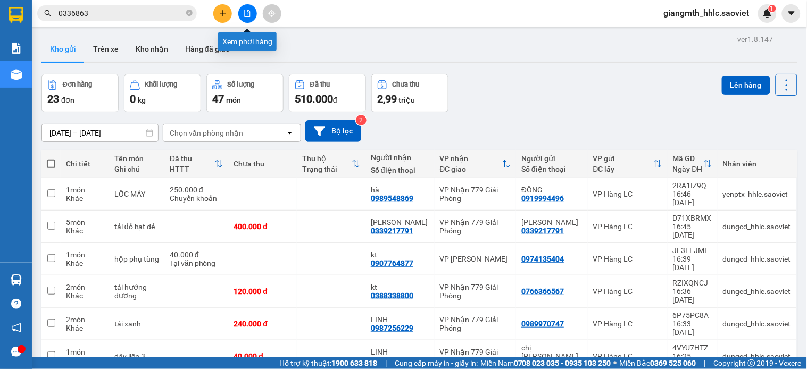
click at [245, 11] on icon "file-add" at bounding box center [247, 13] width 7 height 7
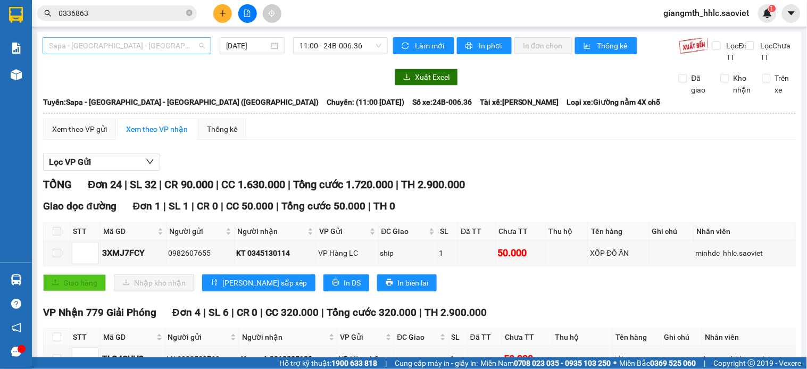
click at [188, 46] on span "Sapa - [GEOGRAPHIC_DATA] - [GEOGRAPHIC_DATA] ([GEOGRAPHIC_DATA])" at bounding box center [127, 46] width 156 height 16
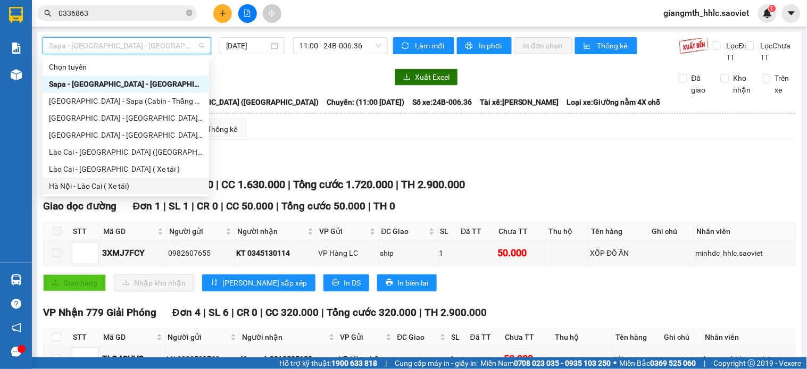
click at [78, 188] on div "Hà Nội - Lào Cai ( Xe tải)" at bounding box center [126, 186] width 154 height 12
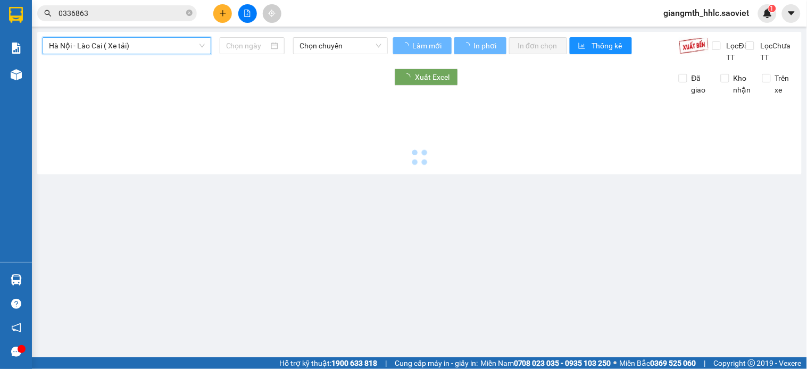
type input "[DATE]"
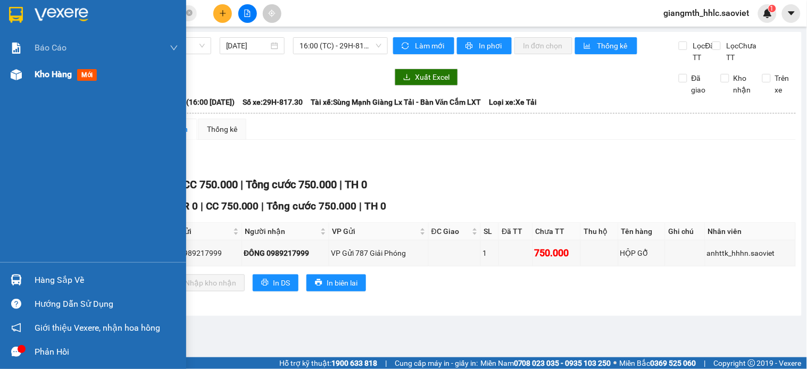
click at [37, 68] on div "Kho hàng mới" at bounding box center [68, 74] width 67 height 13
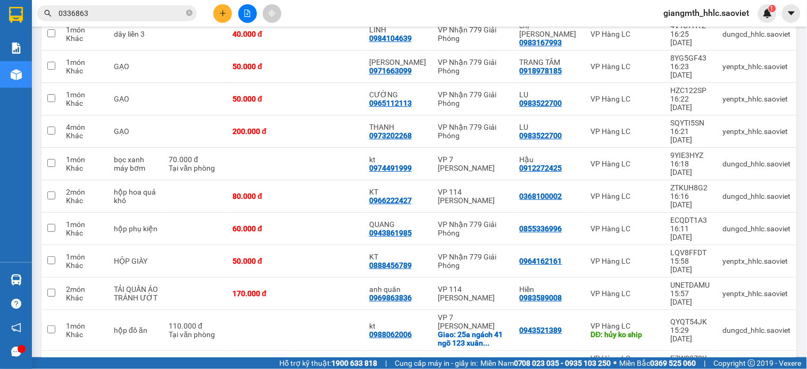
scroll to position [536, 0]
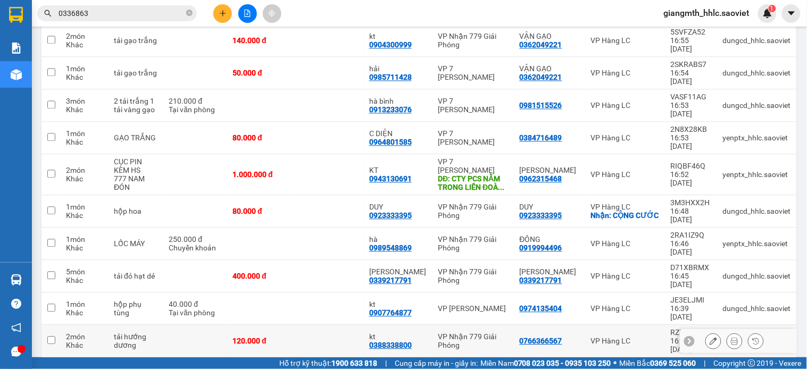
click at [357, 325] on td at bounding box center [330, 341] width 68 height 32
checkbox input "true"
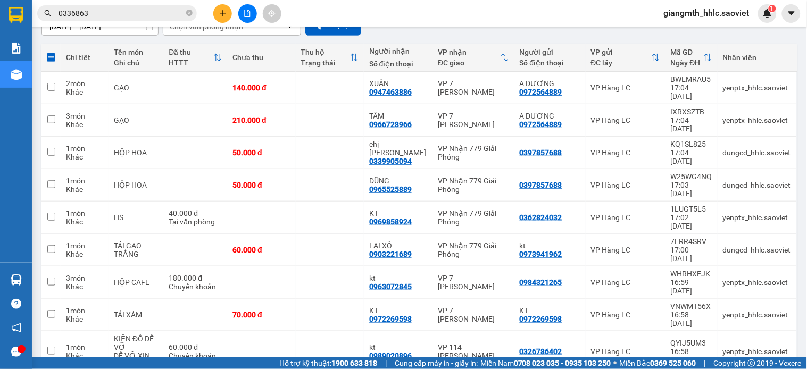
scroll to position [441, 0]
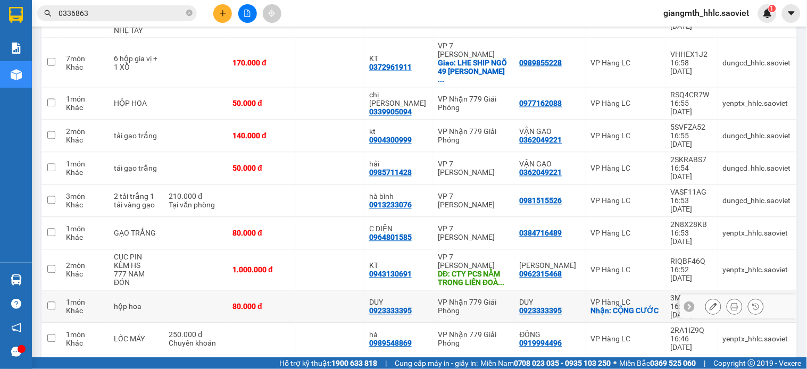
click at [426, 291] on td "DUY 0923333395" at bounding box center [398, 307] width 69 height 32
checkbox input "true"
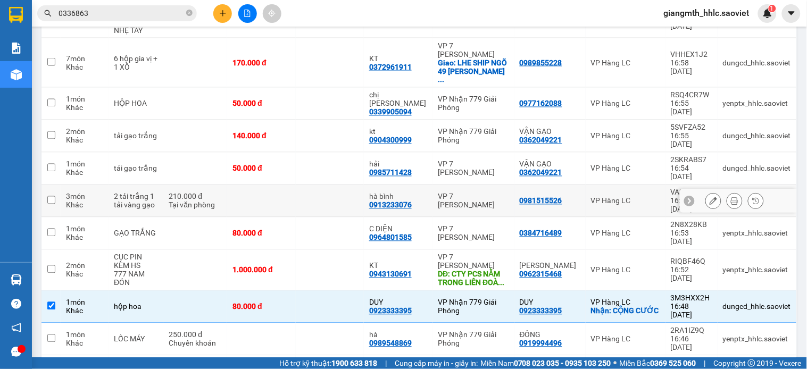
scroll to position [559, 0]
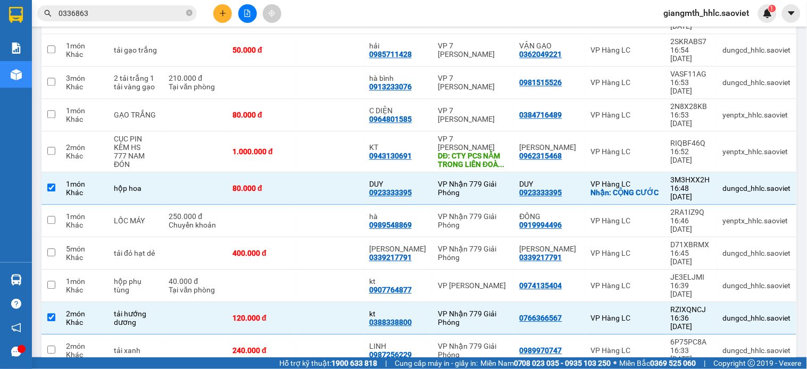
checkbox input "true"
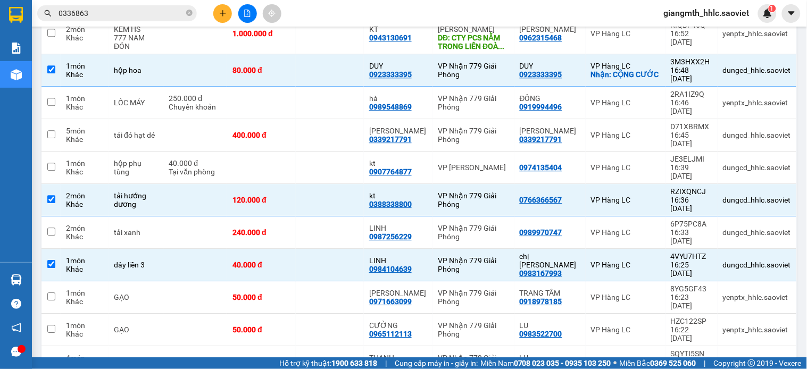
checkbox input "true"
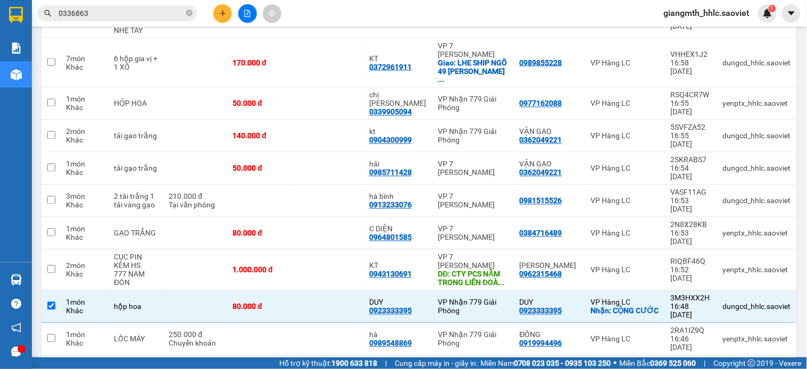
scroll to position [204, 0]
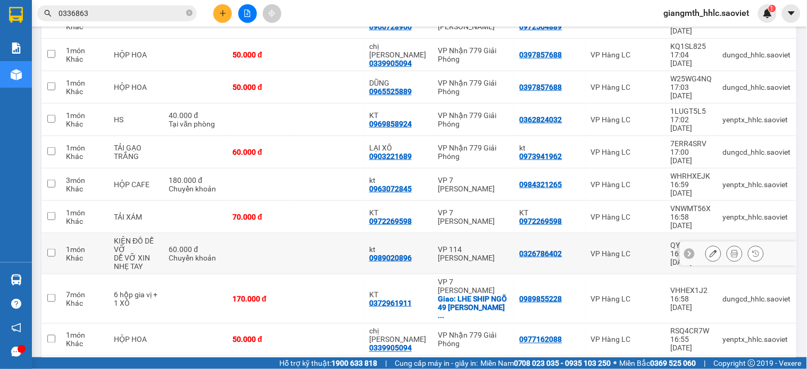
click at [417, 245] on div "kt" at bounding box center [398, 249] width 58 height 9
checkbox input "true"
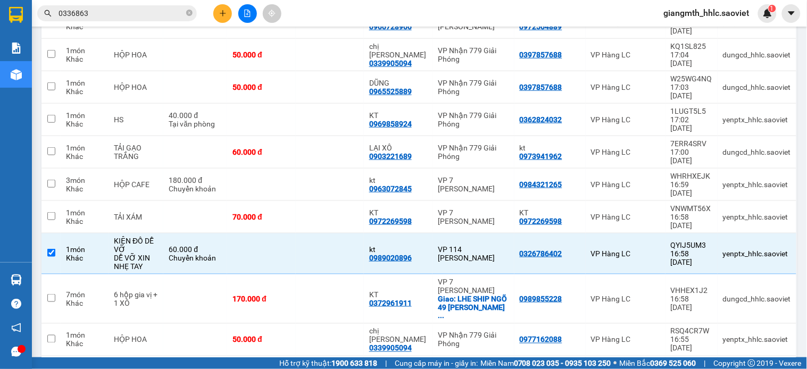
scroll to position [513, 0]
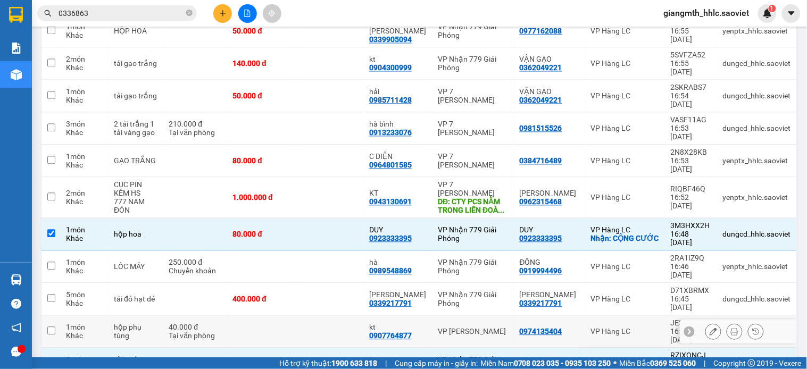
click at [462, 316] on td "VP [PERSON_NAME]" at bounding box center [473, 332] width 81 height 32
checkbox input "true"
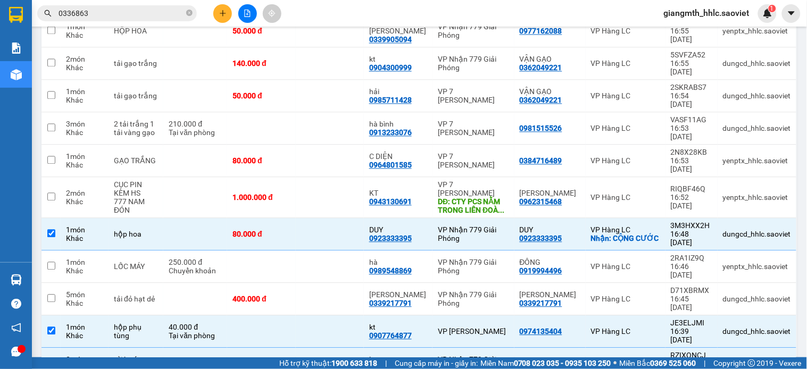
scroll to position [729, 0]
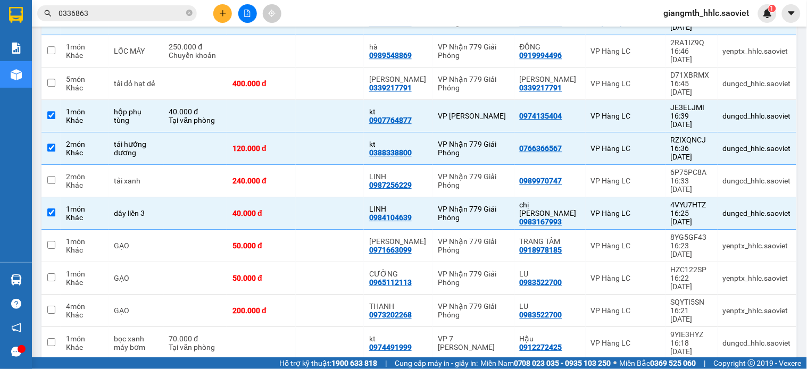
checkbox input "true"
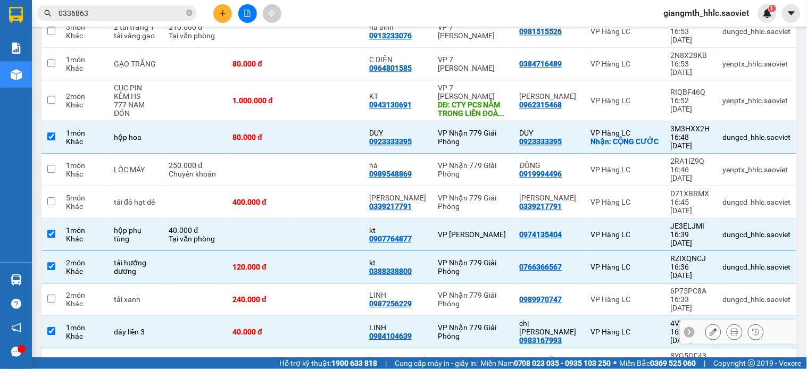
scroll to position [374, 0]
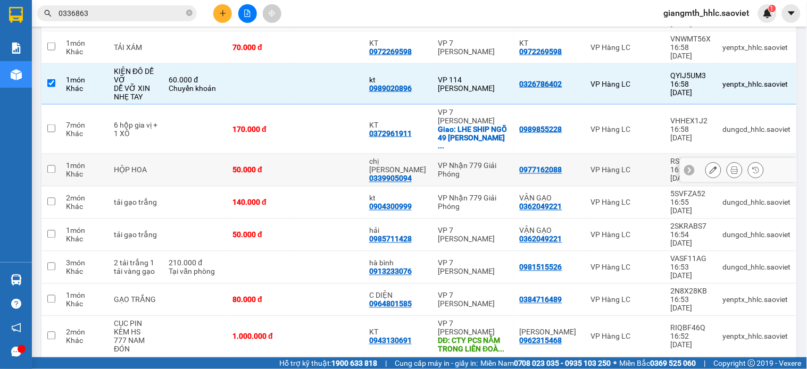
click at [439, 162] on div "VP Nhận 779 Giải Phóng" at bounding box center [473, 170] width 71 height 17
checkbox input "true"
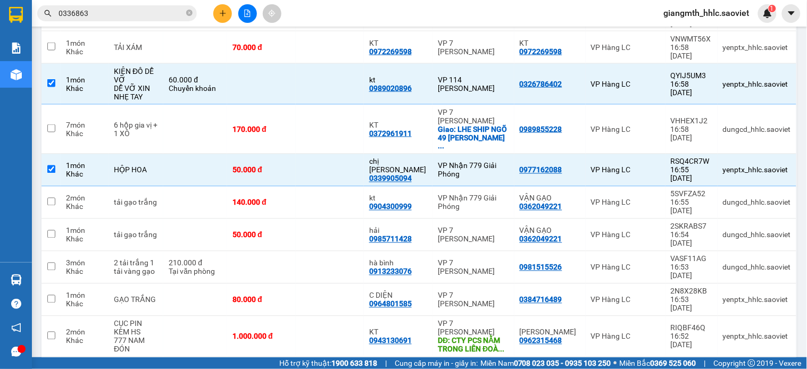
scroll to position [753, 0]
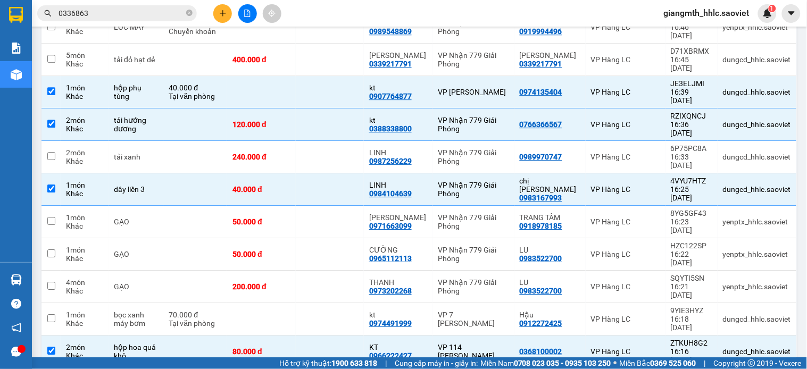
checkbox input "true"
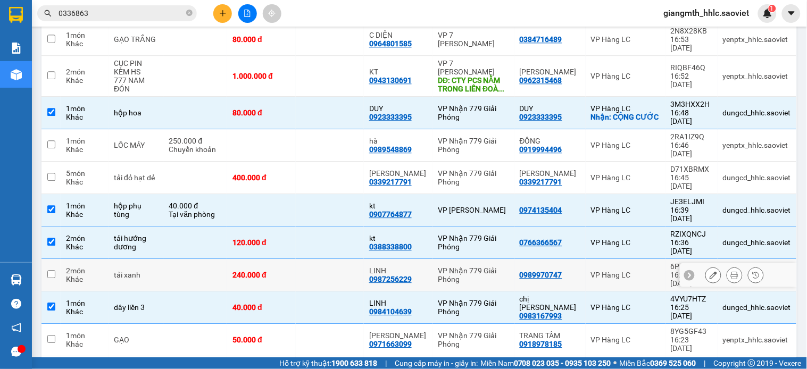
click at [420, 259] on td "LINH 0987256229" at bounding box center [398, 275] width 69 height 32
checkbox input "true"
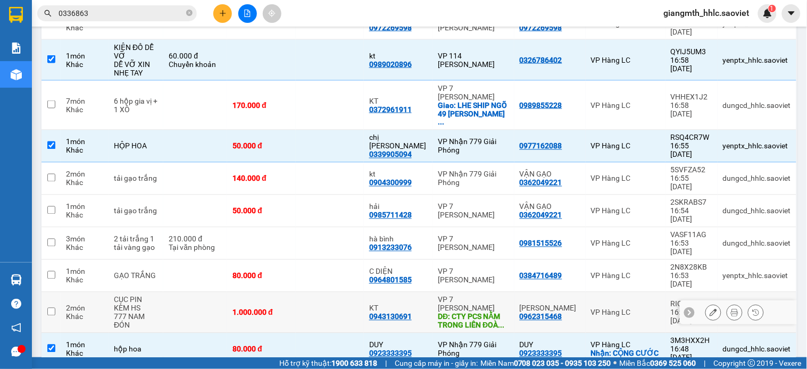
scroll to position [103, 0]
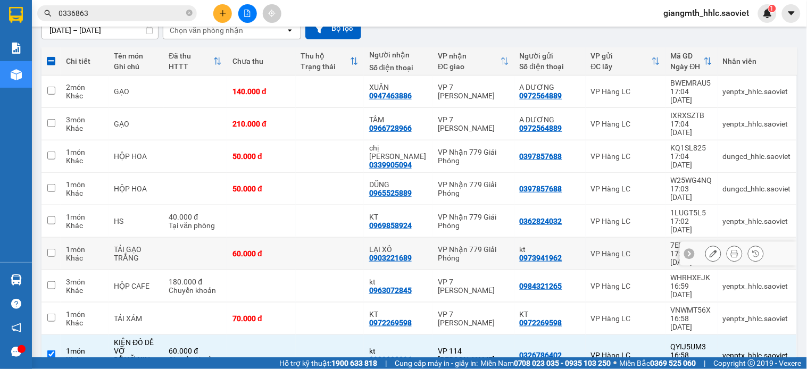
click at [354, 238] on td at bounding box center [330, 254] width 68 height 32
checkbox input "true"
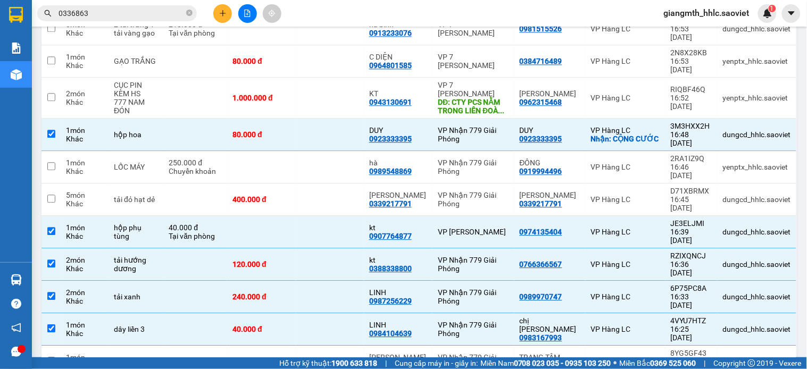
scroll to position [554, 0]
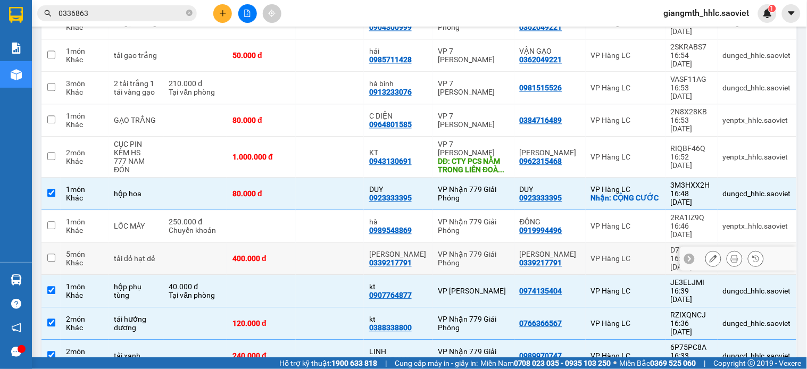
click at [233, 243] on td "400.000 đ" at bounding box center [261, 259] width 68 height 32
checkbox input "true"
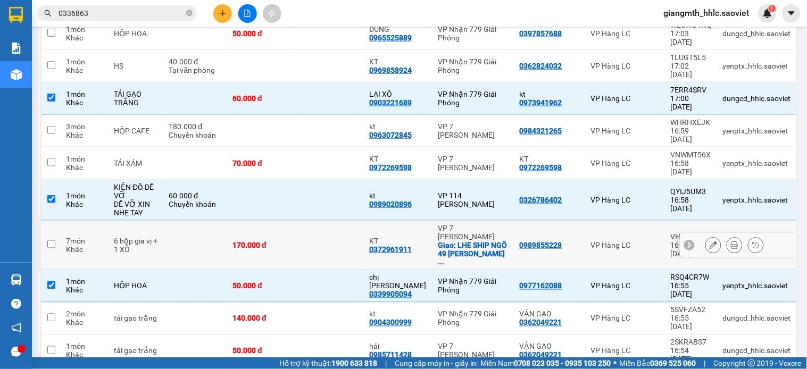
scroll to position [199, 0]
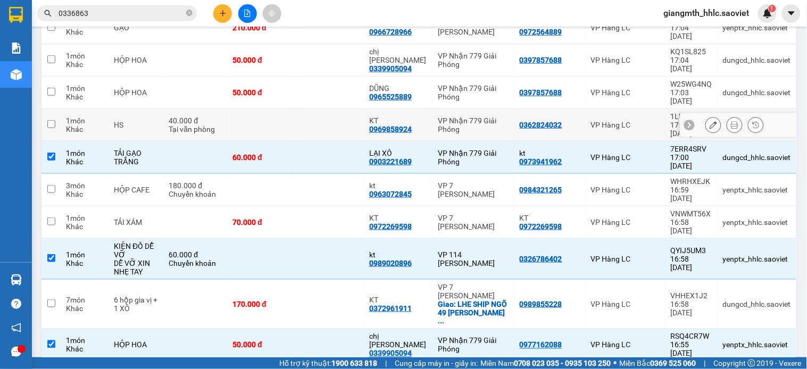
click at [342, 109] on td at bounding box center [330, 125] width 68 height 32
checkbox input "true"
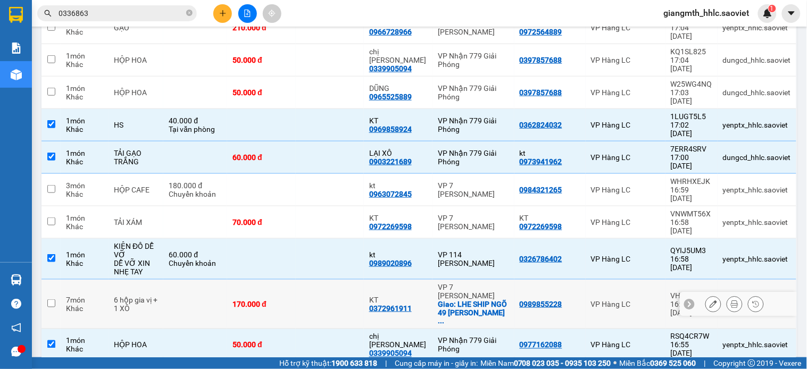
scroll to position [140, 0]
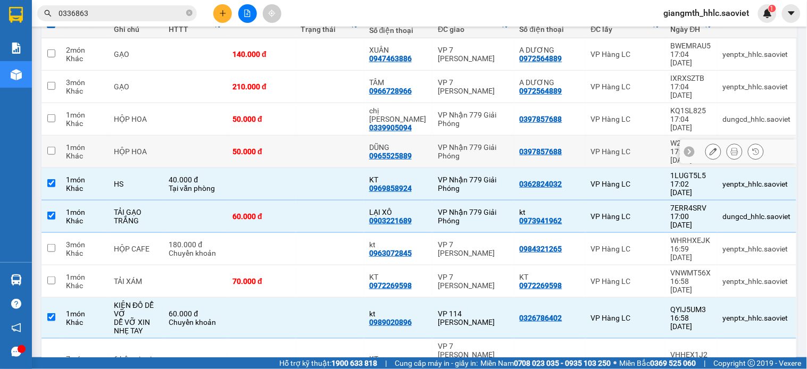
click at [328, 136] on td at bounding box center [330, 152] width 68 height 32
checkbox input "true"
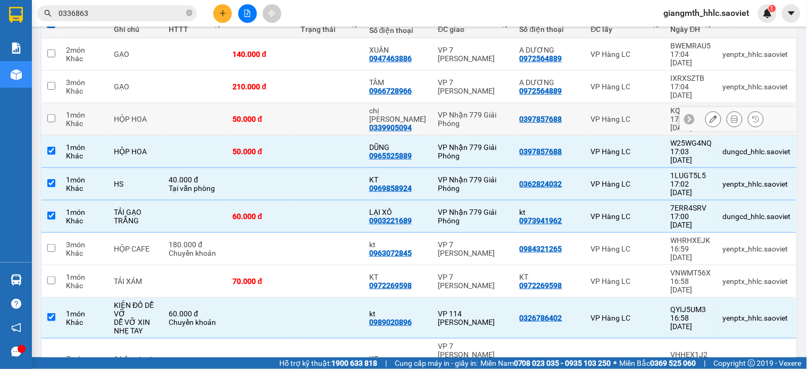
click at [332, 103] on td at bounding box center [330, 119] width 68 height 32
checkbox input "true"
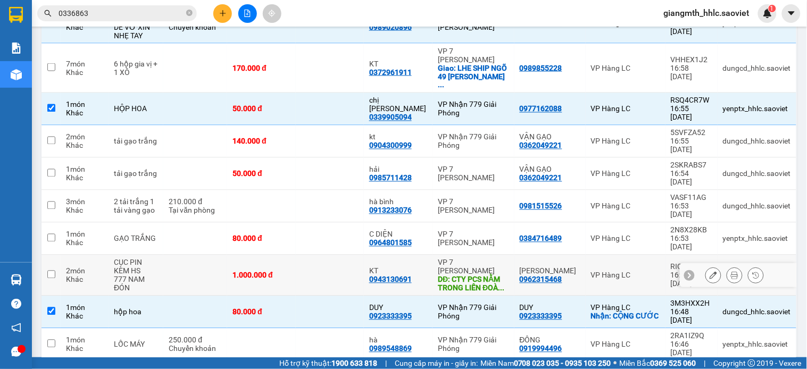
scroll to position [495, 0]
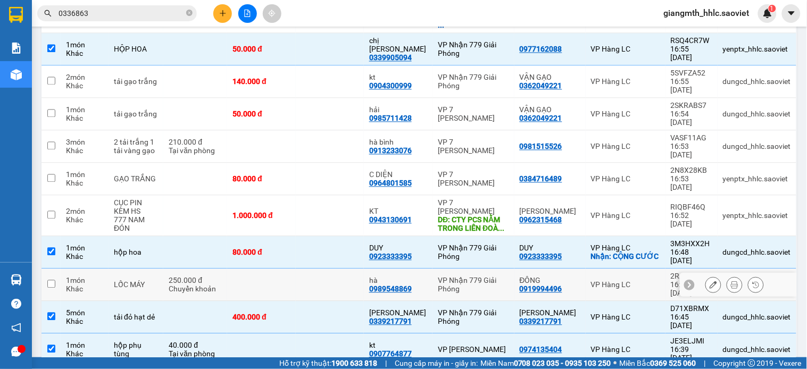
click at [354, 269] on td at bounding box center [330, 285] width 68 height 32
checkbox input "true"
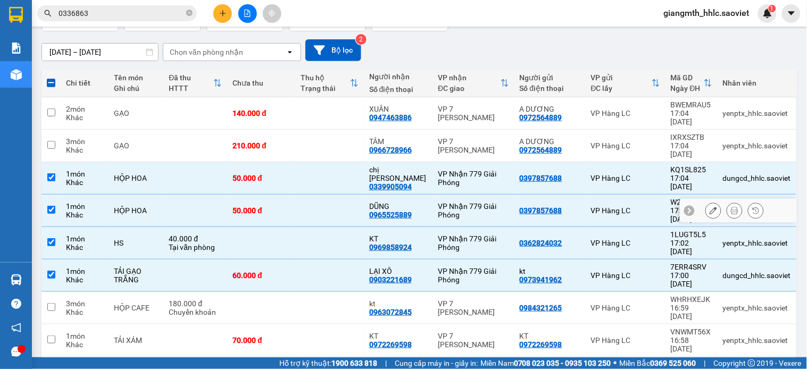
scroll to position [0, 0]
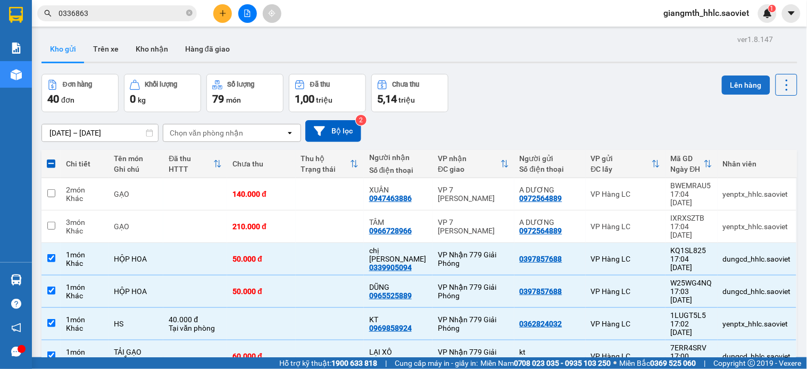
click at [735, 81] on button "Lên hàng" at bounding box center [746, 85] width 48 height 19
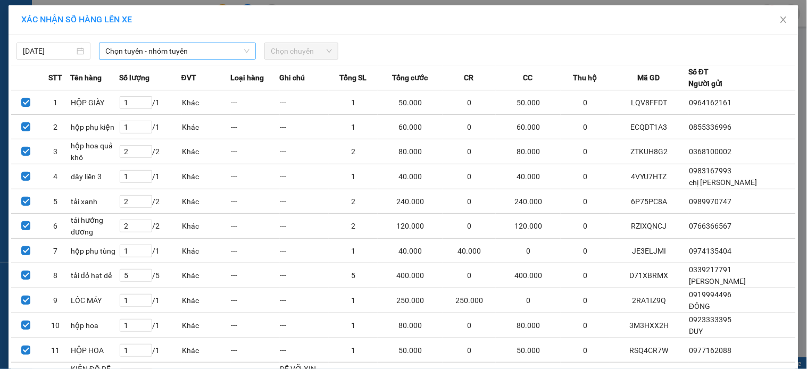
click at [176, 50] on span "Chọn tuyến - nhóm tuyến" at bounding box center [177, 51] width 144 height 16
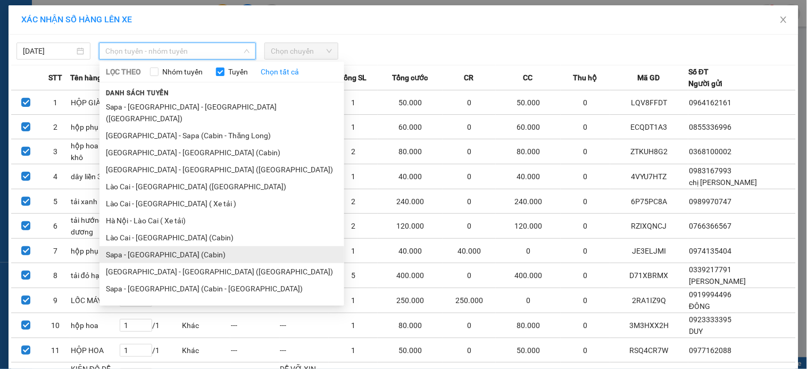
click at [161, 246] on li "Sapa - [GEOGRAPHIC_DATA] (Cabin)" at bounding box center [222, 254] width 245 height 17
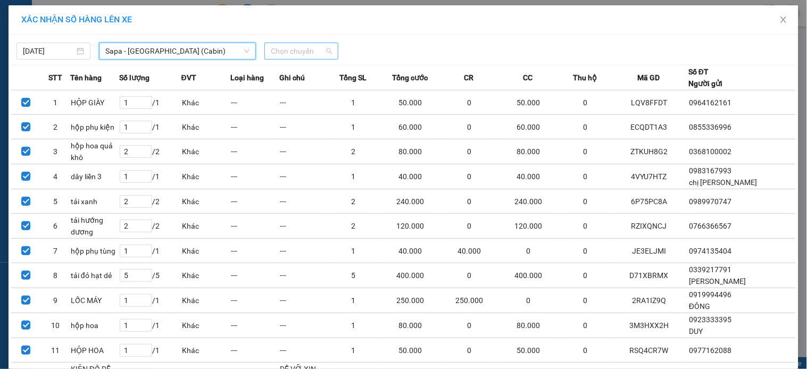
click at [290, 53] on span "Chọn chuyến" at bounding box center [301, 51] width 61 height 16
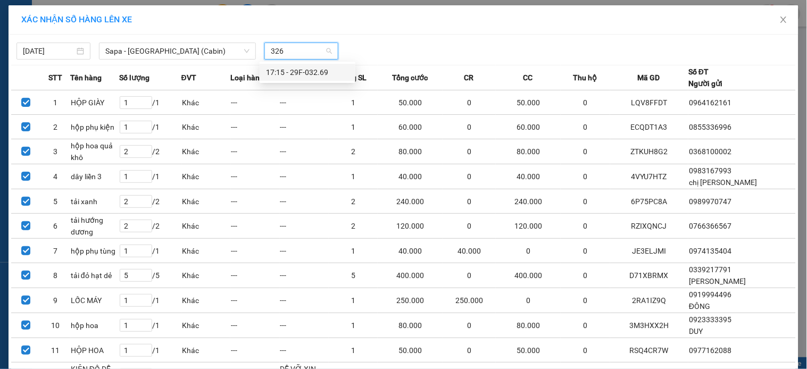
type input "3269"
click at [289, 71] on div "17:15 - 29F-032.69" at bounding box center [307, 73] width 83 height 12
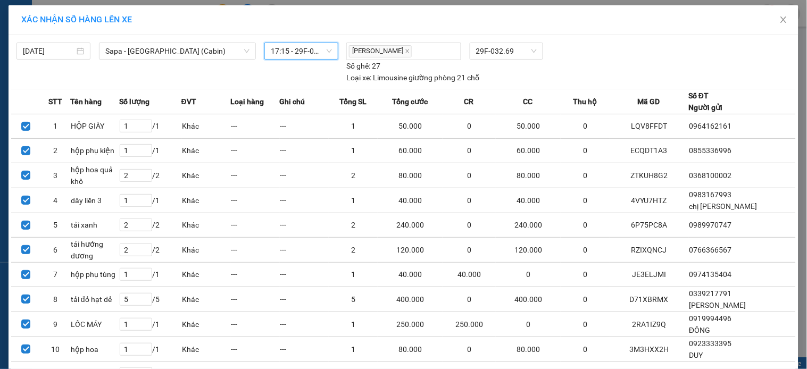
scroll to position [214, 0]
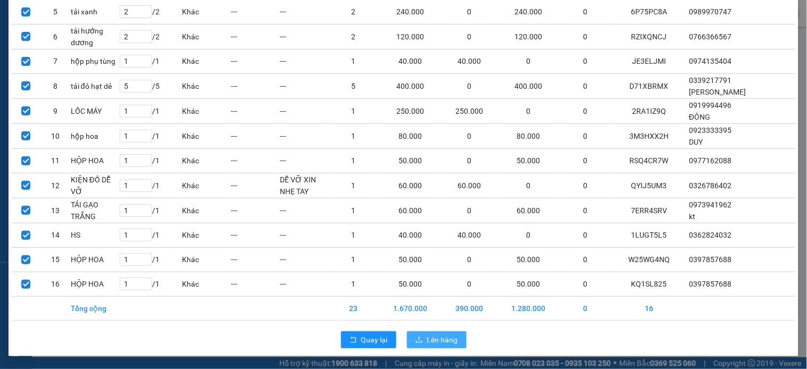
click at [433, 342] on span "Lên hàng" at bounding box center [442, 340] width 31 height 12
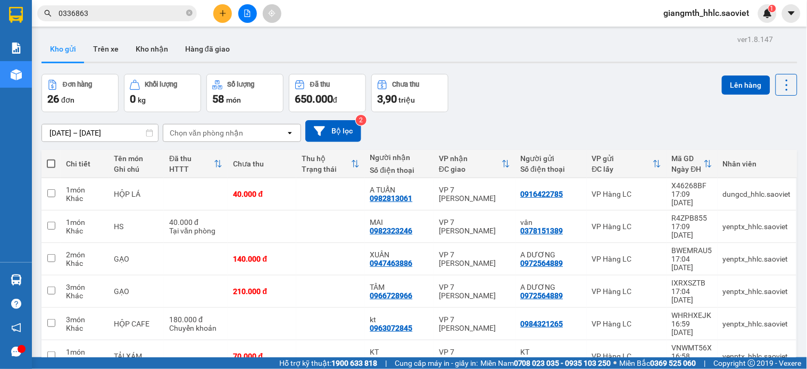
click at [140, 15] on input "0336863" at bounding box center [122, 13] width 126 height 12
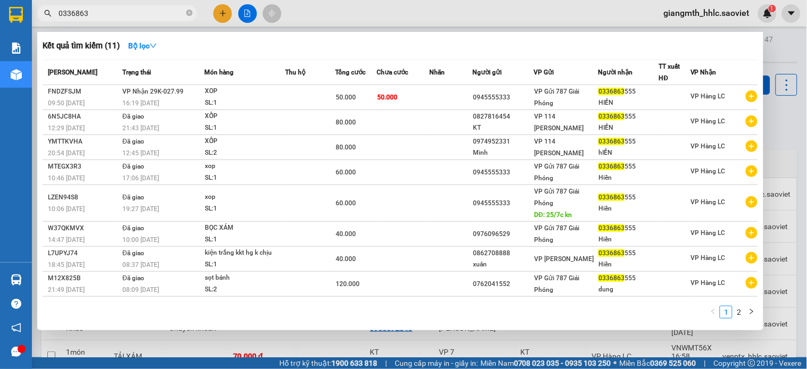
click at [141, 15] on input "0336863" at bounding box center [122, 13] width 126 height 12
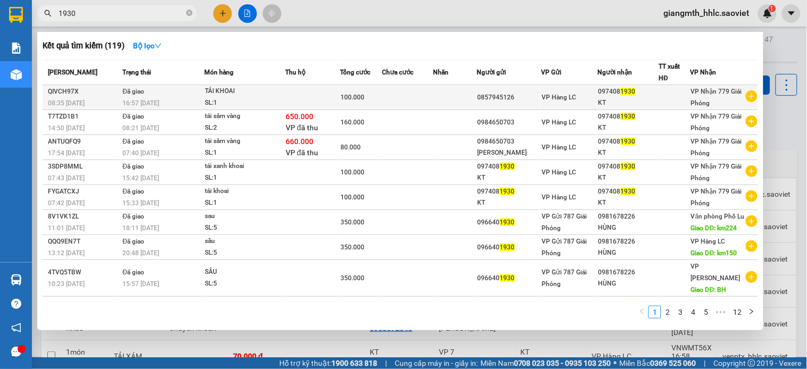
type input "1930"
click at [230, 97] on div "TẢI KHOAI" at bounding box center [245, 92] width 80 height 12
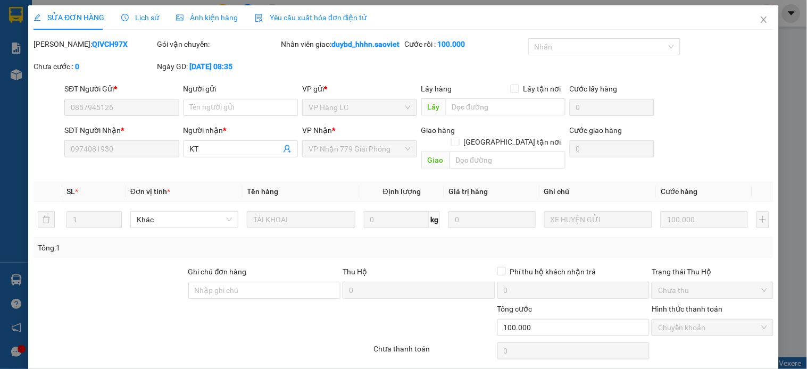
type input "0857945126"
type input "0974081930"
type input "KT"
type input "0"
type input "100.000"
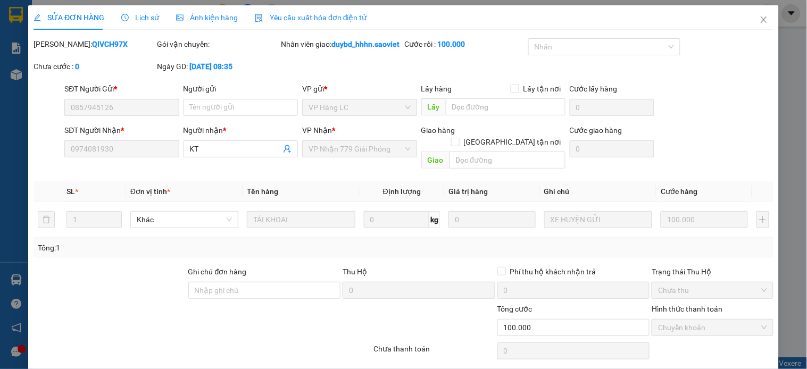
click at [132, 22] on span "Lịch sử" at bounding box center [140, 17] width 38 height 9
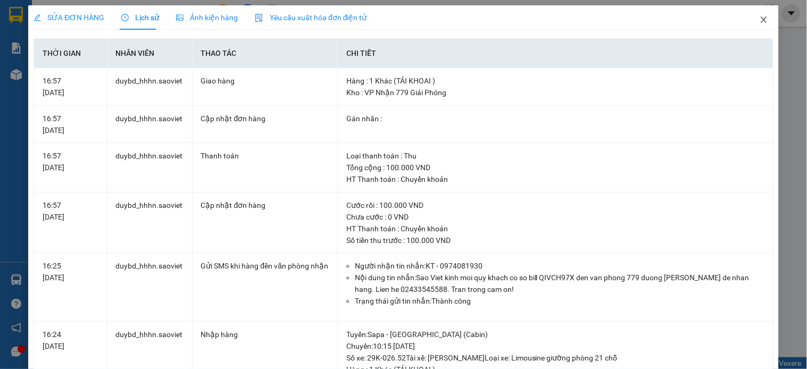
click at [760, 20] on icon "close" at bounding box center [764, 19] width 9 height 9
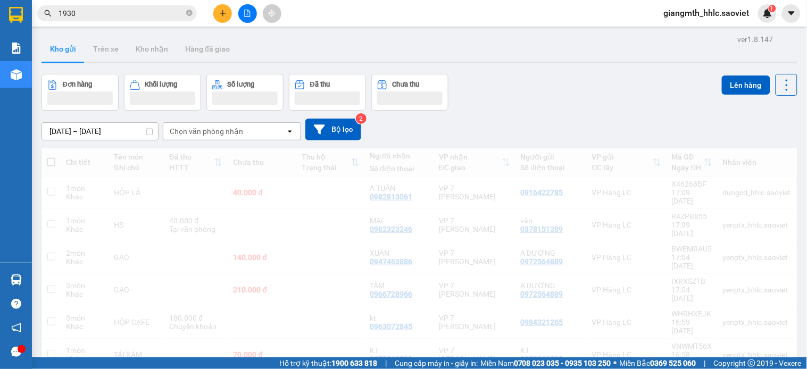
click at [124, 12] on input "1930" at bounding box center [122, 13] width 126 height 12
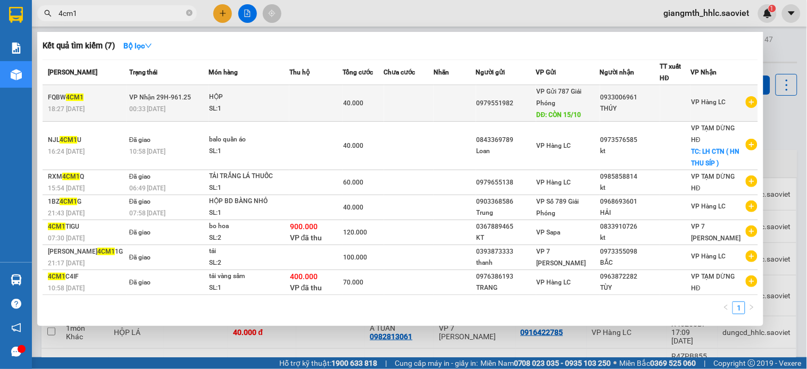
type input "4cm1"
click at [222, 107] on div "SL: 1" at bounding box center [249, 109] width 80 height 12
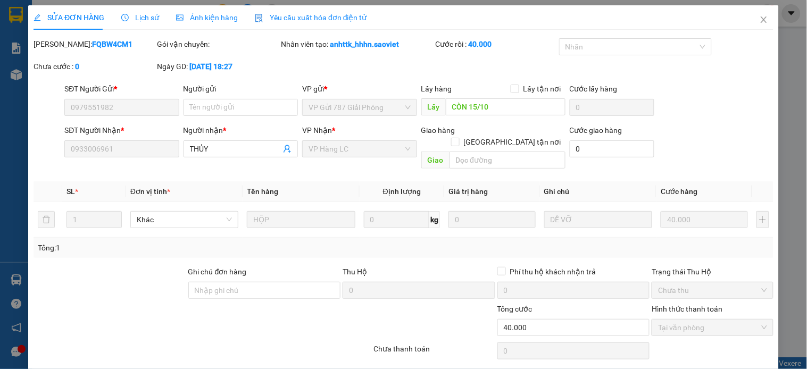
type input "0979551982"
type input "CÒN 15/10"
type input "0933006961"
type input "THỦY"
type input "0"
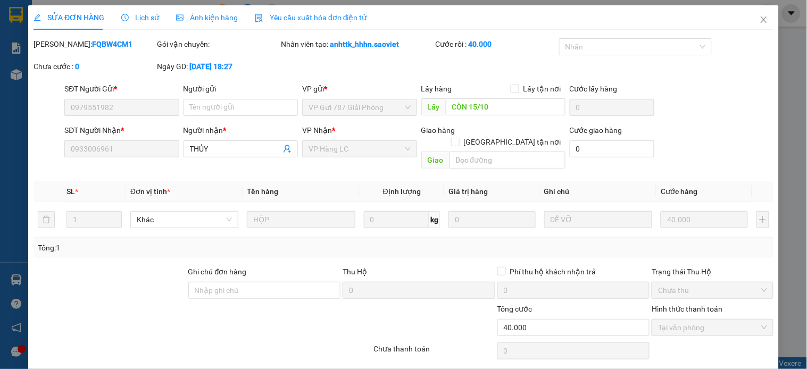
type input "40.000"
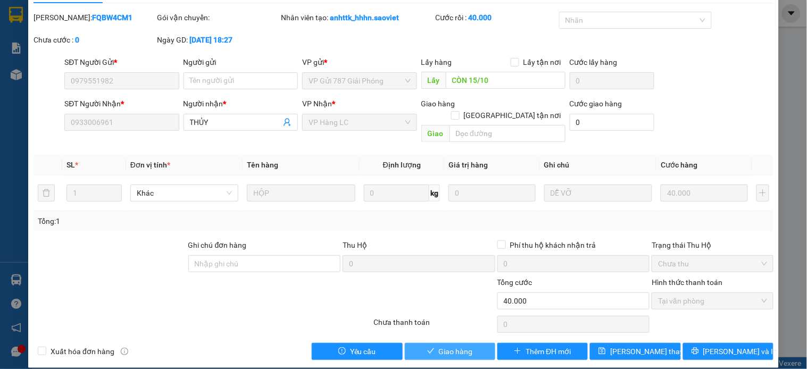
click at [439, 346] on span "Giao hàng" at bounding box center [456, 352] width 34 height 12
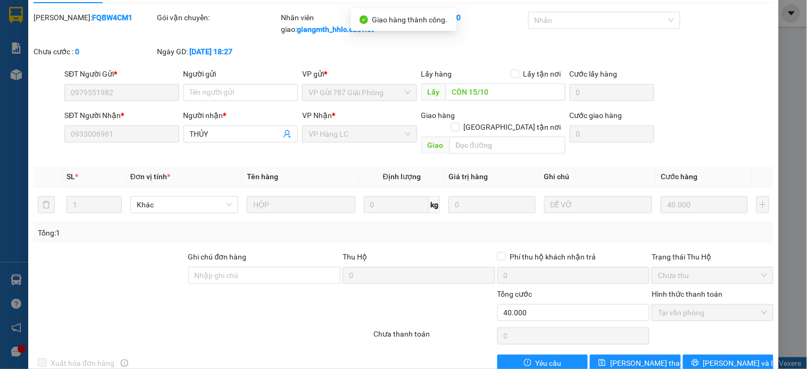
scroll to position [0, 0]
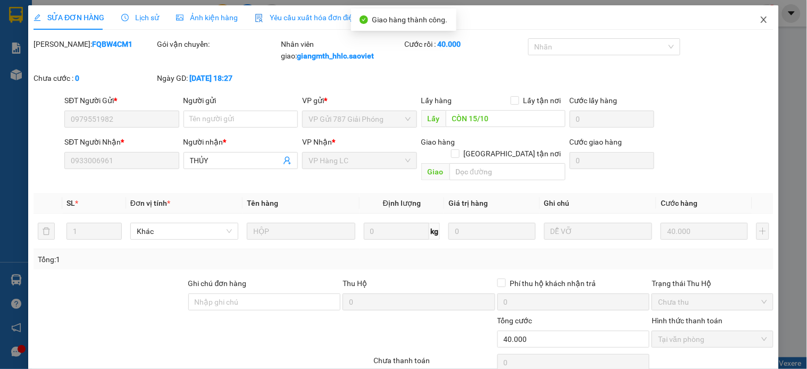
click at [760, 18] on icon "close" at bounding box center [764, 19] width 9 height 9
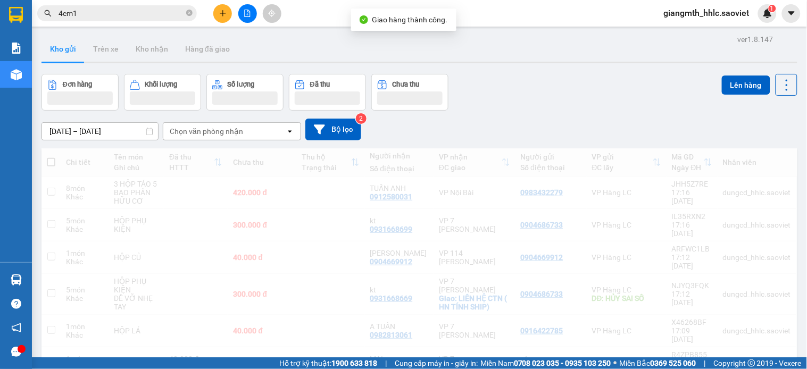
click at [135, 11] on input "4cm1" at bounding box center [122, 13] width 126 height 12
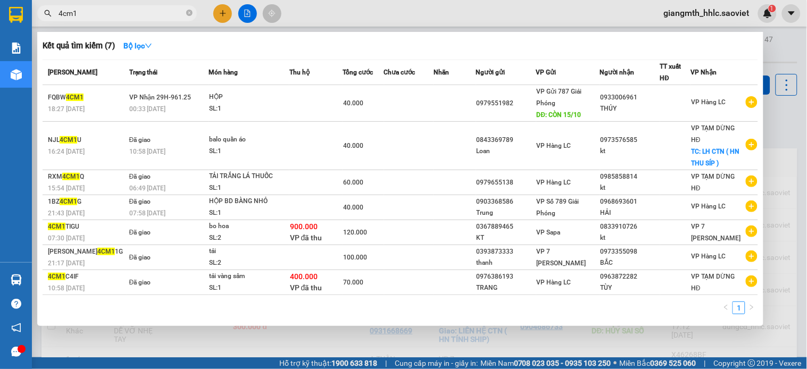
click at [135, 11] on input "4cm1" at bounding box center [122, 13] width 126 height 12
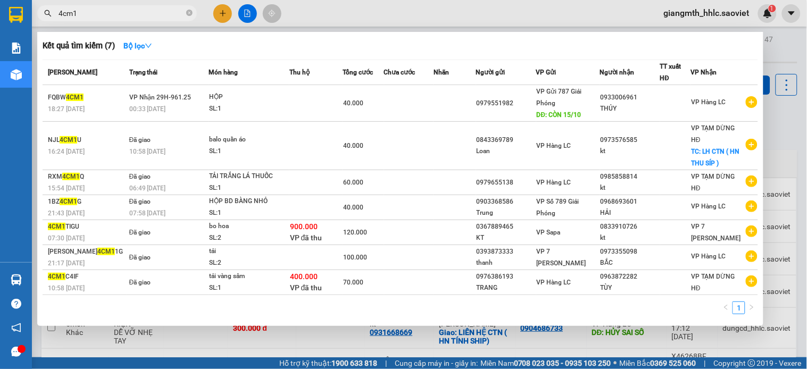
click at [146, 11] on input "4cm1" at bounding box center [122, 13] width 126 height 12
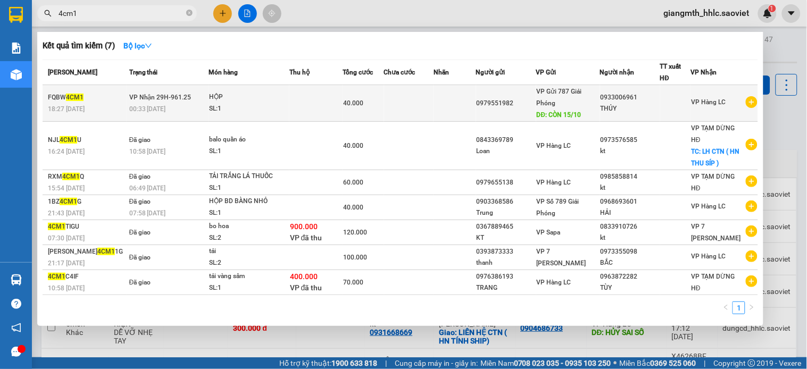
click at [295, 119] on td at bounding box center [317, 103] width 54 height 37
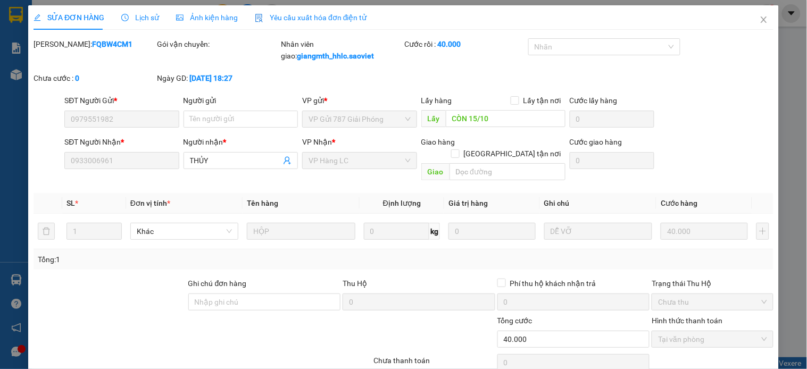
type input "0979551982"
type input "CÒN 15/10"
type input "0933006961"
type input "THỦY"
type input "0"
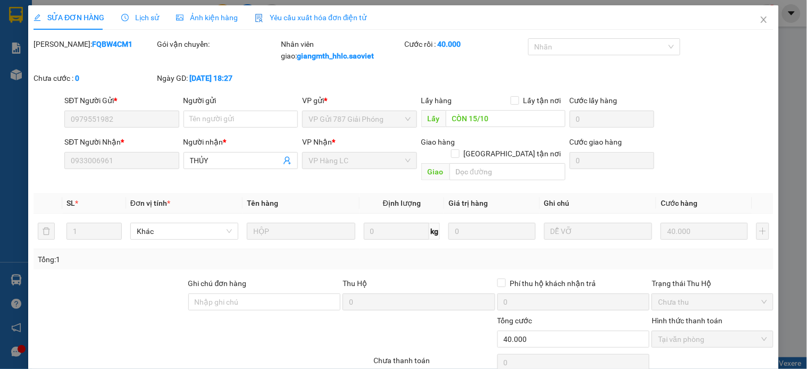
type input "40.000"
click at [758, 14] on span "Close" at bounding box center [764, 20] width 30 height 30
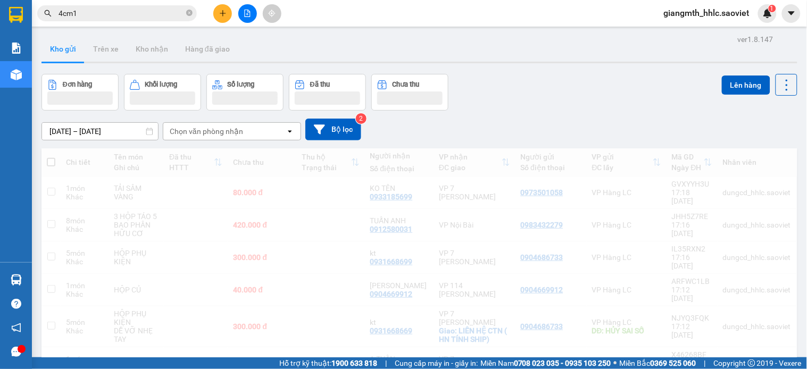
click at [128, 15] on input "4cm1" at bounding box center [122, 13] width 126 height 12
click at [128, 14] on input "4cm1" at bounding box center [122, 13] width 126 height 12
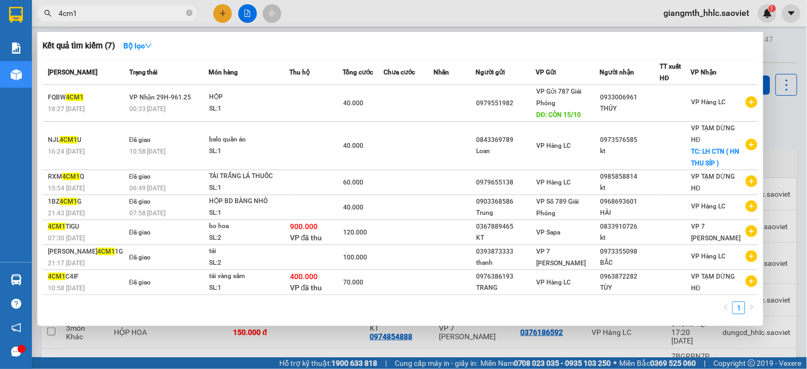
click at [128, 14] on input "4cm1" at bounding box center [122, 13] width 126 height 12
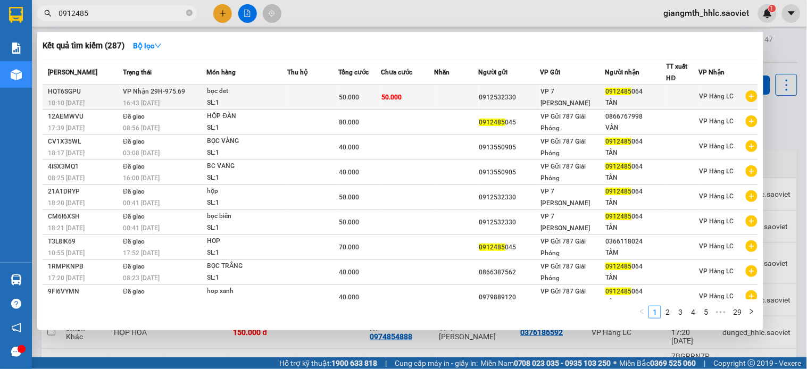
type input "0912485"
click at [252, 91] on div "bọc det" at bounding box center [248, 92] width 80 height 12
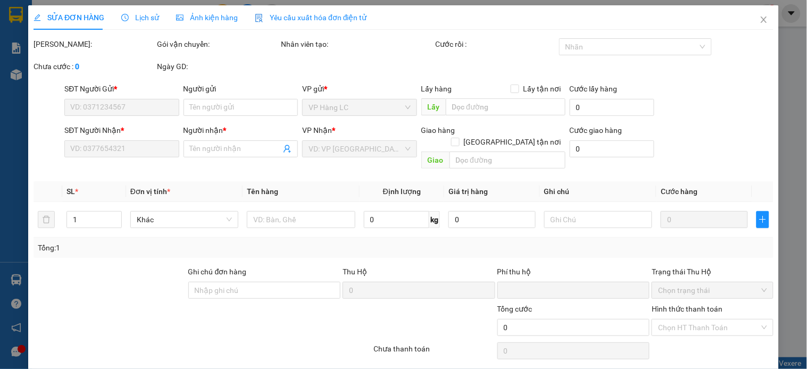
type input "0912532330"
type input "0912485064"
type input "TÂN"
type input "0"
type input "50.000"
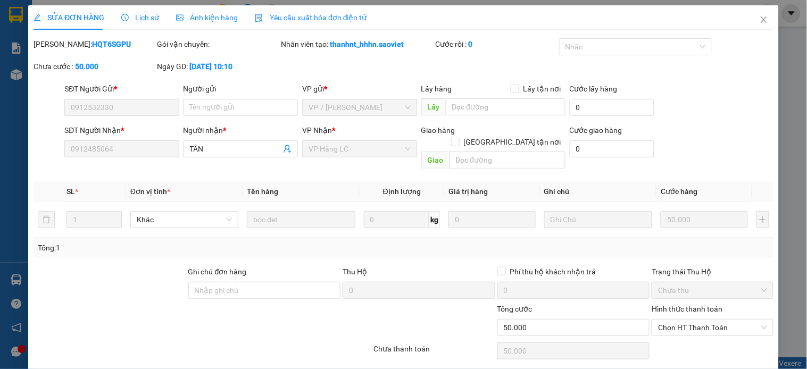
scroll to position [27, 0]
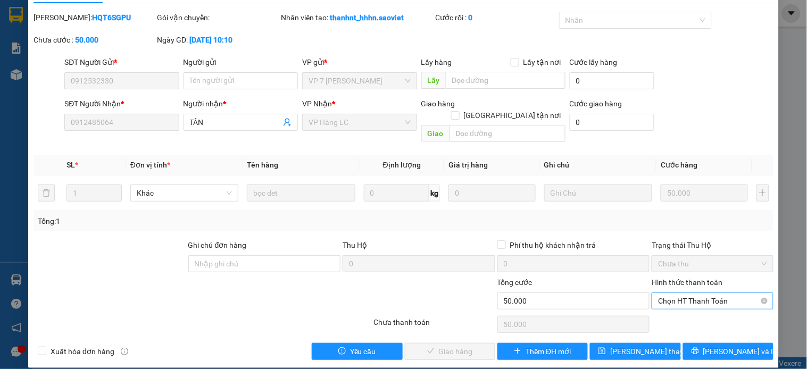
click at [699, 293] on span "Chọn HT Thanh Toán" at bounding box center [712, 301] width 109 height 16
click at [683, 314] on div "Tại văn phòng" at bounding box center [704, 311] width 107 height 12
type input "0"
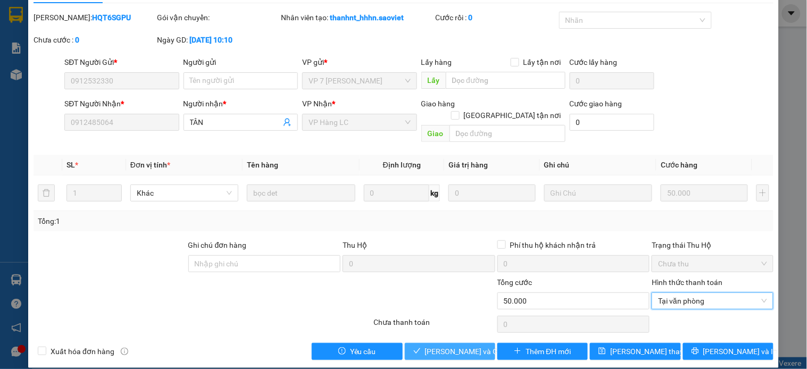
click at [468, 346] on span "[PERSON_NAME] và [PERSON_NAME] hàng" at bounding box center [476, 352] width 102 height 12
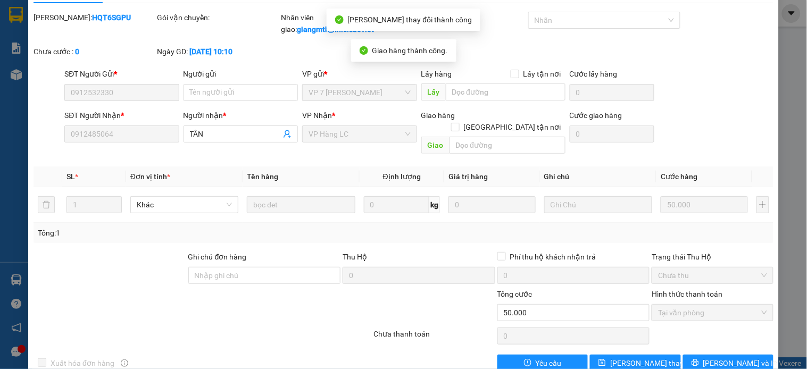
scroll to position [0, 0]
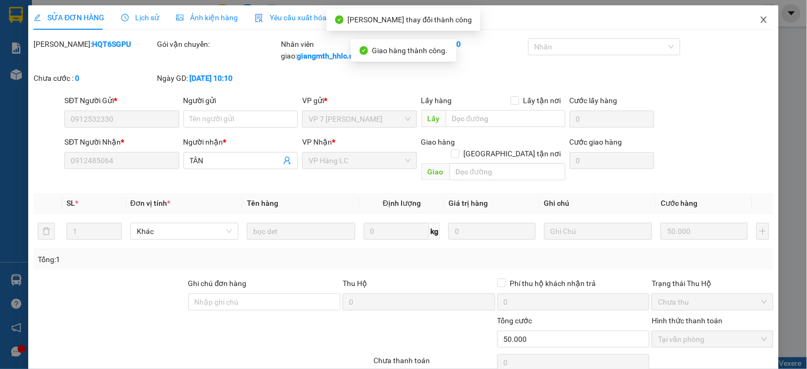
click at [760, 19] on icon "close" at bounding box center [764, 19] width 9 height 9
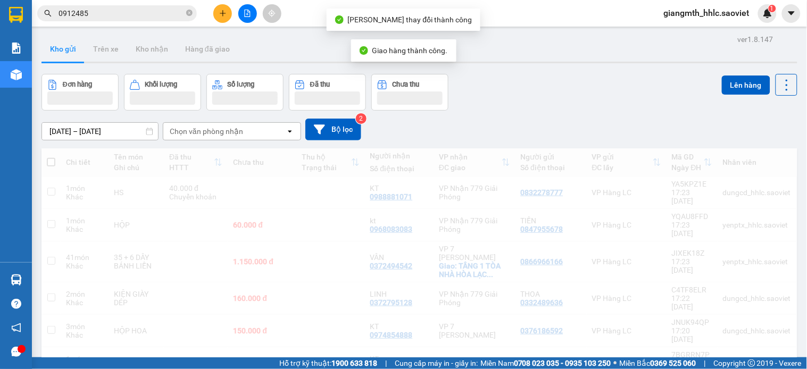
click at [126, 17] on input "0912485" at bounding box center [122, 13] width 126 height 12
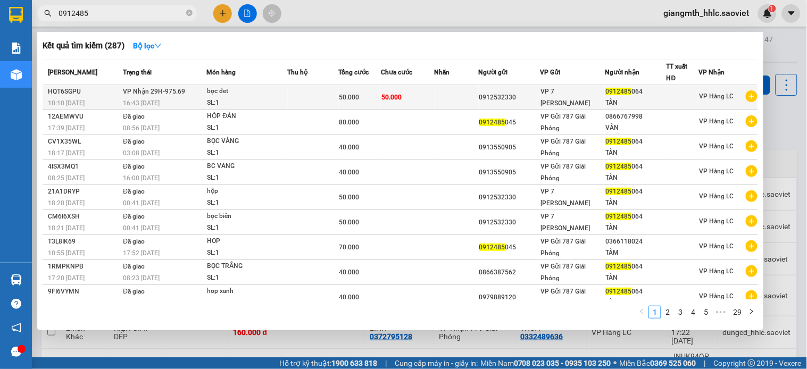
click at [452, 94] on td at bounding box center [457, 97] width 44 height 25
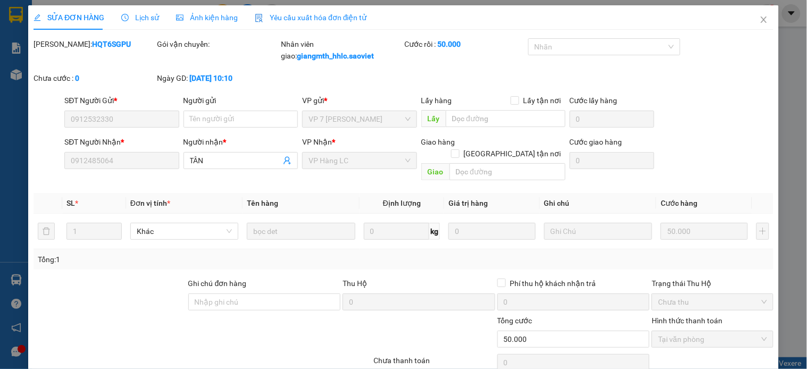
type input "0912532330"
type input "0912485064"
type input "TÂN"
type input "0"
type input "50.000"
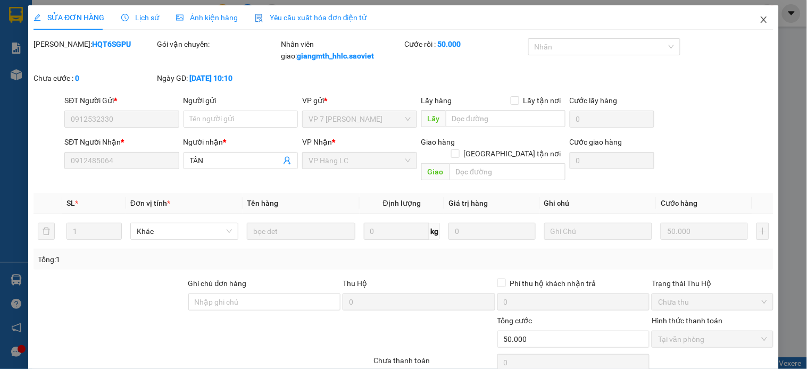
click at [760, 20] on icon "close" at bounding box center [764, 19] width 9 height 9
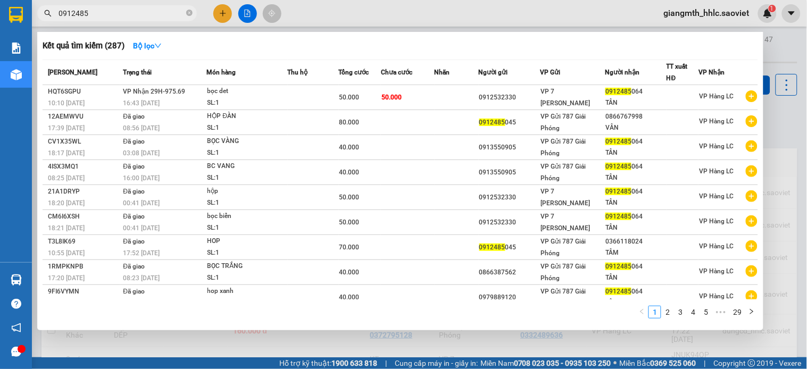
click at [161, 16] on input "0912485" at bounding box center [122, 13] width 126 height 12
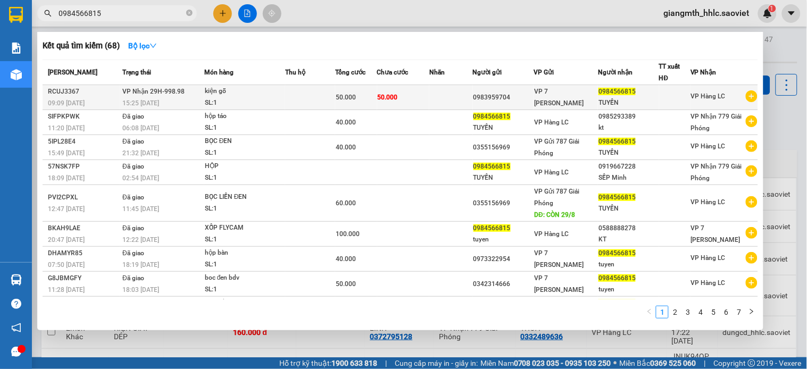
type input "0984566815"
click at [459, 98] on td at bounding box center [450, 97] width 43 height 25
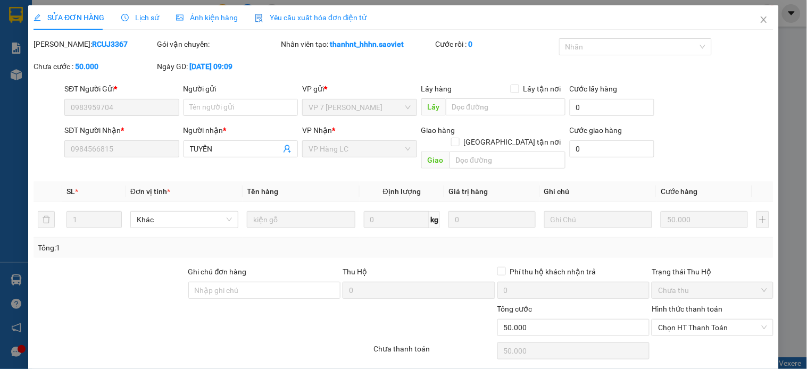
type input "0983959704"
type input "0984566815"
type input "TUYẾN"
type input "0"
type input "50.000"
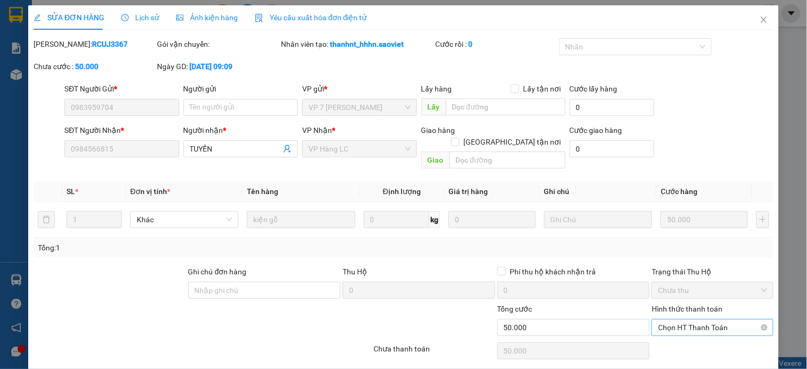
click at [708, 320] on span "Chọn HT Thanh Toán" at bounding box center [712, 328] width 109 height 16
click at [672, 350] on div "Chuyển khoản" at bounding box center [704, 355] width 107 height 12
type input "0"
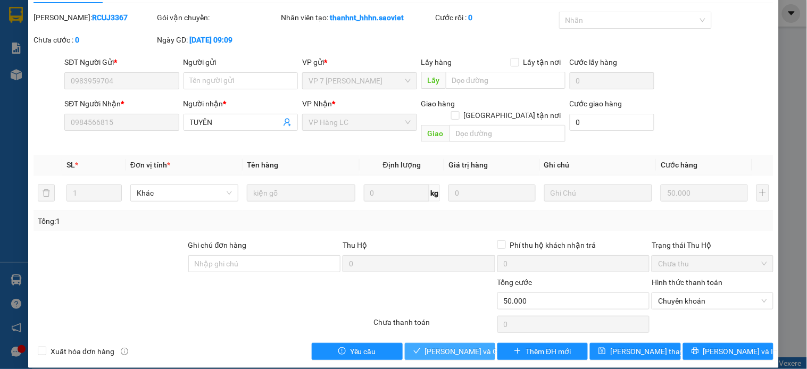
click at [447, 346] on span "[PERSON_NAME] và [PERSON_NAME] hàng" at bounding box center [476, 352] width 102 height 12
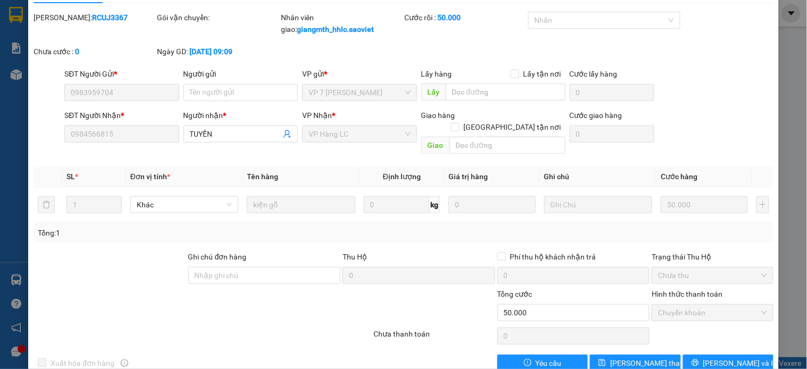
scroll to position [0, 0]
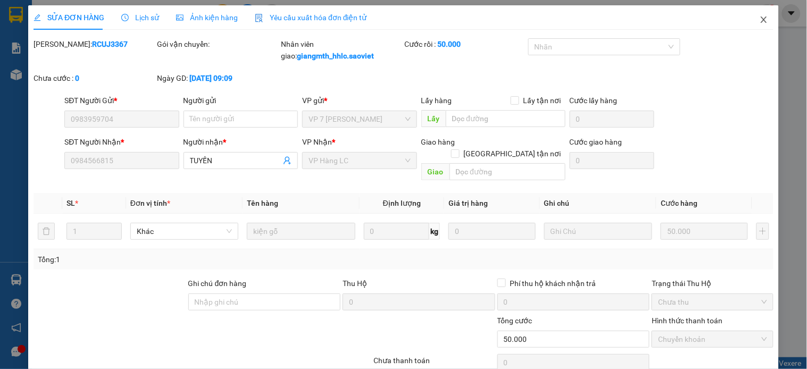
click at [760, 20] on icon "close" at bounding box center [764, 19] width 9 height 9
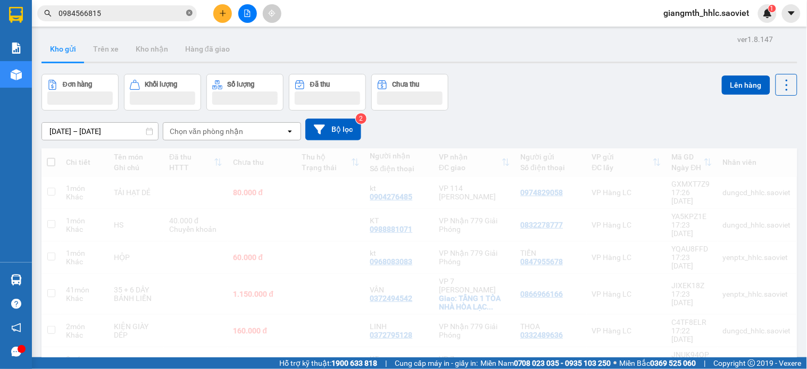
click at [189, 15] on icon "close-circle" at bounding box center [189, 13] width 6 height 6
click at [189, 15] on span at bounding box center [189, 13] width 6 height 12
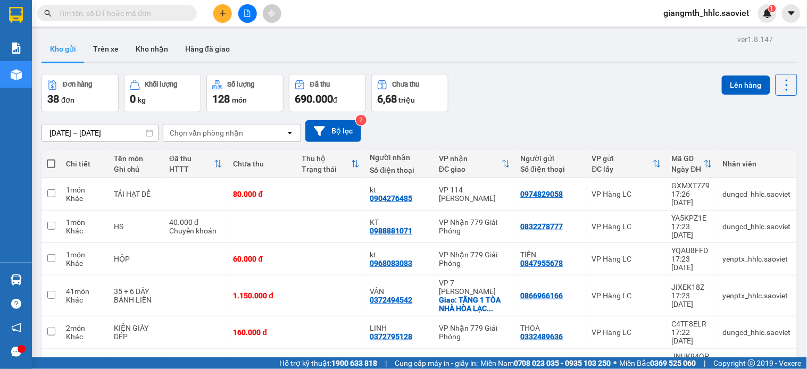
click at [151, 9] on input "text" at bounding box center [122, 13] width 126 height 12
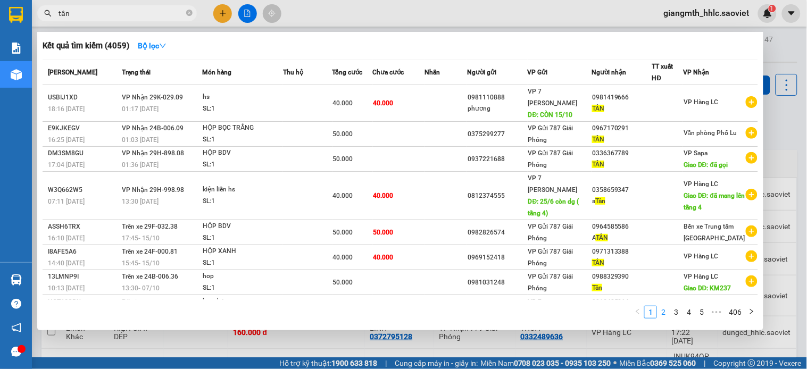
click at [664, 316] on link "2" at bounding box center [664, 313] width 12 height 12
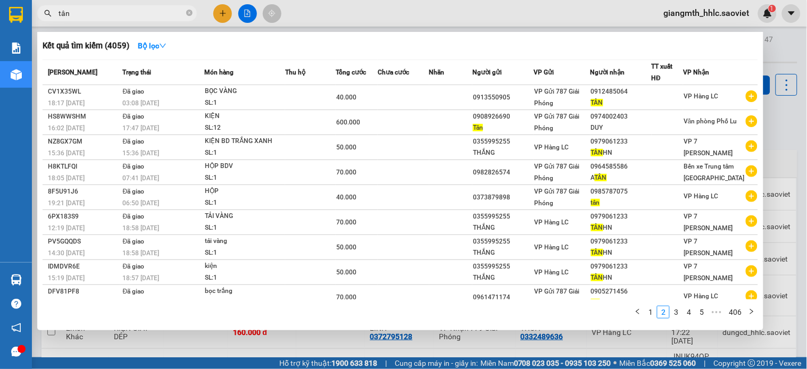
click at [156, 12] on input "tân" at bounding box center [122, 13] width 126 height 12
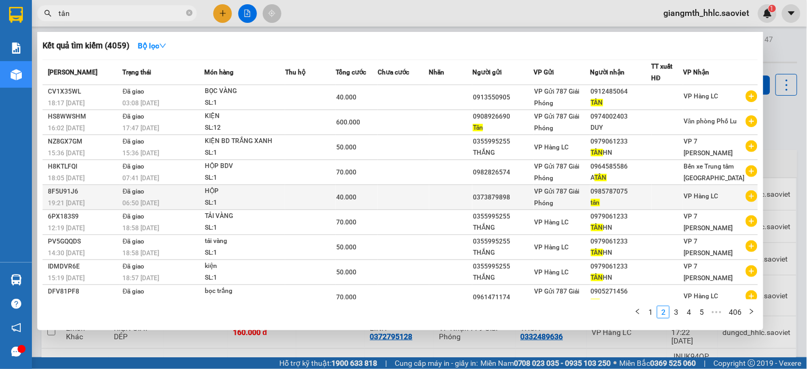
scroll to position [37, 0]
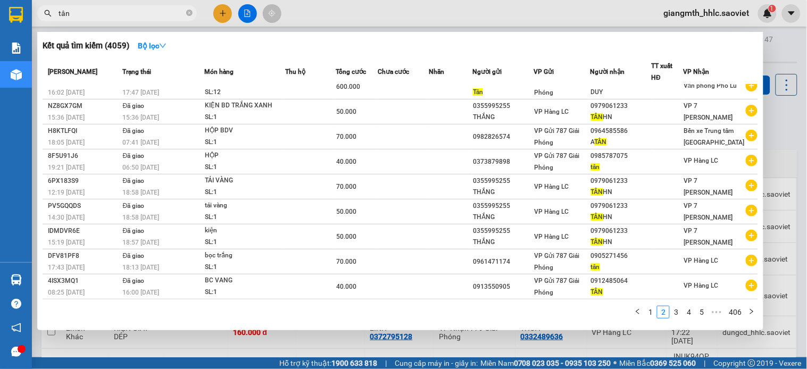
click at [125, 11] on input "tân" at bounding box center [122, 13] width 126 height 12
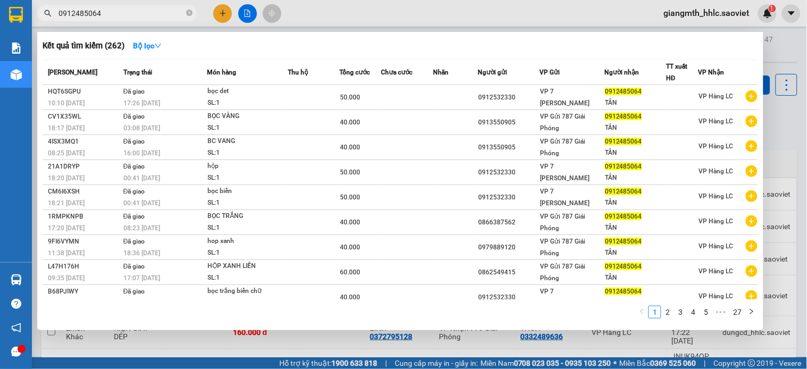
click at [164, 12] on input "0912485064" at bounding box center [122, 13] width 126 height 12
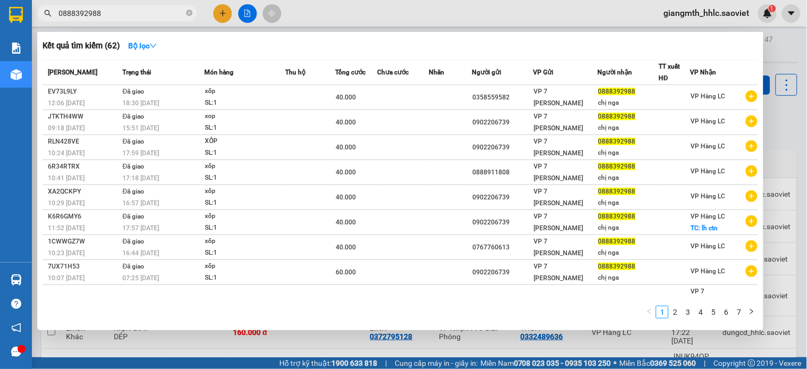
click at [140, 22] on div at bounding box center [403, 184] width 807 height 369
click at [140, 22] on div "Kết quả tìm kiếm ( 62 ) Bộ lọc Mã ĐH Trạng thái Món hàng Thu hộ Tổng cước Chưa …" at bounding box center [104, 13] width 208 height 19
click at [142, 16] on input "0888392988" at bounding box center [122, 13] width 126 height 12
click at [150, 13] on input "0888392988" at bounding box center [122, 13] width 126 height 12
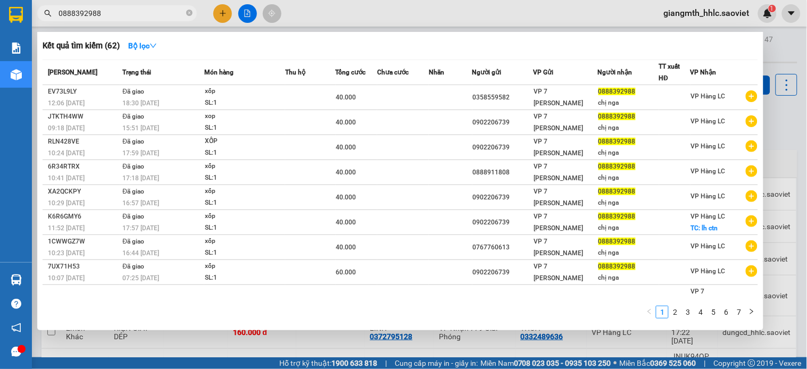
click at [167, 9] on input "0888392988" at bounding box center [122, 13] width 126 height 12
click at [302, 15] on div at bounding box center [403, 184] width 807 height 369
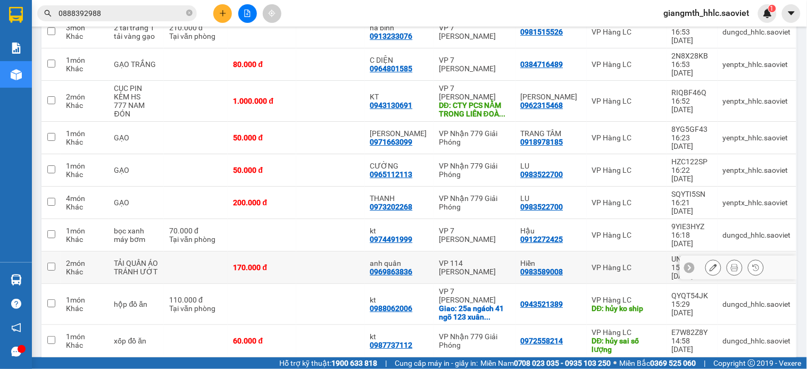
scroll to position [700, 0]
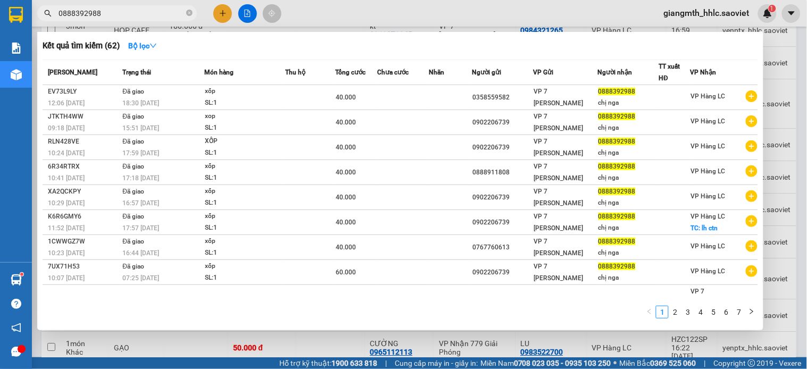
click at [158, 14] on input "0888392988" at bounding box center [122, 13] width 126 height 12
type input "0"
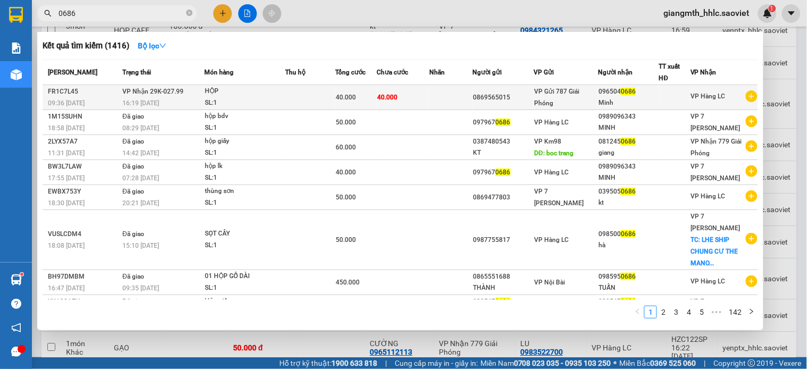
type input "0686"
click at [285, 95] on td at bounding box center [310, 97] width 50 height 25
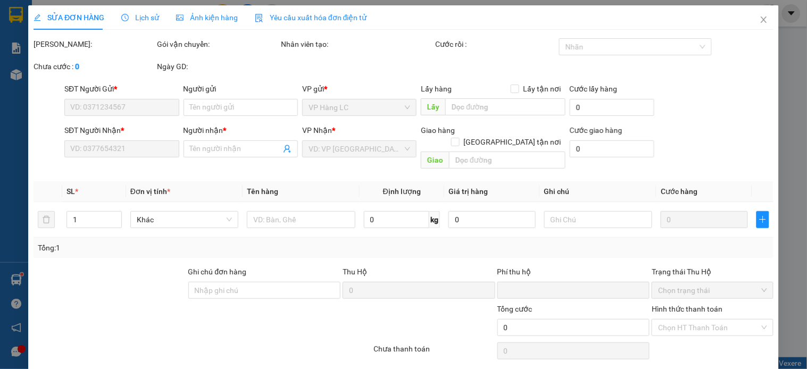
type input "0869565015"
type input "0965040686"
type input "Minh"
type input "0"
type input "40.000"
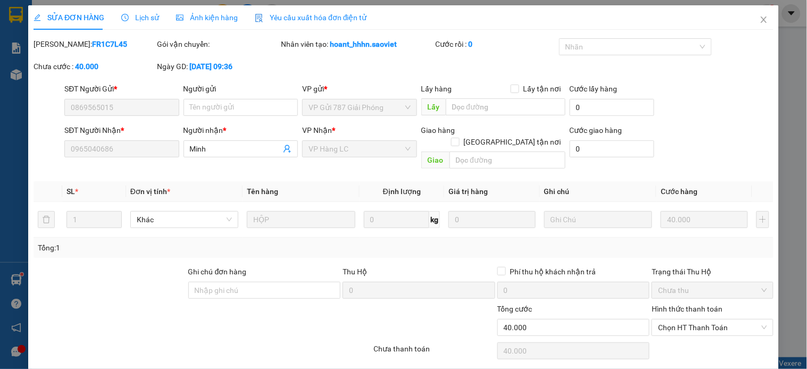
click at [699, 320] on span "Chọn HT Thanh Toán" at bounding box center [712, 328] width 109 height 16
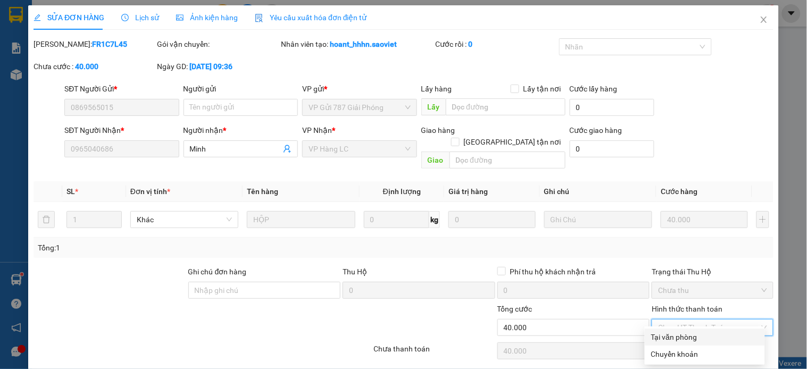
click at [694, 333] on div "Tại văn phòng" at bounding box center [704, 338] width 107 height 12
type input "0"
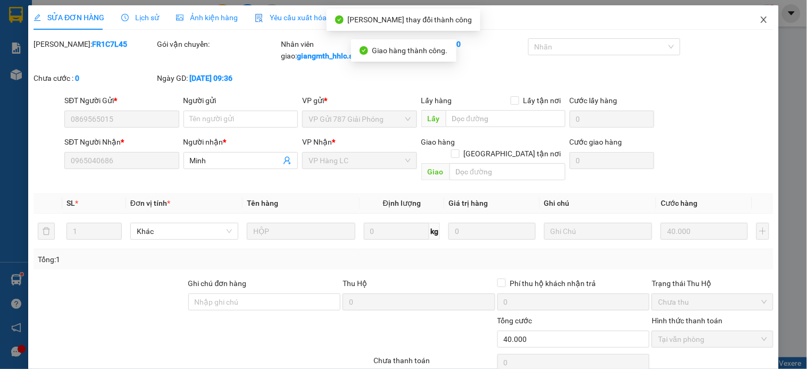
click at [760, 24] on icon "close" at bounding box center [764, 19] width 9 height 9
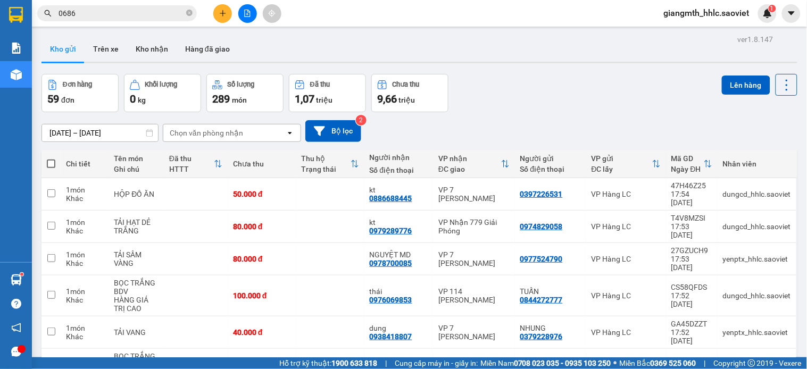
click at [258, 137] on div "Chọn văn phòng nhận" at bounding box center [224, 133] width 122 height 17
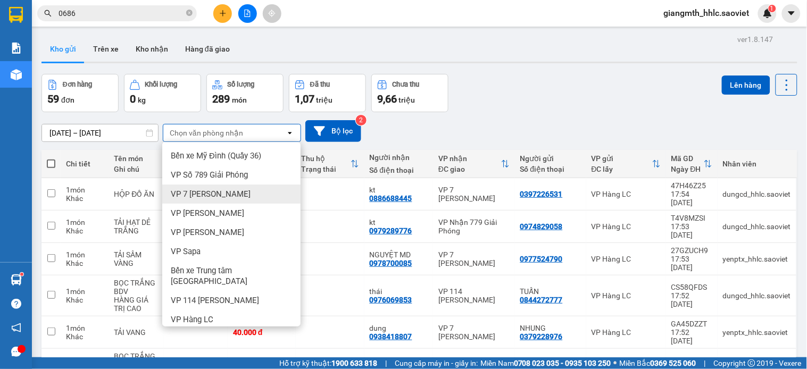
click at [233, 193] on span "VP 7 [PERSON_NAME]" at bounding box center [211, 194] width 80 height 11
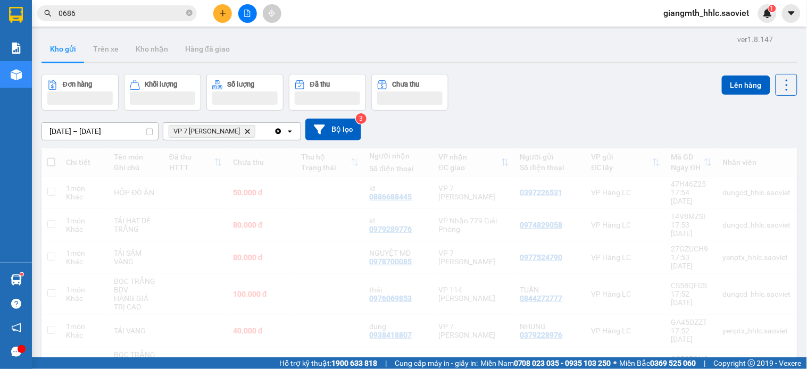
click at [263, 139] on div "VP 7 [PERSON_NAME] Delete" at bounding box center [218, 131] width 111 height 17
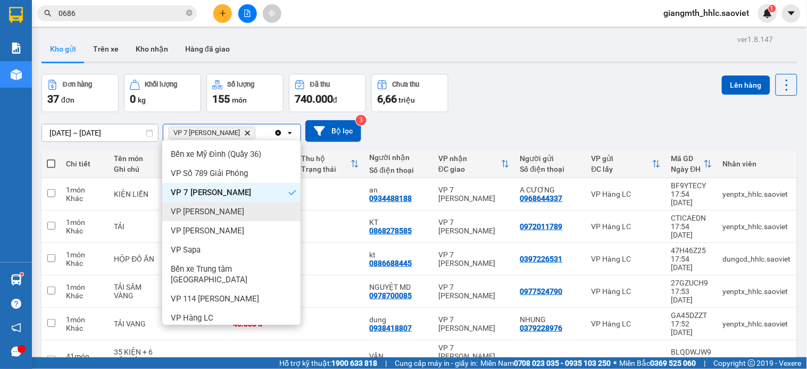
scroll to position [59, 0]
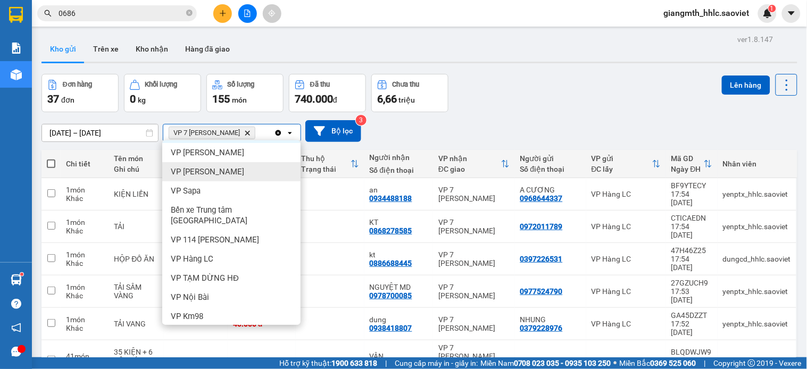
click at [221, 174] on div "VP [PERSON_NAME]" at bounding box center [231, 171] width 138 height 19
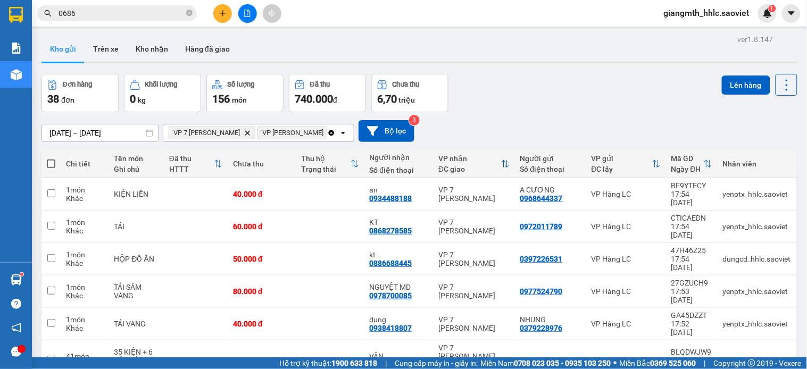
scroll to position [224, 0]
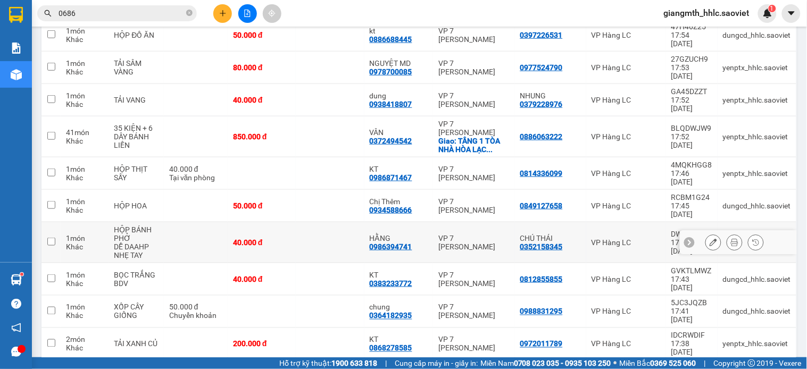
click at [360, 222] on td at bounding box center [330, 242] width 68 height 41
checkbox input "true"
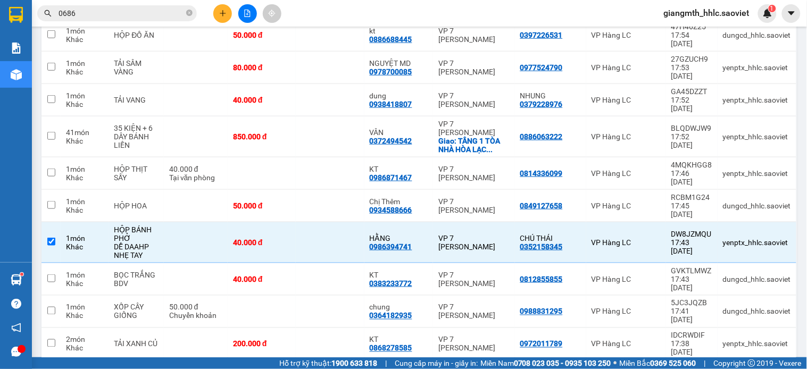
scroll to position [666, 0]
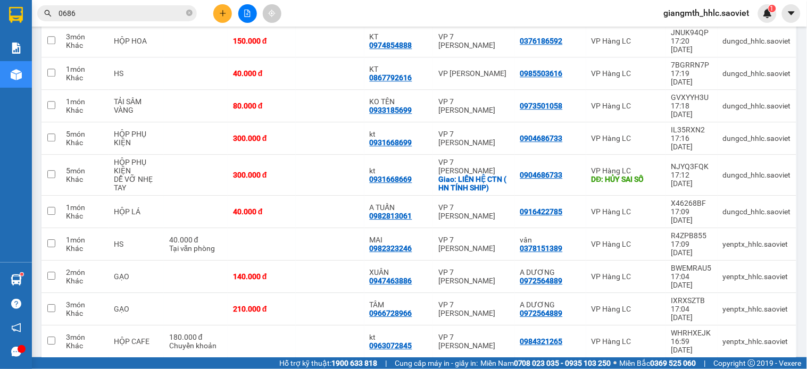
click at [444, 366] on div "VP 7 [PERSON_NAME]" at bounding box center [474, 374] width 71 height 17
checkbox input "true"
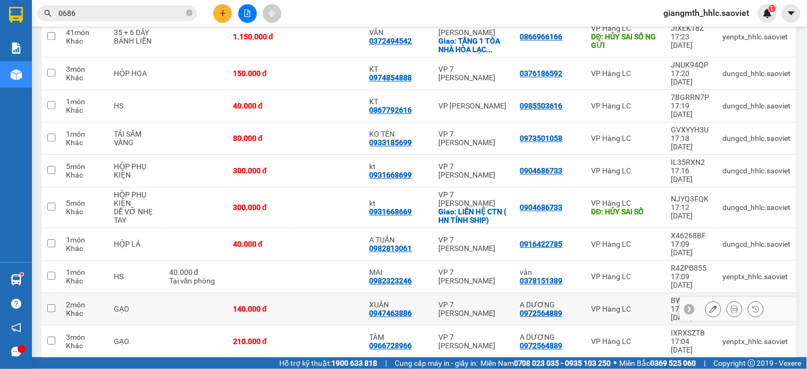
scroll to position [515, 0]
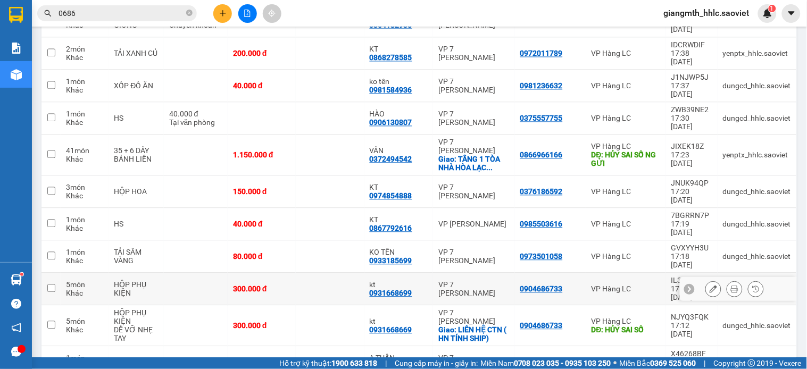
click at [423, 281] on div "kt 0931668699" at bounding box center [399, 289] width 59 height 17
checkbox input "true"
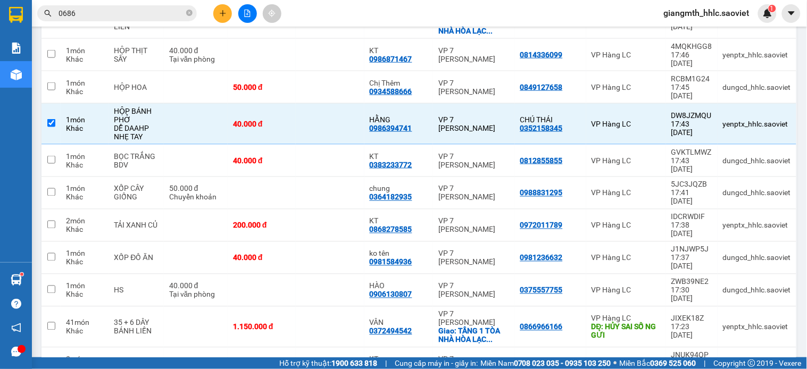
scroll to position [284, 0]
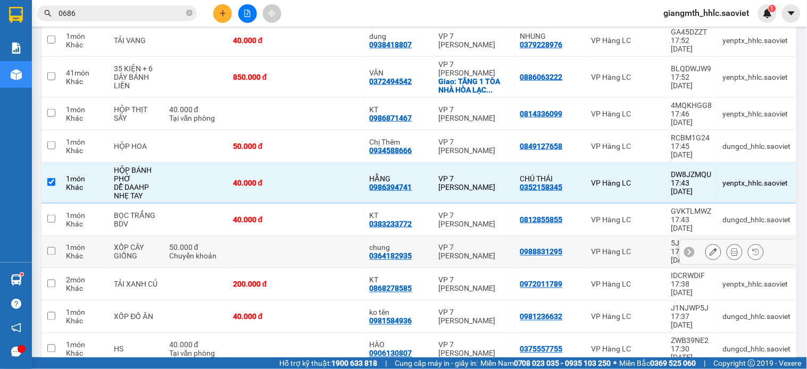
click at [338, 236] on td at bounding box center [330, 252] width 68 height 32
checkbox input "true"
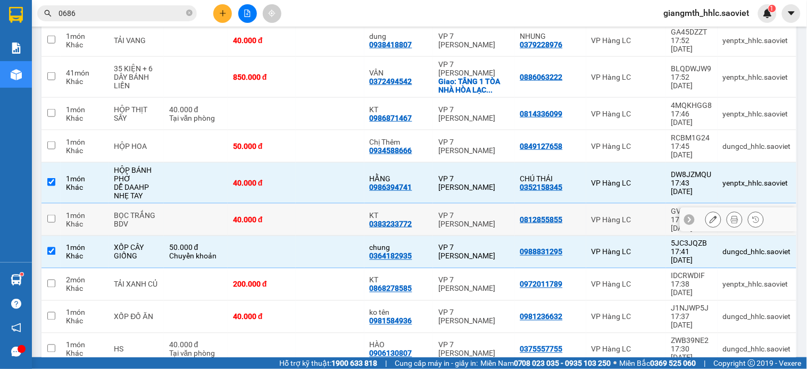
click at [479, 204] on td "VP 7 [PERSON_NAME]" at bounding box center [473, 220] width 81 height 32
checkbox input "true"
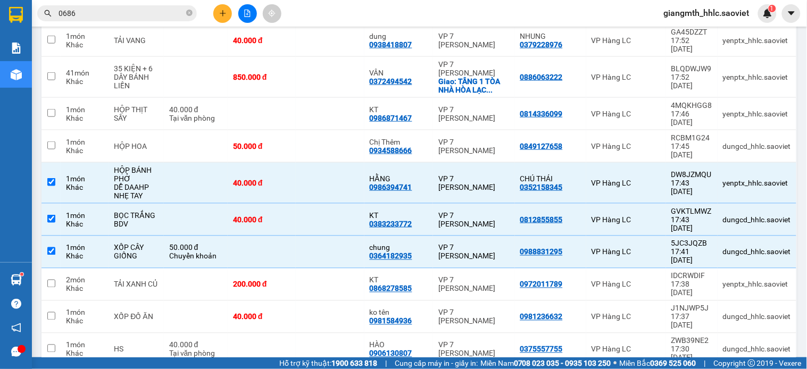
scroll to position [545, 0]
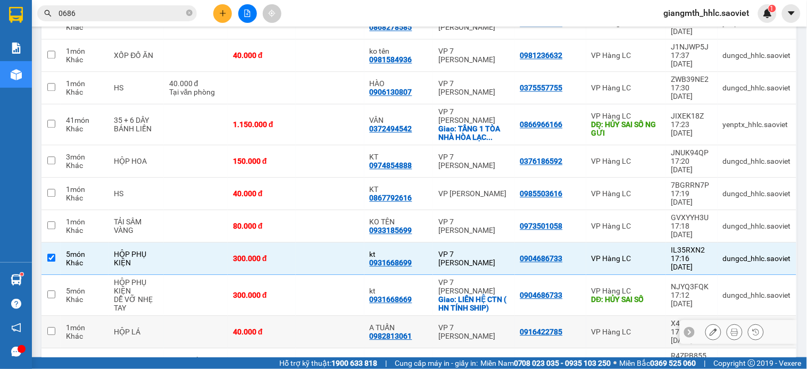
click at [440, 316] on td "VP 7 [PERSON_NAME]" at bounding box center [473, 332] width 81 height 32
checkbox input "true"
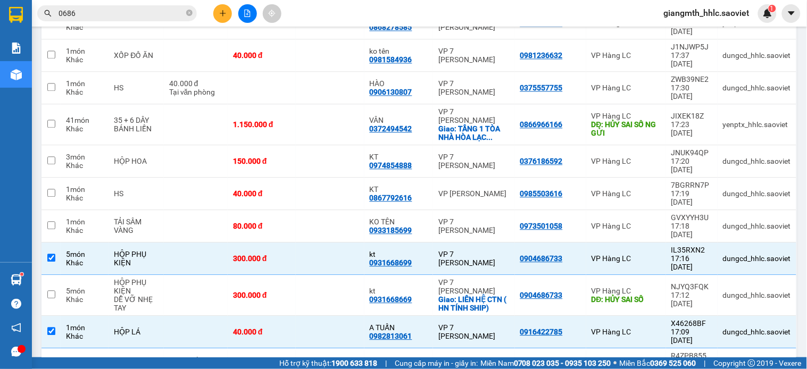
scroll to position [427, 0]
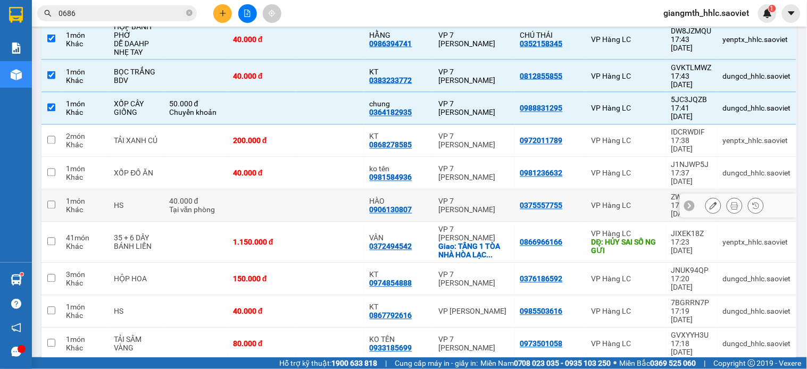
click at [421, 197] on div "HÀO 0906130807" at bounding box center [399, 205] width 59 height 17
checkbox input "true"
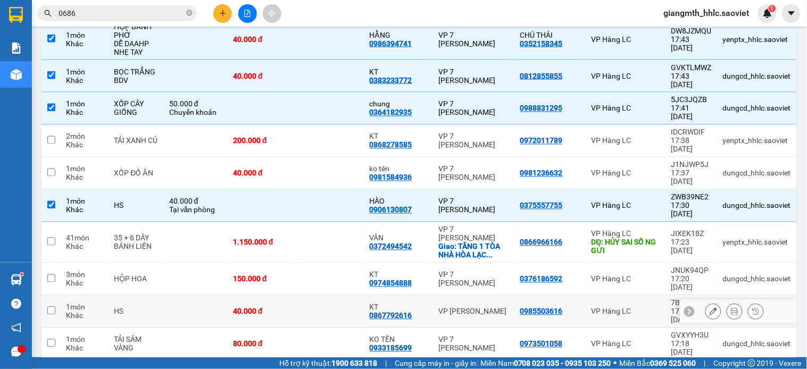
click at [508, 296] on td "VP [PERSON_NAME]" at bounding box center [473, 312] width 81 height 32
checkbox input "true"
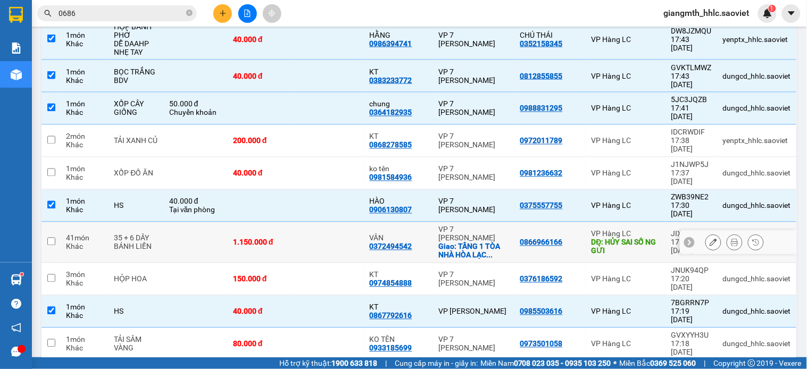
scroll to position [545, 0]
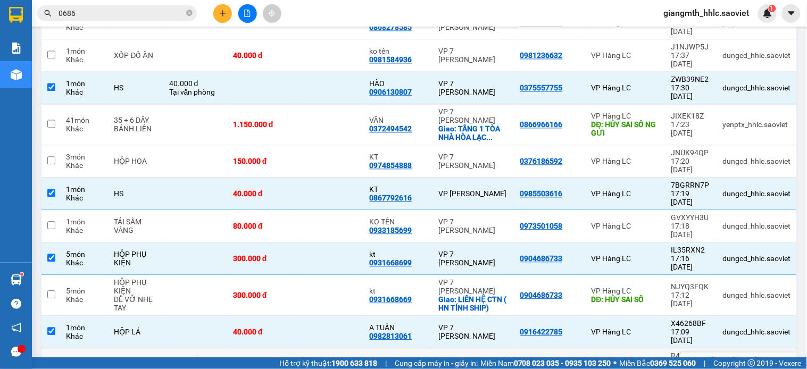
click at [410, 365] on div "0982323246" at bounding box center [391, 369] width 43 height 9
click at [428, 349] on td "MAI 0982323246" at bounding box center [399, 365] width 69 height 32
checkbox input "true"
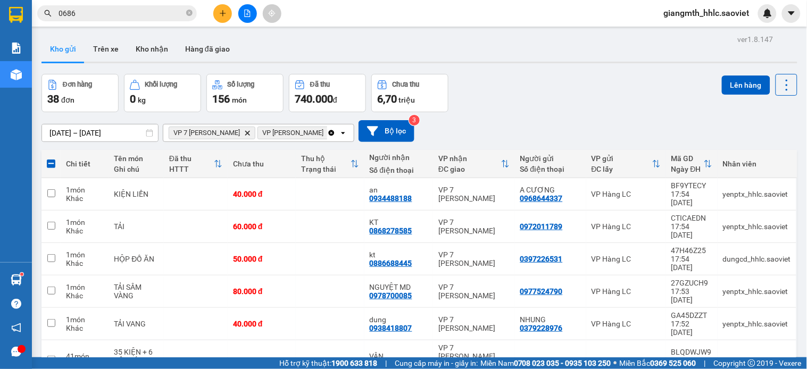
scroll to position [328, 0]
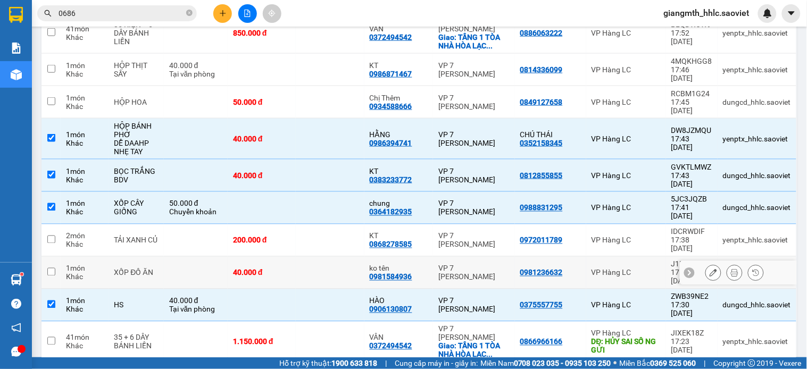
click at [427, 257] on td "ko tên 0981584936" at bounding box center [399, 273] width 69 height 32
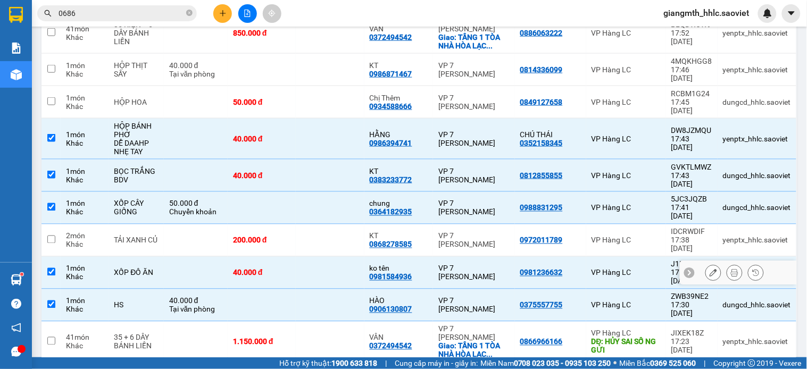
checkbox input "true"
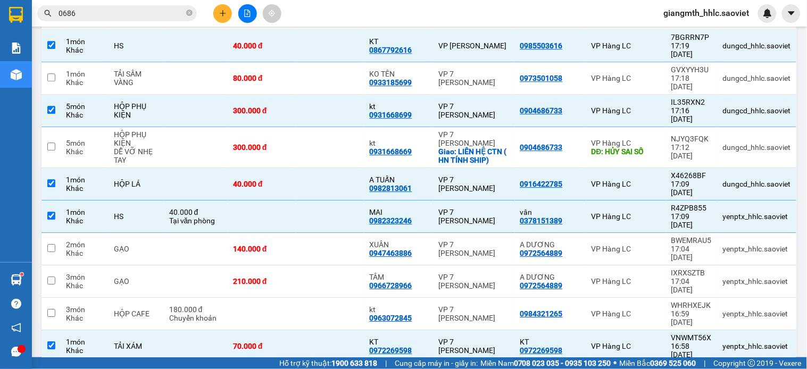
checkbox input "true"
click at [450, 298] on td "VP 7 [PERSON_NAME]" at bounding box center [473, 314] width 81 height 32
checkbox input "true"
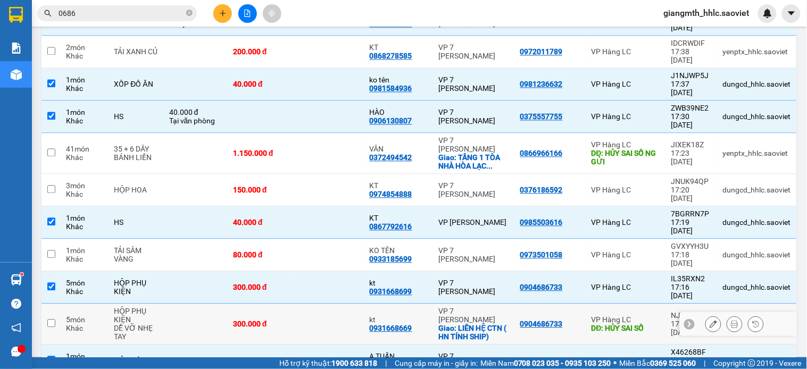
scroll to position [338, 0]
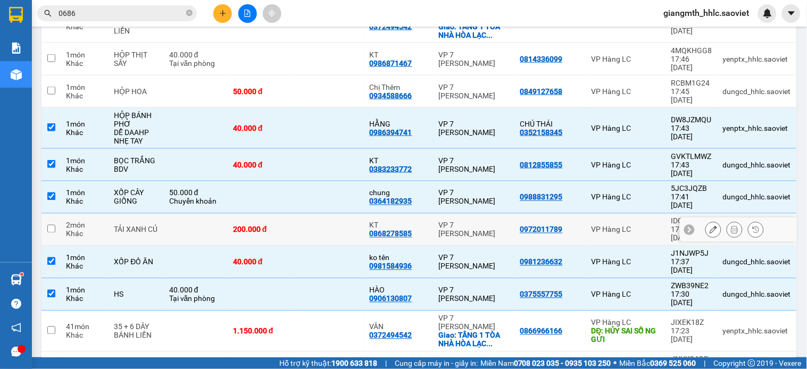
click at [437, 214] on td "VP 7 [PERSON_NAME]" at bounding box center [473, 230] width 81 height 32
checkbox input "true"
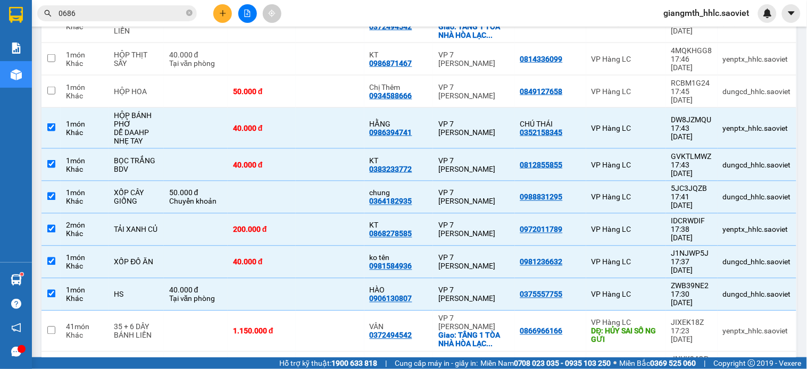
scroll to position [722, 0]
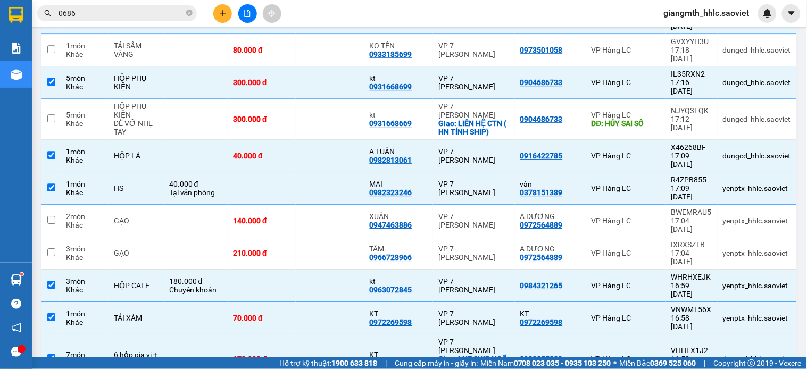
checkbox input "true"
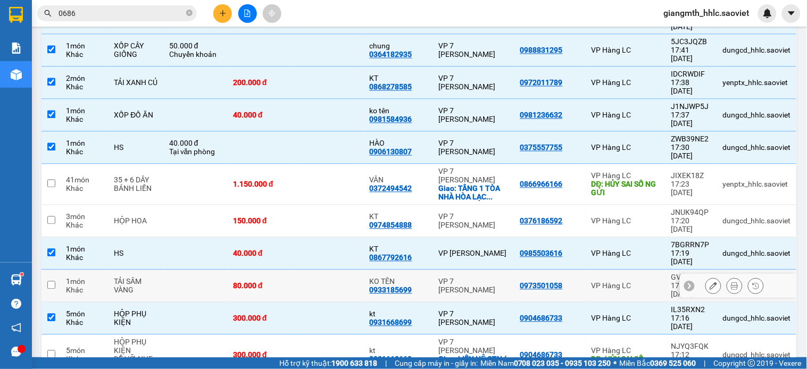
click at [445, 270] on td "VP 7 [PERSON_NAME]" at bounding box center [473, 286] width 81 height 32
checkbox input "true"
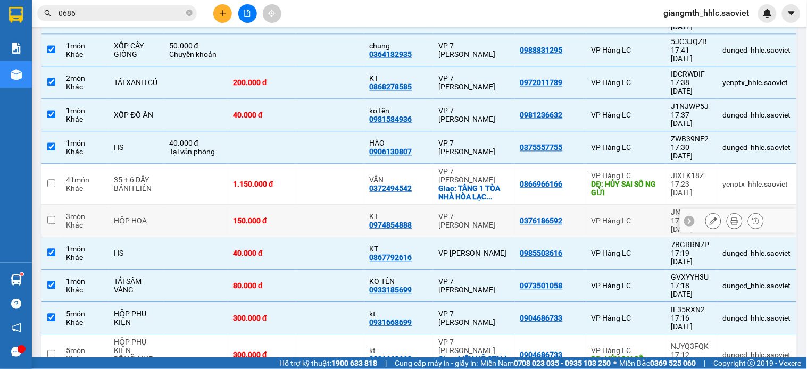
click at [326, 164] on td at bounding box center [330, 184] width 68 height 41
checkbox input "true"
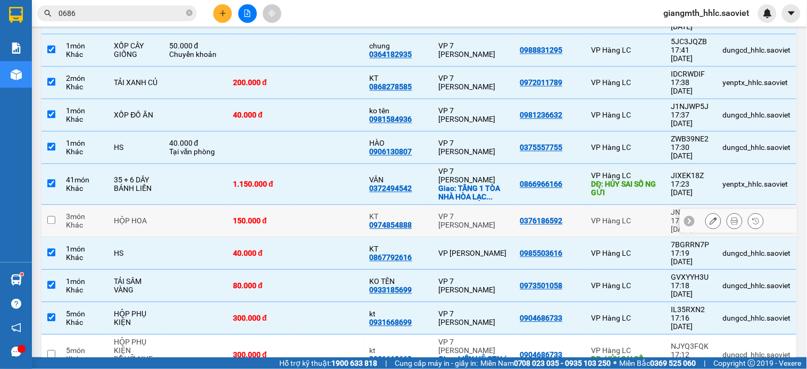
click at [328, 205] on td at bounding box center [330, 221] width 68 height 32
checkbox input "true"
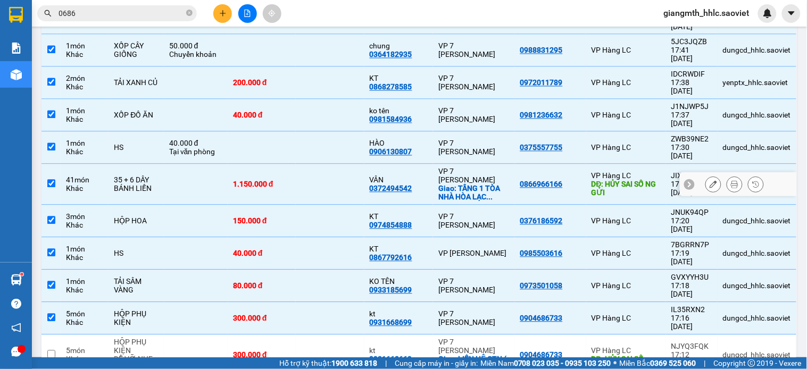
click at [334, 164] on td at bounding box center [330, 184] width 68 height 41
checkbox input "false"
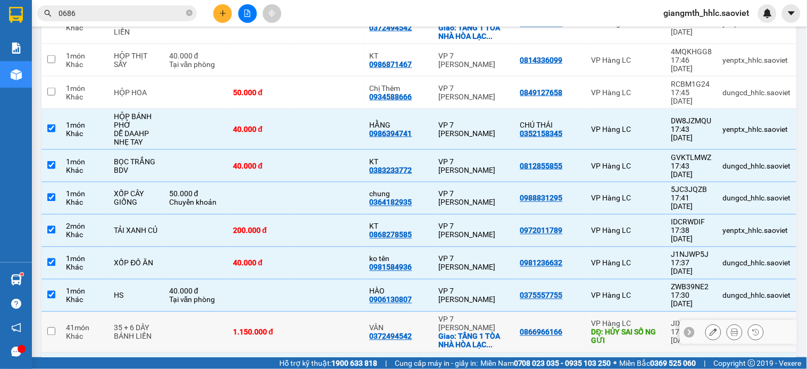
scroll to position [219, 0]
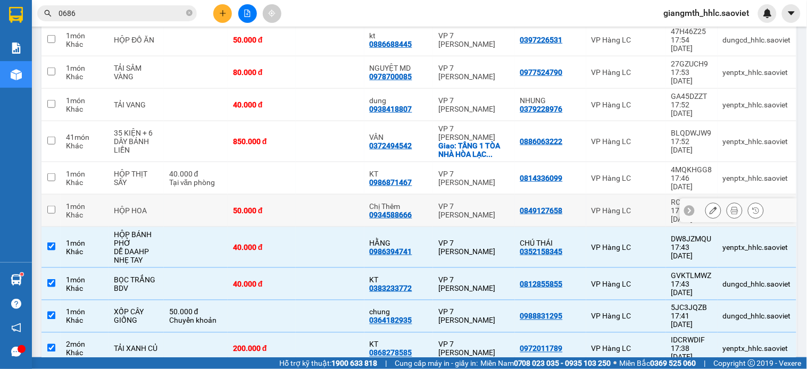
click at [338, 195] on td at bounding box center [330, 211] width 68 height 32
checkbox input "true"
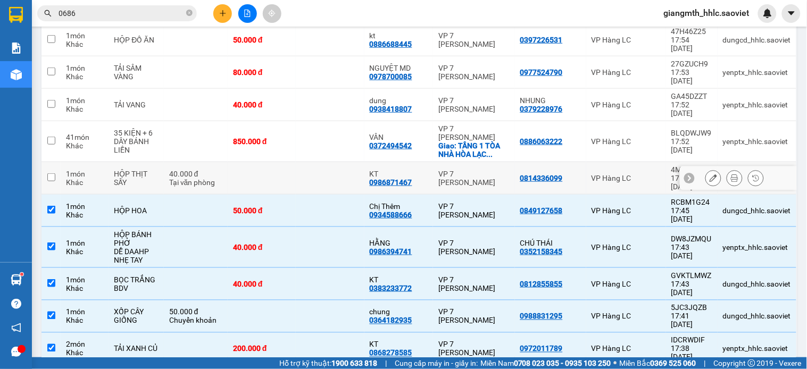
click at [334, 162] on td at bounding box center [330, 178] width 68 height 32
checkbox input "true"
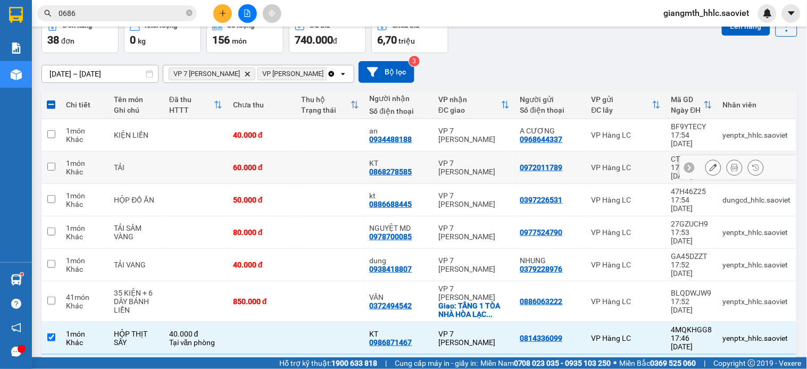
scroll to position [0, 0]
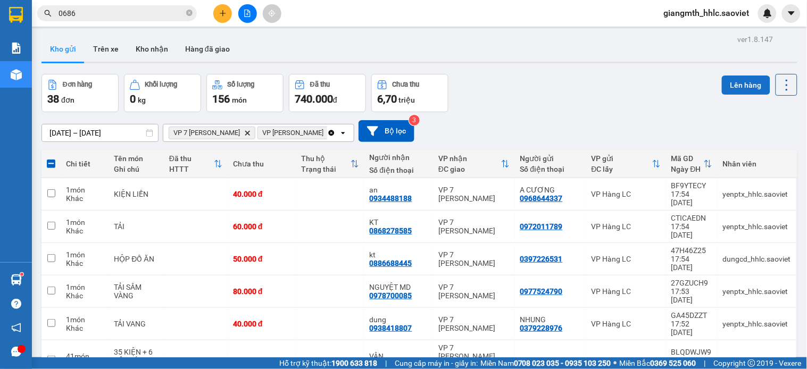
click at [734, 84] on button "Lên hàng" at bounding box center [746, 85] width 48 height 19
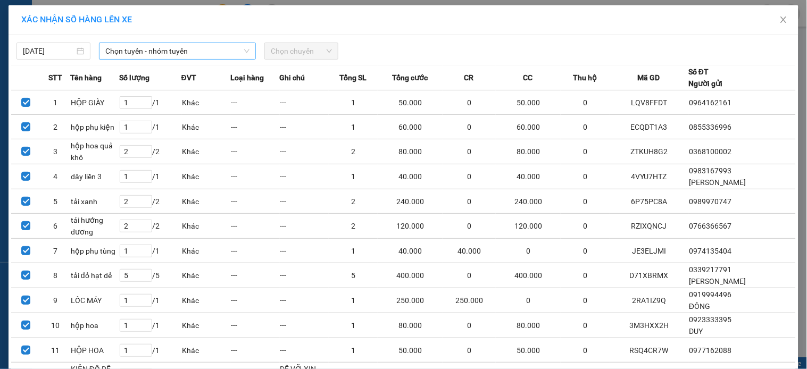
click at [193, 45] on span "Chọn tuyến - nhóm tuyến" at bounding box center [177, 51] width 144 height 16
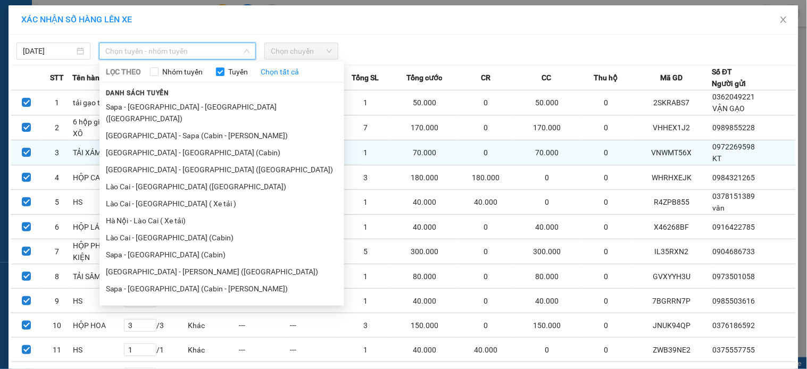
drag, startPoint x: 156, startPoint y: 175, endPoint x: 184, endPoint y: 157, distance: 33.2
click at [157, 178] on li "Lào Cai - [GEOGRAPHIC_DATA] ([GEOGRAPHIC_DATA])" at bounding box center [222, 186] width 245 height 17
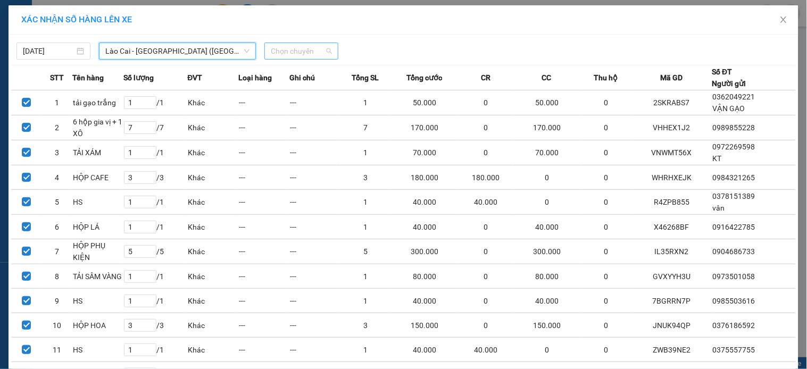
click at [291, 51] on span "Chọn chuyến" at bounding box center [301, 51] width 61 height 16
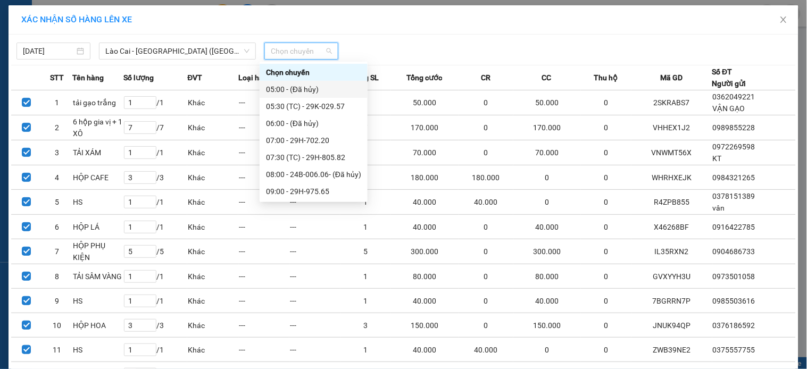
scroll to position [136, 0]
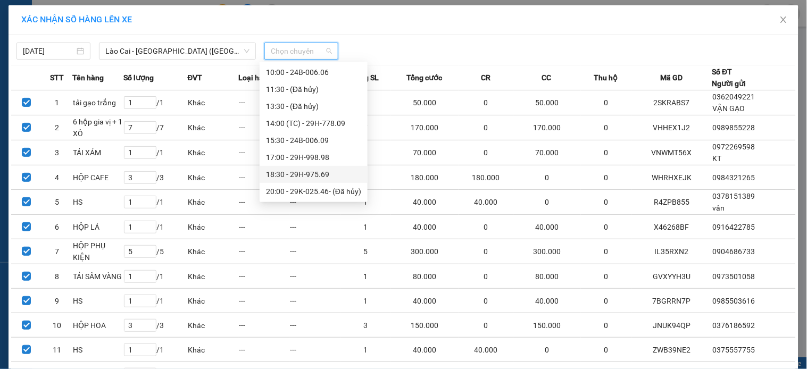
click at [307, 176] on div "18:30 - 29H-975.69" at bounding box center [313, 175] width 95 height 12
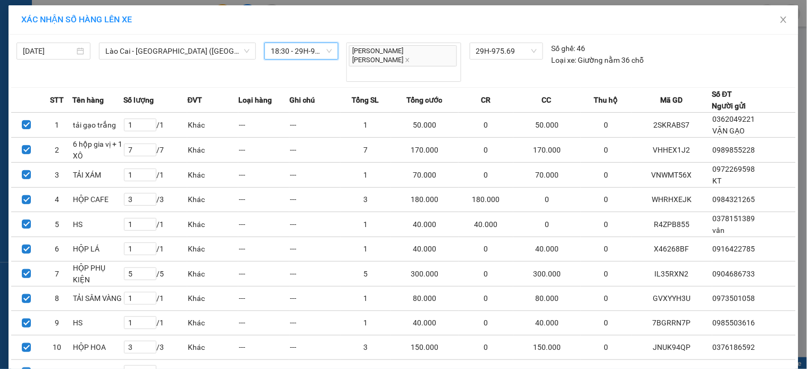
scroll to position [245, 0]
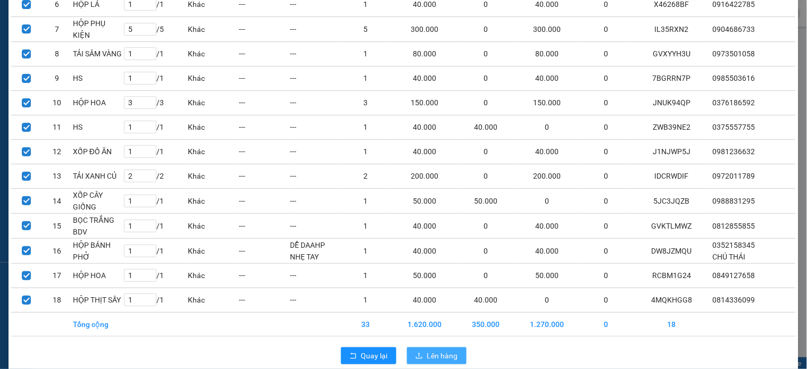
click at [432, 348] on button "Lên hàng" at bounding box center [437, 356] width 60 height 17
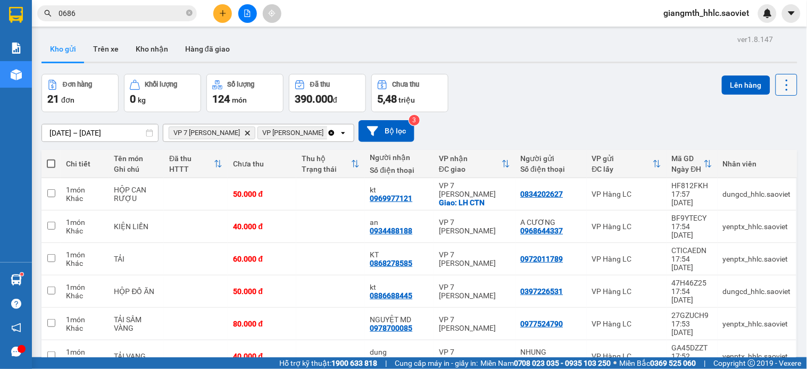
click at [780, 84] on icon at bounding box center [787, 85] width 15 height 15
click at [748, 147] on span "Làm mới" at bounding box center [761, 152] width 29 height 11
click at [129, 18] on input "0686" at bounding box center [122, 13] width 126 height 12
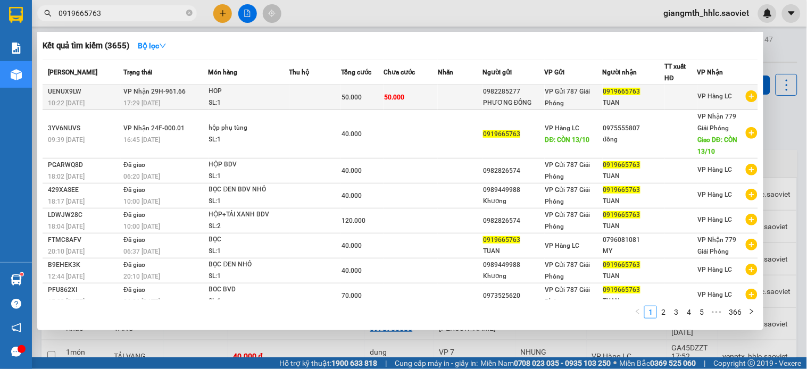
type input "0919665763"
click at [200, 90] on td "[PERSON_NAME] 29H-961.66 17:29 [DATE]" at bounding box center [164, 97] width 87 height 25
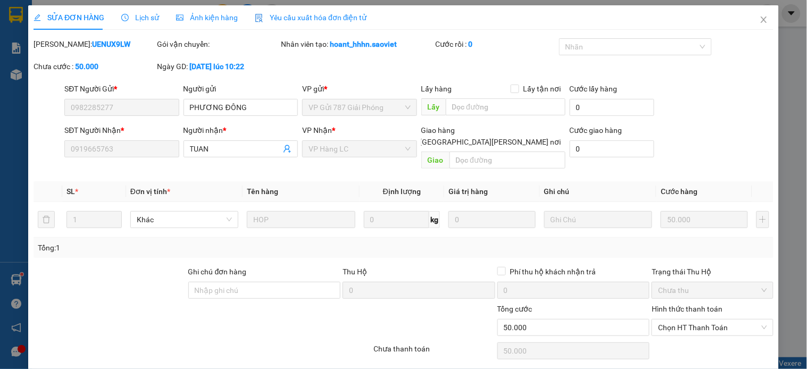
type input "0982285277"
type input "PHƯƠNG ĐÔNG"
type input "0919665763"
type input "TUAN"
type input "0"
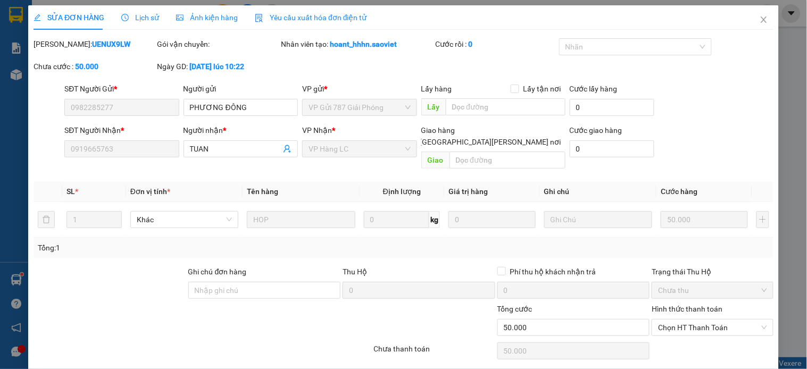
type input "50.000"
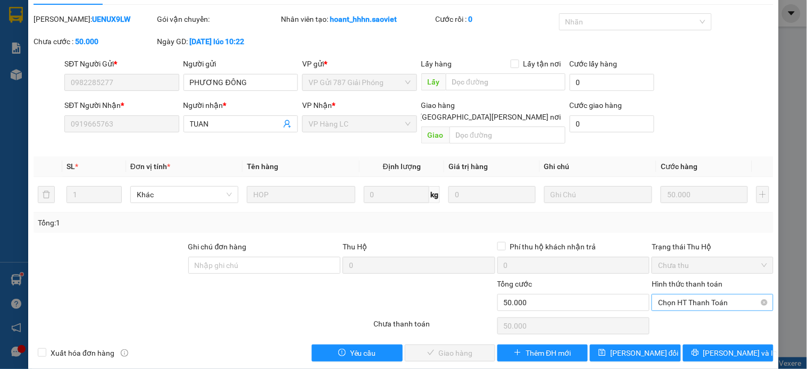
click at [688, 295] on span "Chọn HT Thanh Toán" at bounding box center [712, 303] width 109 height 16
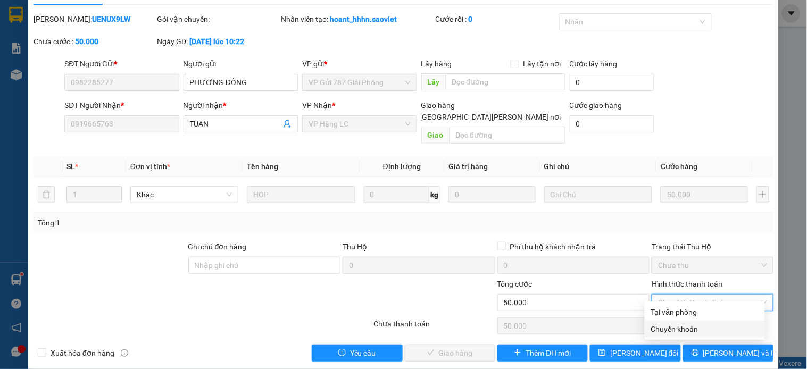
click at [689, 326] on div "Chuyển khoản" at bounding box center [704, 330] width 107 height 12
type input "0"
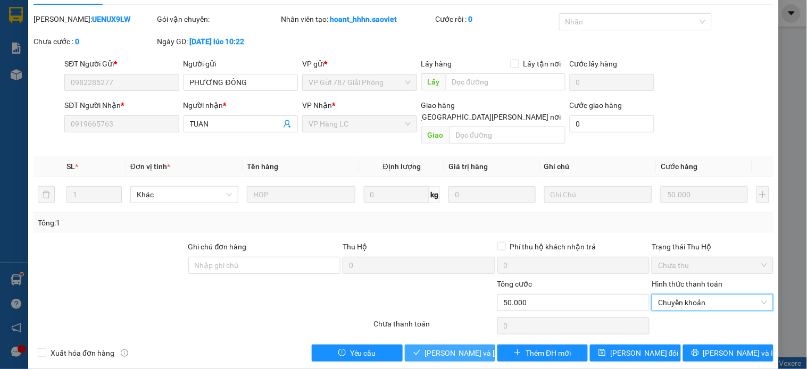
click at [465, 348] on span "[PERSON_NAME] và [PERSON_NAME] hàng" at bounding box center [497, 354] width 144 height 12
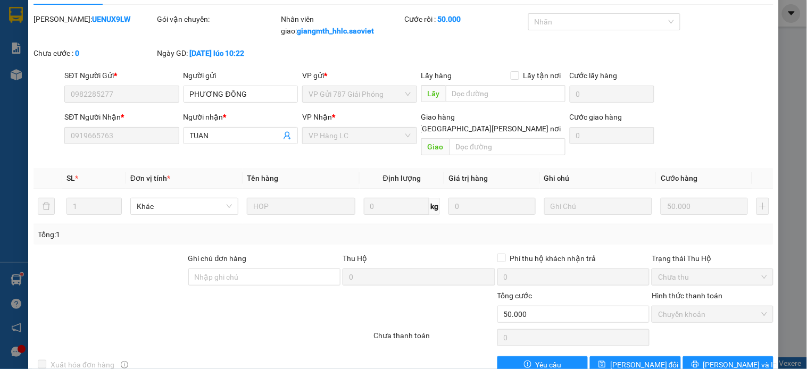
scroll to position [0, 0]
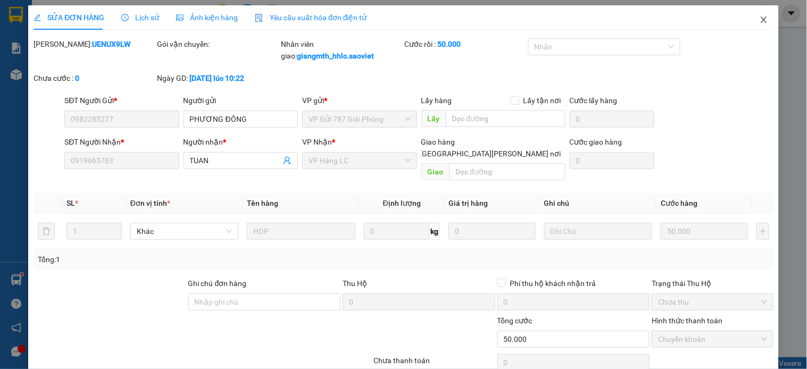
click at [749, 15] on span "Close" at bounding box center [764, 20] width 30 height 30
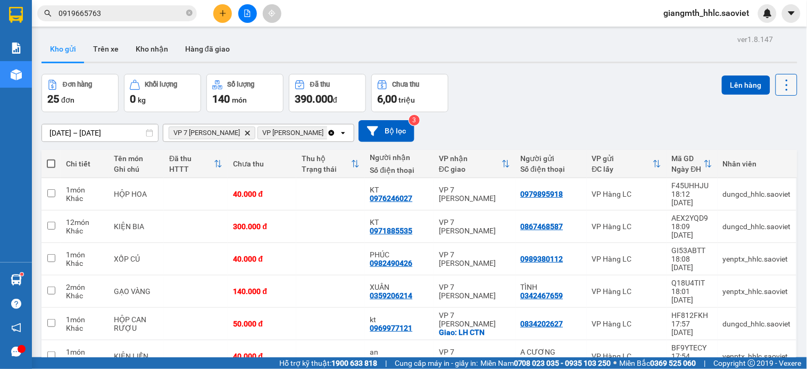
click at [780, 81] on icon at bounding box center [787, 85] width 15 height 15
click at [759, 149] on span "Làm mới" at bounding box center [761, 152] width 29 height 11
click at [247, 135] on icon "VP 7 Phạm Văn Đồng, close by backspace" at bounding box center [247, 132] width 5 height 5
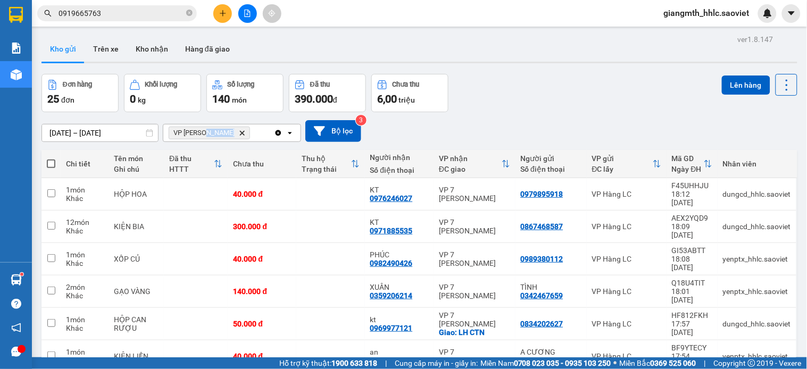
click at [247, 135] on div "VP [PERSON_NAME]" at bounding box center [218, 133] width 111 height 17
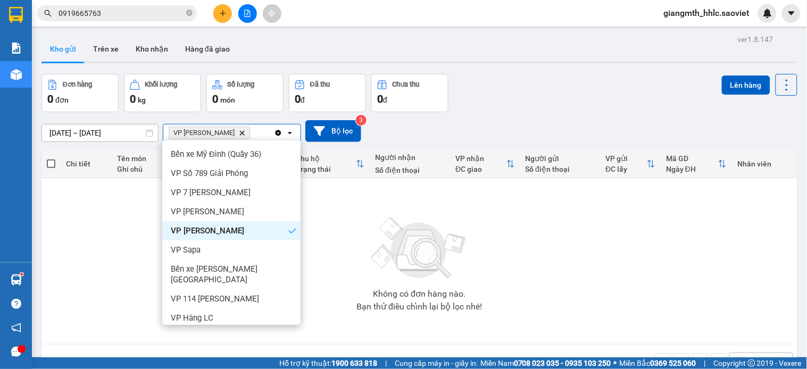
click at [239, 130] on icon "Delete" at bounding box center [242, 133] width 6 height 6
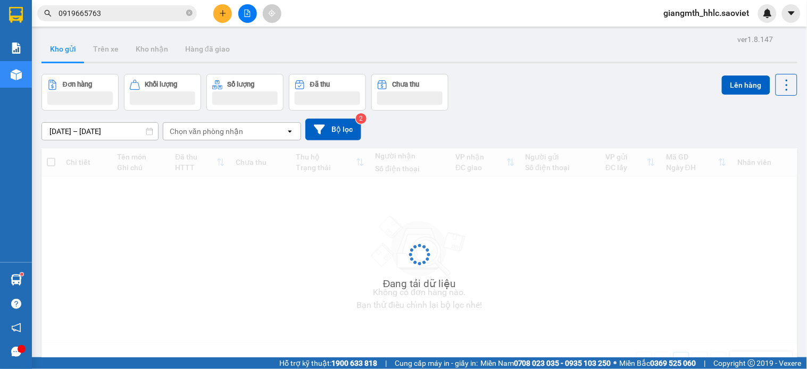
click at [501, 131] on div "[DATE] – [DATE] Press the down arrow key to interact with the calendar and sele…" at bounding box center [420, 130] width 756 height 22
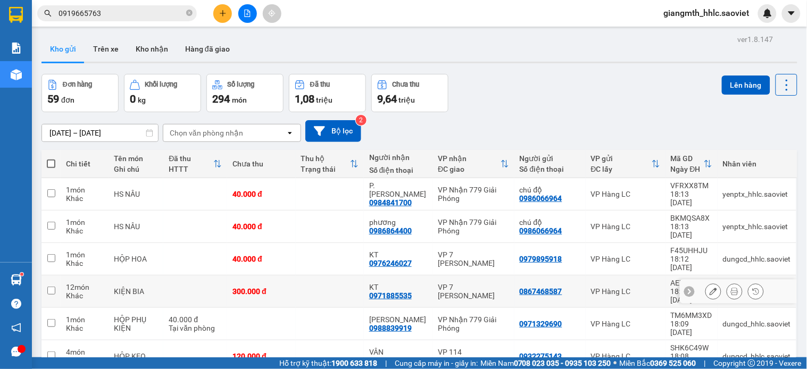
scroll to position [990, 0]
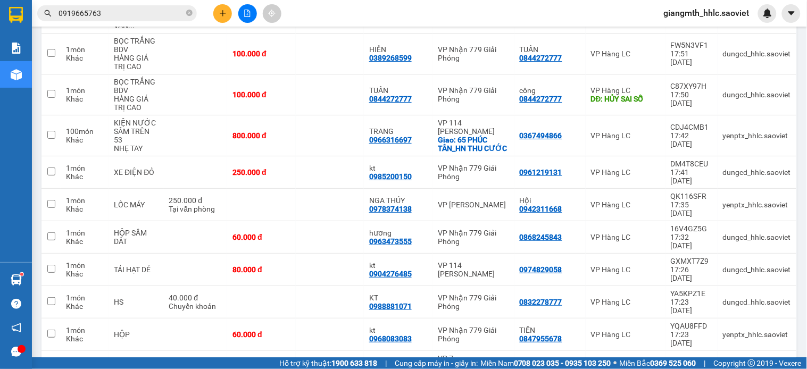
checkbox input "true"
click at [482, 261] on div "VP 114 [PERSON_NAME]" at bounding box center [473, 269] width 71 height 17
checkbox input "true"
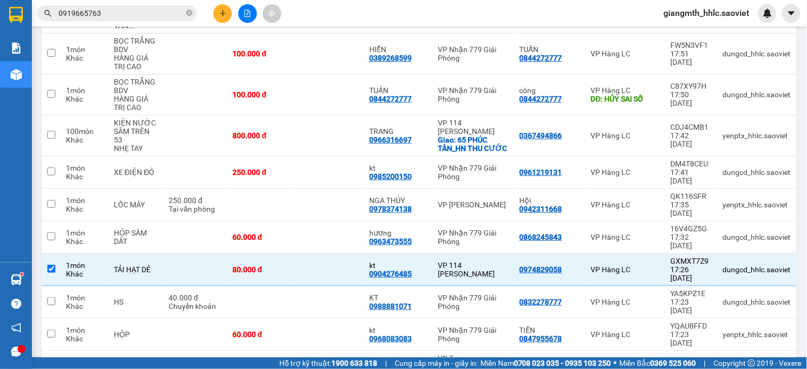
scroll to position [1373, 0]
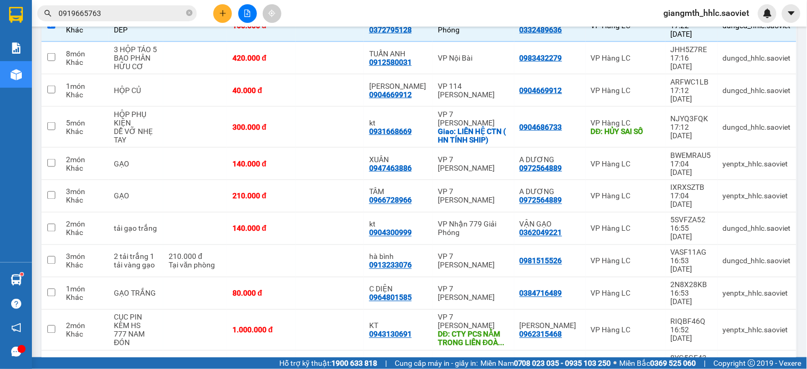
checkbox input "true"
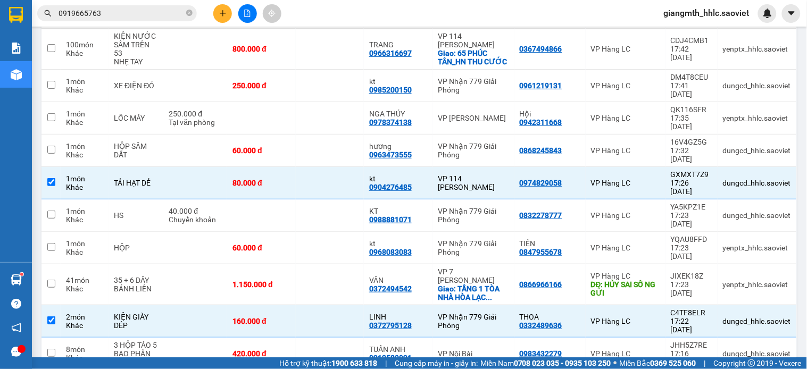
checkbox input "true"
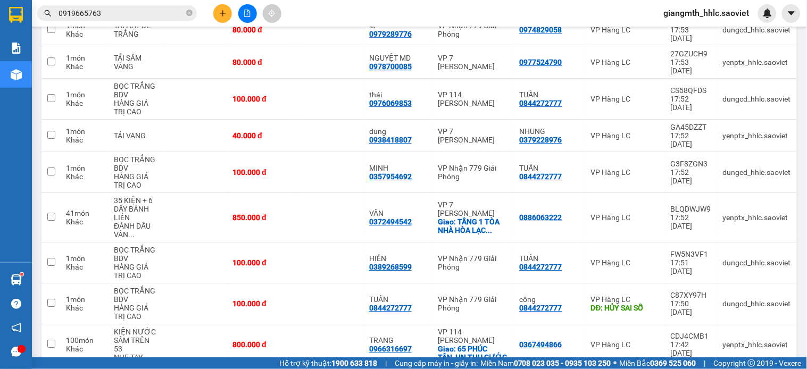
scroll to position [427, 0]
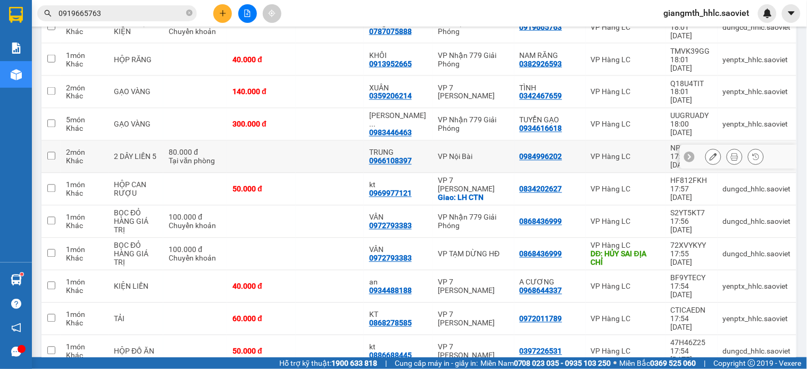
click at [427, 141] on td "TRUNG 0966108397" at bounding box center [398, 157] width 69 height 32
checkbox input "true"
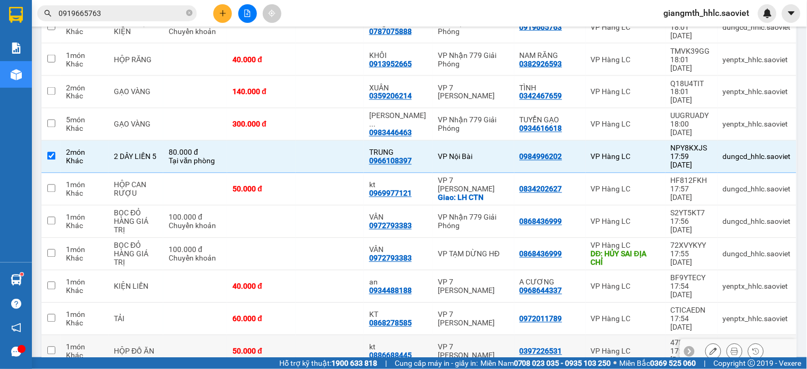
scroll to position [131, 0]
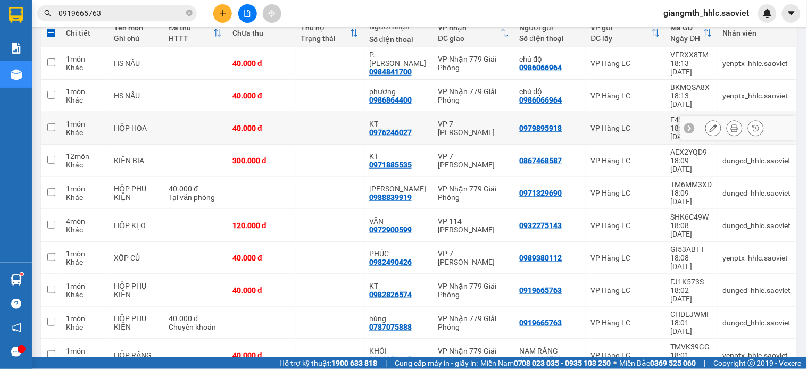
click at [440, 112] on td "VP 7 [PERSON_NAME]" at bounding box center [473, 128] width 81 height 32
checkbox input "true"
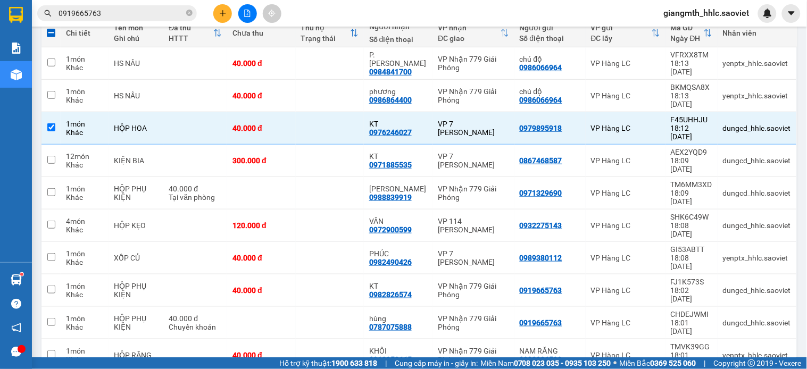
scroll to position [1019, 0]
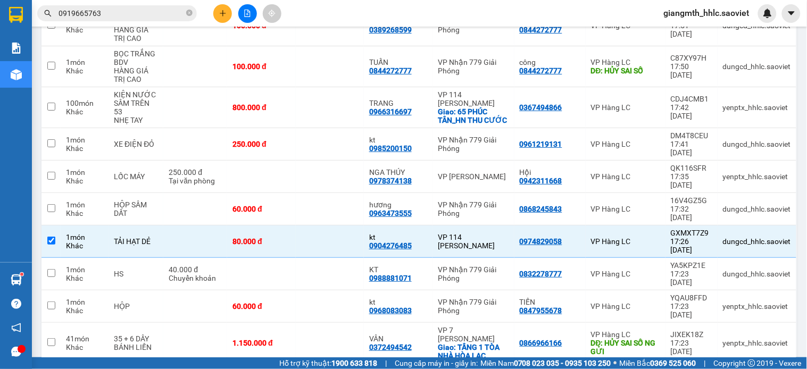
checkbox input "true"
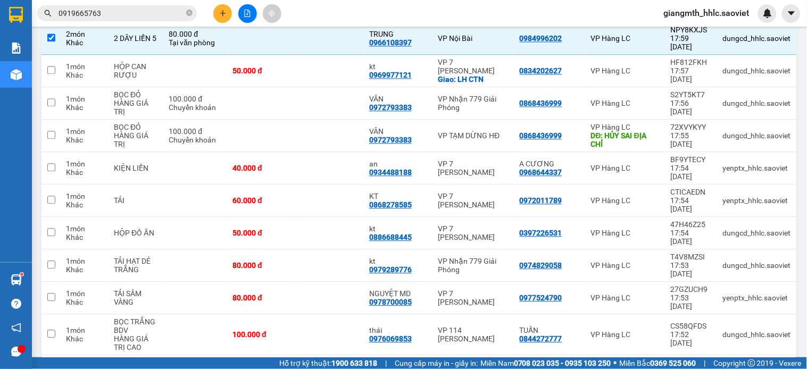
scroll to position [191, 0]
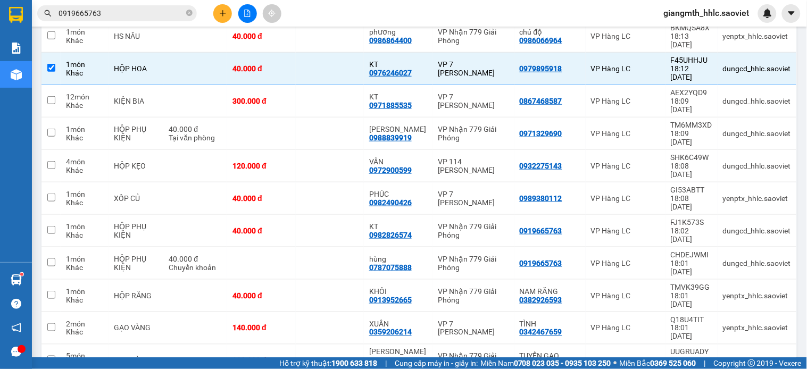
checkbox input "true"
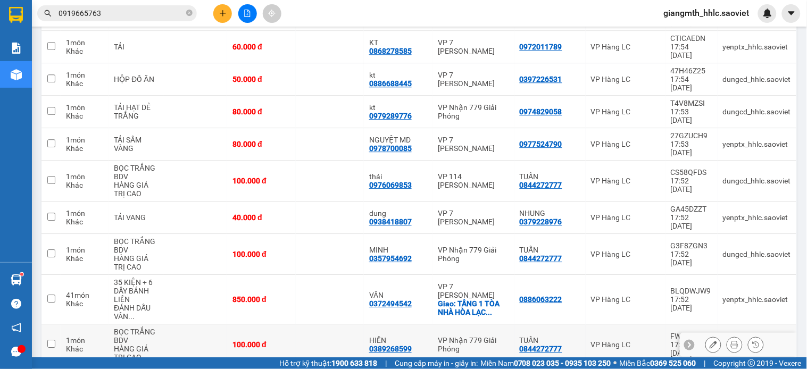
click at [487, 336] on div "VP Nhận 779 Giải Phóng" at bounding box center [473, 344] width 71 height 17
checkbox input "true"
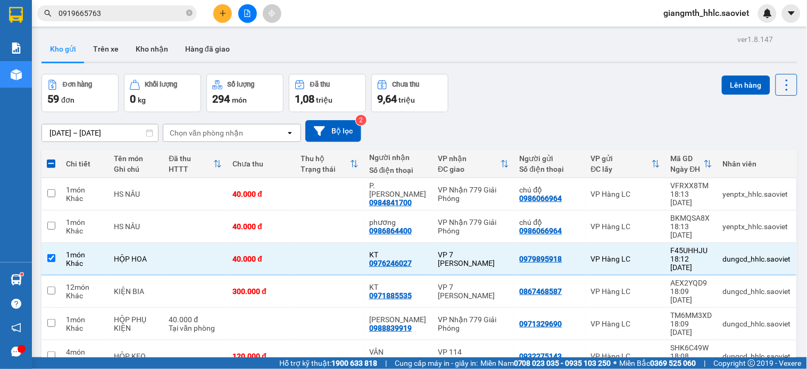
scroll to position [177, 0]
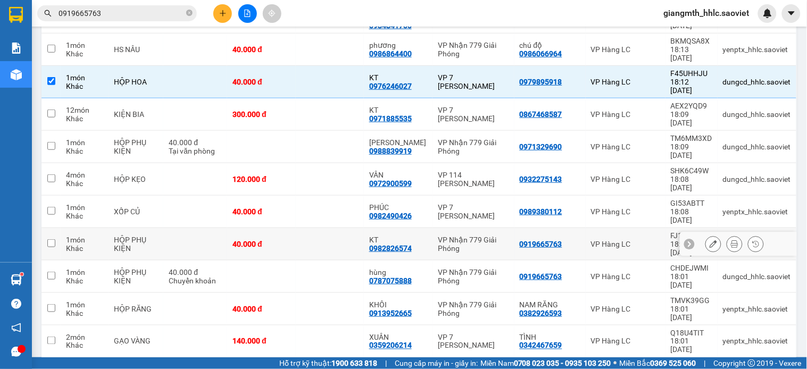
click at [330, 228] on td at bounding box center [330, 244] width 68 height 32
checkbox input "true"
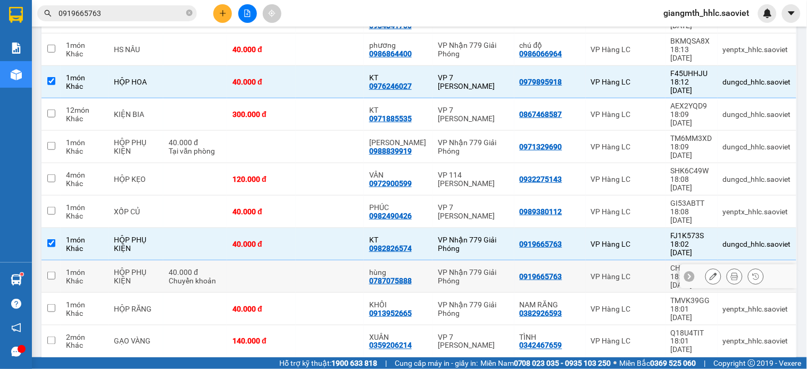
drag, startPoint x: 434, startPoint y: 204, endPoint x: 443, endPoint y: 194, distance: 13.5
click at [434, 261] on td "VP Nhận 779 Giải Phóng" at bounding box center [473, 277] width 81 height 32
checkbox input "true"
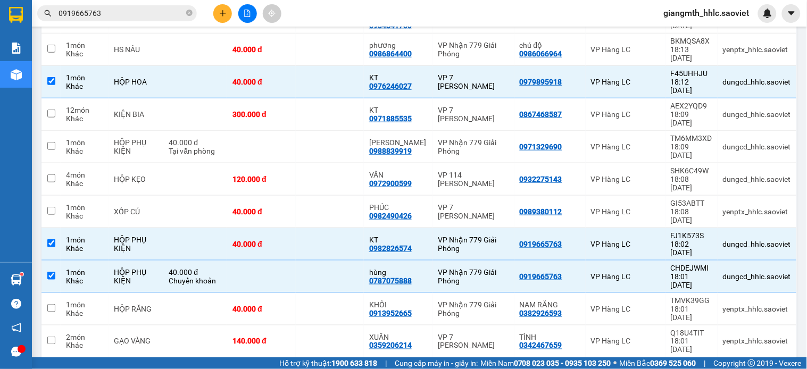
scroll to position [544, 0]
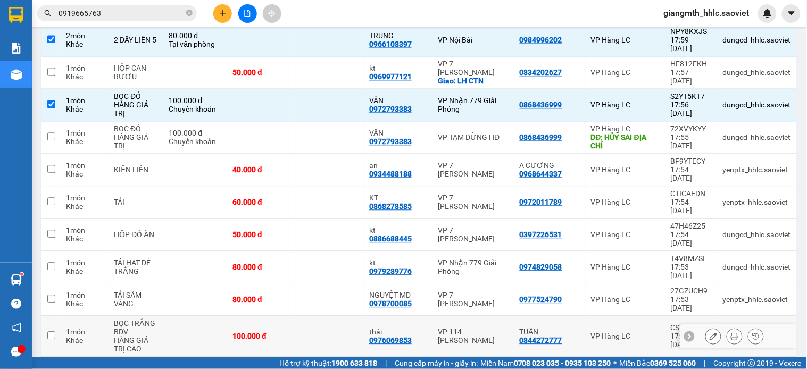
click at [439, 316] on td "VP 114 [PERSON_NAME]" at bounding box center [473, 336] width 81 height 41
checkbox input "true"
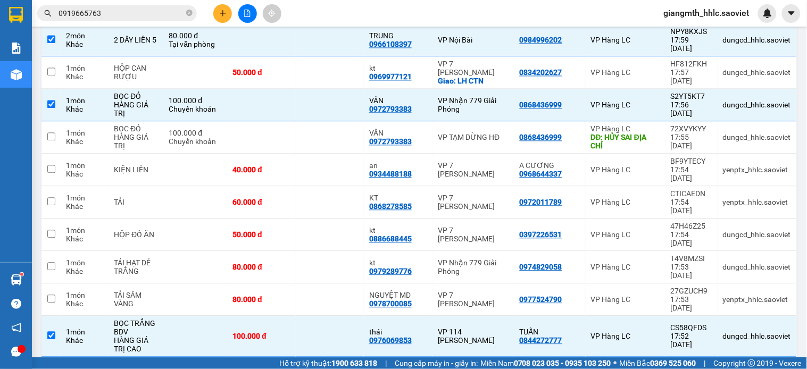
checkbox input "true"
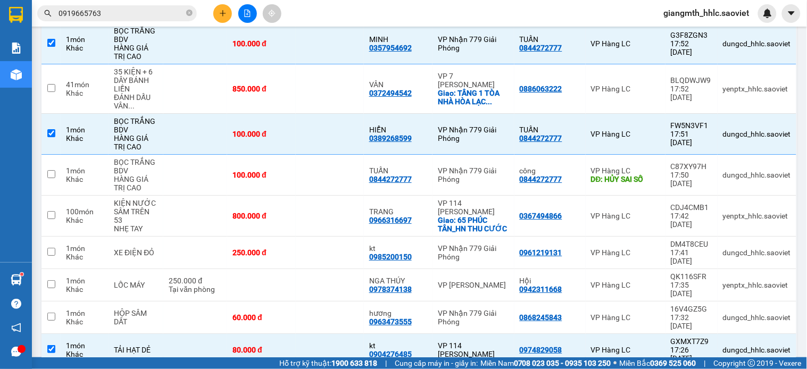
checkbox input "true"
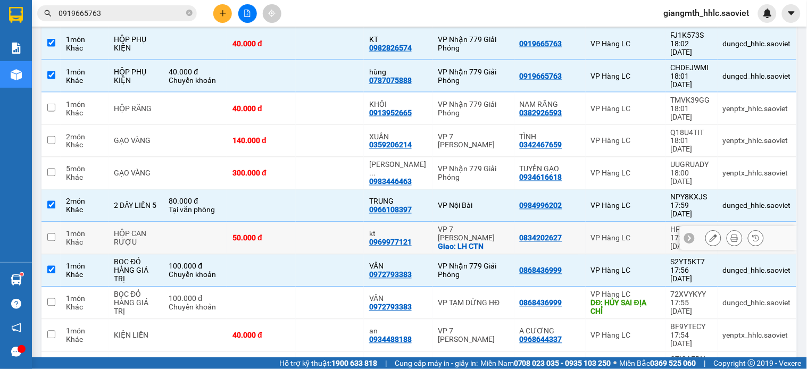
scroll to position [259, 0]
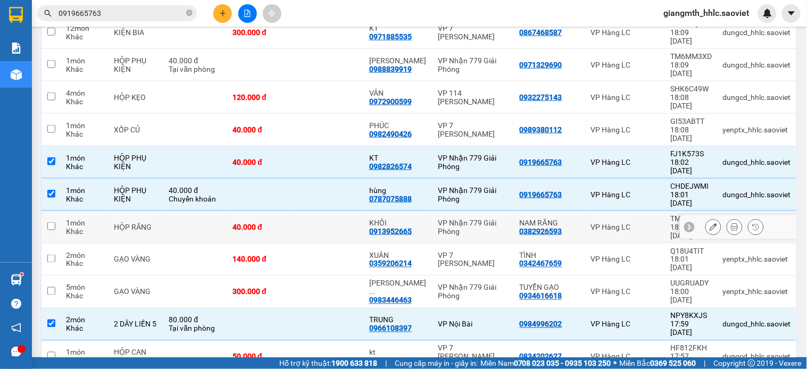
click at [426, 211] on td "KHÔI 0913952665" at bounding box center [398, 227] width 69 height 32
checkbox input "true"
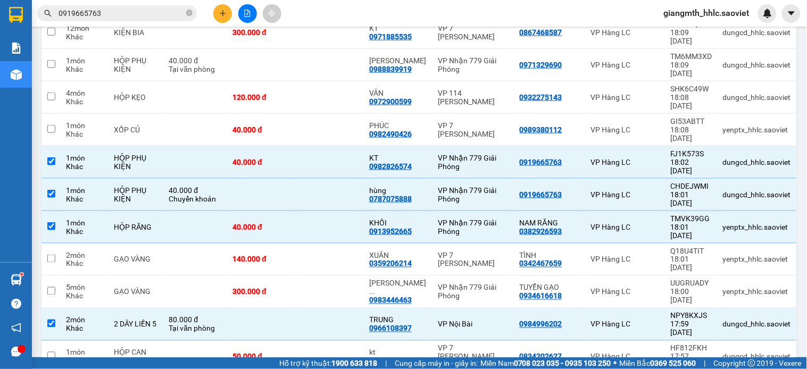
scroll to position [1047, 0]
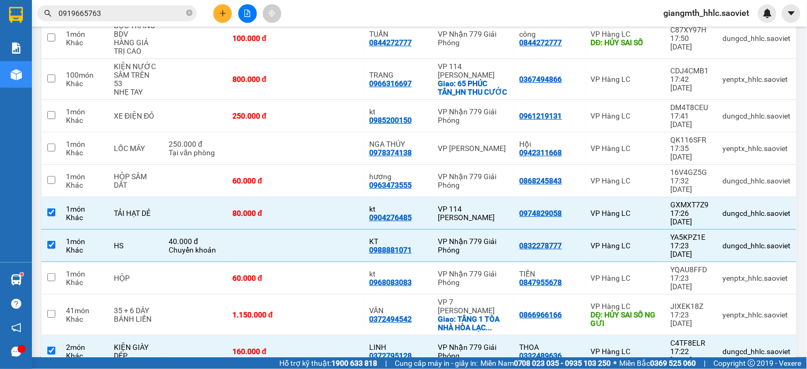
checkbox input "true"
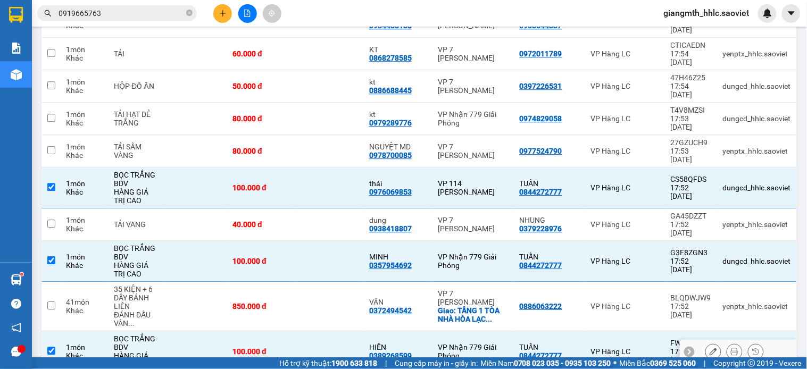
scroll to position [515, 0]
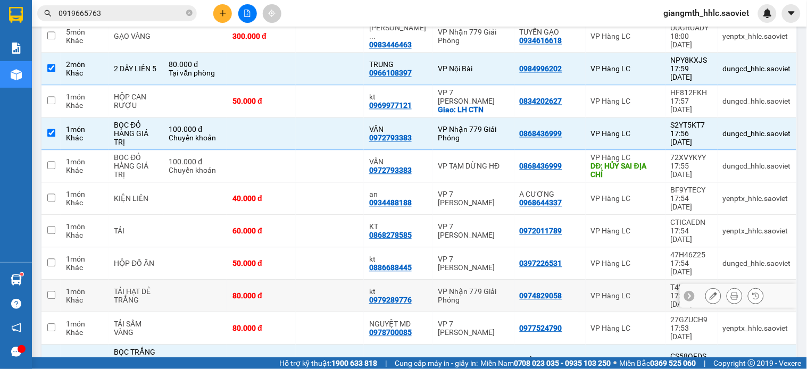
click at [438, 288] on div "VP Nhận 779 Giải Phóng" at bounding box center [473, 296] width 71 height 17
checkbox input "true"
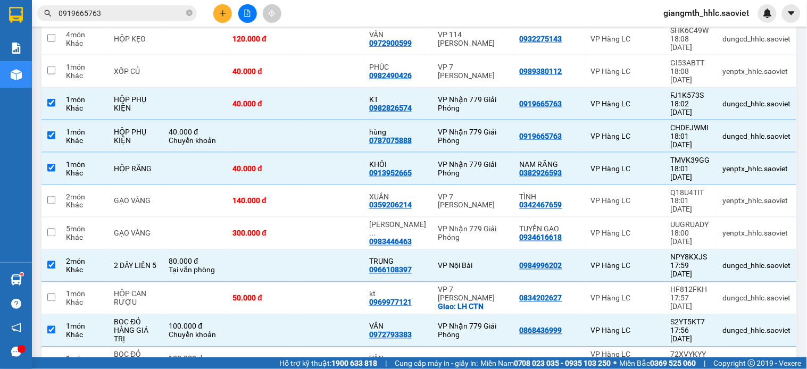
scroll to position [0, 0]
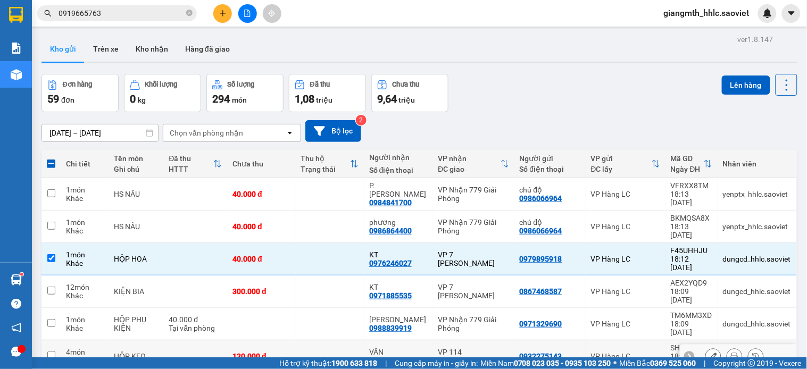
click at [426, 341] on td "VÂN 0972900599" at bounding box center [398, 357] width 69 height 32
checkbox input "true"
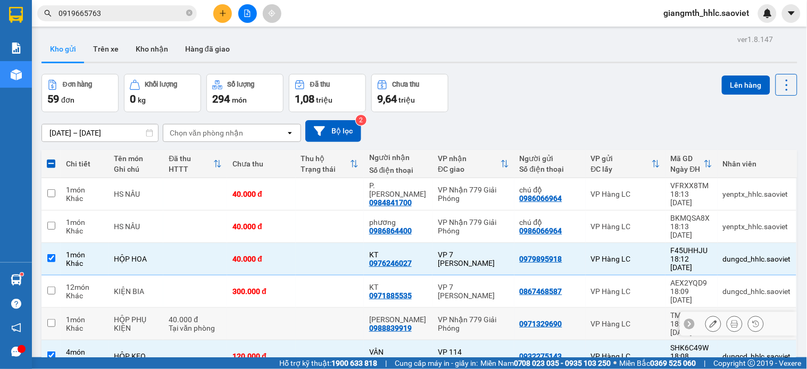
click at [439, 316] on div "VP Nhận 779 Giải Phóng" at bounding box center [473, 324] width 71 height 17
checkbox input "true"
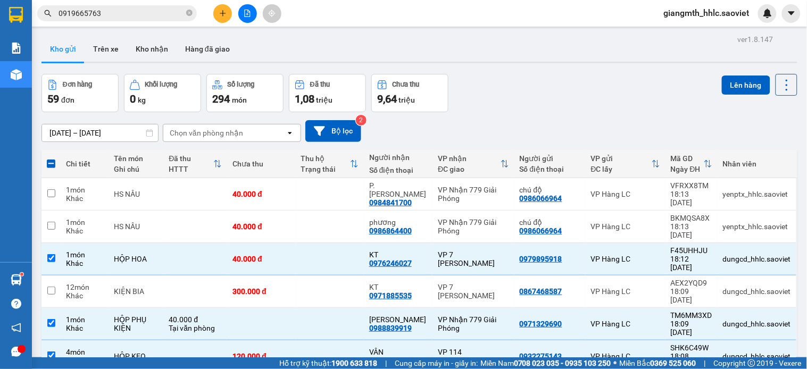
scroll to position [862, 0]
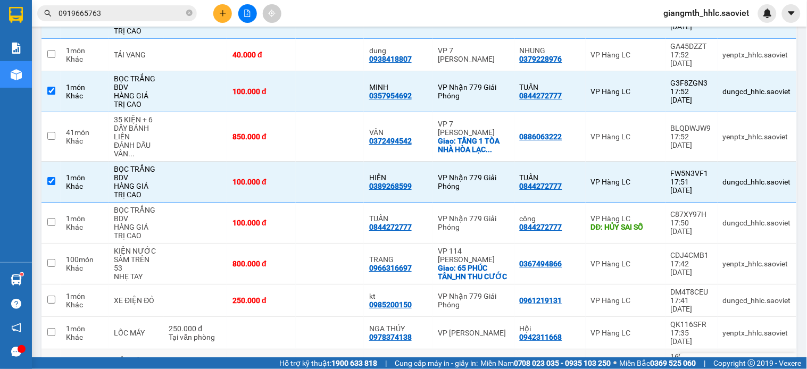
click at [484, 350] on td "VP Nhận 779 Giải Phóng" at bounding box center [473, 366] width 81 height 32
checkbox input "true"
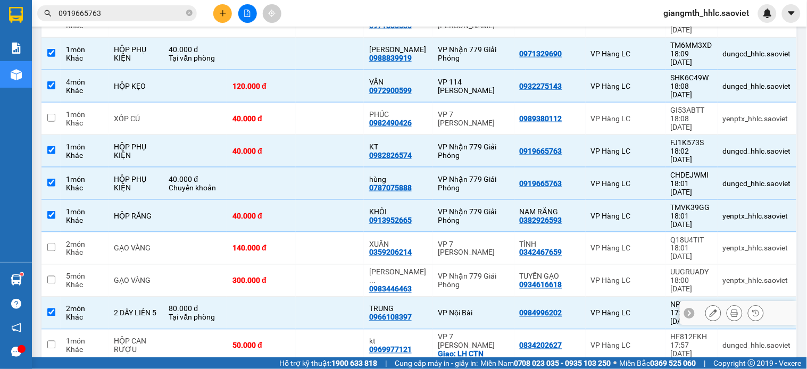
scroll to position [0, 0]
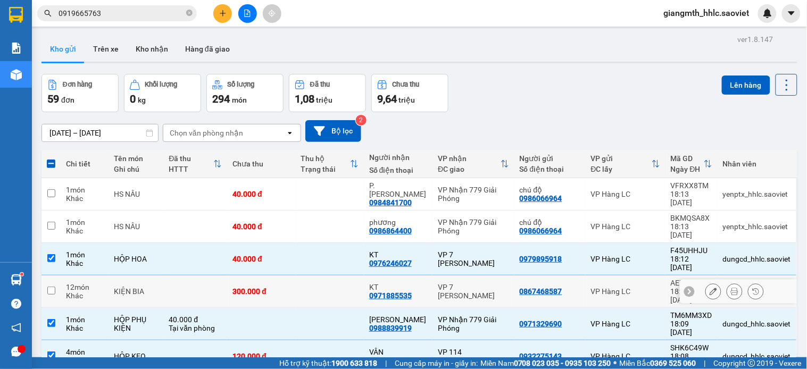
click at [433, 276] on td "VP 7 [PERSON_NAME]" at bounding box center [473, 292] width 81 height 32
checkbox input "true"
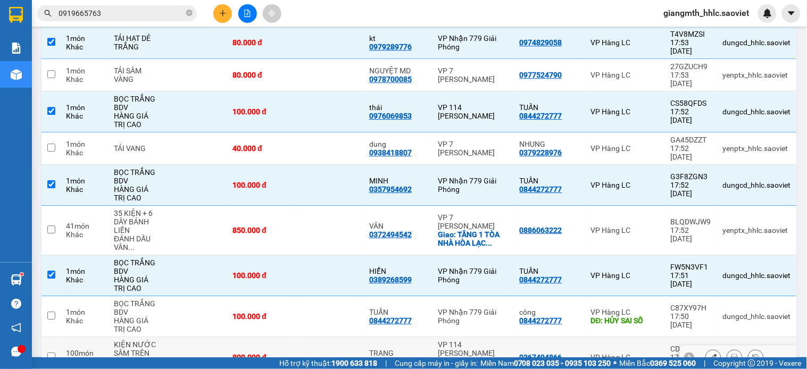
scroll to position [887, 0]
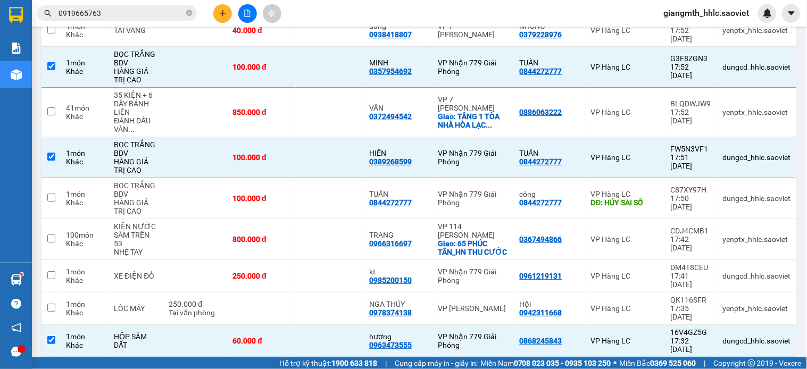
checkbox input "true"
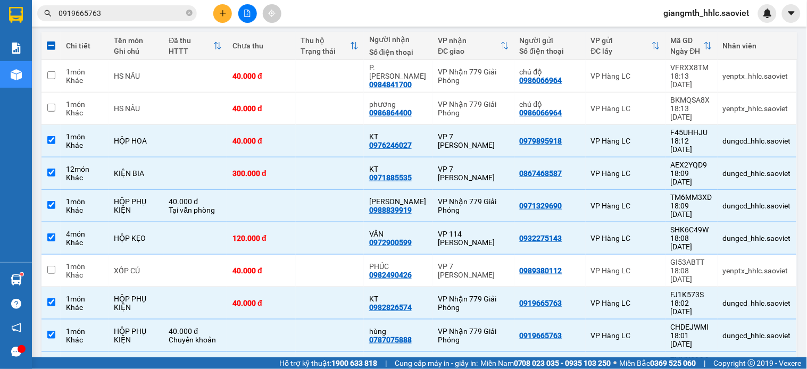
scroll to position [0, 0]
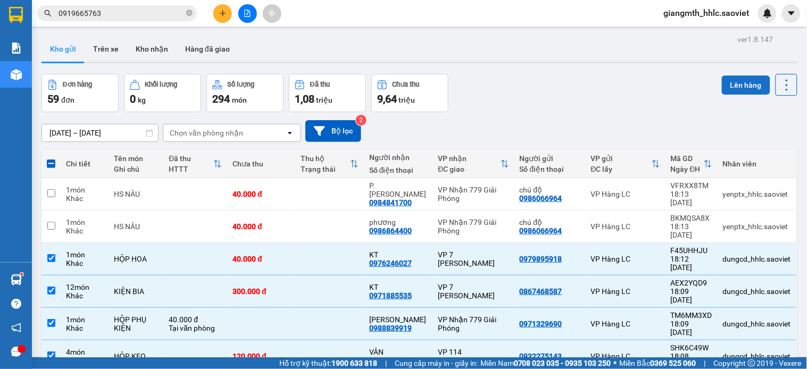
click at [737, 85] on button "Lên hàng" at bounding box center [746, 85] width 48 height 19
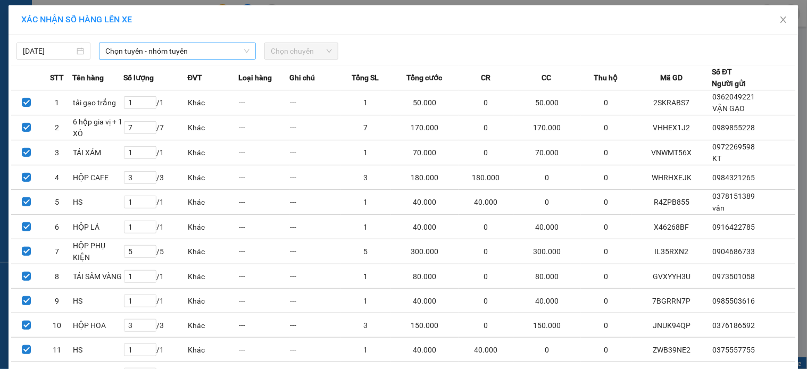
click at [199, 51] on span "Chọn tuyến - nhóm tuyến" at bounding box center [177, 51] width 144 height 16
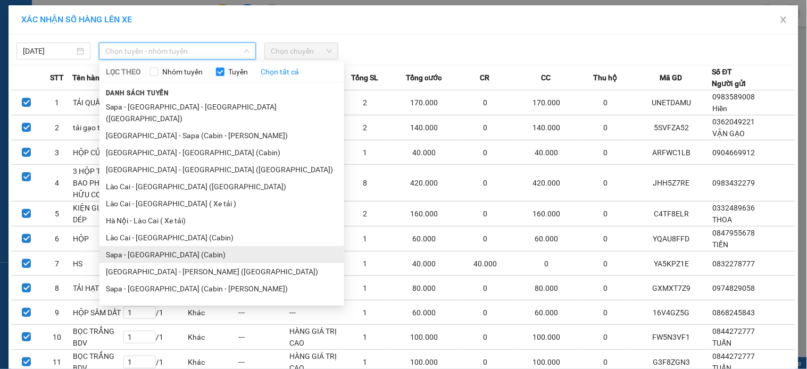
click at [150, 246] on li "Sapa - [GEOGRAPHIC_DATA] (Cabin)" at bounding box center [222, 254] width 245 height 17
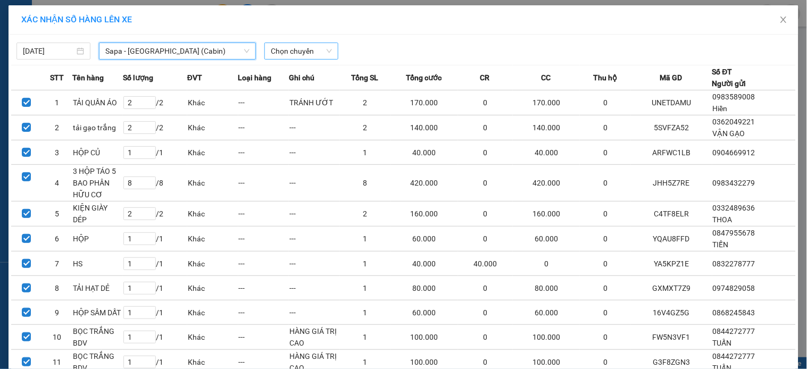
click at [276, 51] on span "Chọn chuyến" at bounding box center [301, 51] width 61 height 16
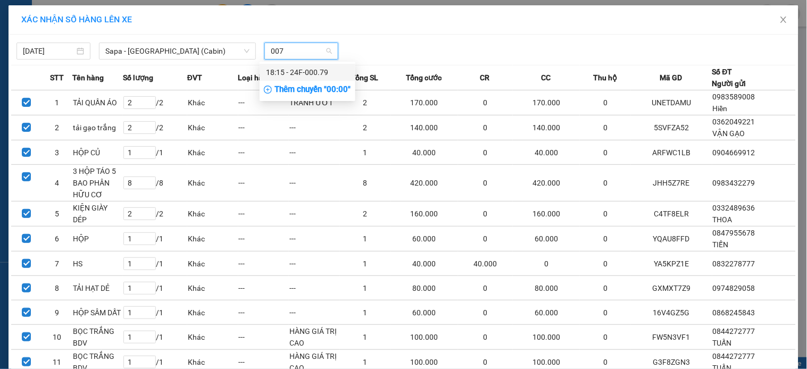
type input "0079"
click at [292, 67] on div "18:15 - 24F-000.79" at bounding box center [307, 73] width 83 height 12
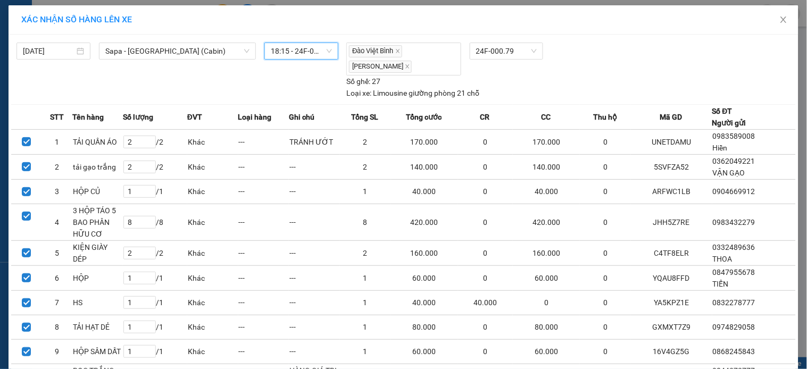
scroll to position [390, 0]
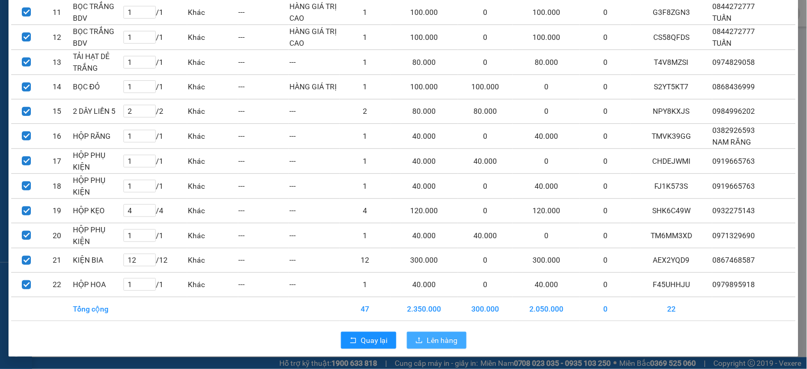
click at [441, 335] on span "Lên hàng" at bounding box center [442, 341] width 31 height 12
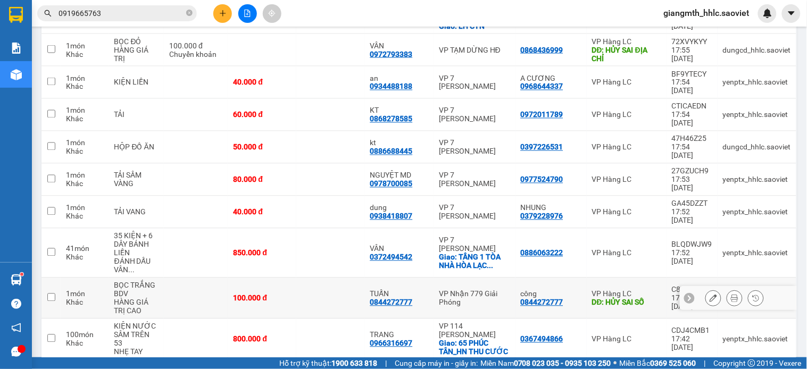
scroll to position [377, 0]
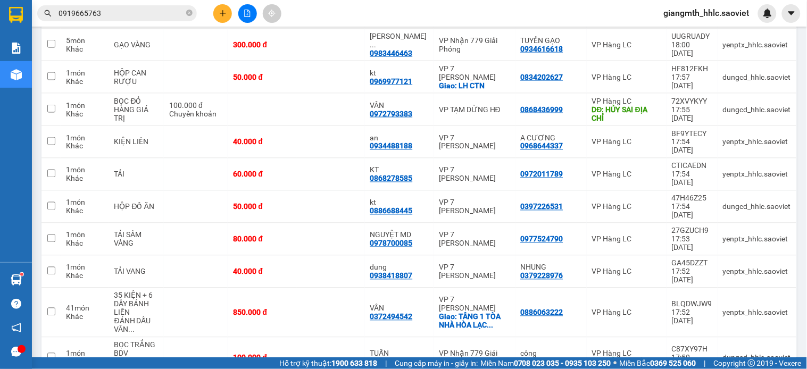
click at [152, 19] on span "0919665763" at bounding box center [117, 13] width 160 height 16
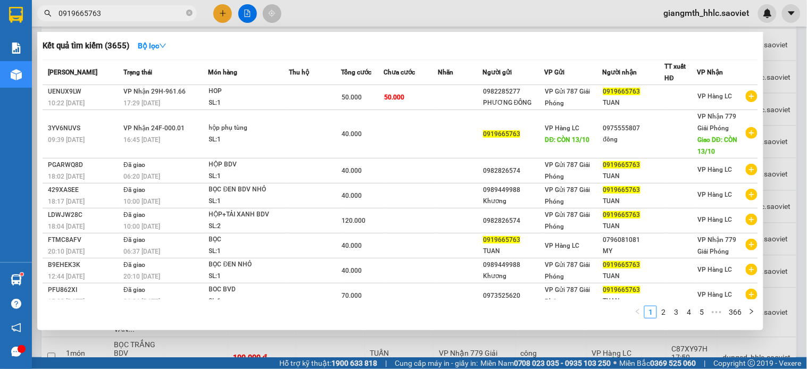
click at [152, 14] on input "0919665763" at bounding box center [122, 13] width 126 height 12
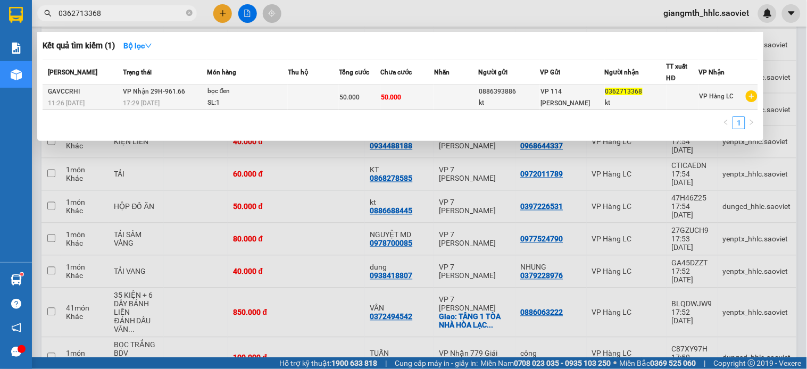
type input "0362713368"
click at [274, 89] on div "bọc đen" at bounding box center [248, 92] width 80 height 12
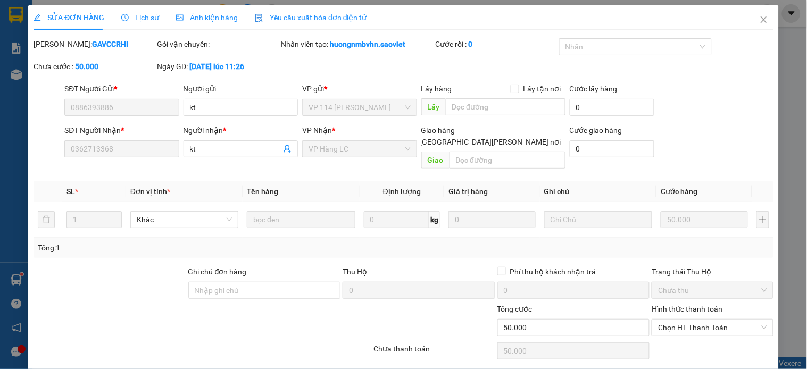
type input "0886393886"
type input "kt"
type input "0362713368"
type input "kt"
type input "0"
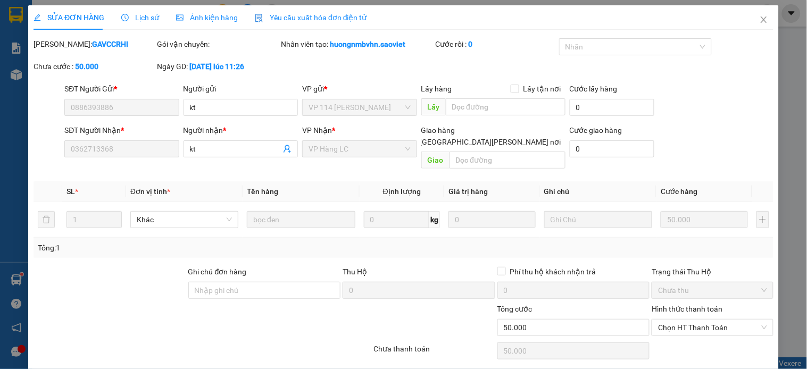
type input "50.000"
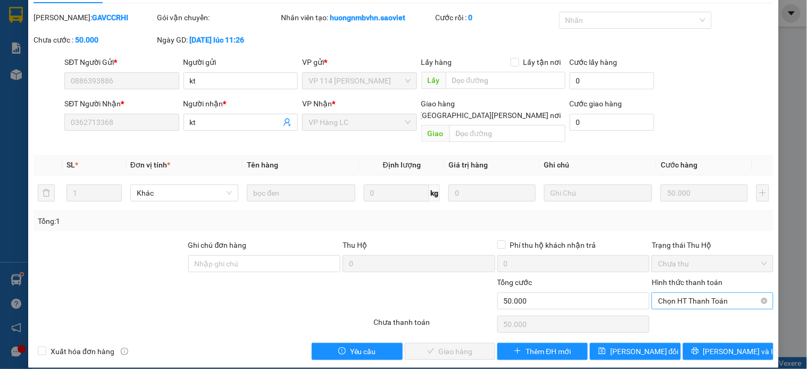
click at [692, 293] on span "Chọn HT Thanh Toán" at bounding box center [712, 301] width 109 height 16
click at [688, 314] on div "Tại văn phòng" at bounding box center [704, 311] width 107 height 12
type input "0"
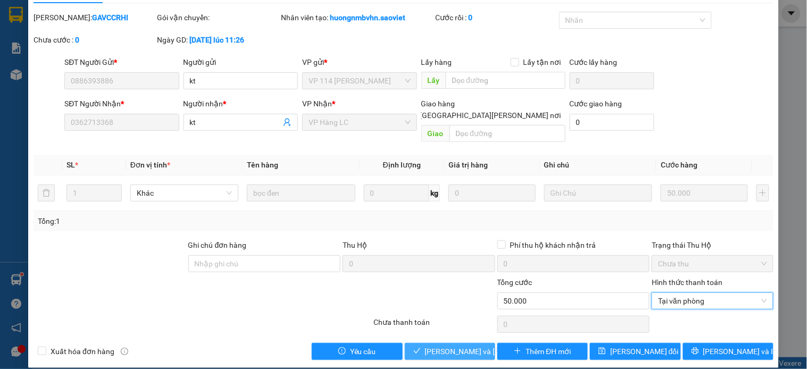
click at [461, 346] on span "[PERSON_NAME] và [PERSON_NAME] hàng" at bounding box center [497, 352] width 144 height 12
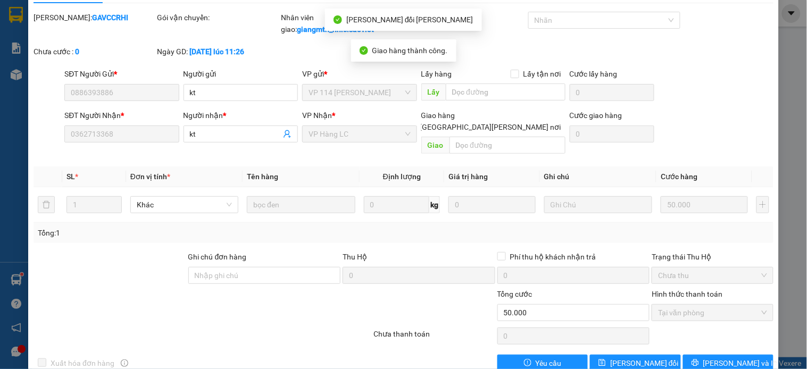
scroll to position [0, 0]
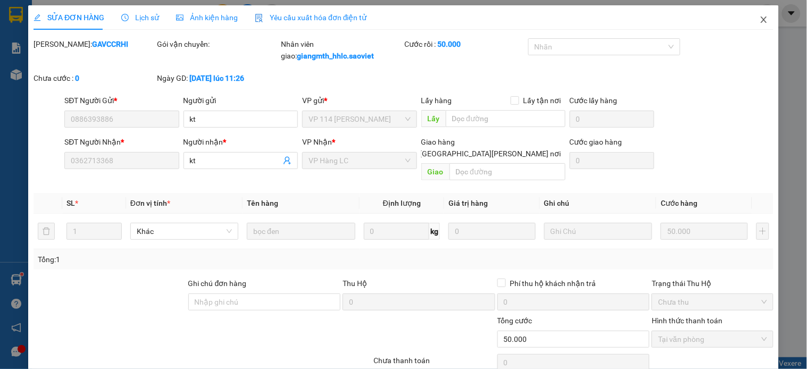
click at [760, 20] on icon "close" at bounding box center [764, 19] width 9 height 9
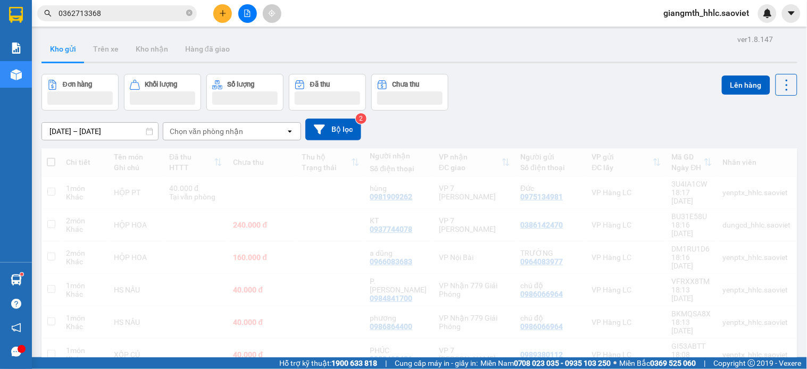
click at [150, 18] on input "0362713368" at bounding box center [122, 13] width 126 height 12
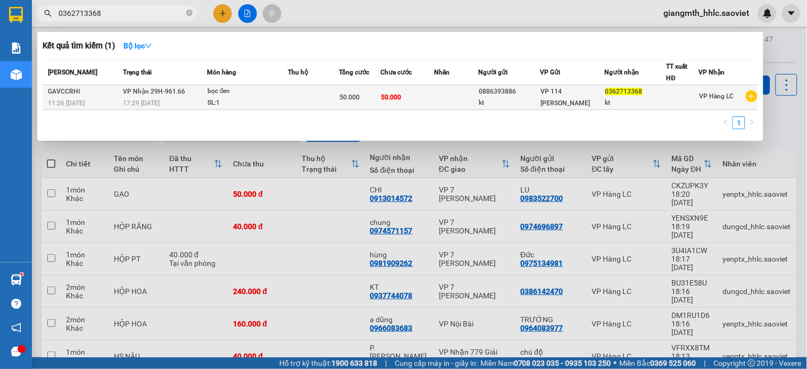
click at [251, 95] on div "bọc đen" at bounding box center [248, 92] width 80 height 12
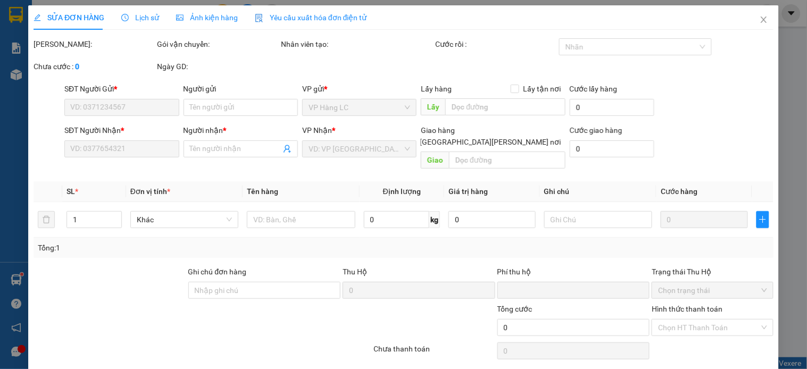
type input "0886393886"
type input "kt"
type input "0362713368"
type input "kt"
type input "0"
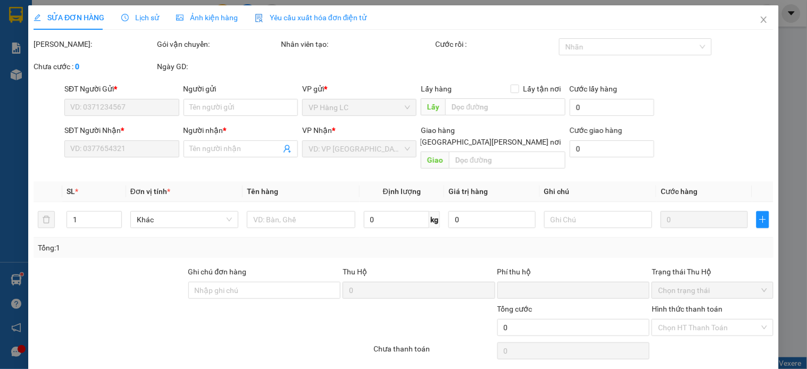
type input "50.000"
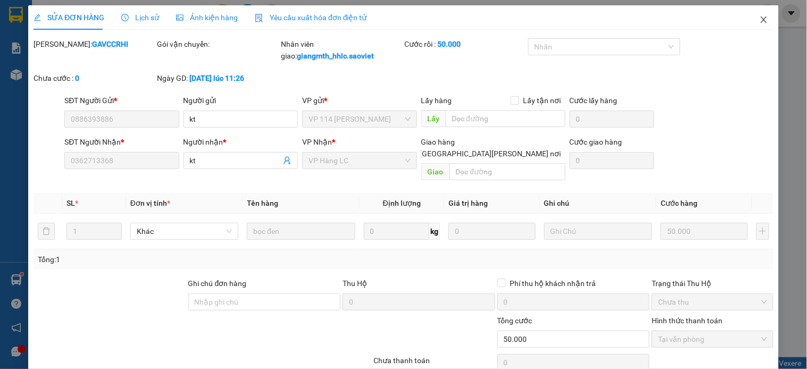
click at [761, 22] on icon "close" at bounding box center [764, 19] width 6 height 6
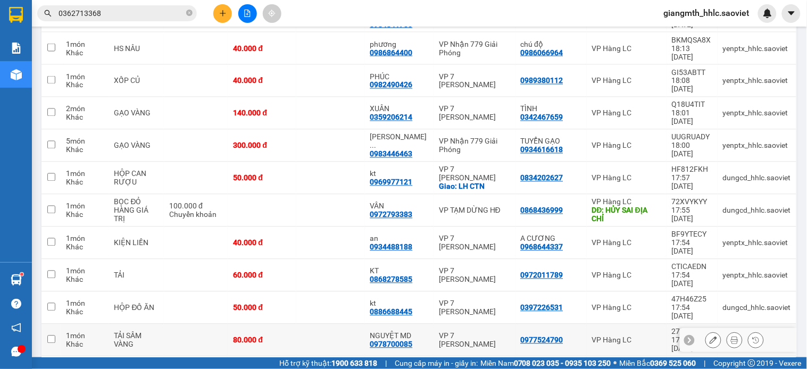
scroll to position [379, 0]
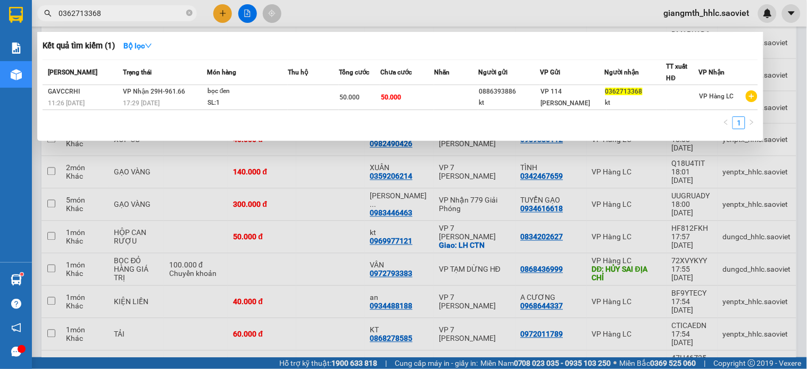
click at [123, 12] on input "0362713368" at bounding box center [122, 13] width 126 height 12
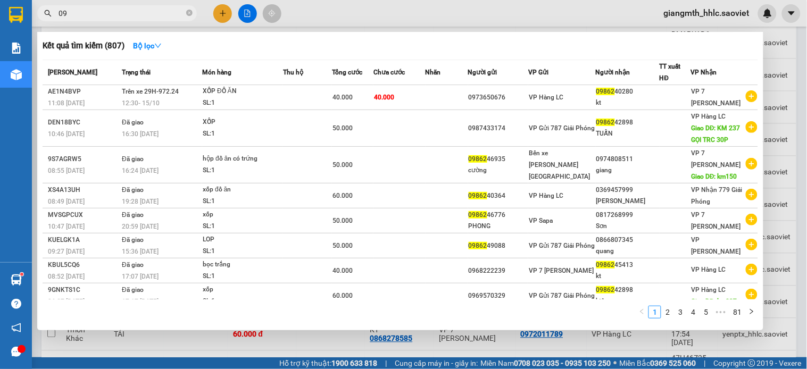
type input "0"
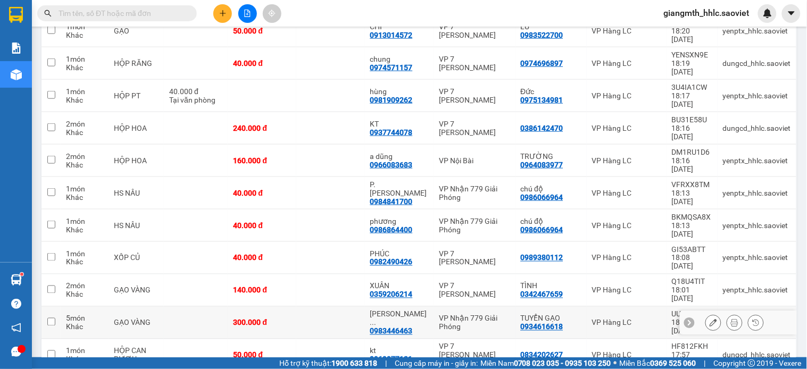
scroll to position [201, 0]
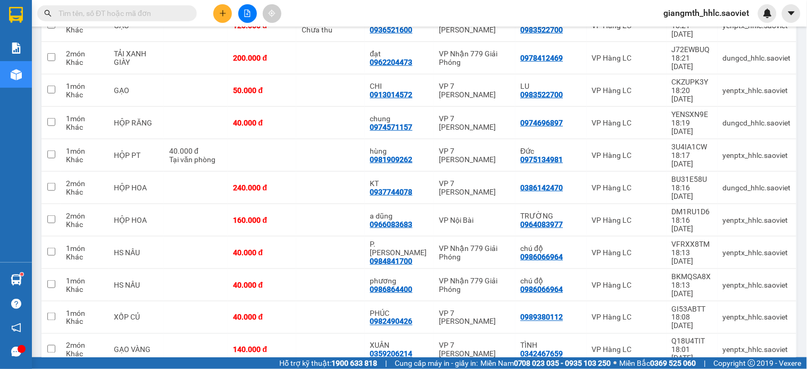
click at [119, 11] on input "text" at bounding box center [122, 13] width 126 height 12
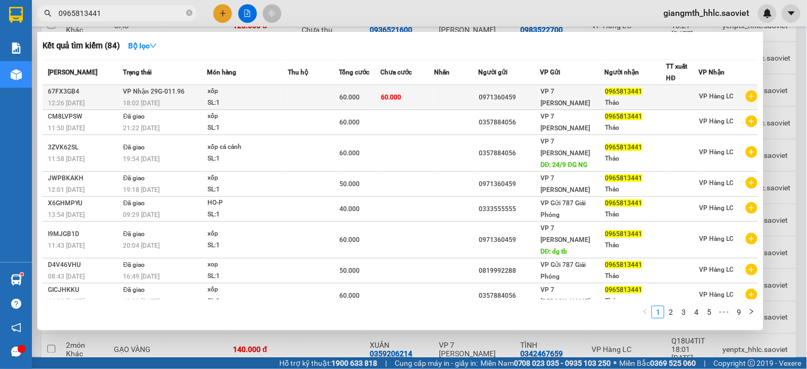
type input "0965813441"
click at [262, 94] on div "xốp" at bounding box center [248, 92] width 80 height 12
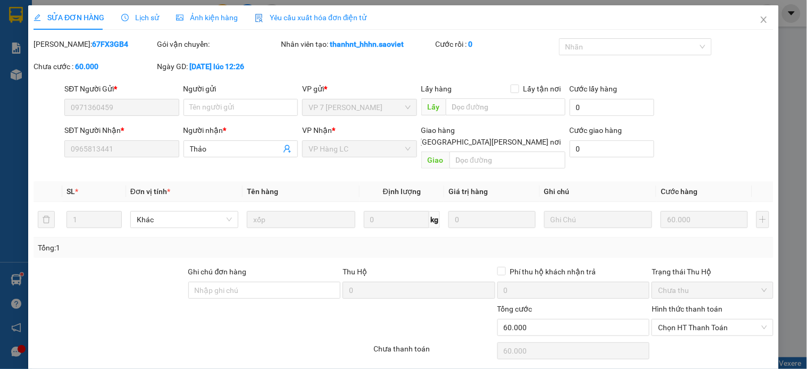
type input "0971360459"
type input "0965813441"
type input "Thảo"
type input "0"
type input "60.000"
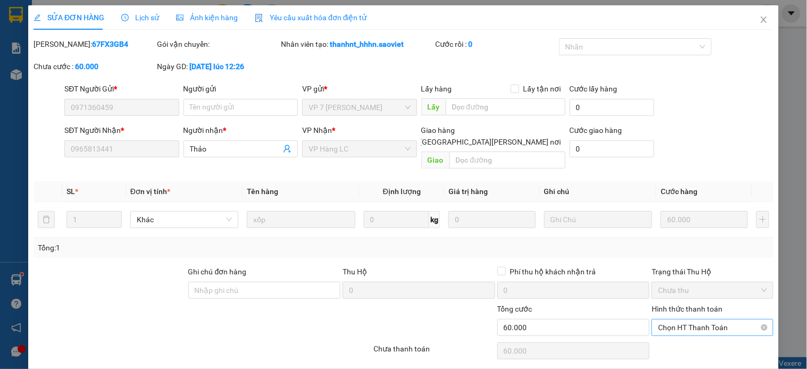
scroll to position [27, 0]
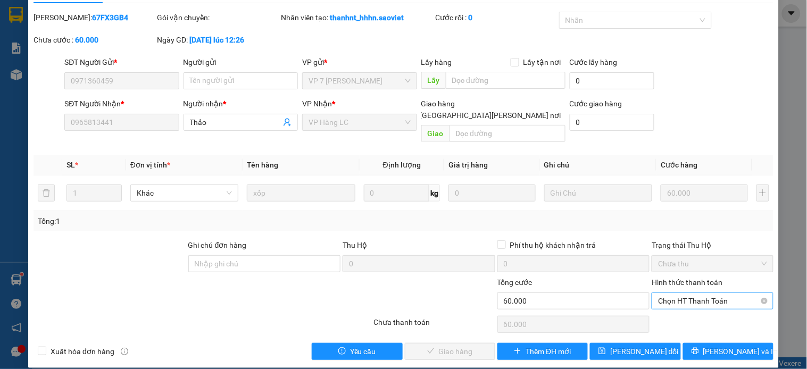
click at [692, 295] on span "Chọn HT Thanh Toán" at bounding box center [712, 301] width 109 height 16
click at [684, 307] on div "Tại văn phòng" at bounding box center [704, 311] width 107 height 12
type input "0"
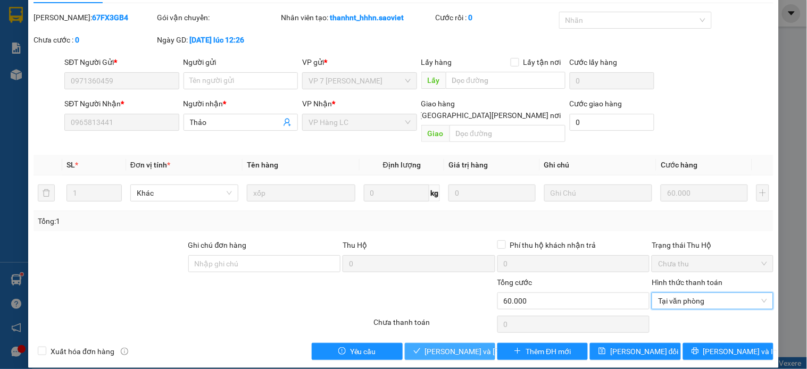
click at [457, 346] on span "[PERSON_NAME] và [PERSON_NAME] hàng" at bounding box center [497, 352] width 144 height 12
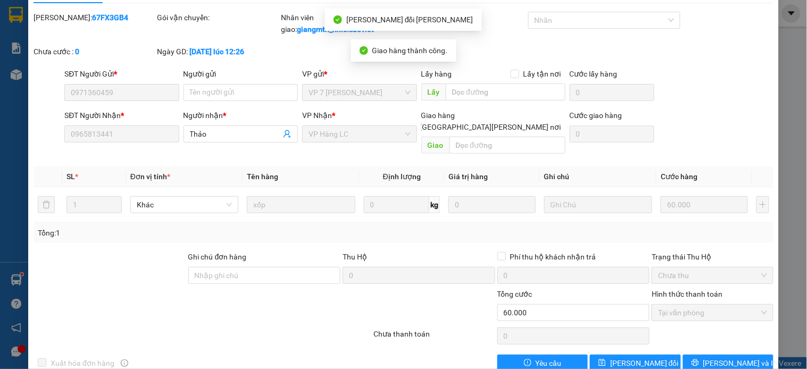
scroll to position [0, 0]
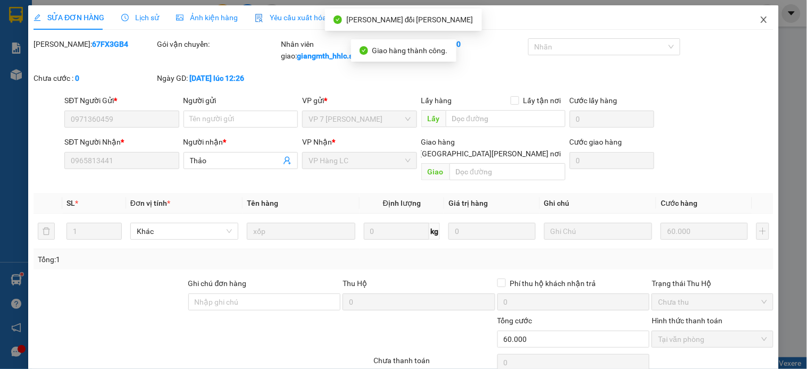
click at [760, 16] on icon "close" at bounding box center [764, 19] width 9 height 9
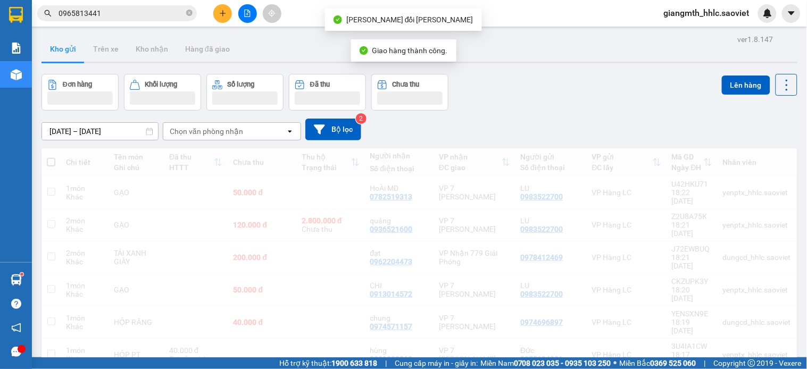
click at [128, 15] on input "0965813441" at bounding box center [122, 13] width 126 height 12
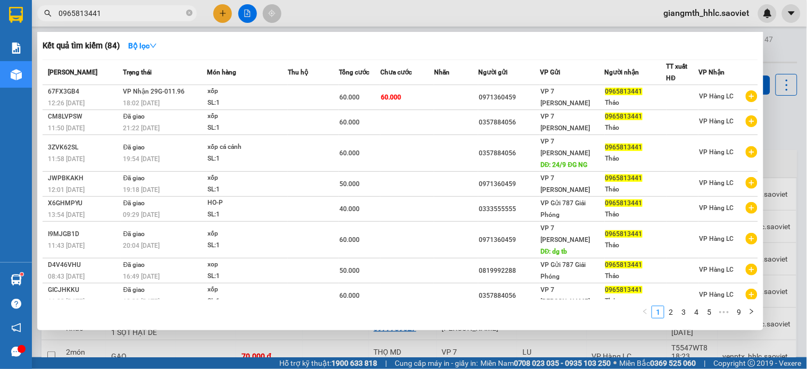
click at [144, 12] on input "0965813441" at bounding box center [122, 13] width 126 height 12
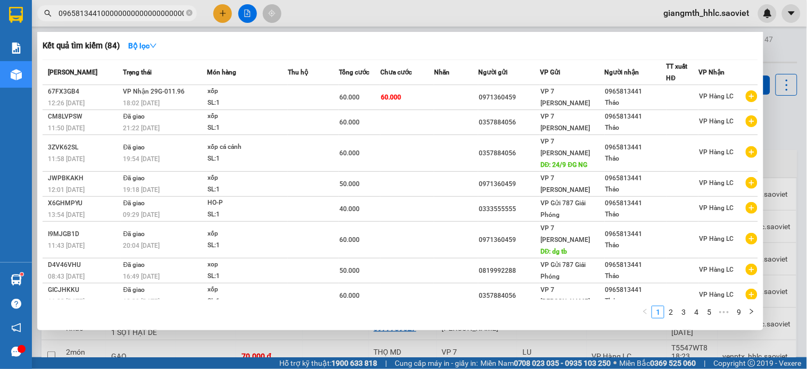
type input "096581344100000000000000000000000000"
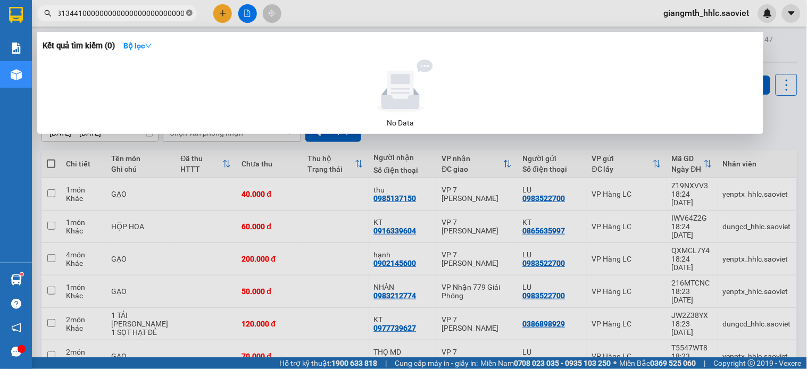
click at [190, 14] on icon "close-circle" at bounding box center [189, 13] width 6 height 6
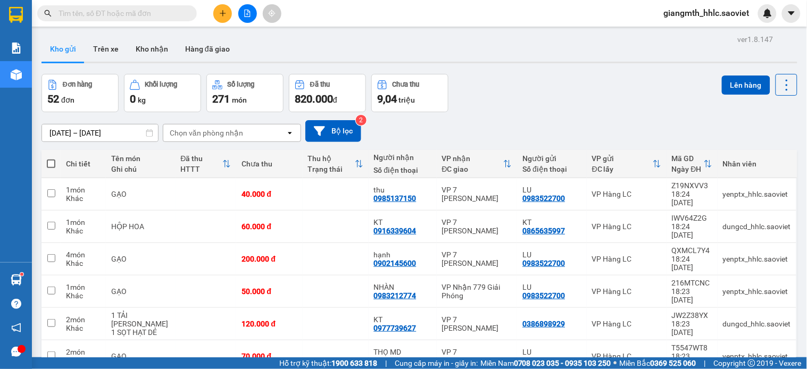
click at [139, 11] on input "text" at bounding box center [122, 13] width 126 height 12
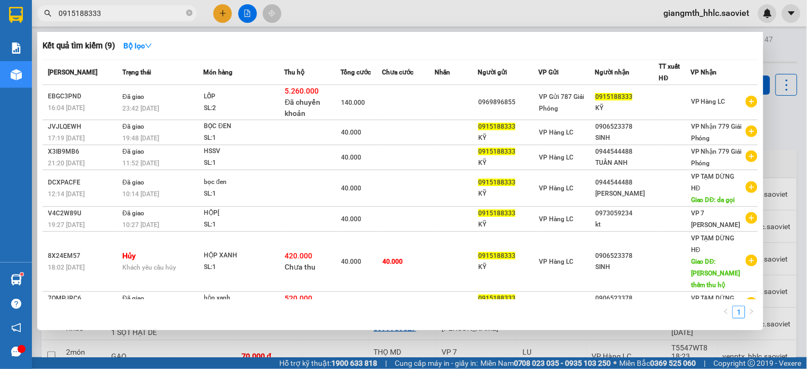
type input "0915188333"
click at [185, 16] on span "0915188333" at bounding box center [117, 13] width 160 height 16
click at [187, 13] on icon "close-circle" at bounding box center [189, 13] width 6 height 6
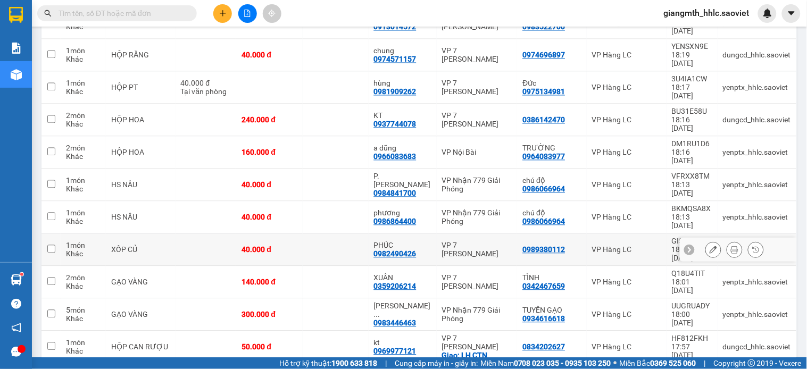
scroll to position [437, 0]
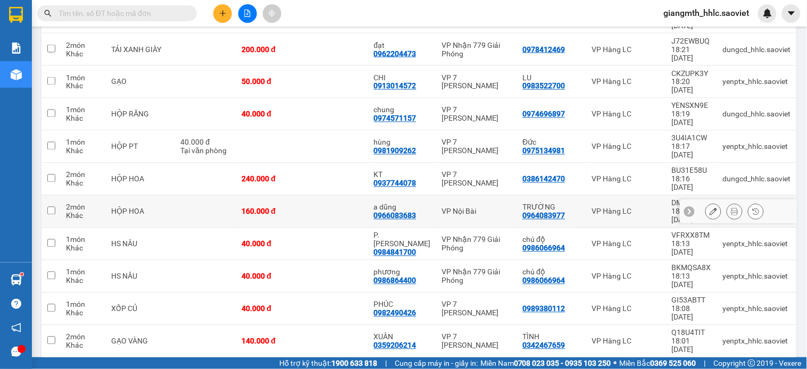
click at [325, 196] on td at bounding box center [336, 212] width 66 height 32
checkbox input "true"
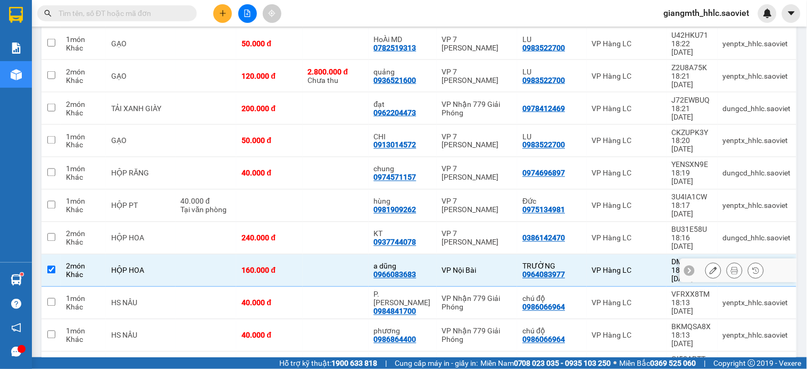
scroll to position [0, 0]
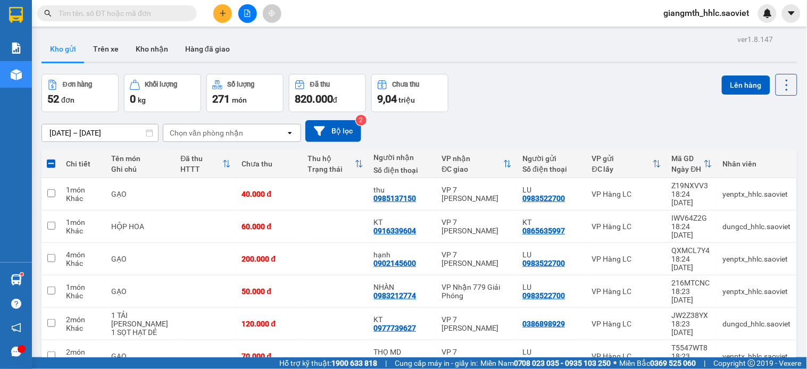
click at [168, 12] on input "text" at bounding box center [122, 13] width 126 height 12
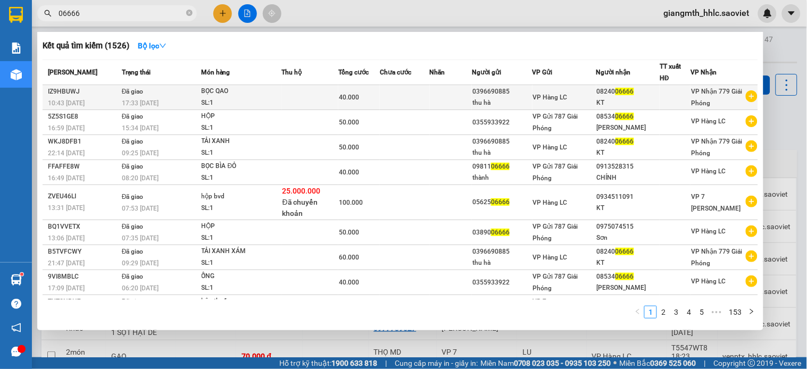
type input "06666"
click at [261, 95] on div "BỌC QAO" at bounding box center [242, 92] width 80 height 12
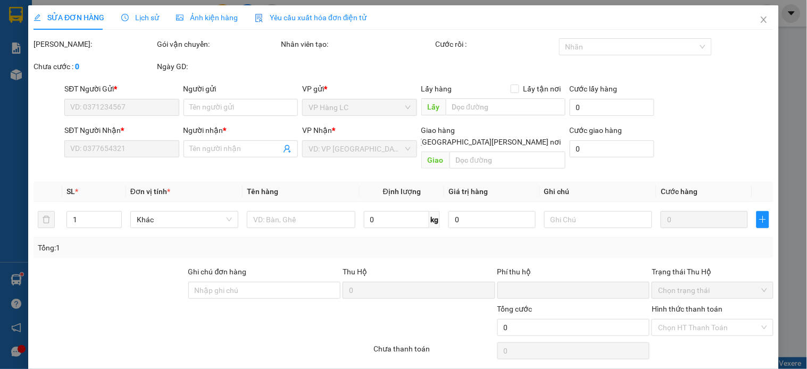
click at [144, 19] on span "Lịch sử" at bounding box center [140, 17] width 38 height 9
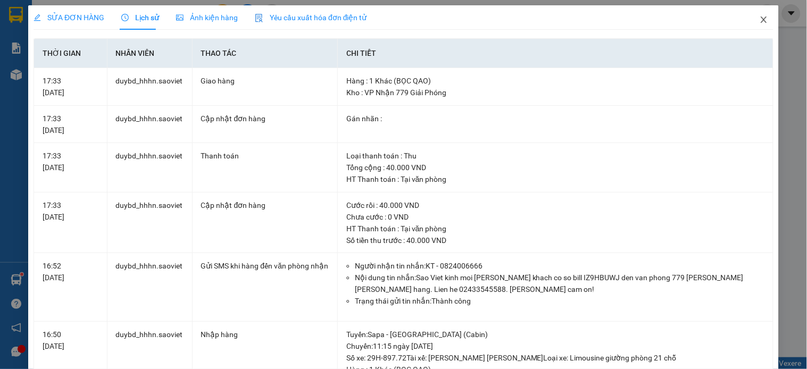
click at [760, 20] on icon "close" at bounding box center [764, 19] width 9 height 9
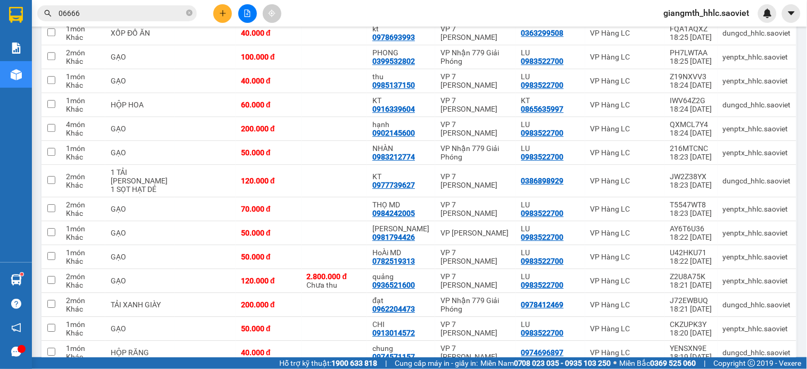
scroll to position [354, 0]
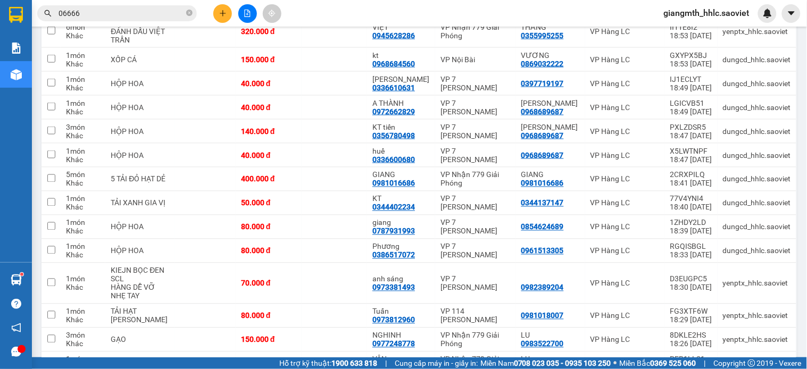
click at [145, 13] on input "06666" at bounding box center [122, 13] width 126 height 12
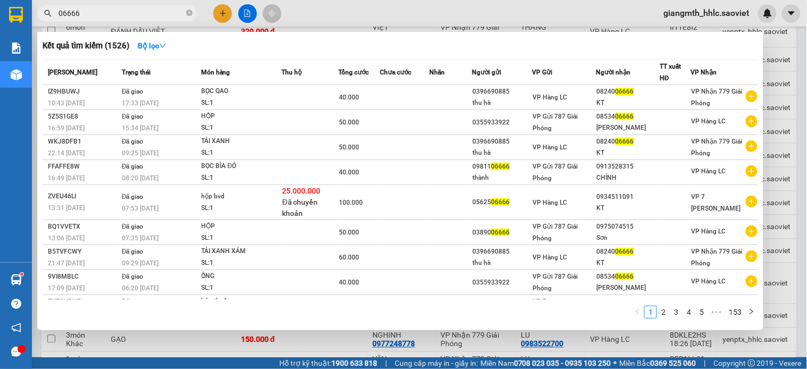
click at [145, 13] on input "06666" at bounding box center [122, 13] width 126 height 12
click at [188, 10] on icon "close-circle" at bounding box center [189, 13] width 6 height 6
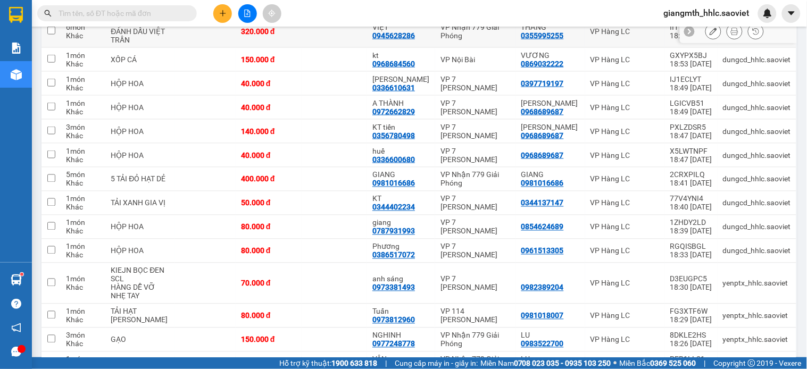
click at [363, 20] on div "Kết quả [PERSON_NAME] ( 1526 ) Bộ lọc Mã ĐH Trạng thái Món hàng Thu hộ Tổng [PE…" at bounding box center [403, 13] width 807 height 27
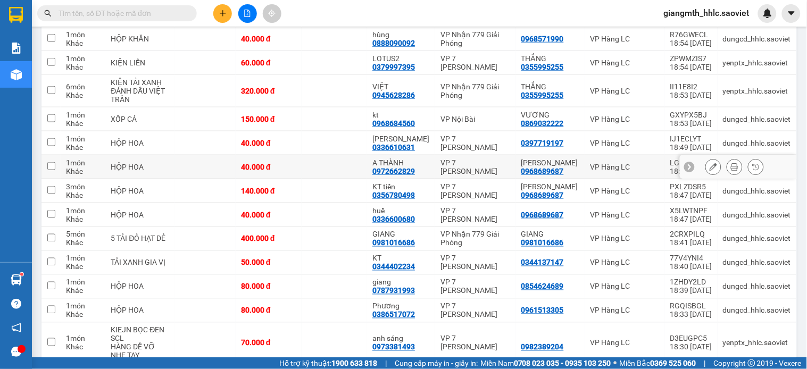
scroll to position [0, 0]
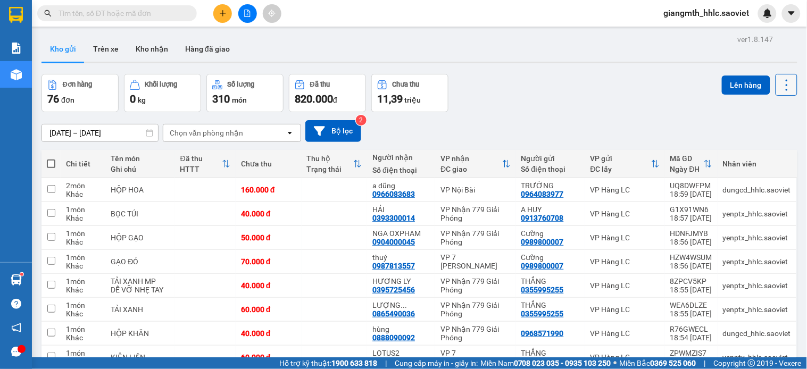
click at [780, 84] on icon at bounding box center [787, 85] width 15 height 15
click at [747, 147] on span "Làm mới" at bounding box center [761, 152] width 29 height 11
click at [141, 17] on input "text" at bounding box center [122, 13] width 126 height 12
click at [141, 16] on input "text" at bounding box center [122, 13] width 126 height 12
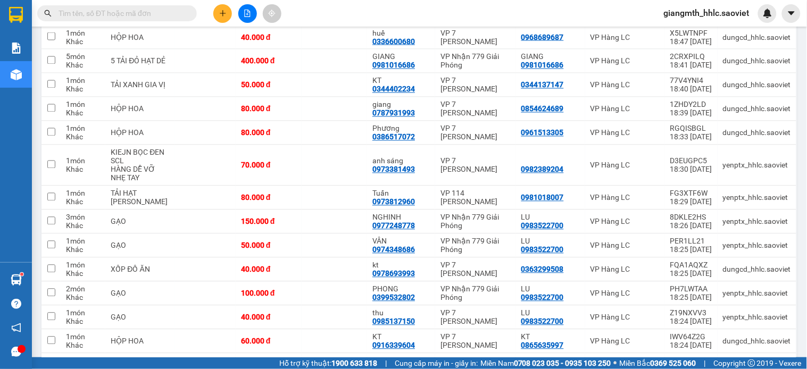
scroll to position [1005, 0]
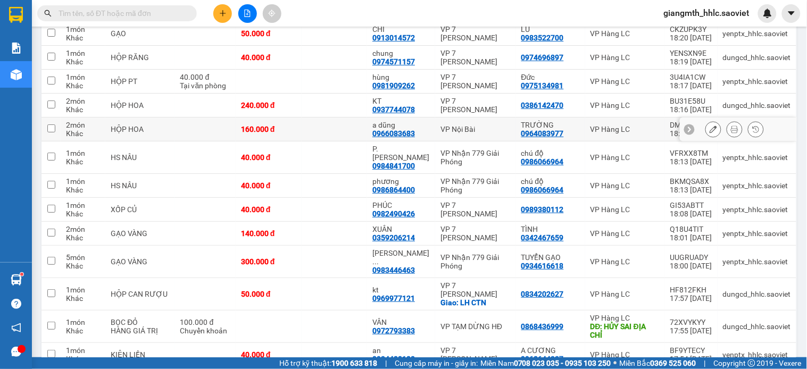
click at [425, 142] on td "a dũng 0966083683" at bounding box center [401, 130] width 68 height 24
checkbox input "true"
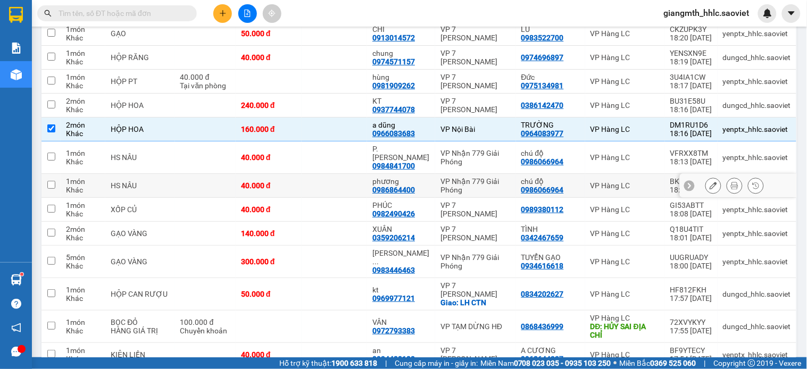
click at [477, 194] on div "VP Nhận 779 Giải Phóng" at bounding box center [476, 185] width 70 height 17
checkbox input "true"
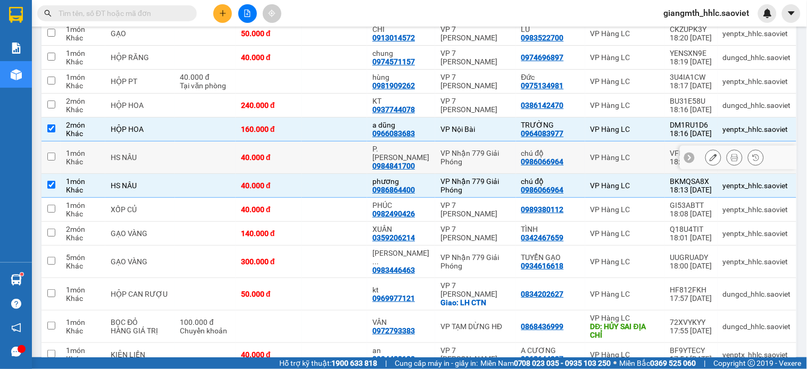
click at [479, 166] on div "VP Nhận 779 Giải Phóng" at bounding box center [476, 157] width 70 height 17
checkbox input "true"
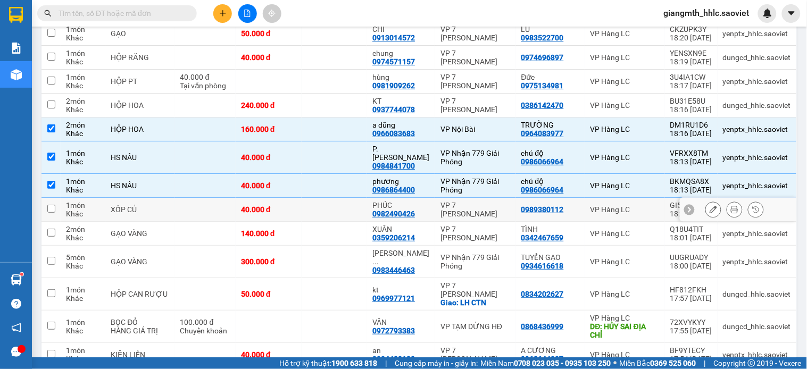
click at [427, 222] on td "[PERSON_NAME] 0982490426" at bounding box center [401, 210] width 68 height 24
checkbox input "true"
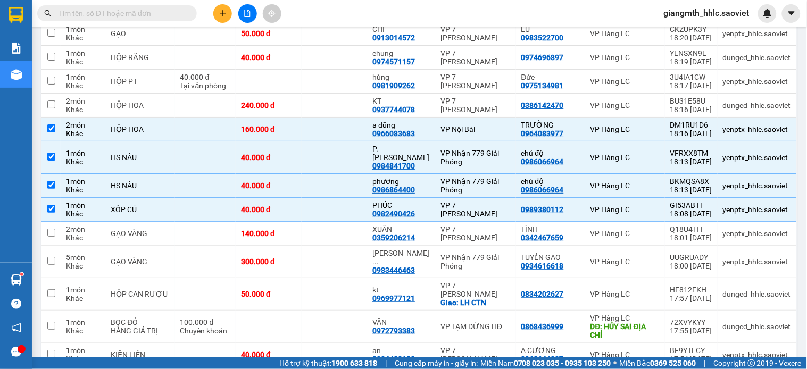
scroll to position [1283, 0]
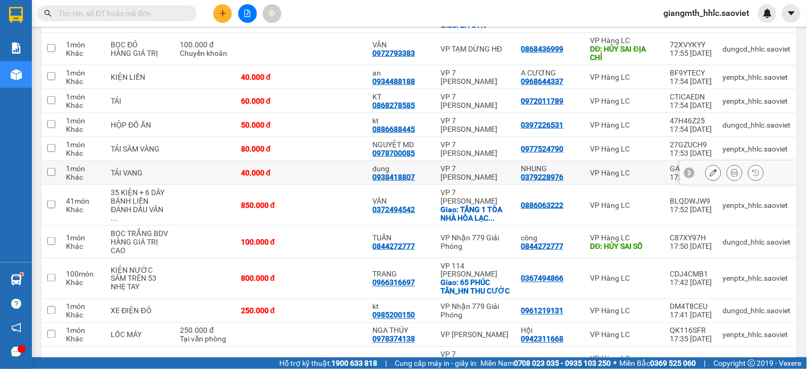
click at [436, 168] on td "VP 7 [PERSON_NAME]" at bounding box center [475, 173] width 80 height 24
checkbox input "true"
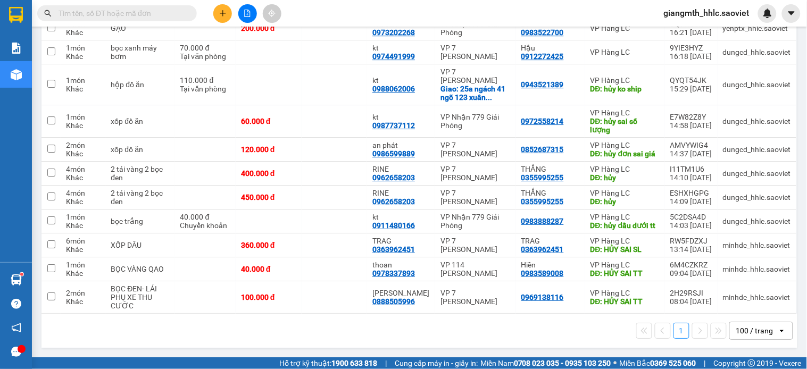
scroll to position [1210, 0]
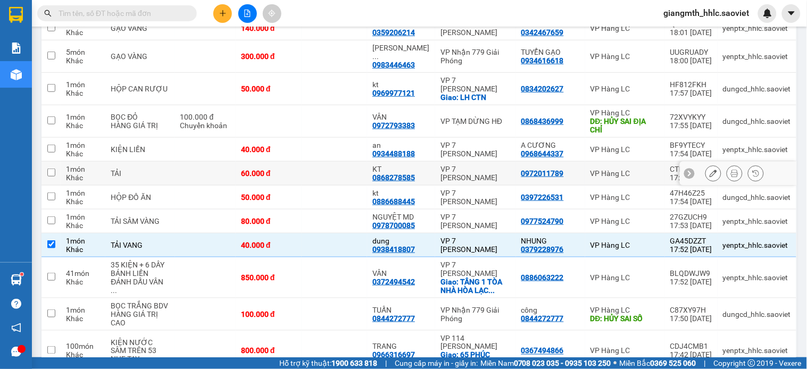
click at [477, 172] on div "VP 7 [PERSON_NAME]" at bounding box center [476, 173] width 70 height 17
checkbox input "true"
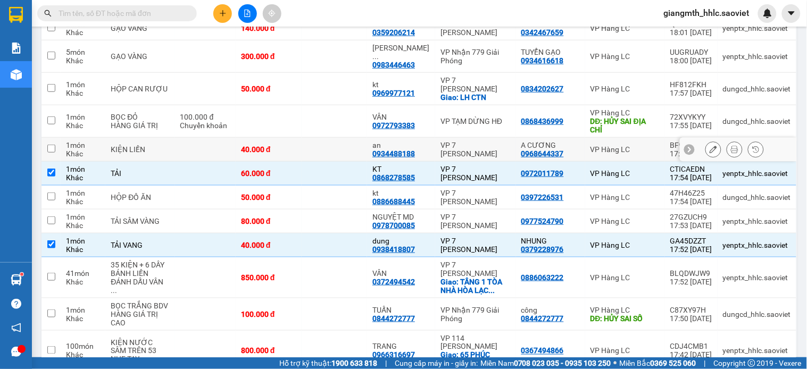
click at [482, 144] on td "VP 7 [PERSON_NAME]" at bounding box center [475, 150] width 80 height 24
checkbox input "true"
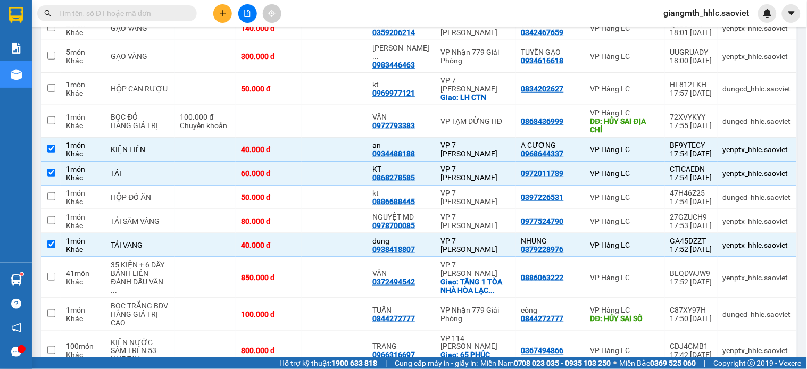
scroll to position [593, 0]
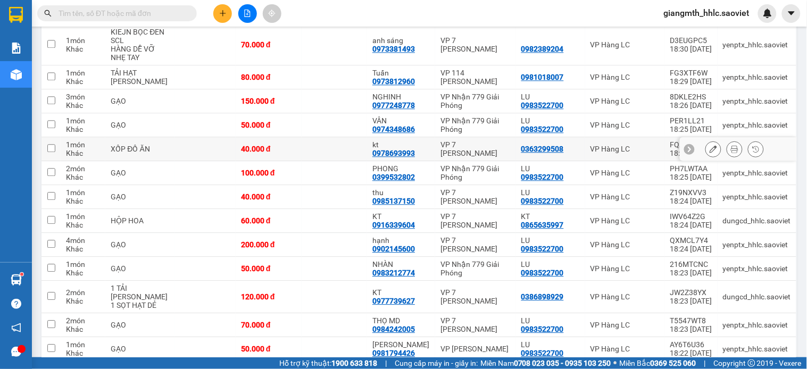
click at [456, 158] on div "VP 7 [PERSON_NAME]" at bounding box center [476, 148] width 70 height 17
checkbox input "true"
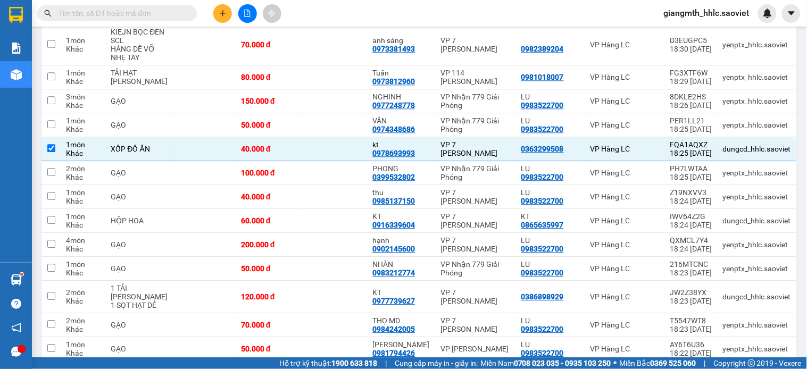
scroll to position [914, 0]
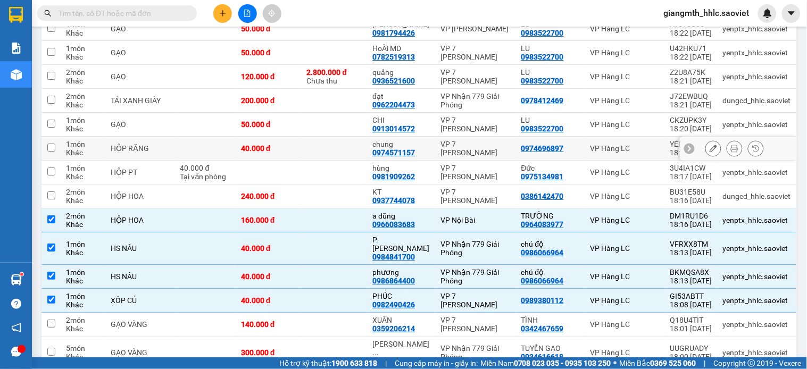
click at [451, 157] on div "VP 7 [PERSON_NAME]" at bounding box center [476, 148] width 70 height 17
checkbox input "true"
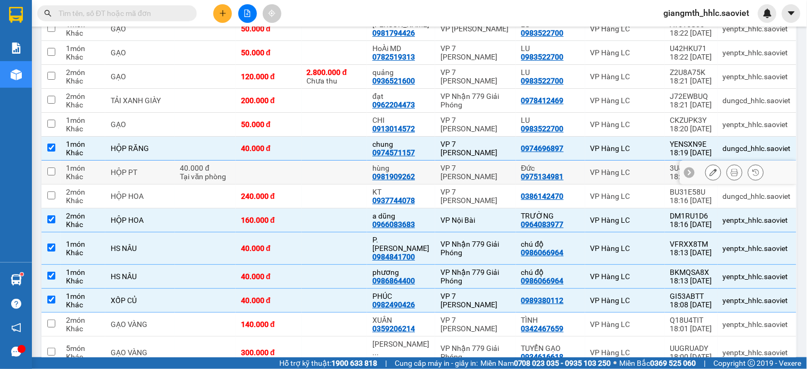
click at [442, 181] on div "VP 7 [PERSON_NAME]" at bounding box center [476, 172] width 70 height 17
checkbox input "true"
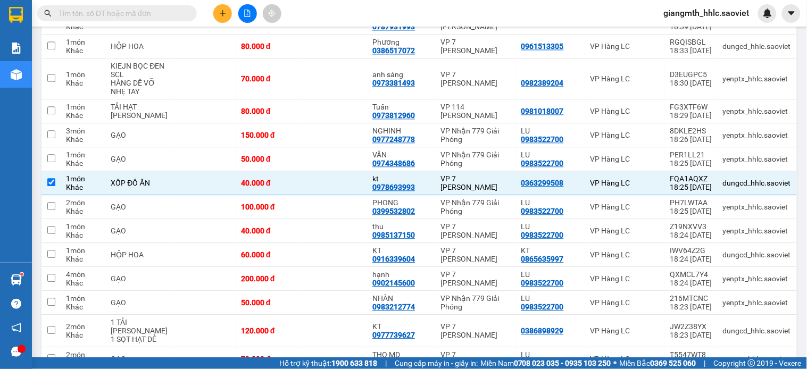
scroll to position [382, 0]
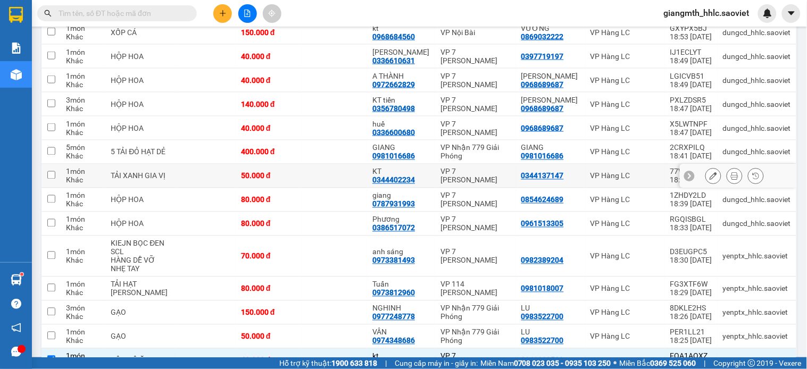
click at [435, 188] on td "VP 7 [PERSON_NAME]" at bounding box center [475, 176] width 80 height 24
checkbox input "true"
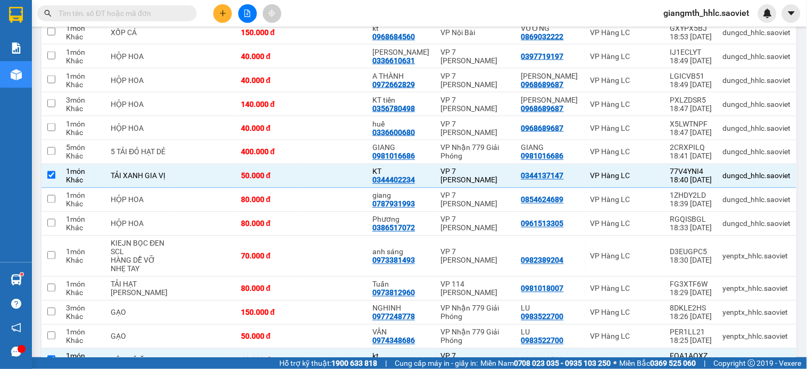
scroll to position [204, 0]
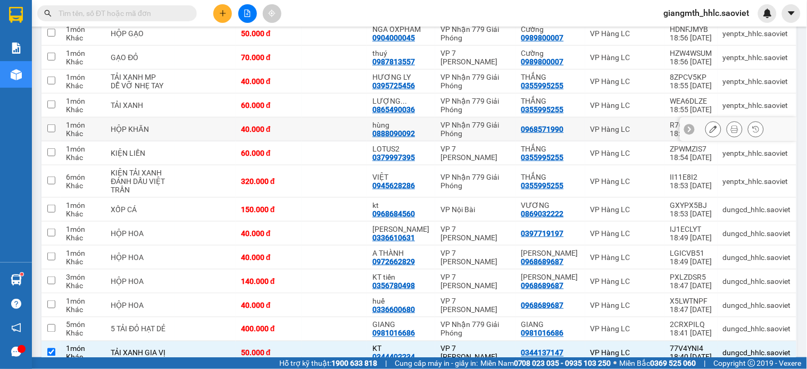
click at [435, 142] on td "VP Nhận 779 Giải Phóng" at bounding box center [475, 130] width 80 height 24
checkbox input "true"
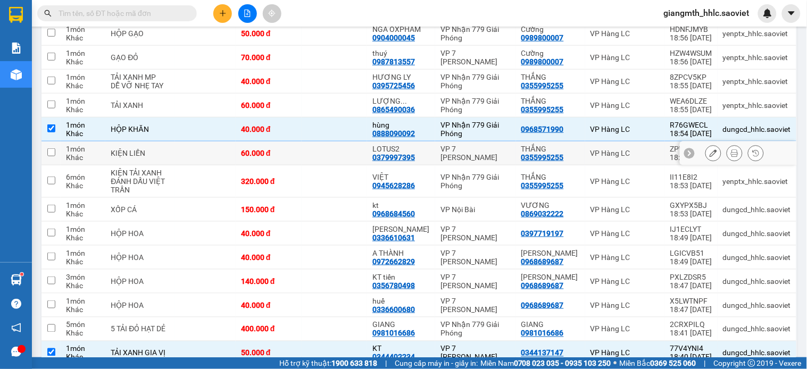
scroll to position [0, 0]
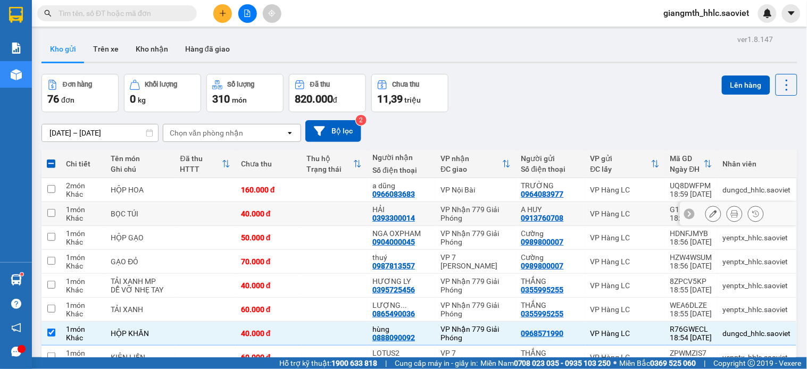
click at [449, 208] on div "VP Nhận 779 Giải Phóng" at bounding box center [476, 213] width 70 height 17
checkbox input "true"
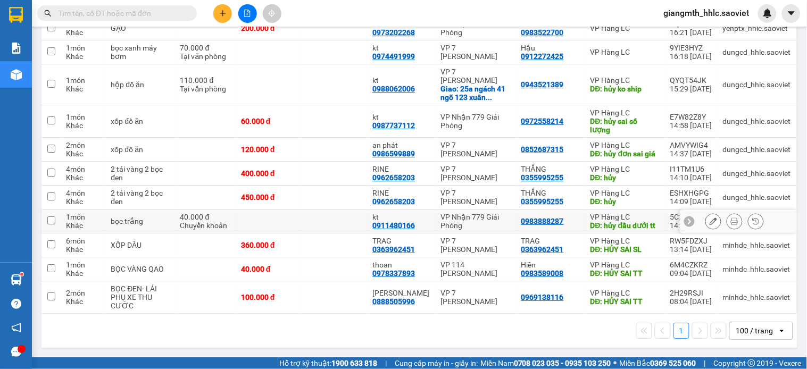
scroll to position [1773, 0]
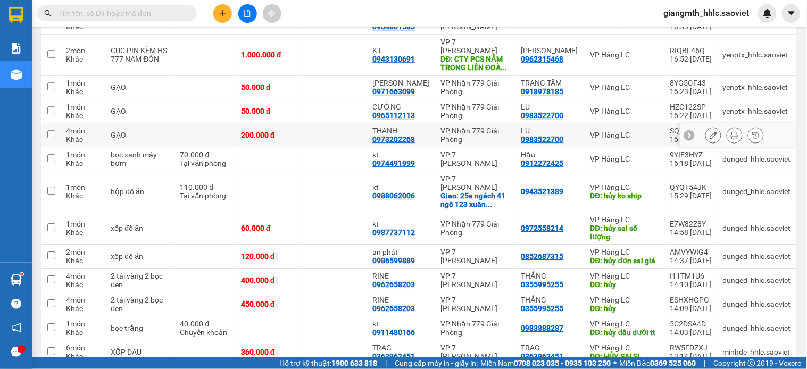
click at [204, 139] on td at bounding box center [205, 135] width 61 height 24
checkbox input "true"
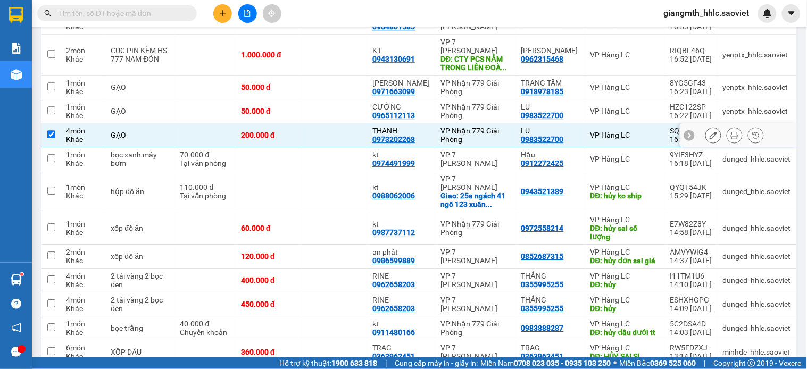
click at [206, 110] on td at bounding box center [205, 112] width 61 height 24
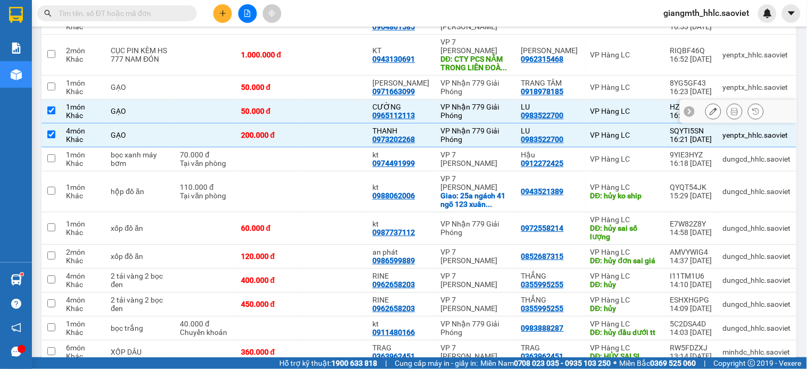
checkbox input "true"
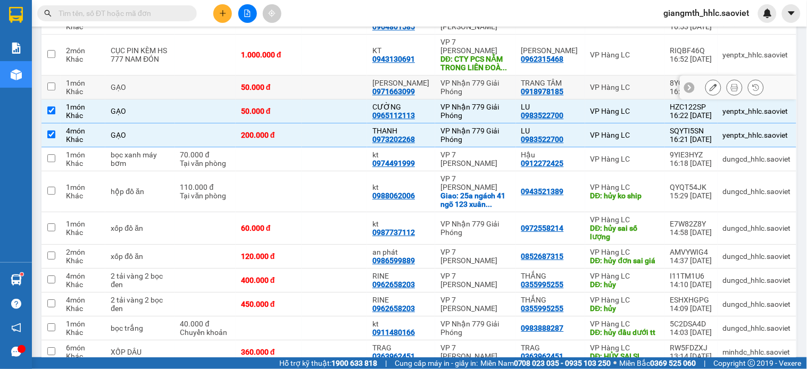
click at [211, 91] on td at bounding box center [205, 88] width 61 height 24
checkbox input "true"
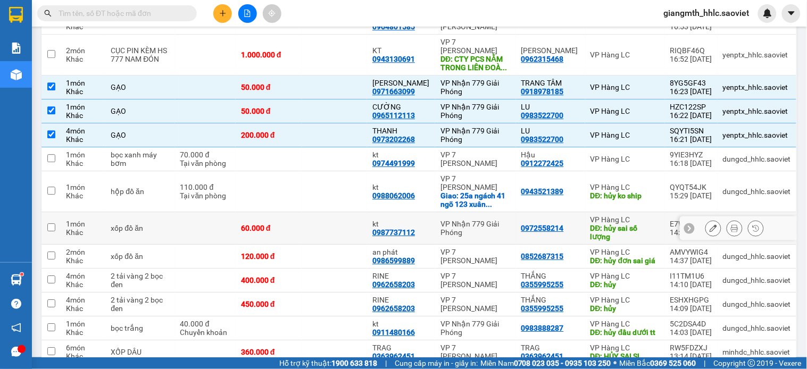
scroll to position [1655, 0]
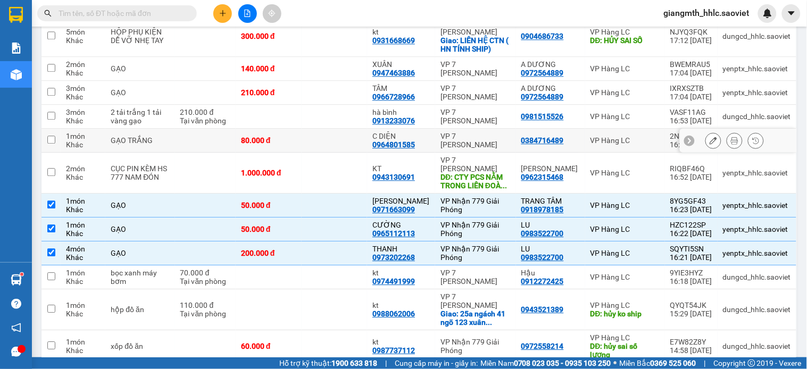
click at [227, 149] on td at bounding box center [205, 141] width 61 height 24
checkbox input "true"
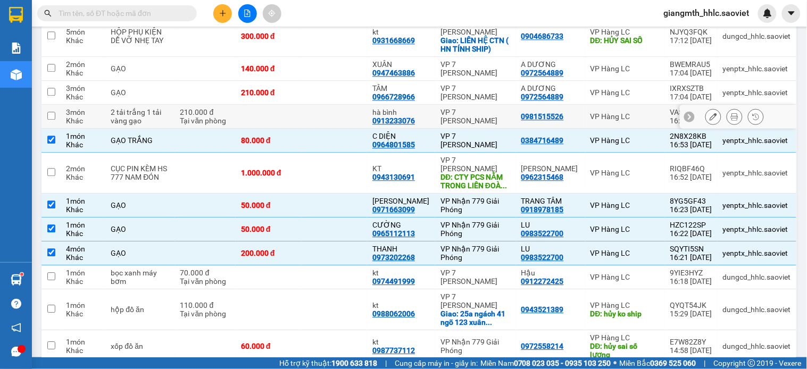
click at [227, 129] on td "210.000 đ [PERSON_NAME]" at bounding box center [205, 117] width 61 height 24
checkbox input "true"
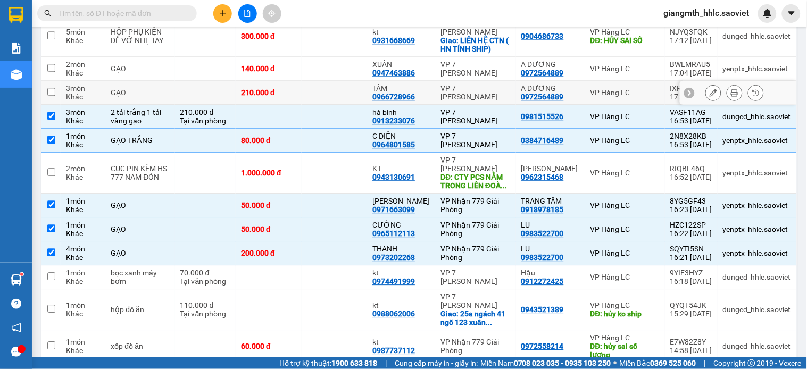
click at [224, 104] on td at bounding box center [205, 93] width 61 height 24
checkbox input "true"
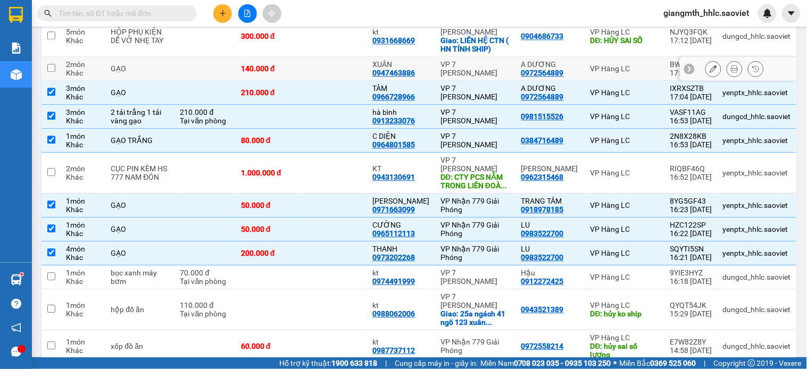
click at [224, 81] on td at bounding box center [205, 69] width 61 height 24
checkbox input "true"
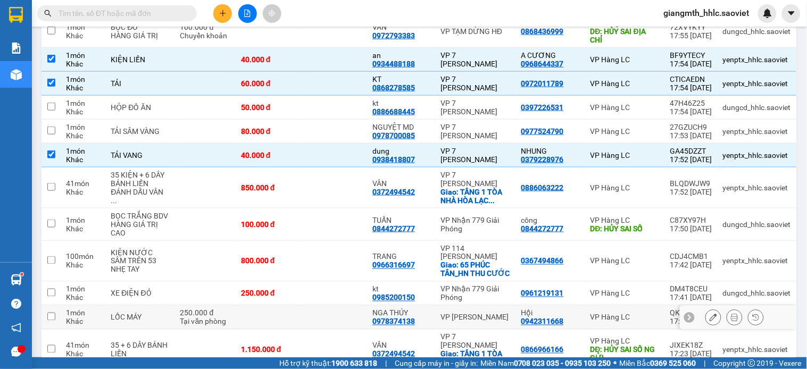
scroll to position [1063, 0]
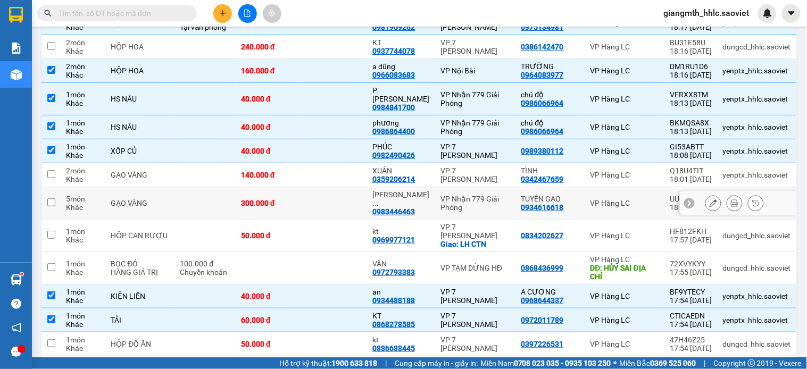
click at [194, 220] on td at bounding box center [205, 203] width 61 height 32
checkbox input "true"
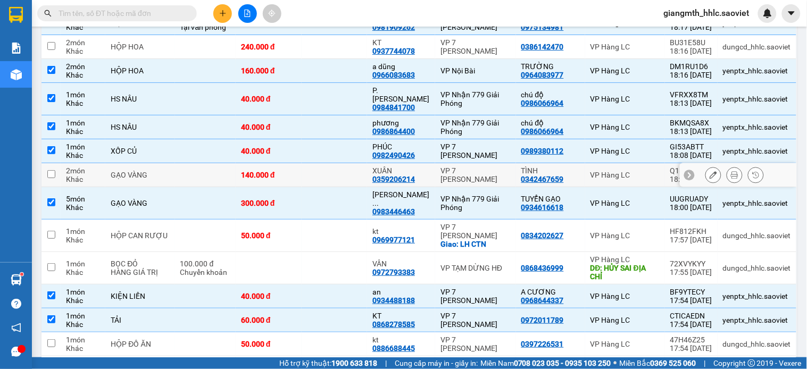
click at [208, 184] on td at bounding box center [205, 175] width 61 height 24
checkbox input "true"
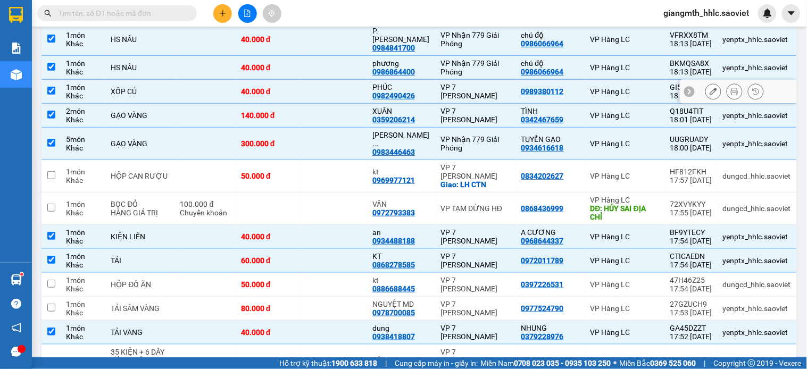
scroll to position [945, 0]
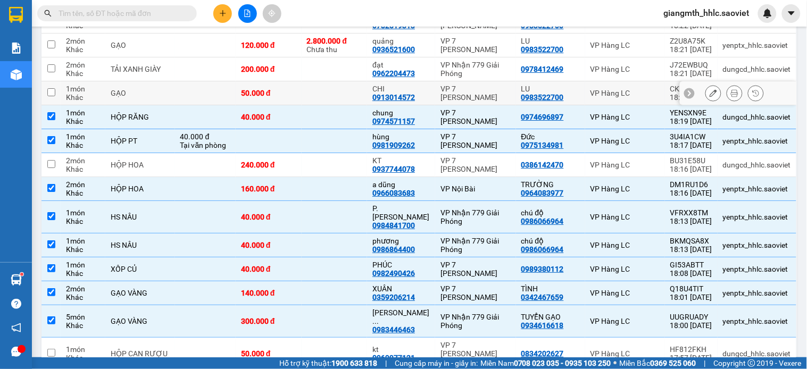
click at [218, 105] on td at bounding box center [205, 93] width 61 height 24
checkbox input "true"
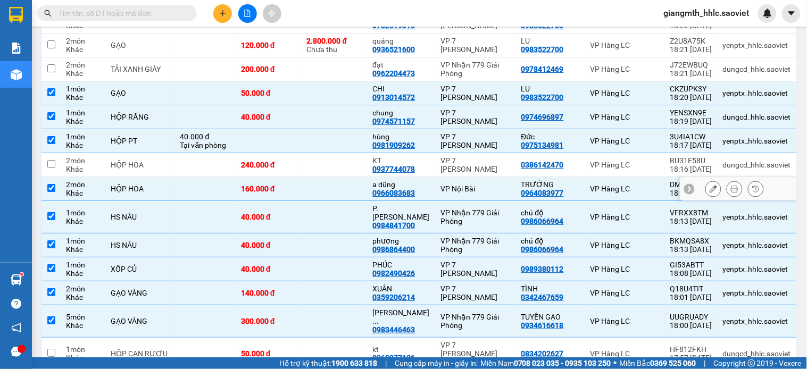
scroll to position [827, 0]
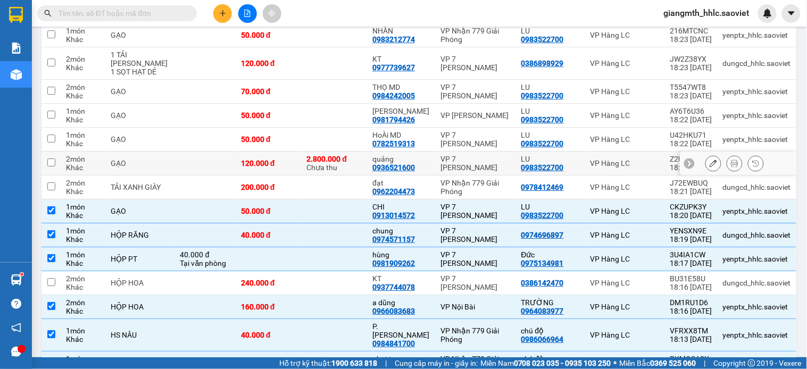
click at [205, 176] on td at bounding box center [205, 164] width 61 height 24
checkbox input "true"
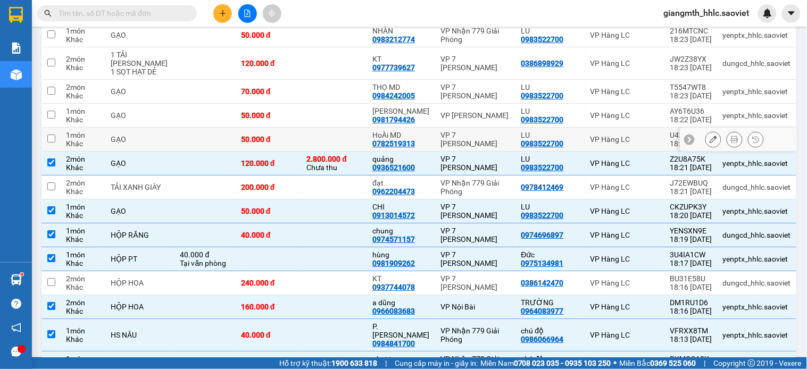
click at [210, 152] on td at bounding box center [205, 140] width 61 height 24
checkbox input "true"
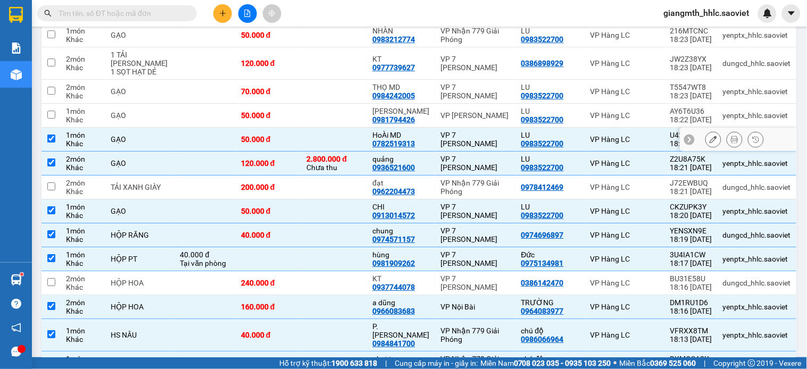
click at [213, 128] on td at bounding box center [205, 116] width 61 height 24
checkbox input "true"
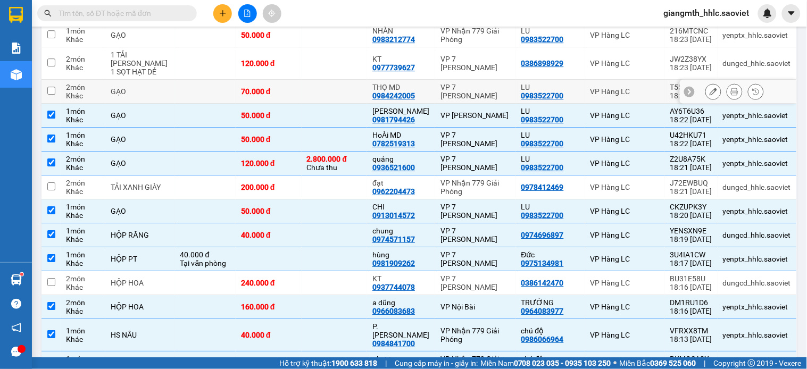
click at [216, 104] on td at bounding box center [205, 92] width 61 height 24
checkbox input "true"
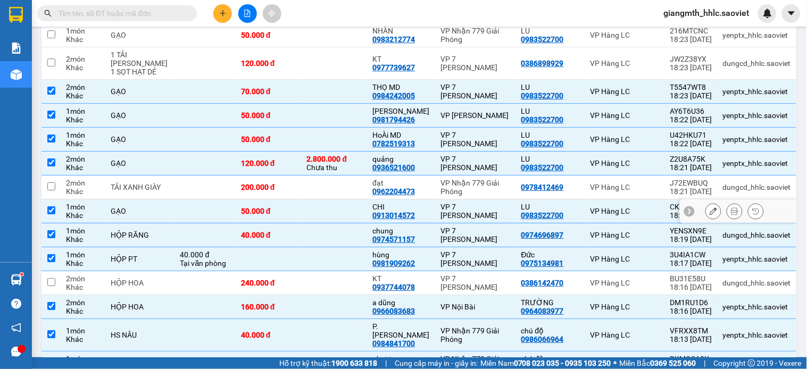
scroll to position [709, 0]
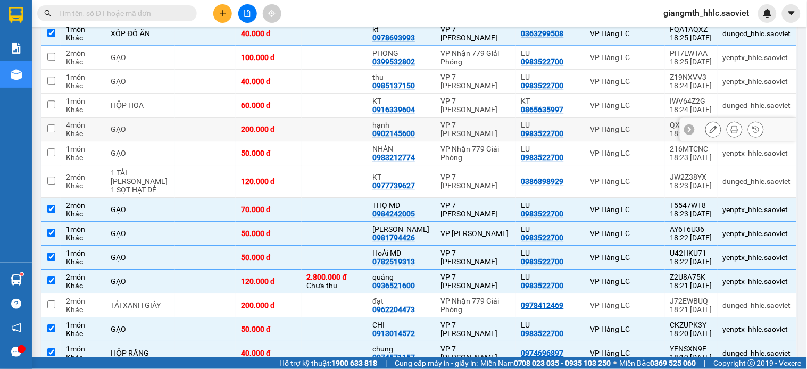
click at [208, 142] on td at bounding box center [205, 130] width 61 height 24
checkbox input "true"
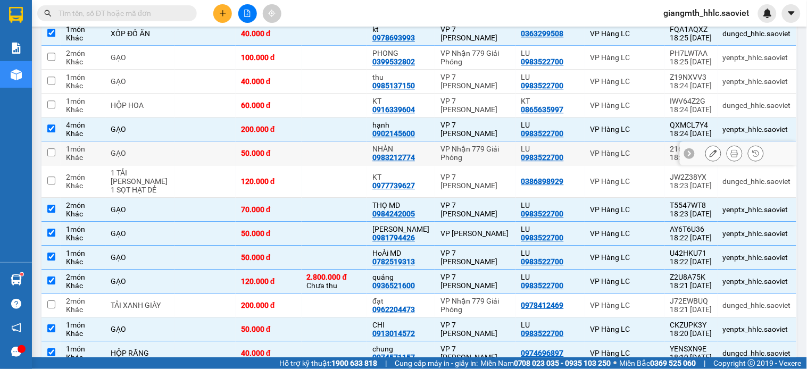
click at [201, 166] on td at bounding box center [205, 154] width 61 height 24
checkbox input "true"
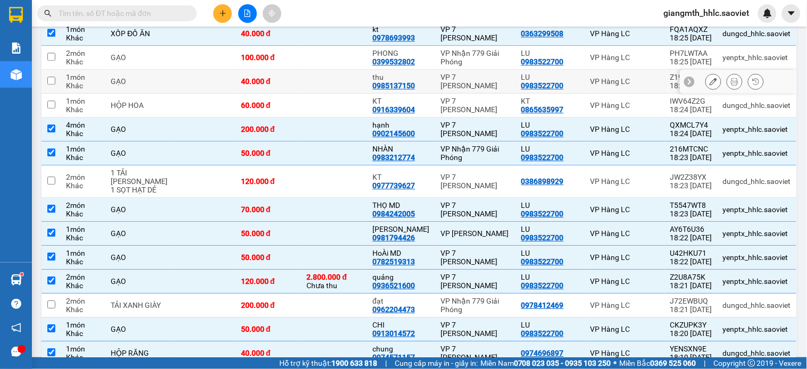
click at [208, 94] on td at bounding box center [205, 82] width 61 height 24
checkbox input "true"
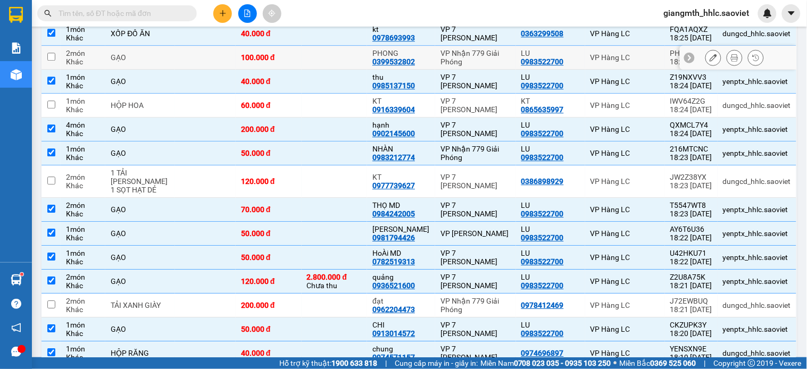
click at [214, 70] on td at bounding box center [205, 58] width 61 height 24
checkbox input "true"
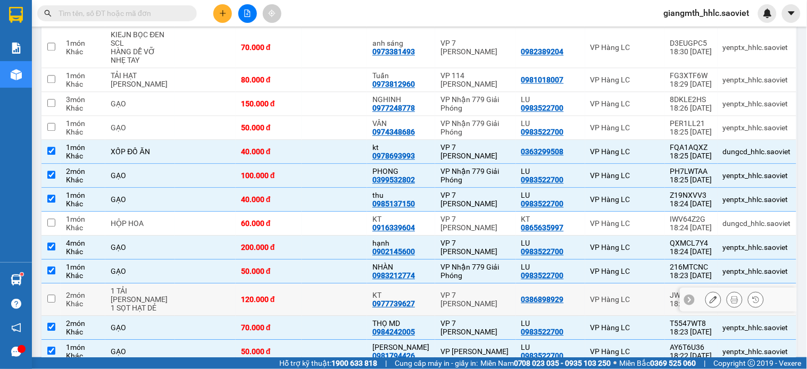
scroll to position [531, 0]
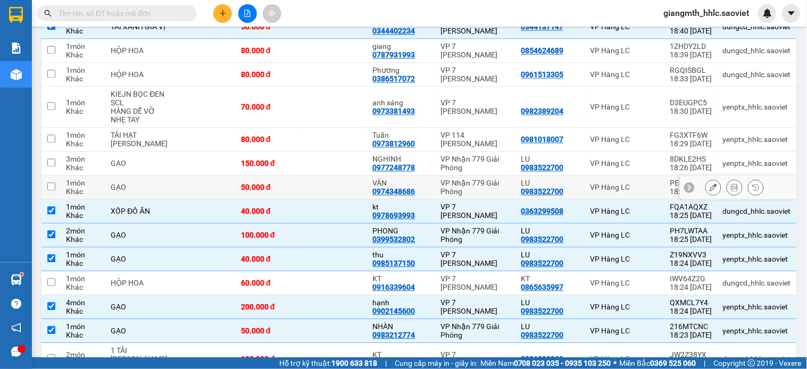
drag, startPoint x: 213, startPoint y: 213, endPoint x: 213, endPoint y: 177, distance: 36.2
click at [213, 200] on td at bounding box center [205, 188] width 61 height 24
checkbox input "true"
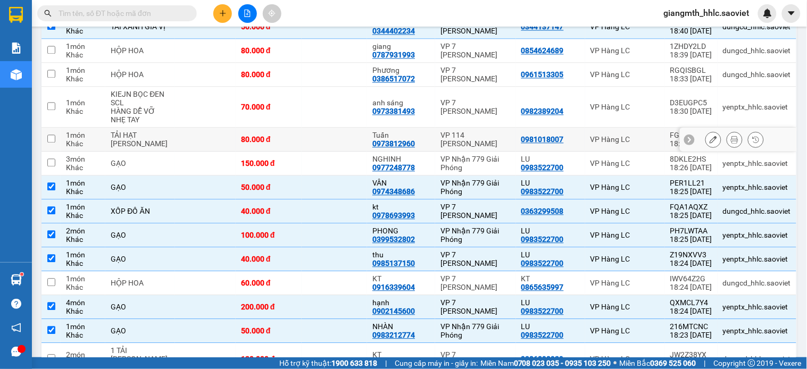
click at [213, 152] on td at bounding box center [205, 140] width 61 height 24
checkbox input "true"
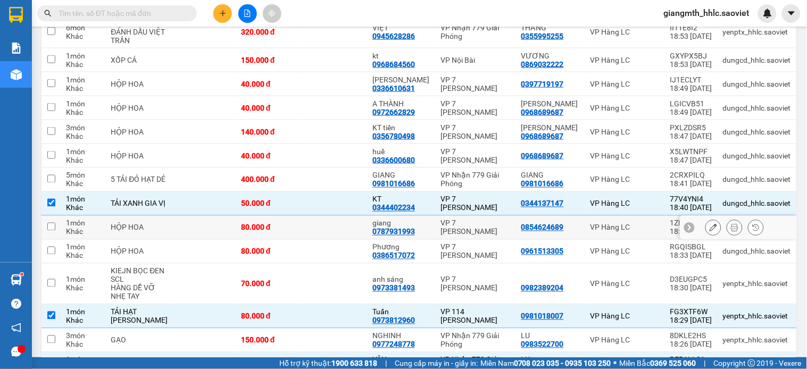
scroll to position [472, 0]
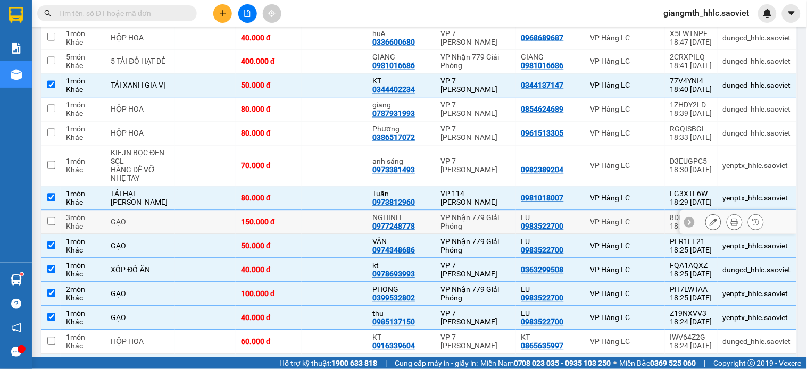
click at [191, 235] on td at bounding box center [205, 223] width 61 height 24
checkbox input "true"
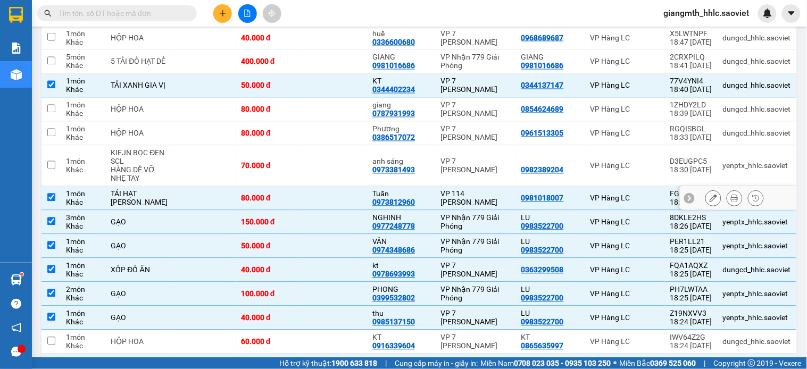
click at [196, 211] on td at bounding box center [205, 199] width 61 height 24
checkbox input "false"
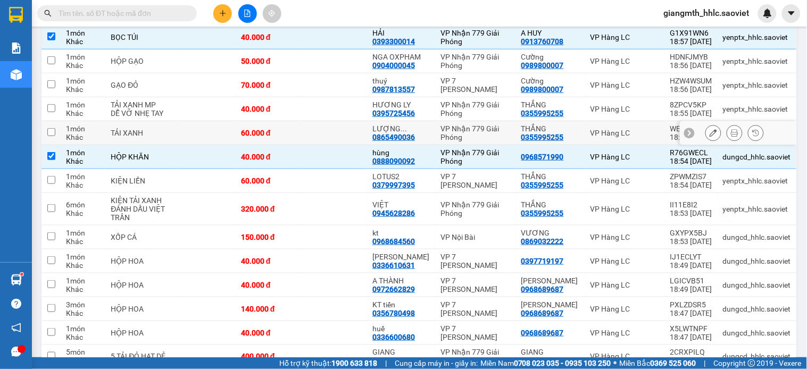
scroll to position [0, 0]
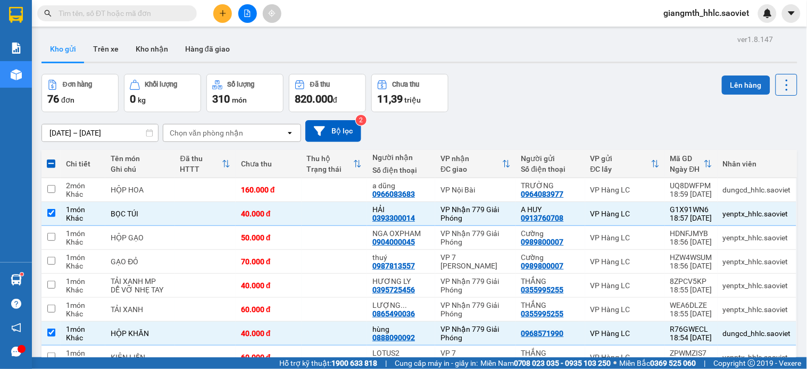
click at [727, 87] on button "Lên hàng" at bounding box center [746, 85] width 48 height 19
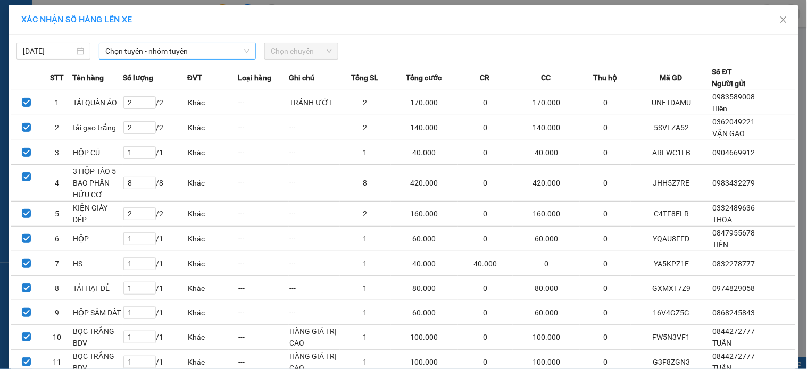
click at [193, 49] on span "Chọn tuyến - nhóm tuyến" at bounding box center [177, 51] width 144 height 16
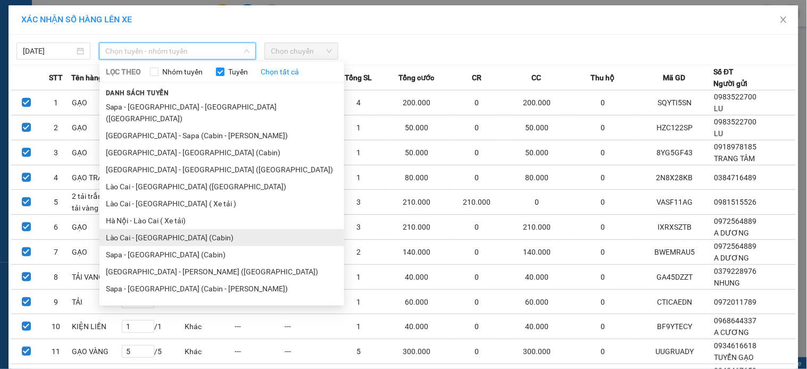
click at [151, 229] on li "Lào Cai - [GEOGRAPHIC_DATA] (Cabin)" at bounding box center [222, 237] width 245 height 17
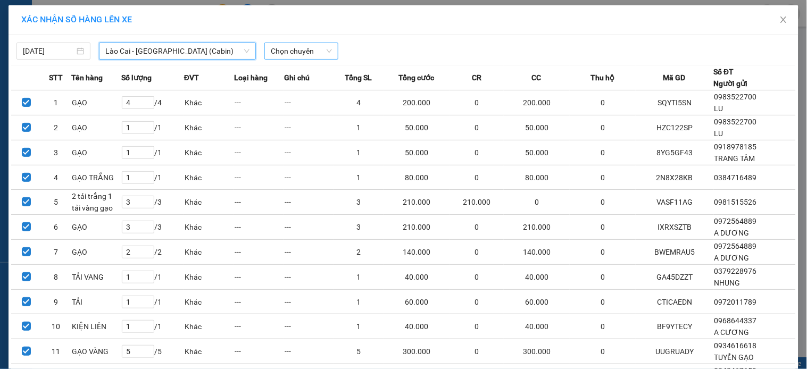
click at [280, 52] on span "Chọn chuyến" at bounding box center [301, 51] width 61 height 16
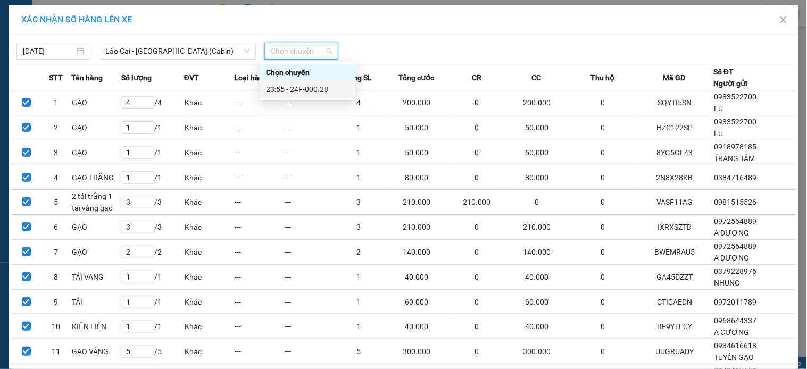
click at [307, 97] on div "23:55 - 24F-000.28" at bounding box center [308, 89] width 96 height 17
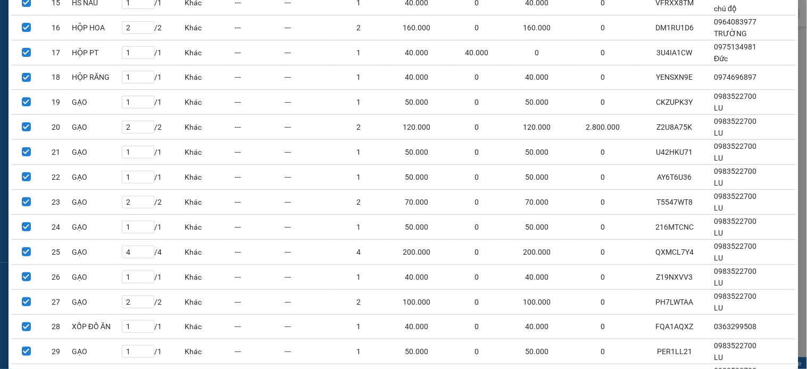
scroll to position [641, 0]
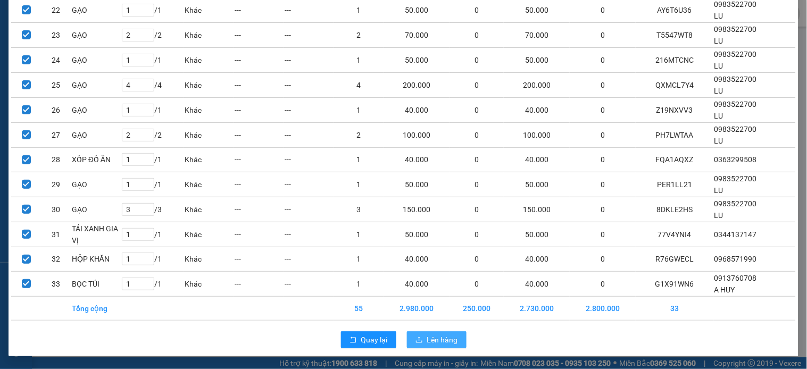
click at [428, 336] on span "Lên hàng" at bounding box center [442, 340] width 31 height 12
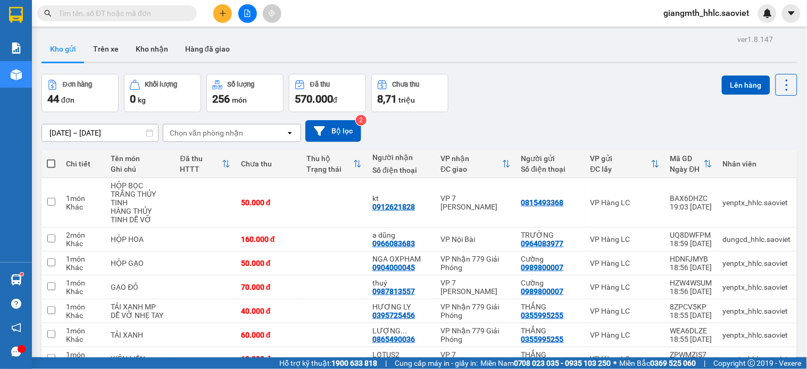
click at [291, 138] on div "open" at bounding box center [293, 133] width 15 height 17
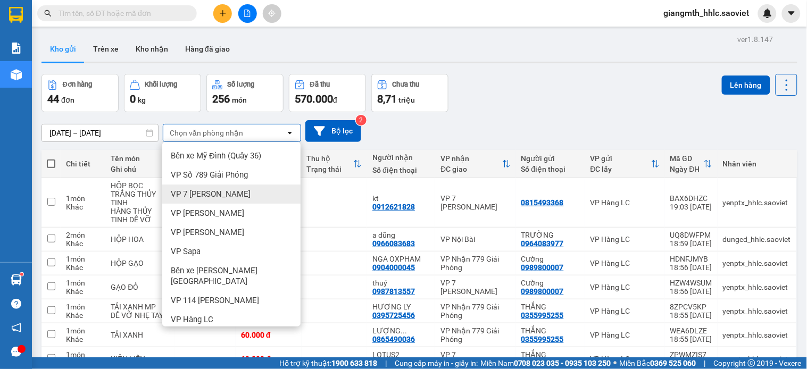
click at [233, 193] on span "VP 7 [PERSON_NAME]" at bounding box center [211, 194] width 80 height 11
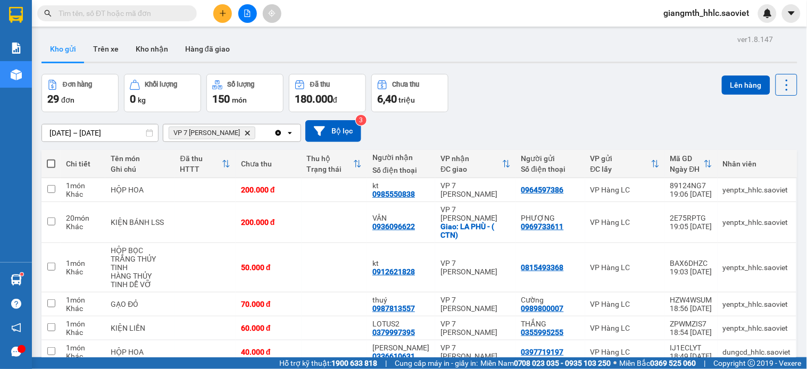
click at [219, 17] on button at bounding box center [222, 13] width 19 height 19
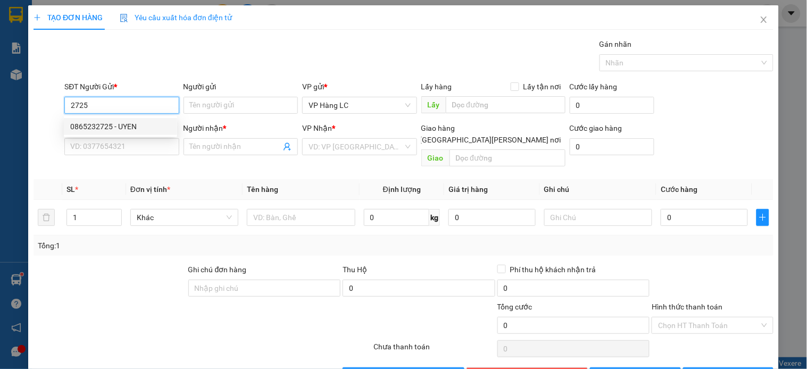
click at [134, 128] on div "0865232725 - UYEN" at bounding box center [120, 127] width 101 height 12
type input "0865232725"
type input "UYEN"
type input "0559099341"
type input "DUNG"
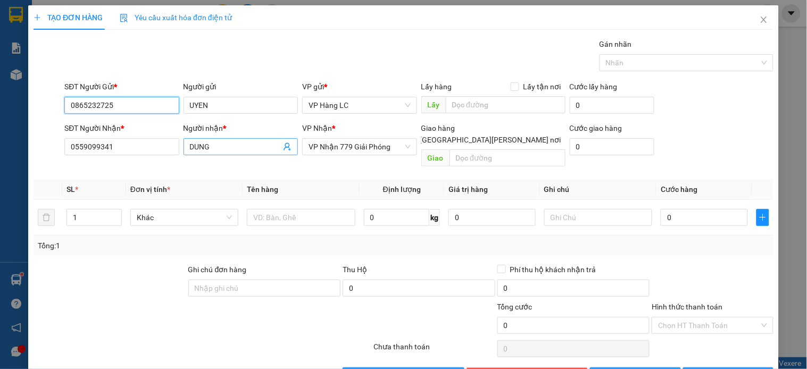
type input "0865232725"
click at [283, 146] on icon "user-add" at bounding box center [287, 147] width 9 height 9
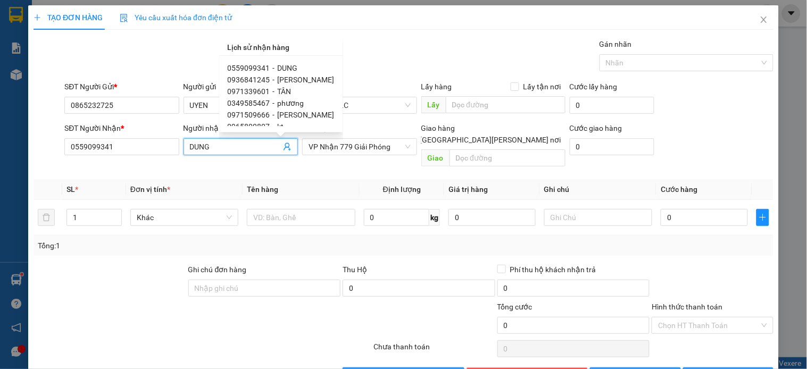
click at [309, 82] on span "[PERSON_NAME]" at bounding box center [306, 80] width 57 height 9
type input "0936841245"
type input "[PERSON_NAME]"
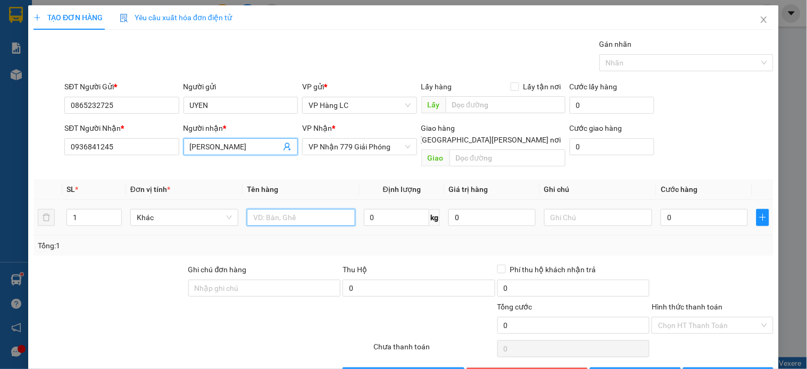
click at [307, 209] on input "text" at bounding box center [301, 217] width 108 height 17
type input "thùng"
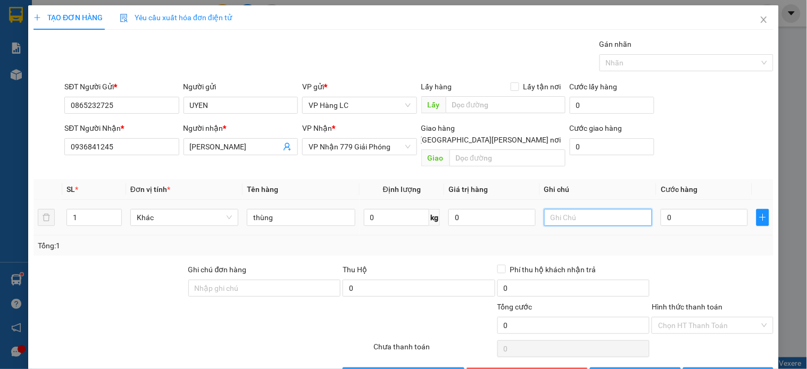
click at [624, 209] on input "text" at bounding box center [598, 217] width 108 height 17
type input "HÀNG DỄ VỠ NHẸ TAY"
click at [662, 209] on input "0" at bounding box center [704, 217] width 87 height 17
type input "5"
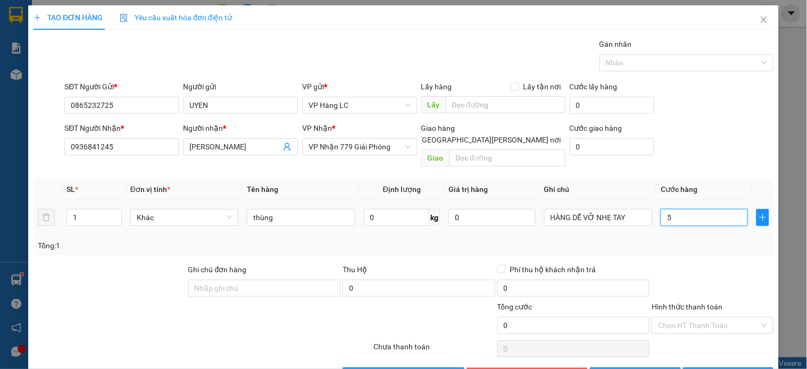
type input "5"
type input "50"
type input "50.000"
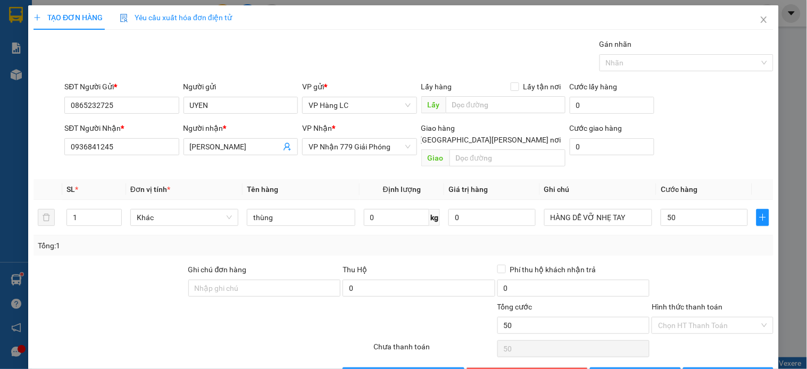
type input "50.000"
drag, startPoint x: 651, startPoint y: 261, endPoint x: 669, endPoint y: 257, distance: 18.7
click at [652, 264] on div at bounding box center [712, 282] width 123 height 37
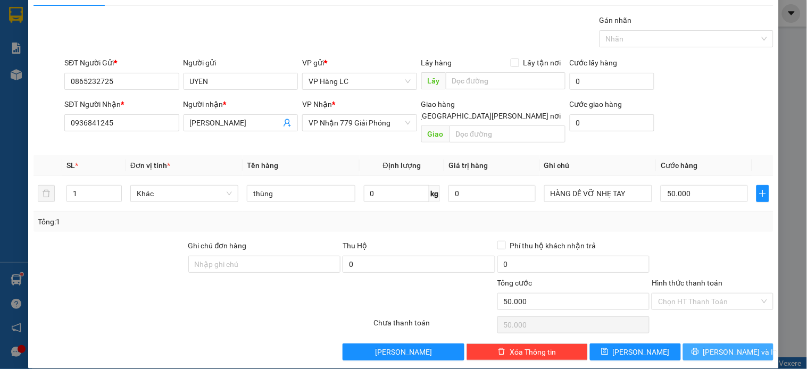
click at [719, 346] on span "[PERSON_NAME] và In" at bounding box center [741, 352] width 75 height 12
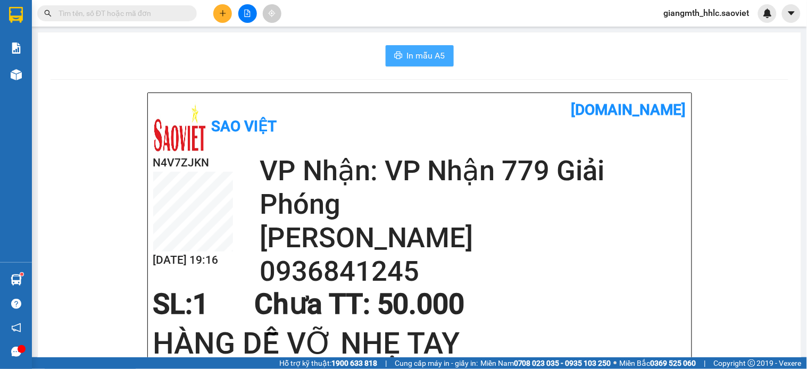
click at [434, 52] on span "In mẫu A5" at bounding box center [426, 55] width 38 height 13
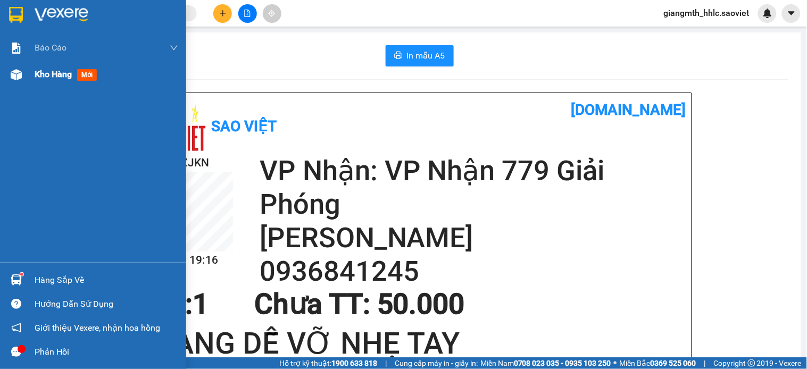
click at [50, 70] on span "Kho hàng" at bounding box center [53, 74] width 37 height 10
